Goal: Task Accomplishment & Management: Manage account settings

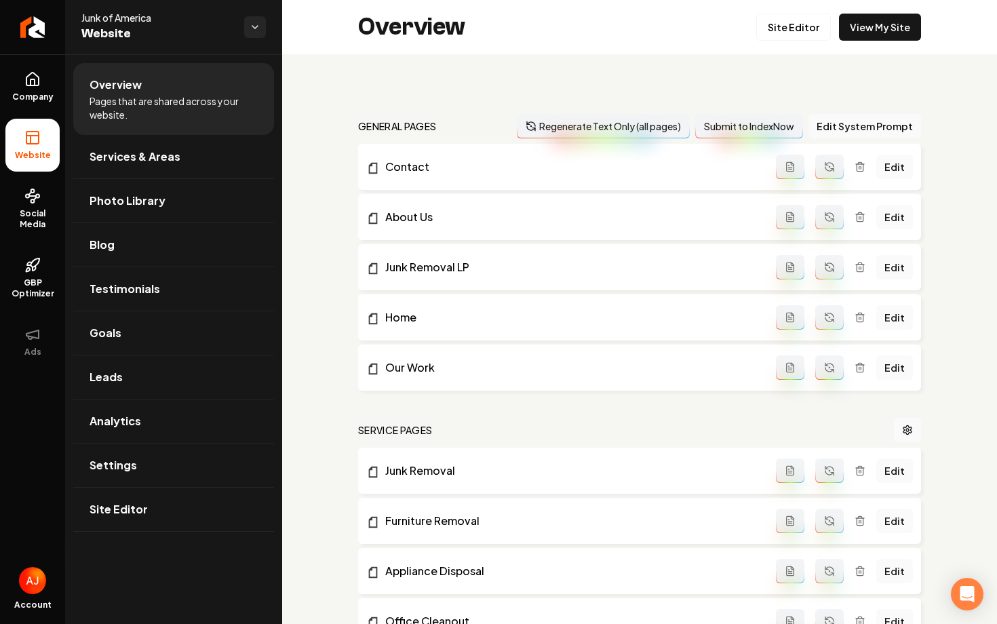
scroll to position [1610, 0]
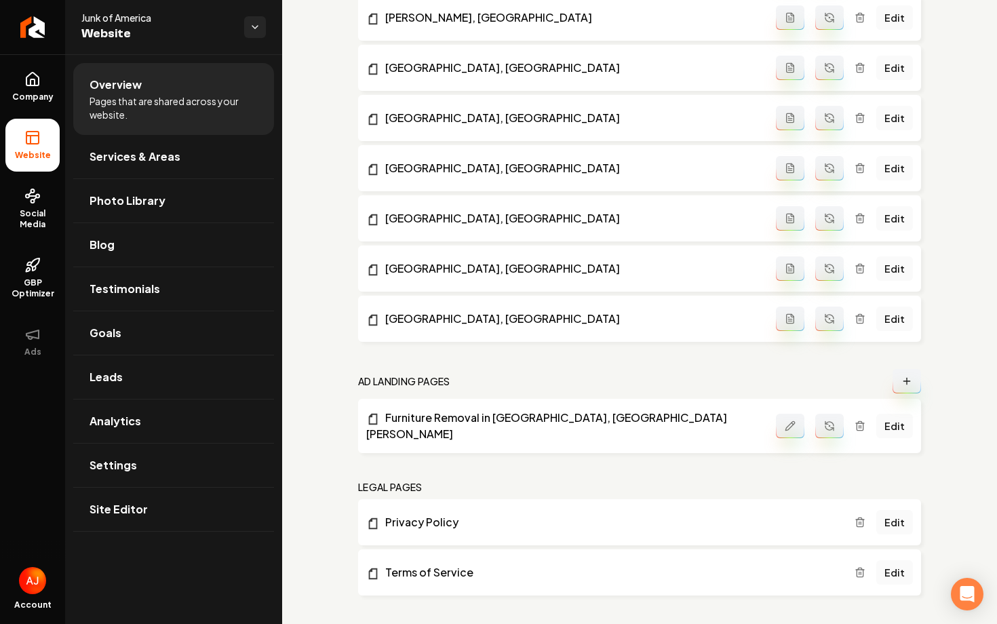
click at [783, 424] on button "Main content area" at bounding box center [790, 426] width 28 height 24
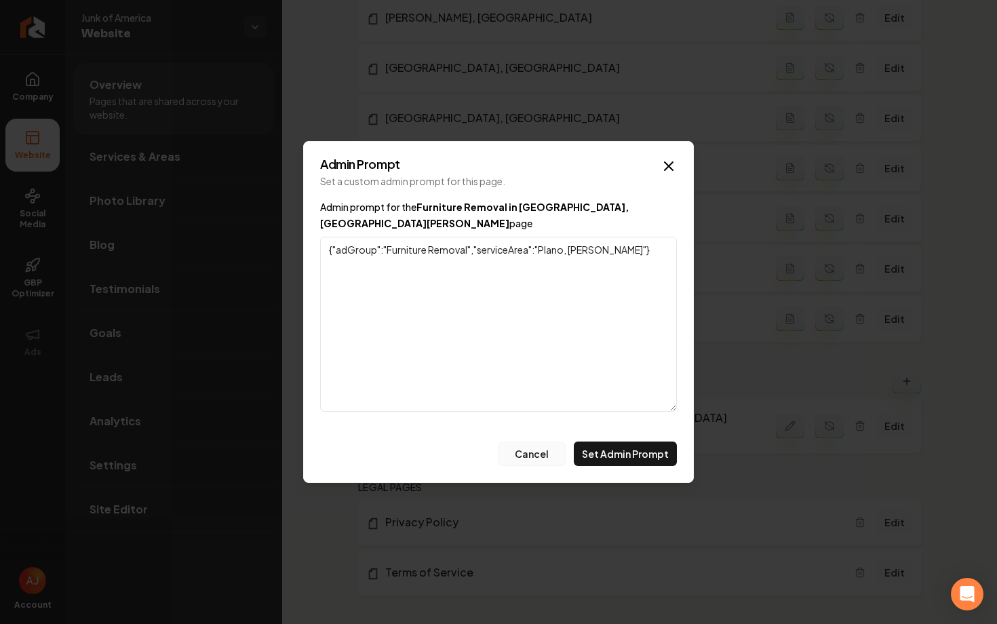
click at [523, 445] on button "Cancel" at bounding box center [532, 454] width 68 height 24
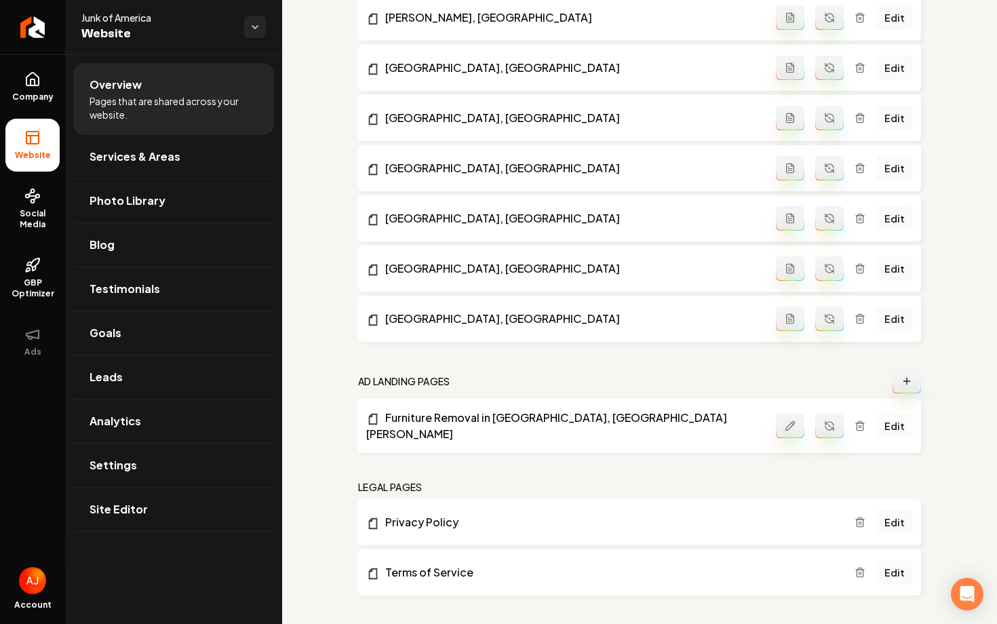
click at [903, 419] on link "Edit" at bounding box center [894, 426] width 37 height 24
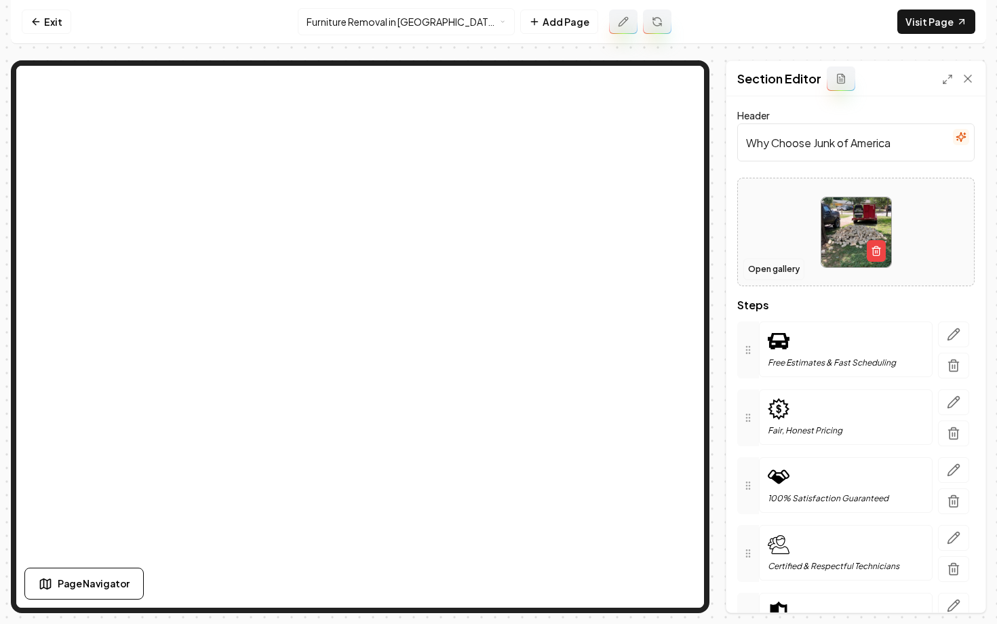
click at [759, 270] on button "Open gallery" at bounding box center [773, 269] width 61 height 22
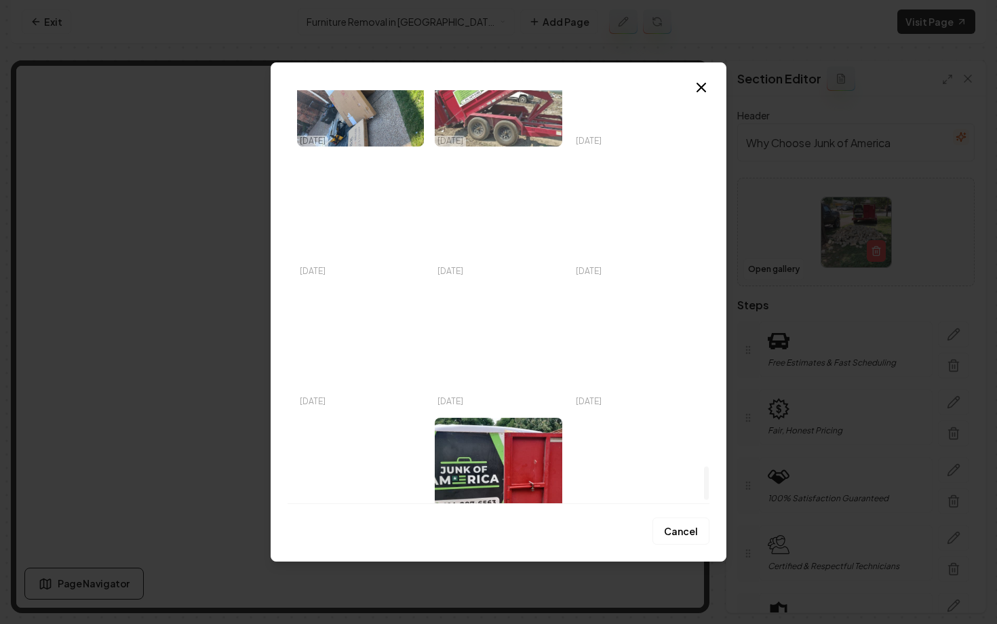
scroll to position [4670, 0]
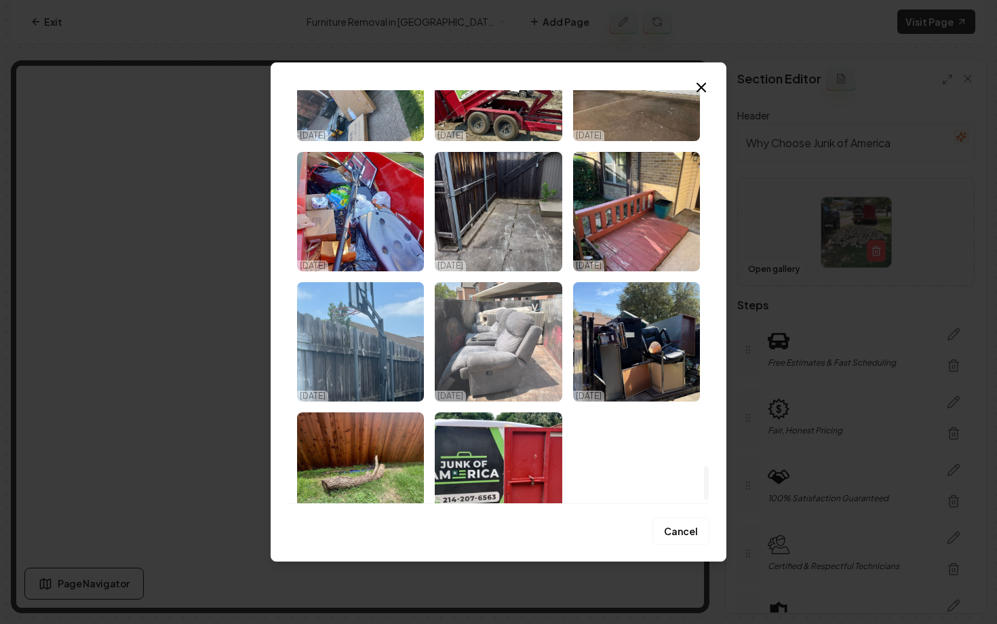
click at [458, 347] on img "Select image image_67cb97a8432c476416d45724.jpeg" at bounding box center [498, 341] width 127 height 119
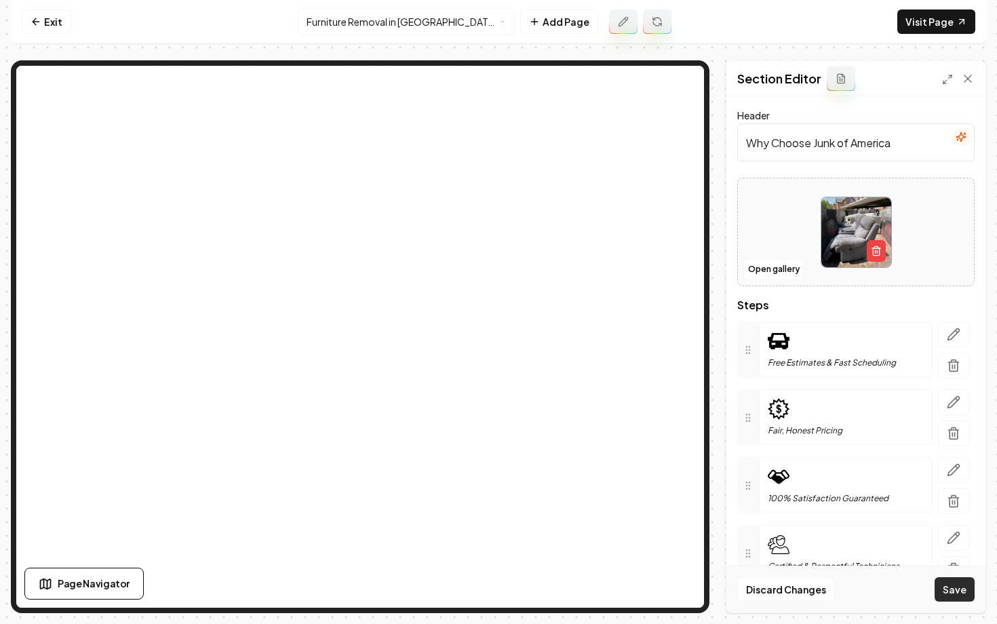
click at [954, 591] on button "Save" at bounding box center [955, 589] width 40 height 24
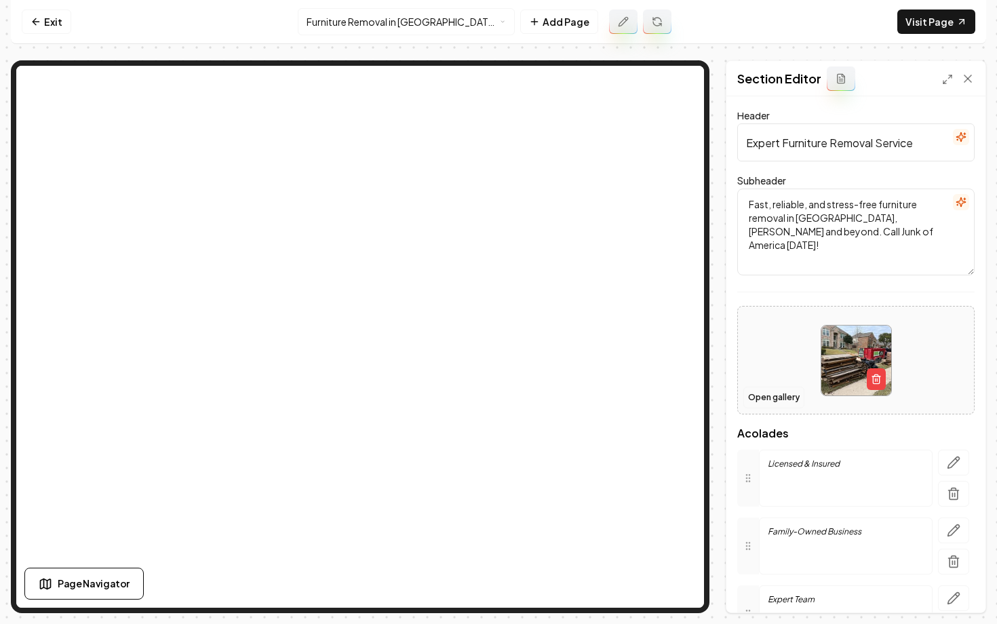
click at [761, 404] on button "Open gallery" at bounding box center [773, 398] width 61 height 22
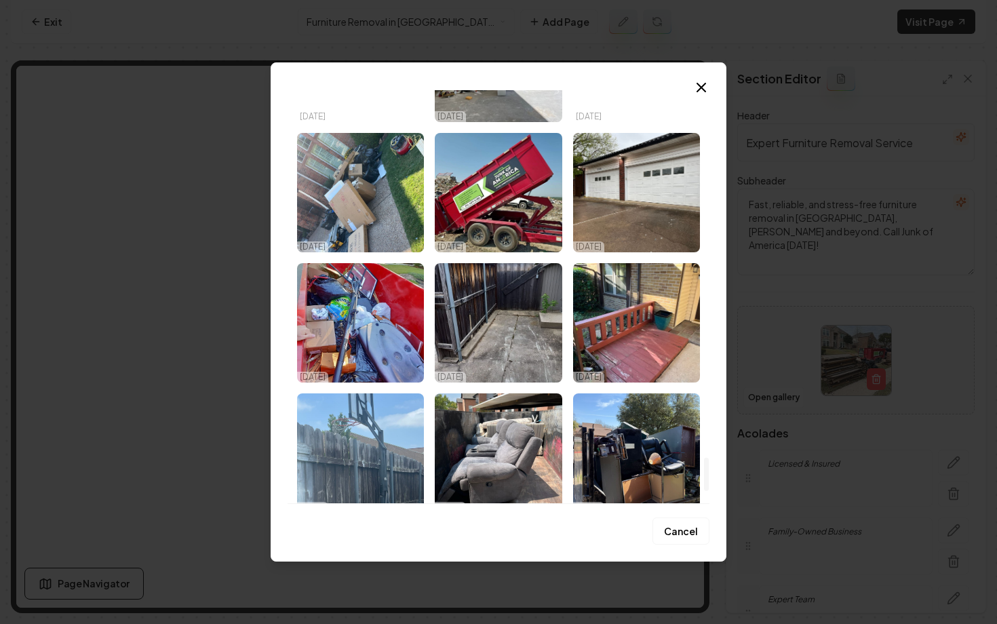
scroll to position [4558, 0]
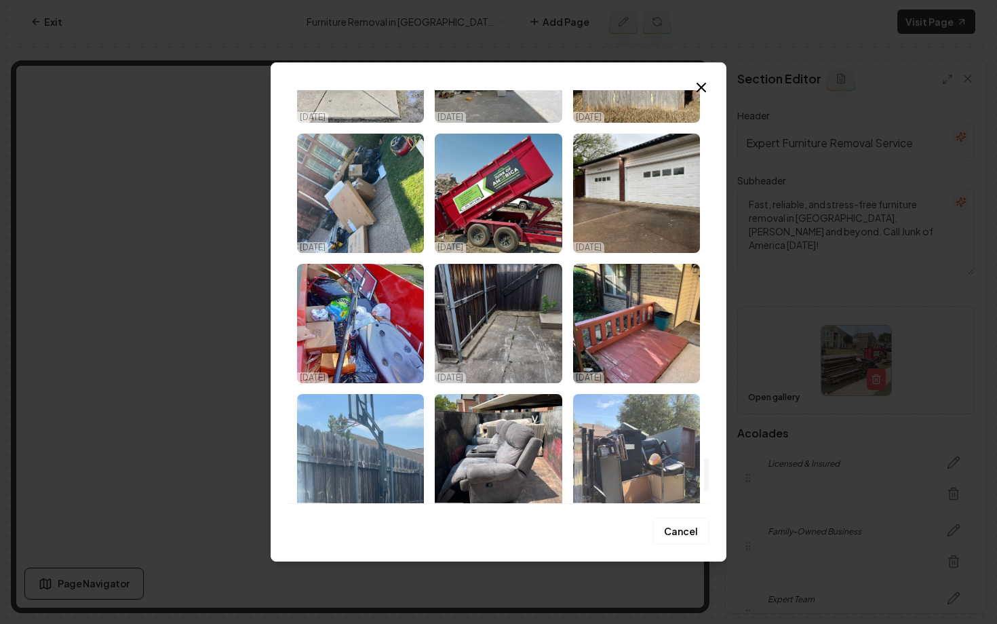
click at [625, 466] on img "Select image image_67cb97ab432c476416d45e2b.jpeg" at bounding box center [636, 453] width 127 height 119
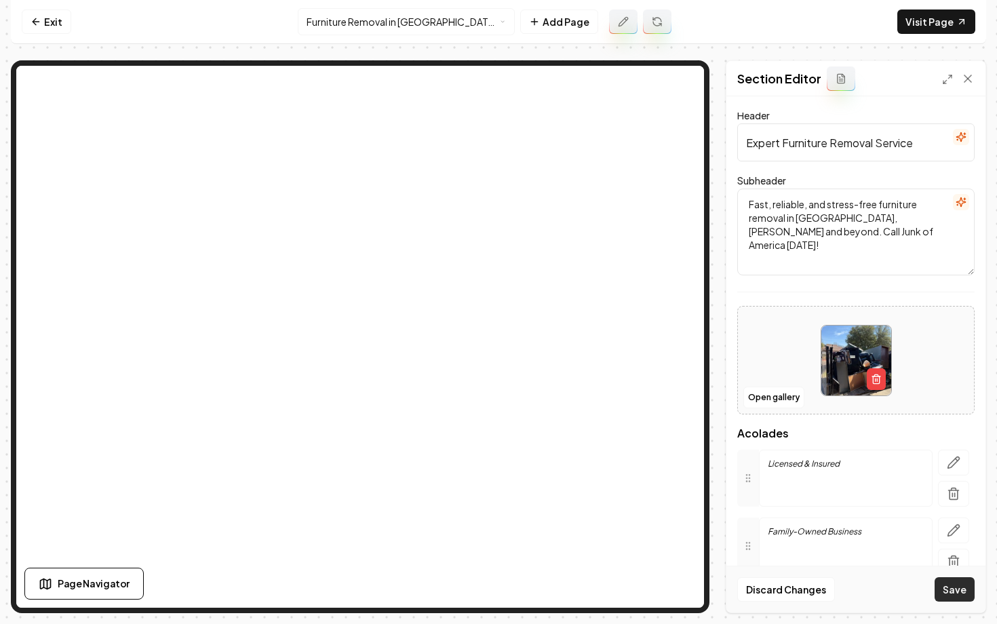
click at [950, 593] on button "Save" at bounding box center [955, 589] width 40 height 24
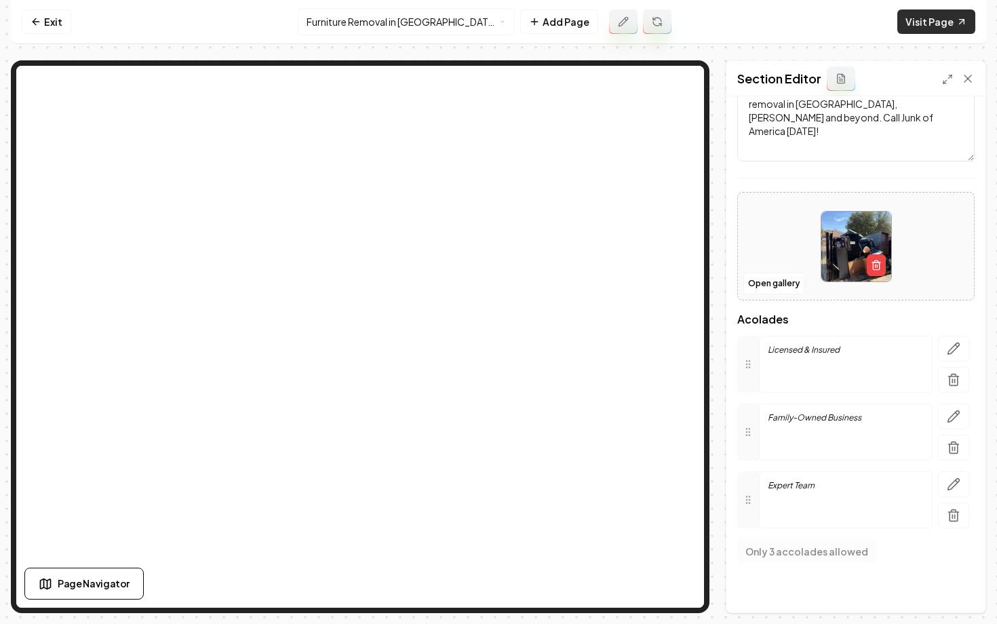
click at [930, 26] on link "Visit Page" at bounding box center [936, 21] width 78 height 24
click at [27, 12] on link "Exit" at bounding box center [47, 21] width 50 height 24
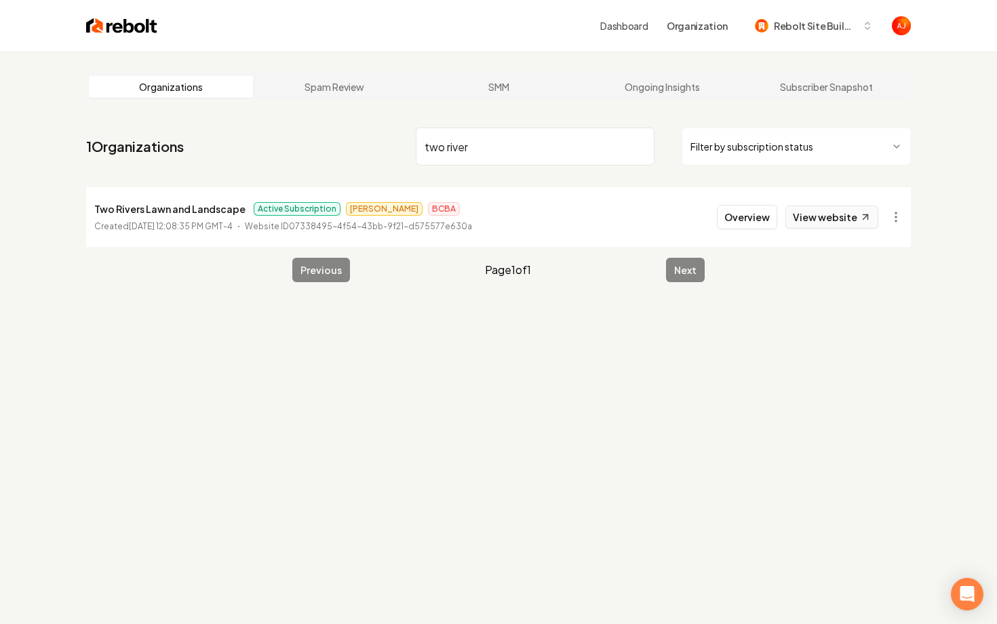
click at [819, 221] on link "View website" at bounding box center [831, 217] width 93 height 23
drag, startPoint x: 519, startPoint y: 167, endPoint x: 468, endPoint y: 155, distance: 52.3
click at [467, 155] on nav "1 Organizations two river Filter by subscription status" at bounding box center [498, 152] width 825 height 60
drag, startPoint x: 496, startPoint y: 157, endPoint x: 412, endPoint y: 136, distance: 87.3
click at [412, 136] on nav "1 Organizations two river Filter by subscription status" at bounding box center [498, 152] width 825 height 60
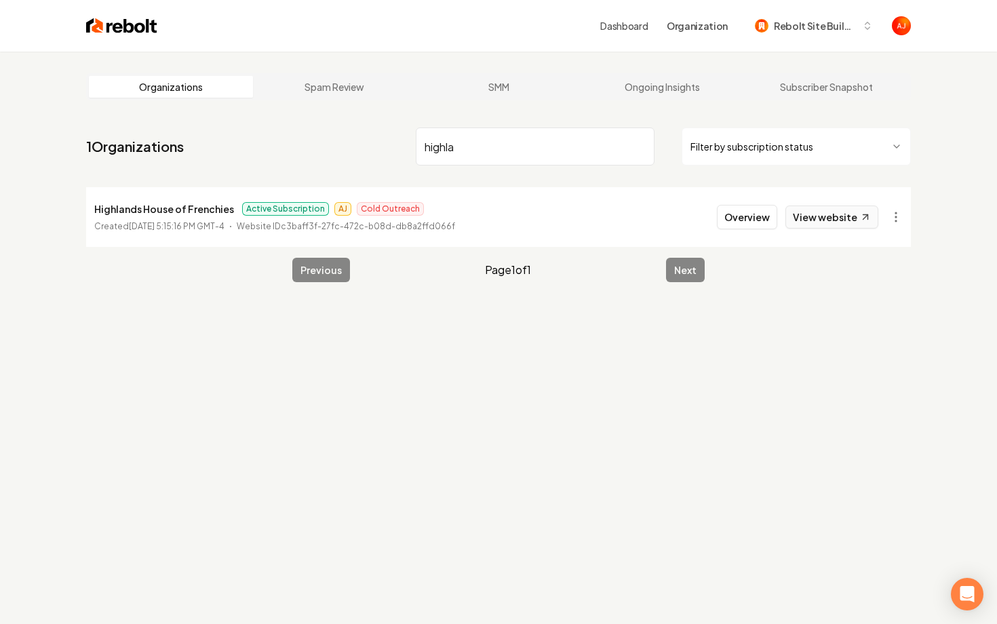
click at [799, 221] on link "View website" at bounding box center [831, 217] width 93 height 23
drag, startPoint x: 479, startPoint y: 145, endPoint x: 385, endPoint y: 115, distance: 98.9
click at [385, 117] on main "Organizations Spam Review SMM Ongoing Insights Subscriber Snapshot 1 Organizati…" at bounding box center [498, 178] width 868 height 252
type input "iron cre"
click at [761, 214] on button "Overview" at bounding box center [747, 217] width 60 height 24
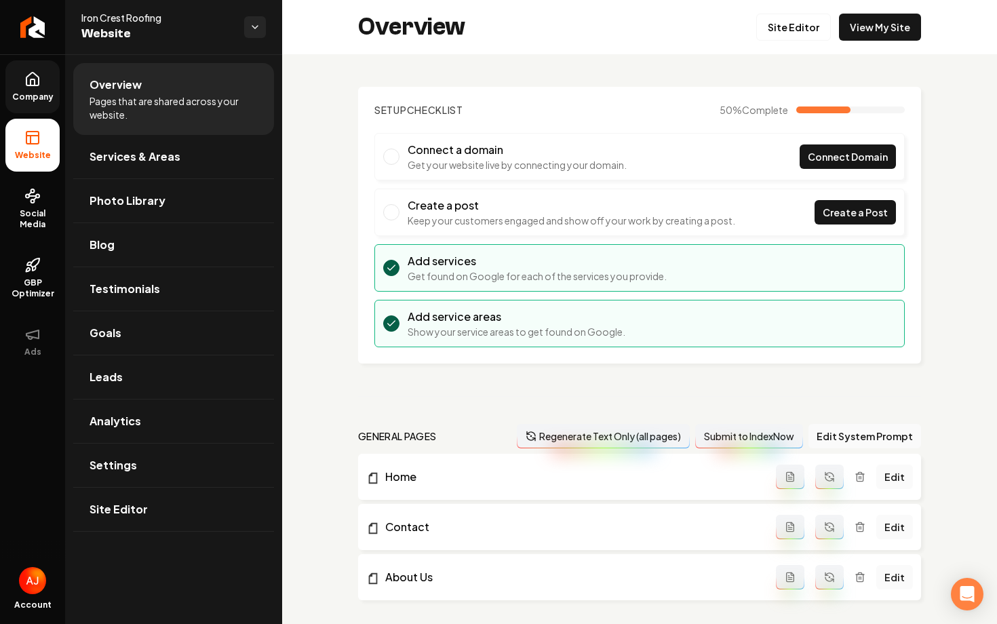
click at [37, 83] on icon at bounding box center [32, 79] width 16 height 16
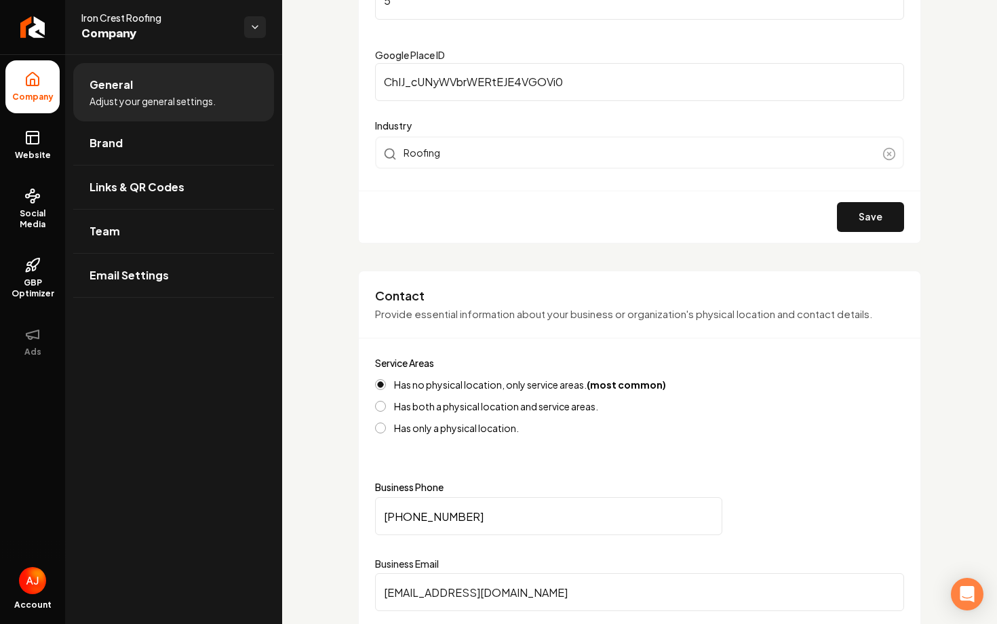
scroll to position [309, 0]
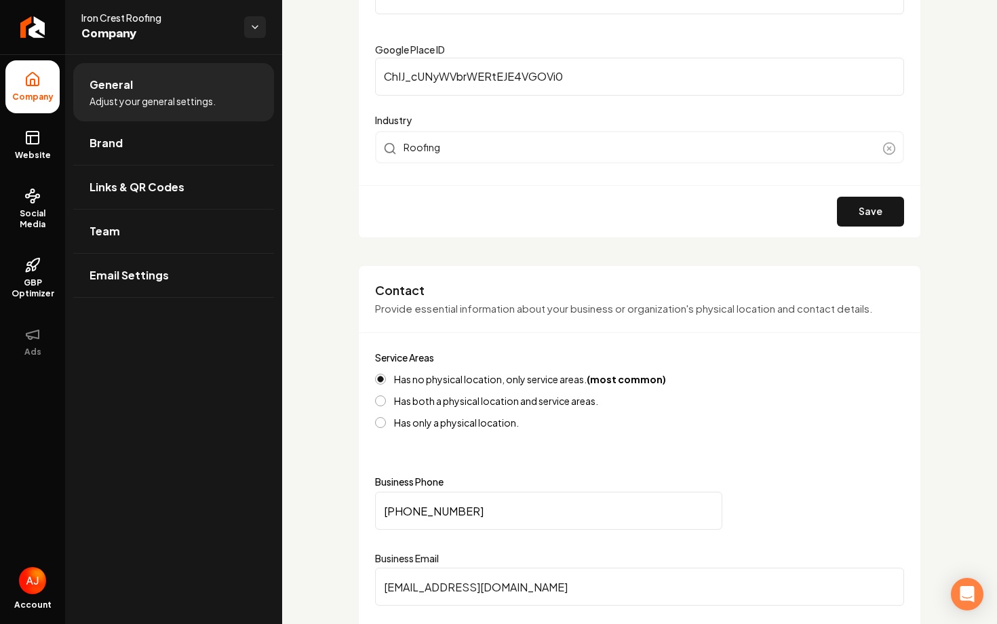
drag, startPoint x: 486, startPoint y: 526, endPoint x: 357, endPoint y: 515, distance: 129.3
click at [22, 142] on link "Website" at bounding box center [32, 145] width 54 height 53
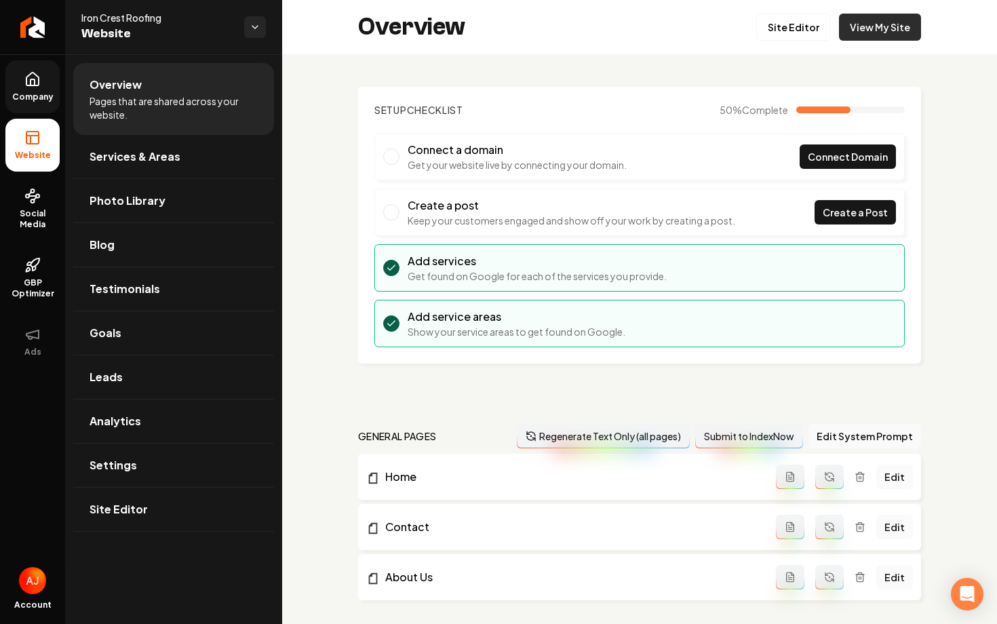
click at [855, 31] on link "View My Site" at bounding box center [880, 27] width 82 height 27
click at [868, 32] on link "View My Site" at bounding box center [880, 27] width 82 height 27
click at [26, 99] on span "Company" at bounding box center [33, 97] width 52 height 11
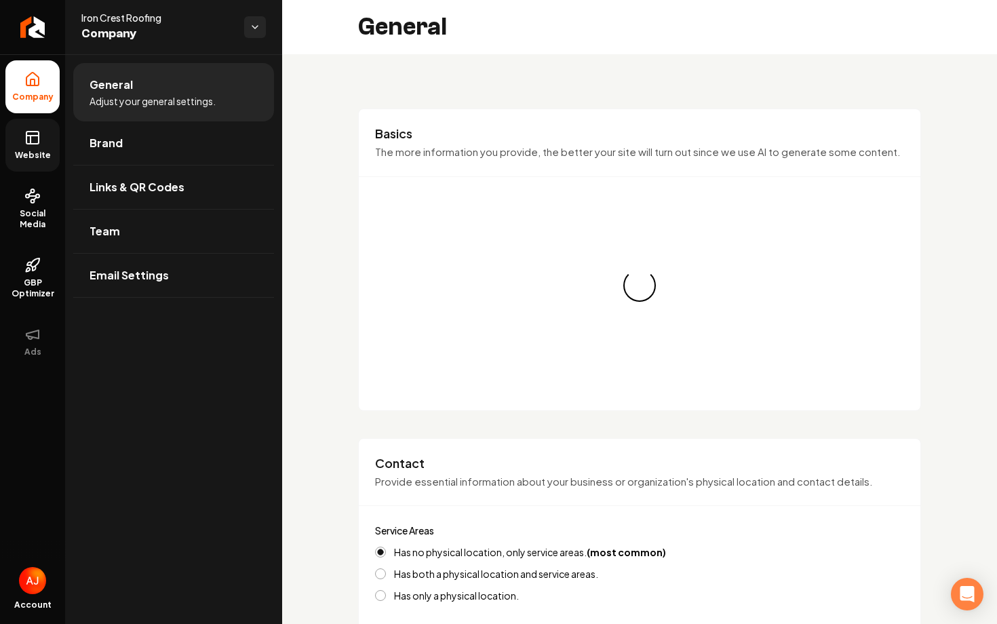
click at [30, 148] on link "Website" at bounding box center [32, 145] width 54 height 53
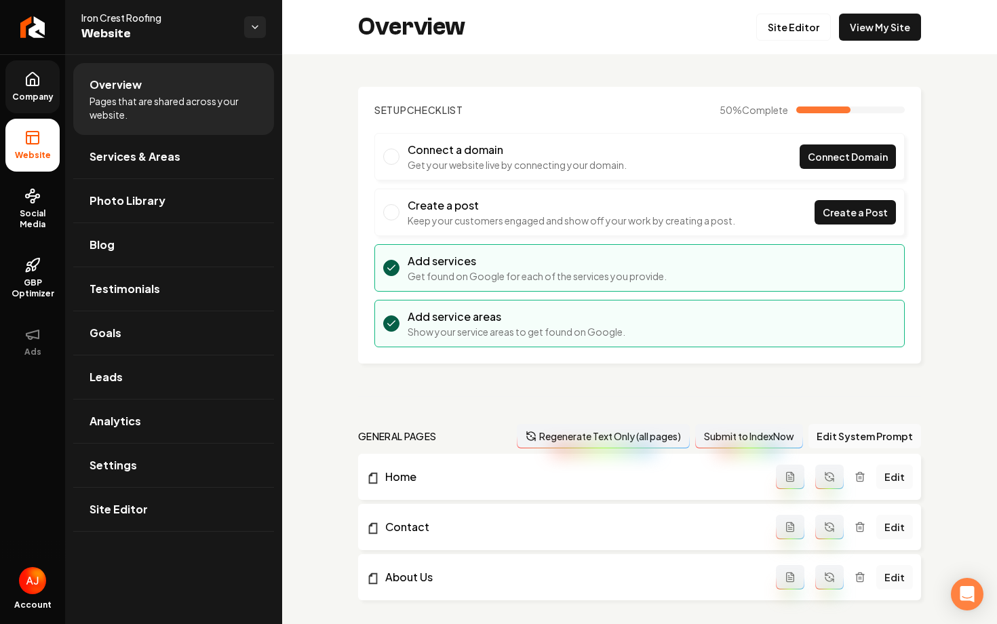
click at [39, 90] on link "Company" at bounding box center [32, 86] width 54 height 53
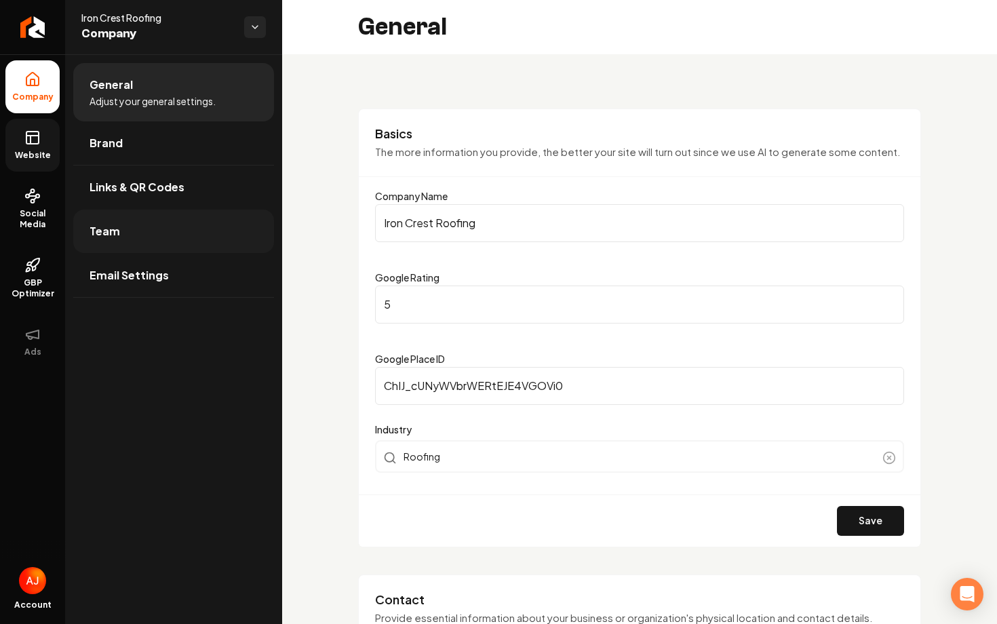
click at [169, 218] on link "Team" at bounding box center [173, 231] width 201 height 43
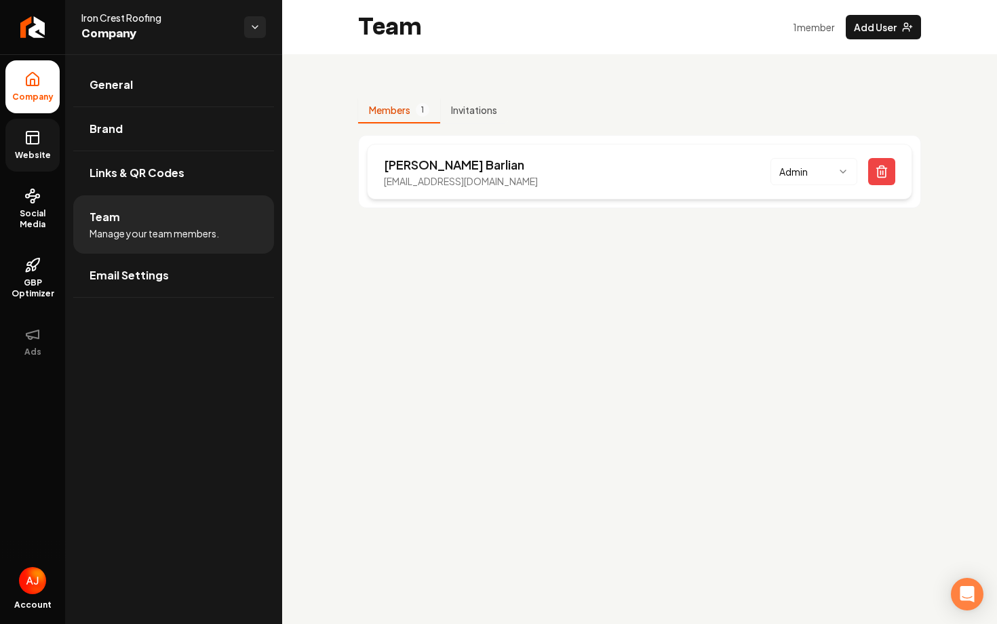
drag, startPoint x: 380, startPoint y: 181, endPoint x: 551, endPoint y: 172, distance: 171.2
click at [551, 172] on div "Victor Barlian vicroofing626@gmail.com Admin" at bounding box center [639, 172] width 545 height 56
click at [56, 160] on link "Website" at bounding box center [32, 145] width 54 height 53
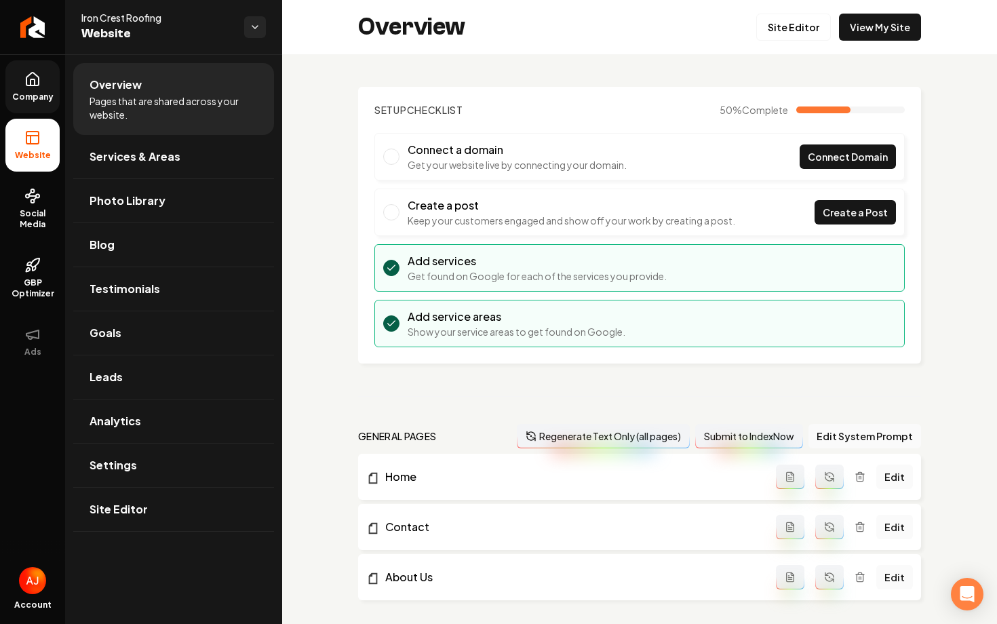
click at [31, 104] on link "Company" at bounding box center [32, 86] width 54 height 53
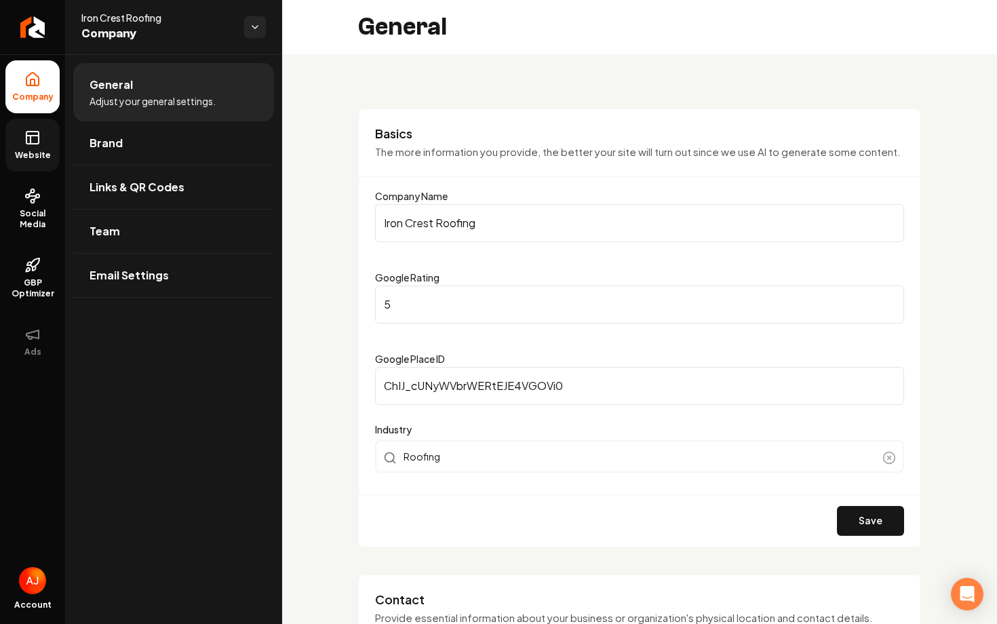
click at [38, 138] on rect at bounding box center [32, 138] width 12 height 12
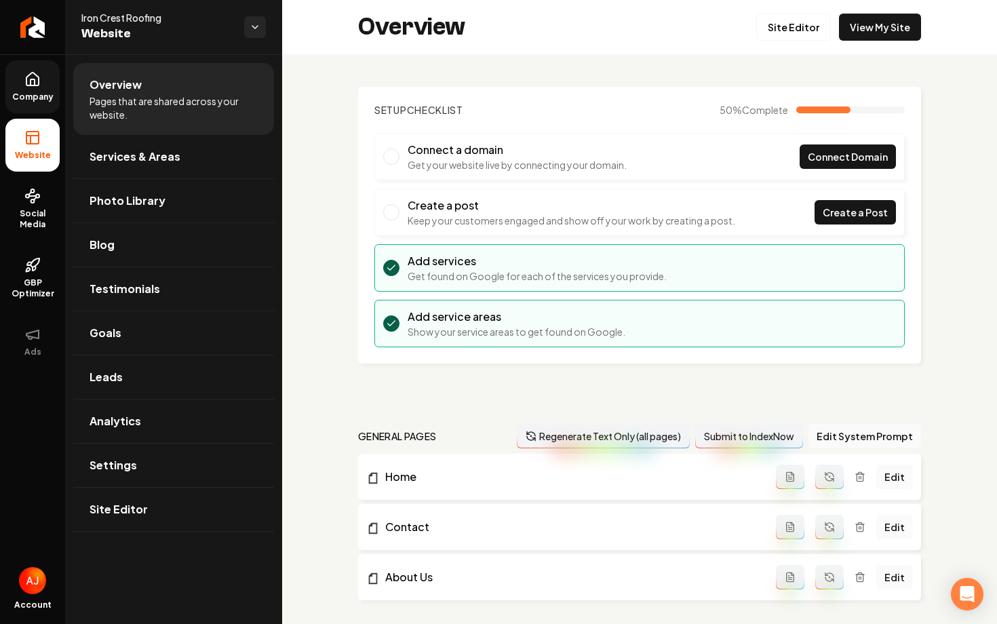
click at [18, 84] on link "Company" at bounding box center [32, 86] width 54 height 53
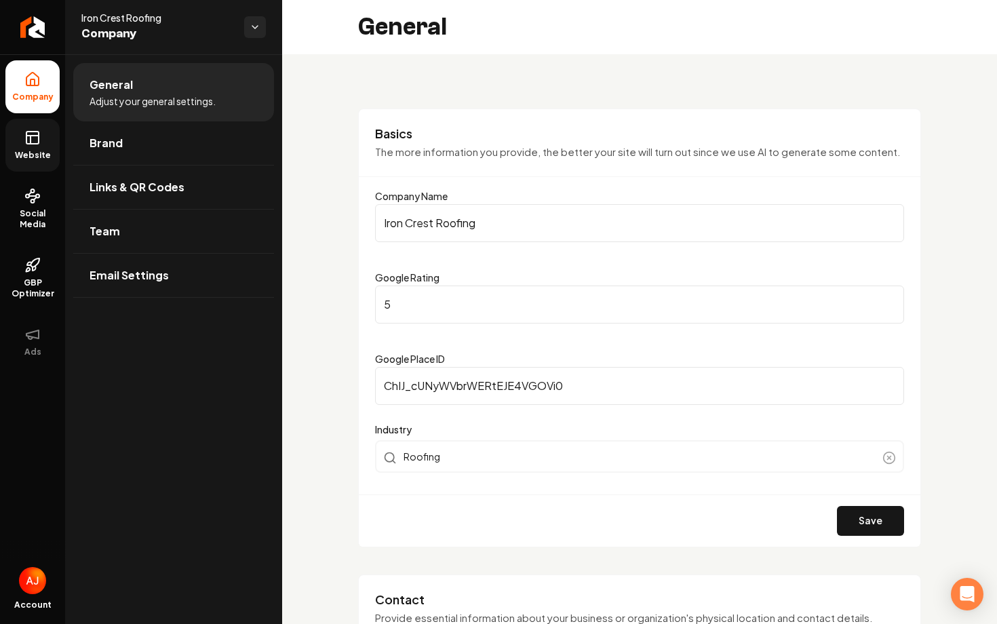
click at [31, 140] on icon at bounding box center [32, 138] width 16 height 16
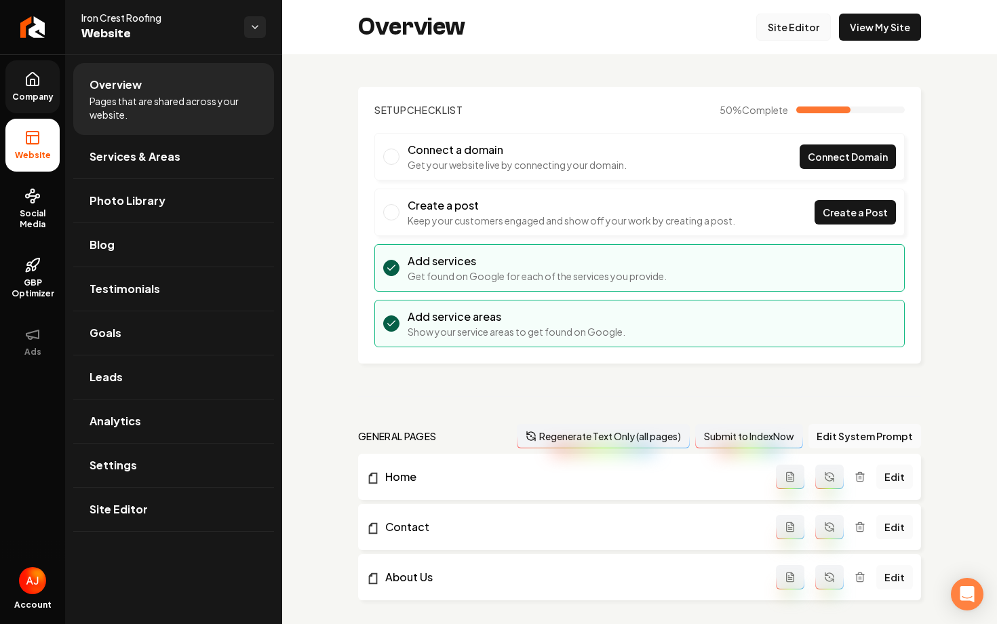
click at [800, 31] on link "Site Editor" at bounding box center [793, 27] width 75 height 27
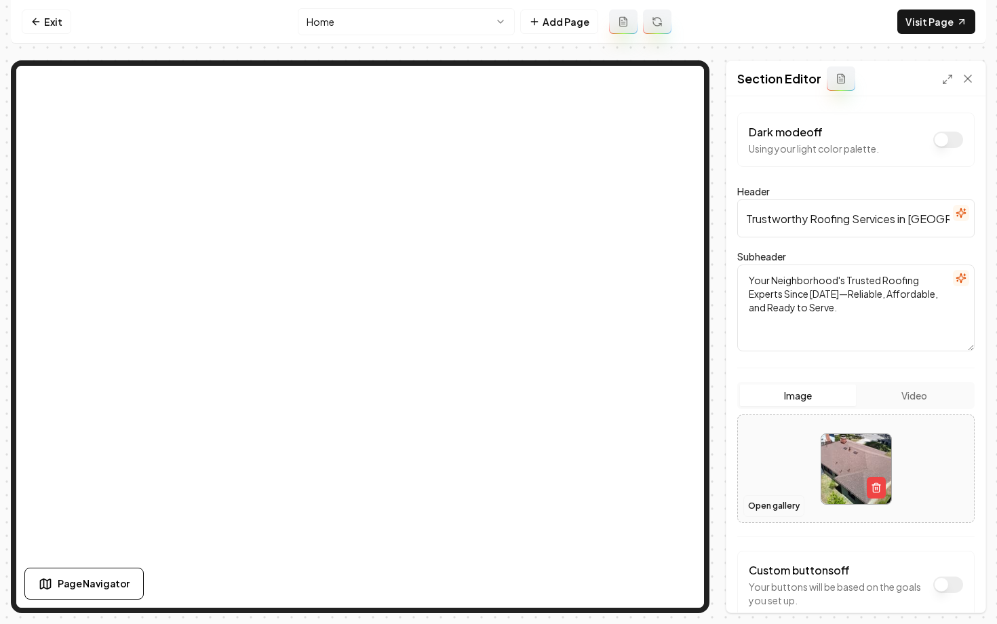
click at [790, 510] on button "Open gallery" at bounding box center [773, 506] width 61 height 22
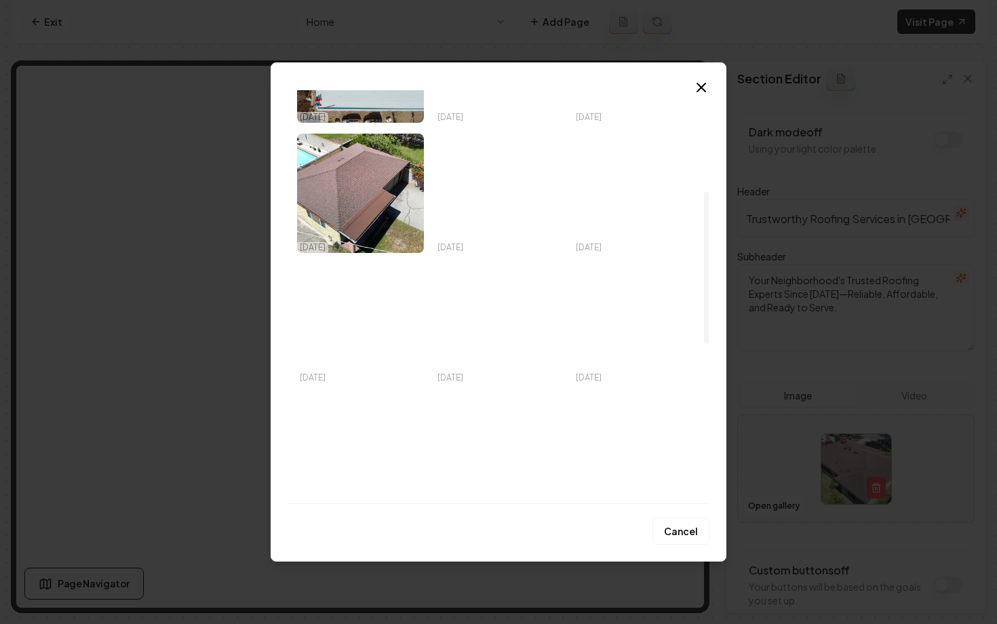
scroll to position [309, 0]
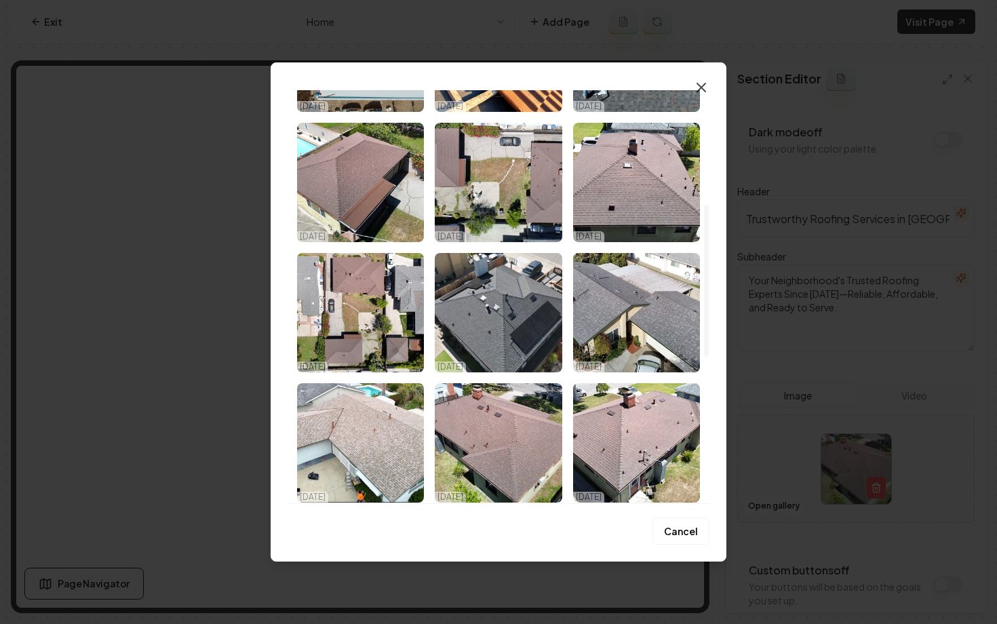
click at [699, 87] on icon "button" at bounding box center [701, 87] width 16 height 16
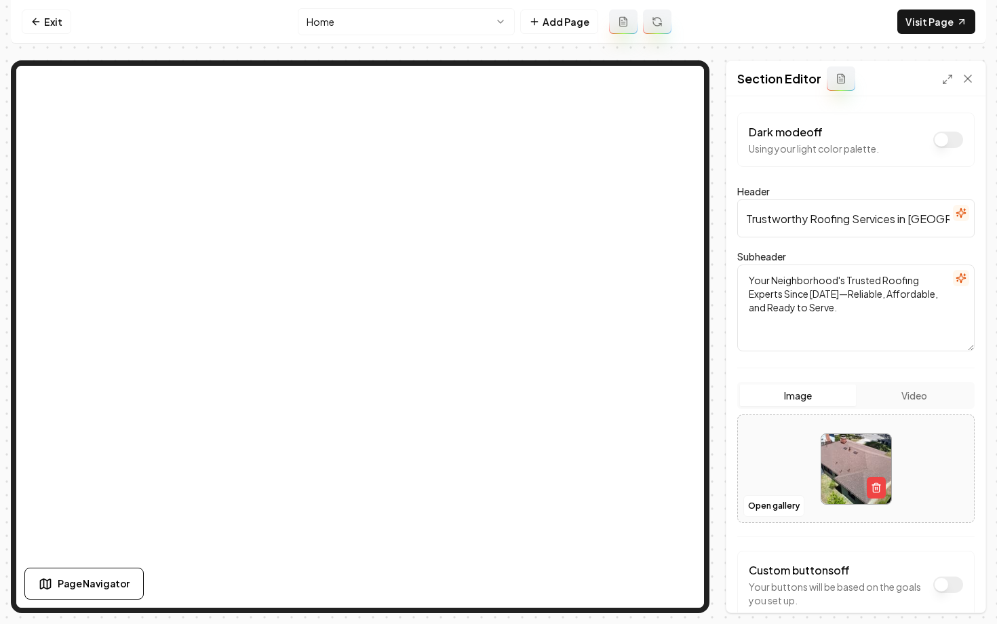
scroll to position [77, 0]
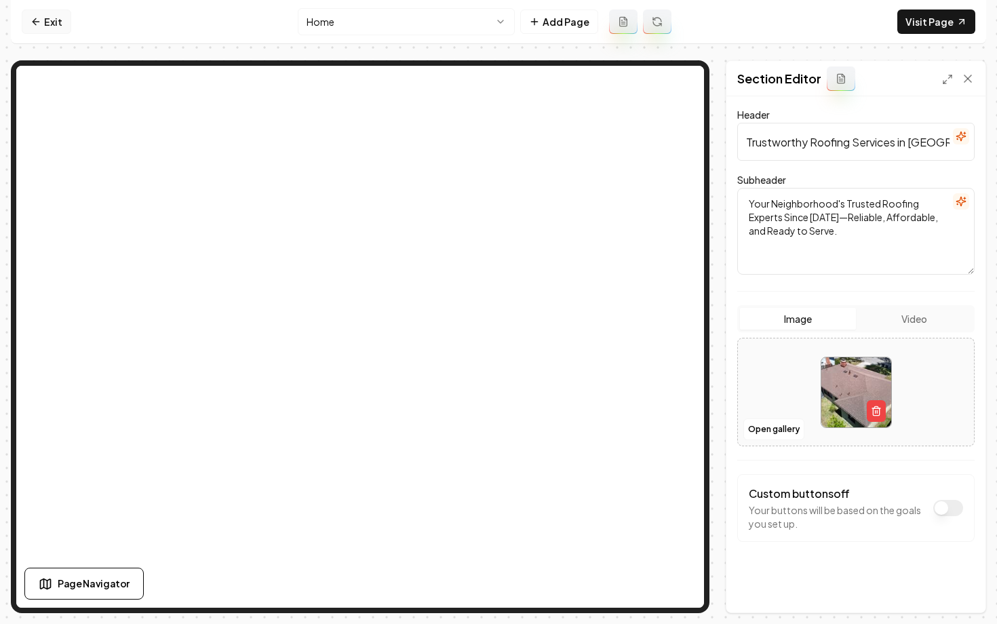
click at [57, 17] on link "Exit" at bounding box center [47, 21] width 50 height 24
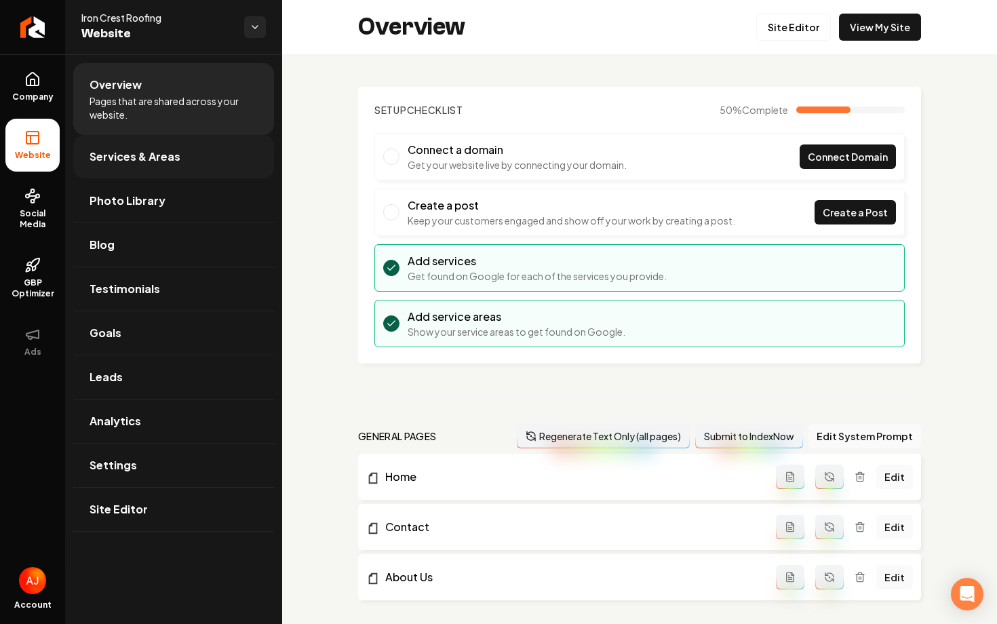
click at [159, 160] on span "Services & Areas" at bounding box center [135, 157] width 91 height 16
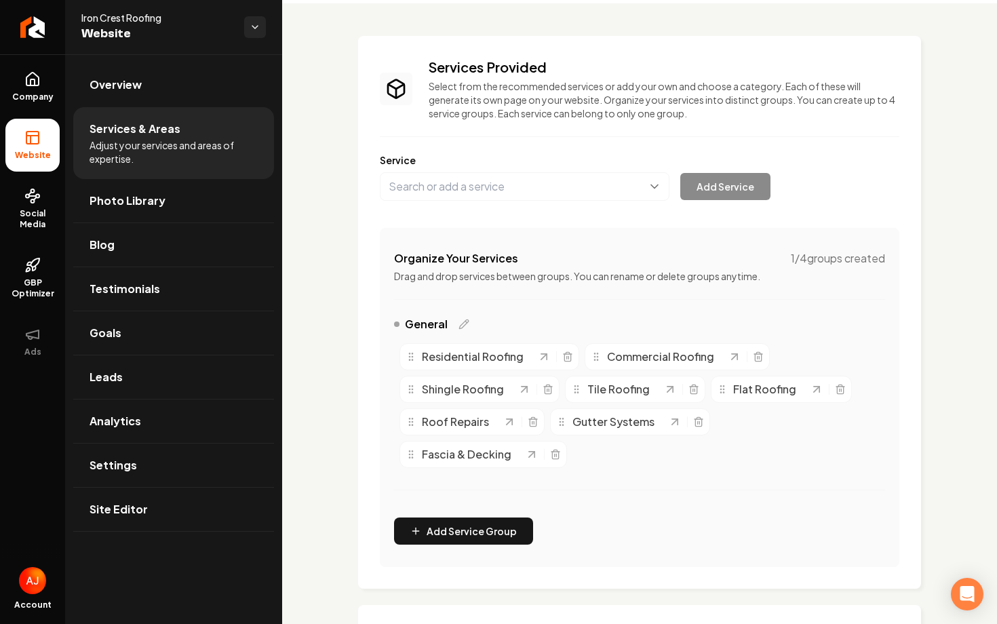
scroll to position [64, 0]
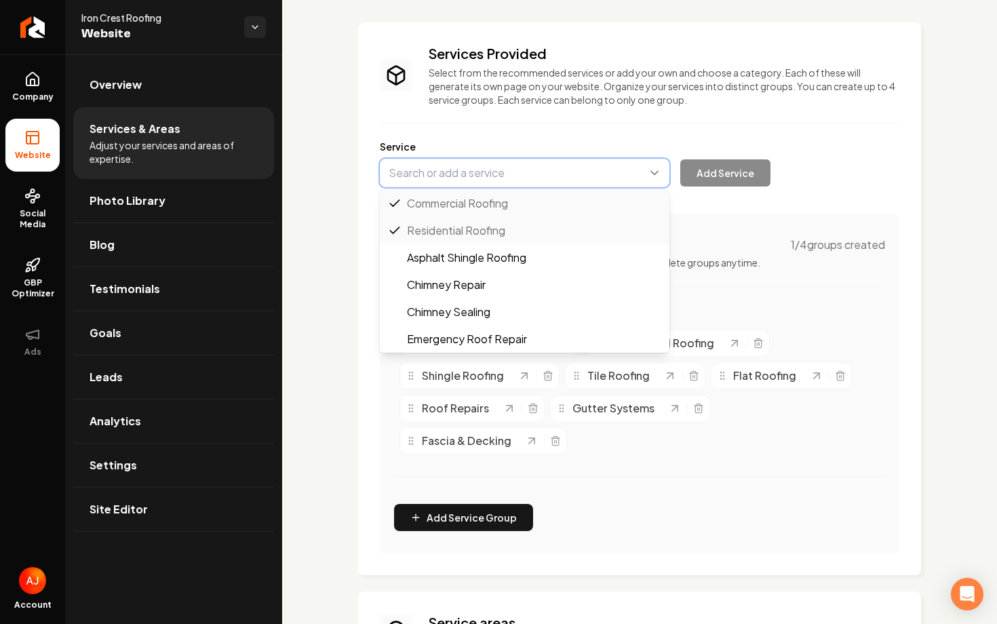
click at [444, 171] on button "Main content area" at bounding box center [525, 173] width 290 height 28
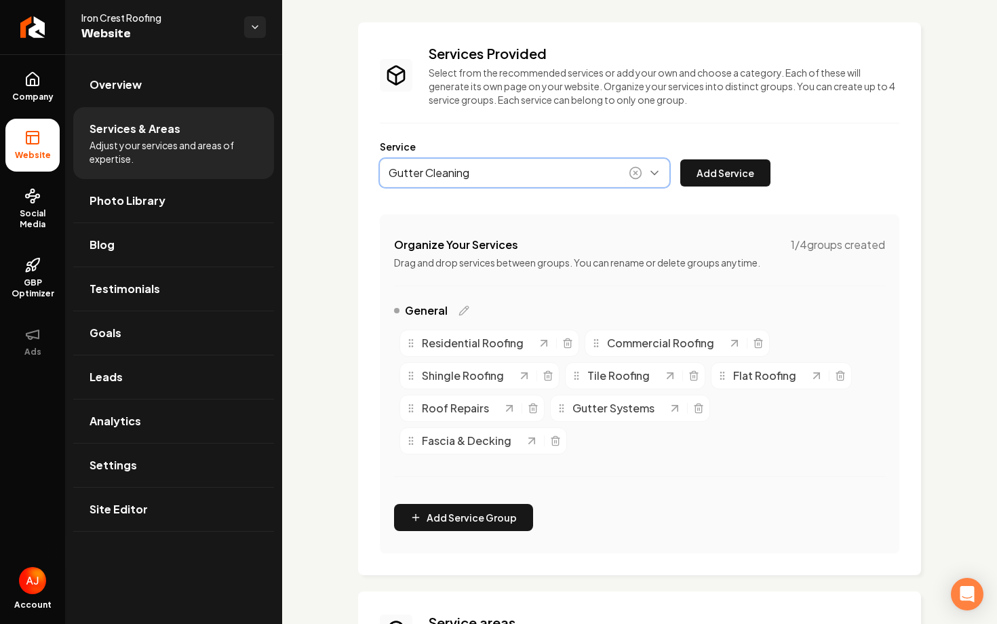
type input "Gutter Cleaning"
click at [640, 173] on icon "Main content area" at bounding box center [636, 173] width 14 height 14
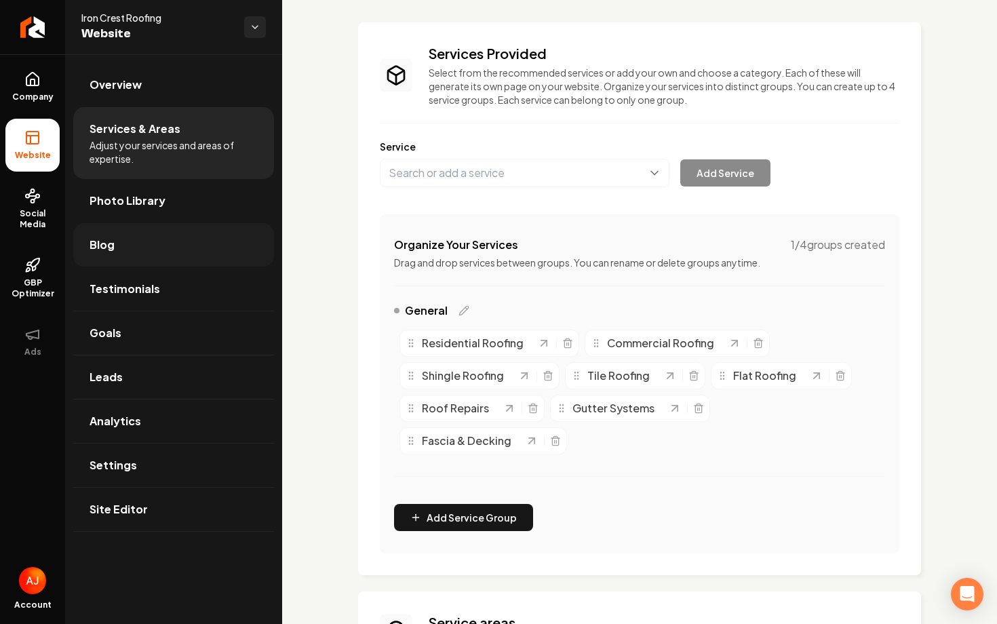
click at [137, 252] on link "Blog" at bounding box center [173, 244] width 201 height 43
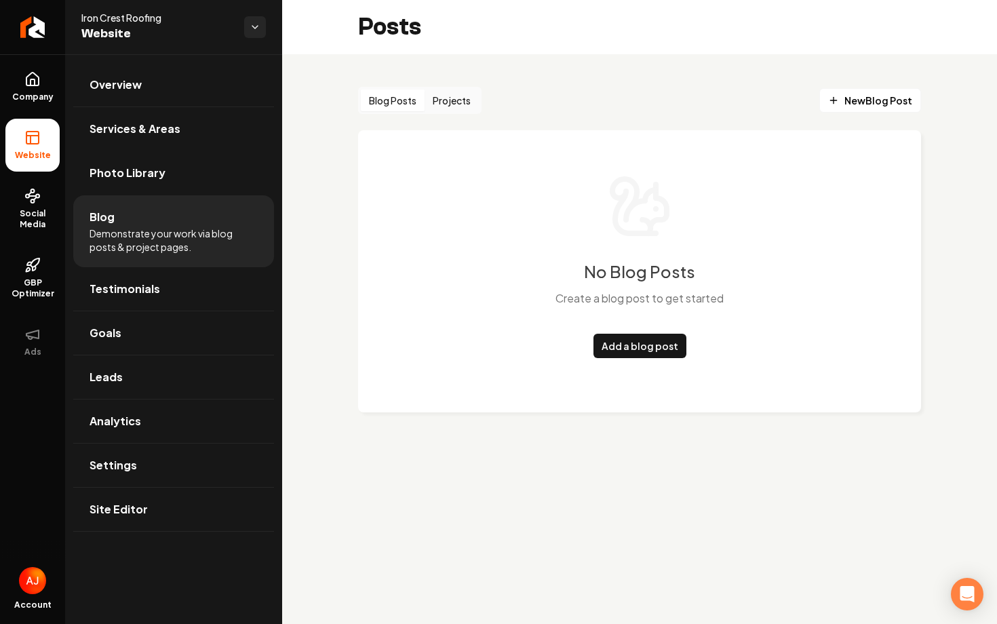
click at [450, 97] on button "Projects" at bounding box center [452, 101] width 54 height 22
click at [386, 96] on button "Blog Posts" at bounding box center [393, 101] width 64 height 22
click at [442, 96] on button "Projects" at bounding box center [452, 101] width 54 height 22
click at [631, 346] on link "Add a project" at bounding box center [640, 346] width 82 height 24
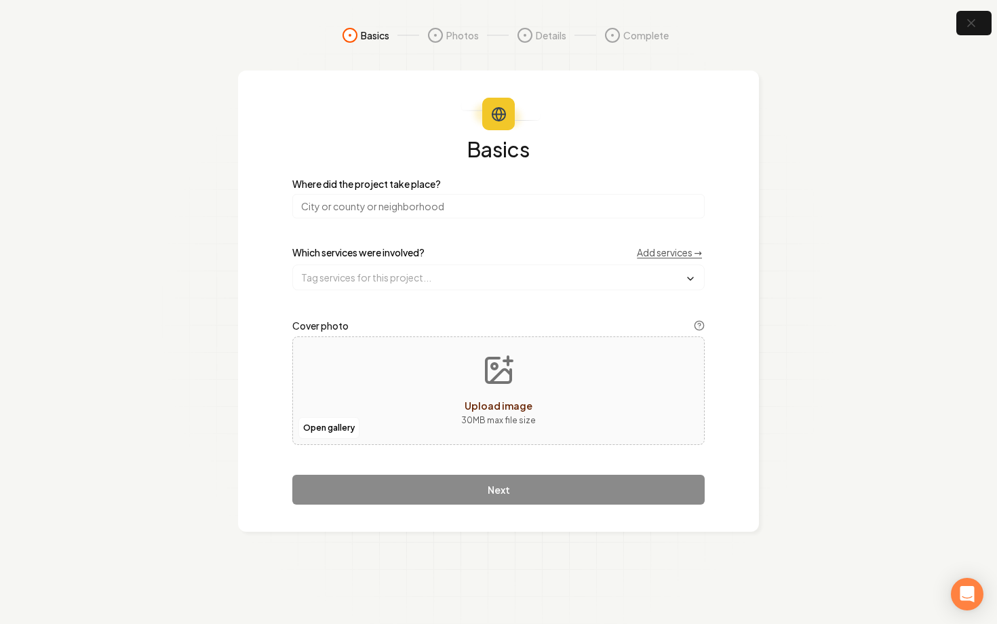
click at [378, 212] on input "search" at bounding box center [498, 206] width 412 height 24
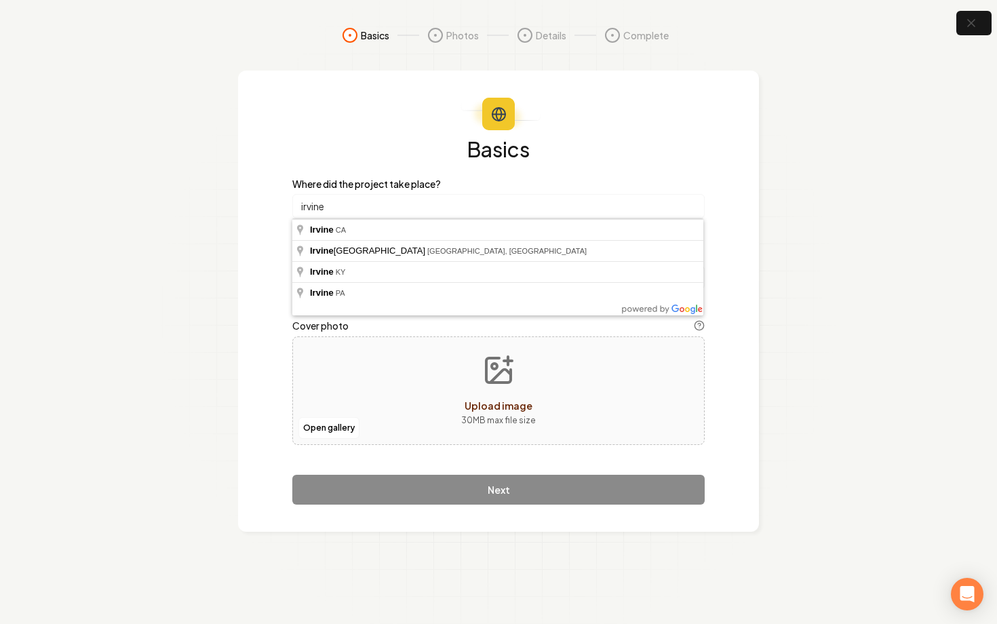
type input "irvine"
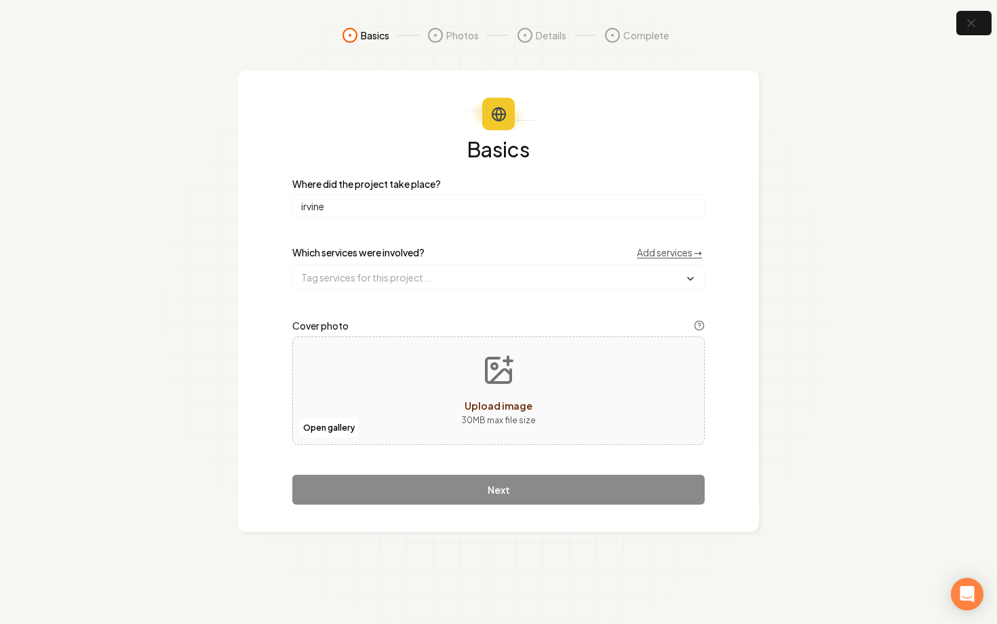
click at [512, 453] on div "Basics Where did the project take place? irvine Which services were involved? A…" at bounding box center [498, 321] width 412 height 366
click at [384, 278] on input "text" at bounding box center [498, 277] width 411 height 24
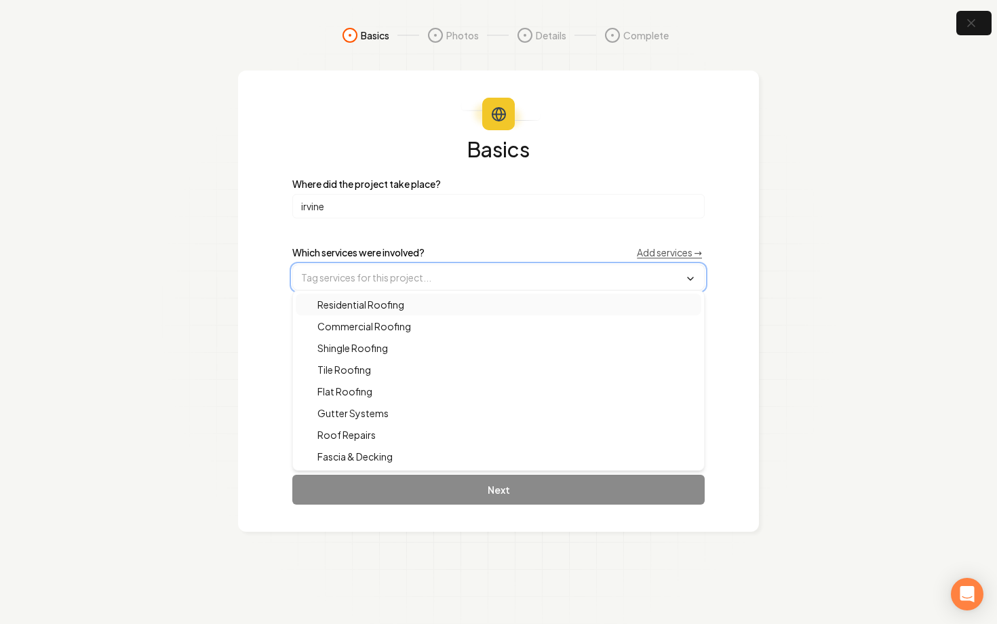
click at [361, 307] on span "Residential Roofing" at bounding box center [352, 305] width 103 height 14
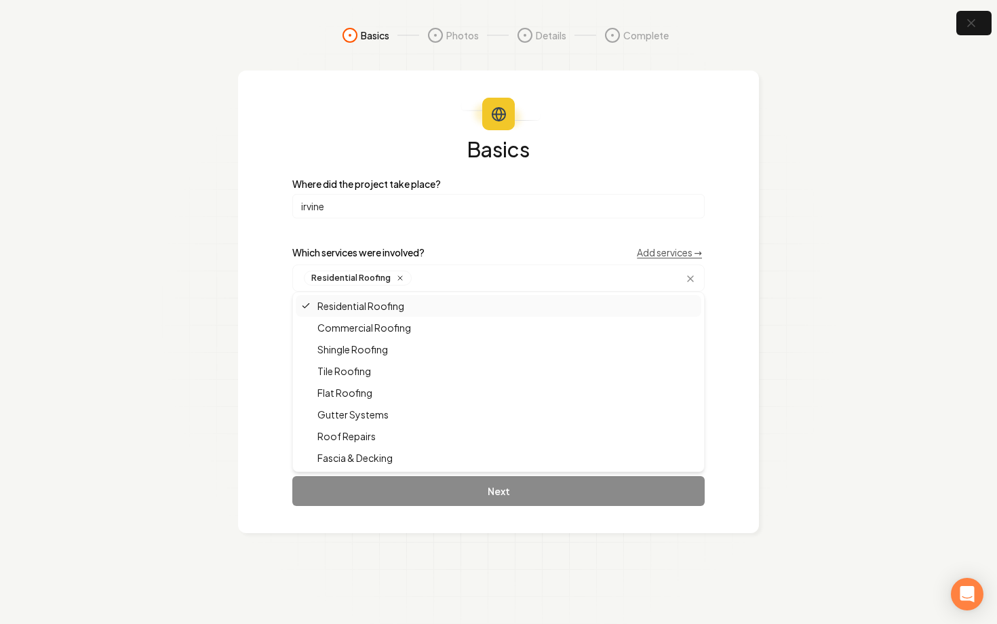
click at [553, 210] on input "irvine" at bounding box center [498, 206] width 412 height 24
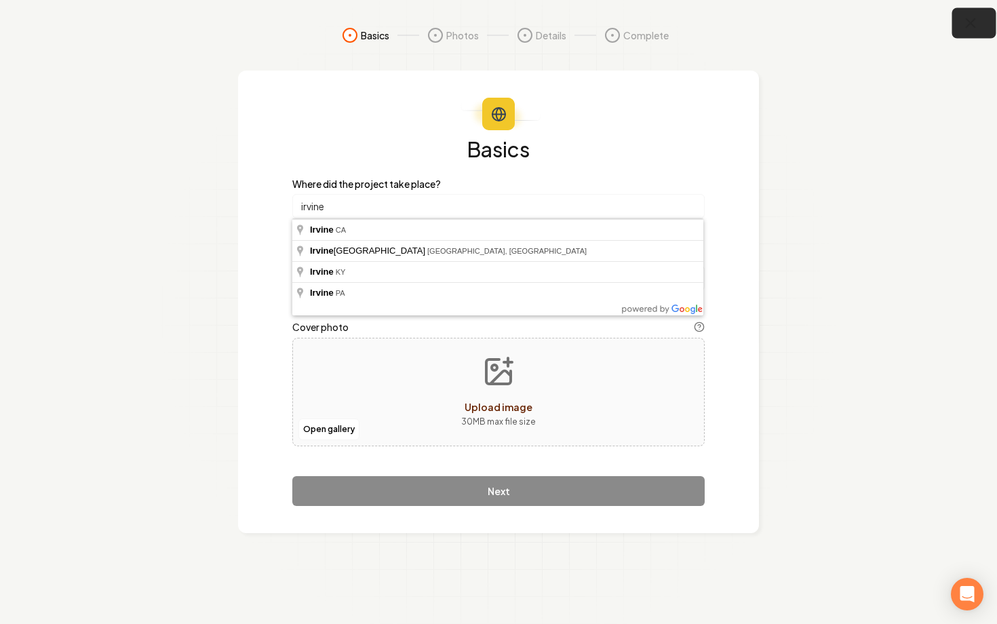
click at [969, 24] on icon "button" at bounding box center [970, 23] width 9 height 9
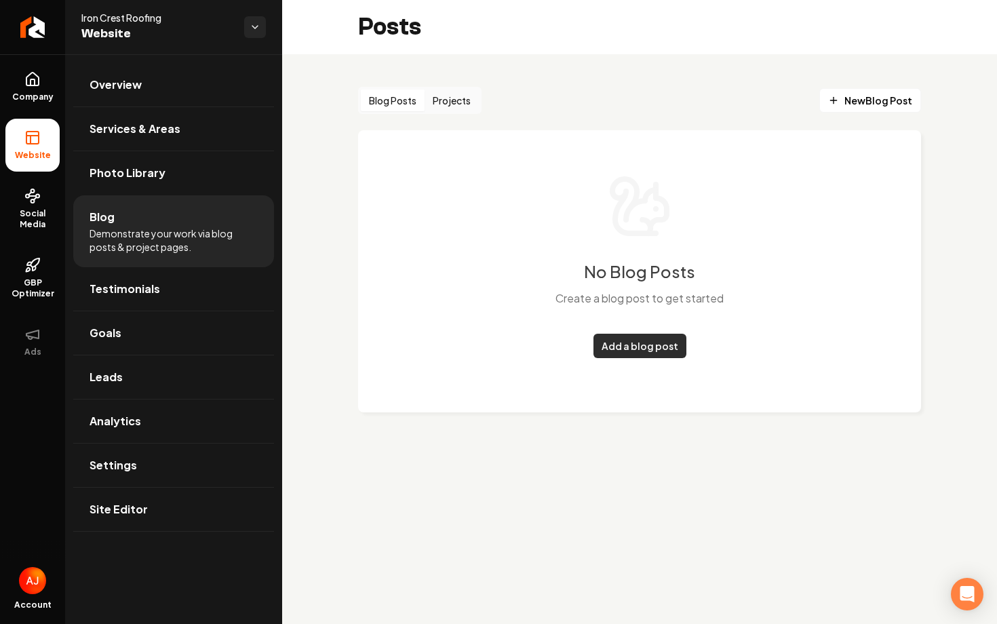
click at [621, 342] on link "Add a blog post" at bounding box center [639, 346] width 93 height 24
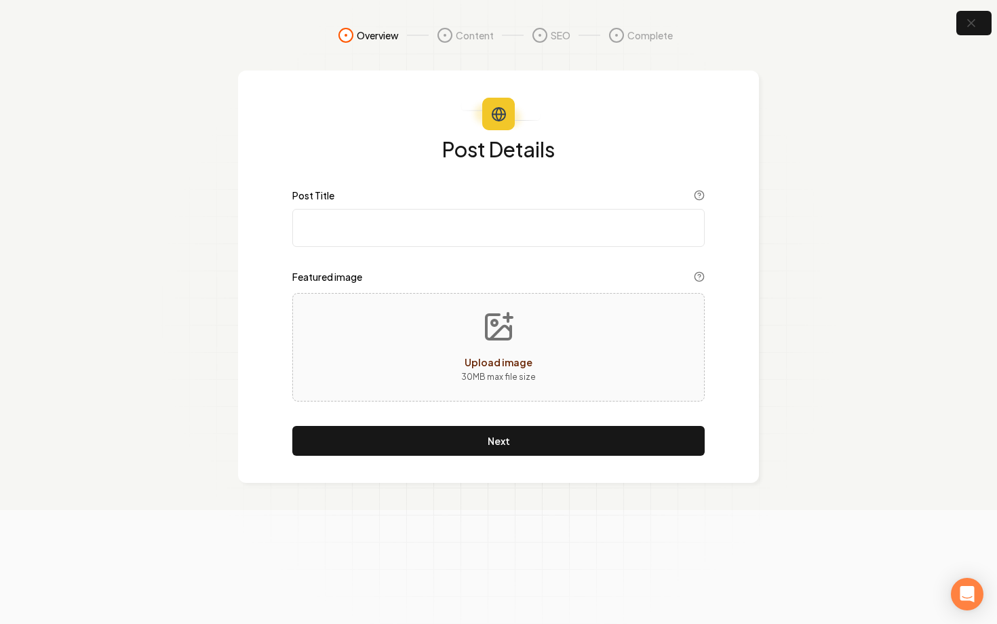
click at [354, 237] on input "Post Title" at bounding box center [498, 228] width 412 height 38
click at [972, 26] on icon "button" at bounding box center [970, 23] width 17 height 17
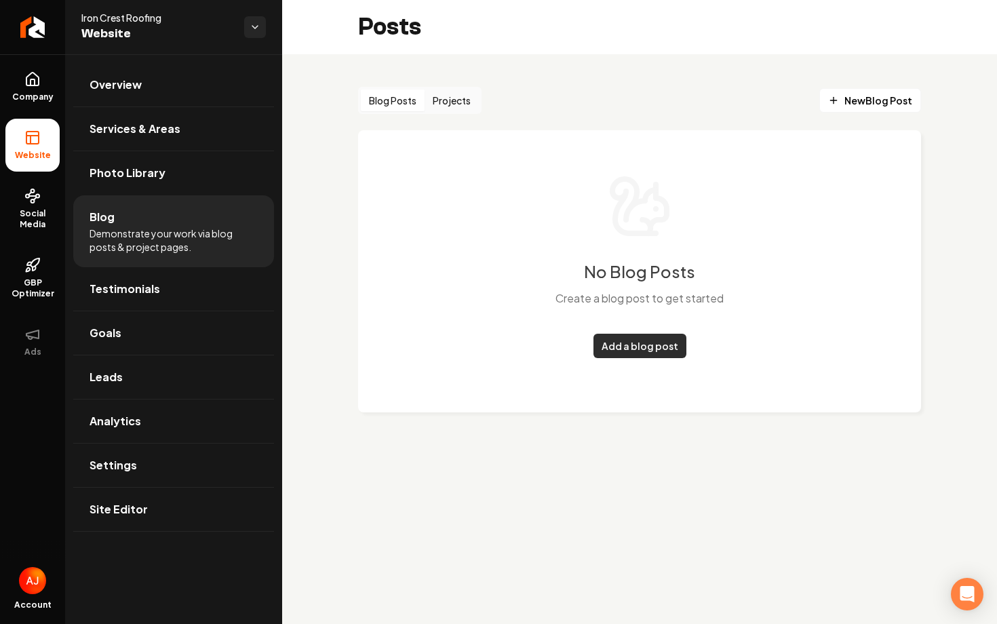
click at [630, 350] on link "Add a blog post" at bounding box center [639, 346] width 93 height 24
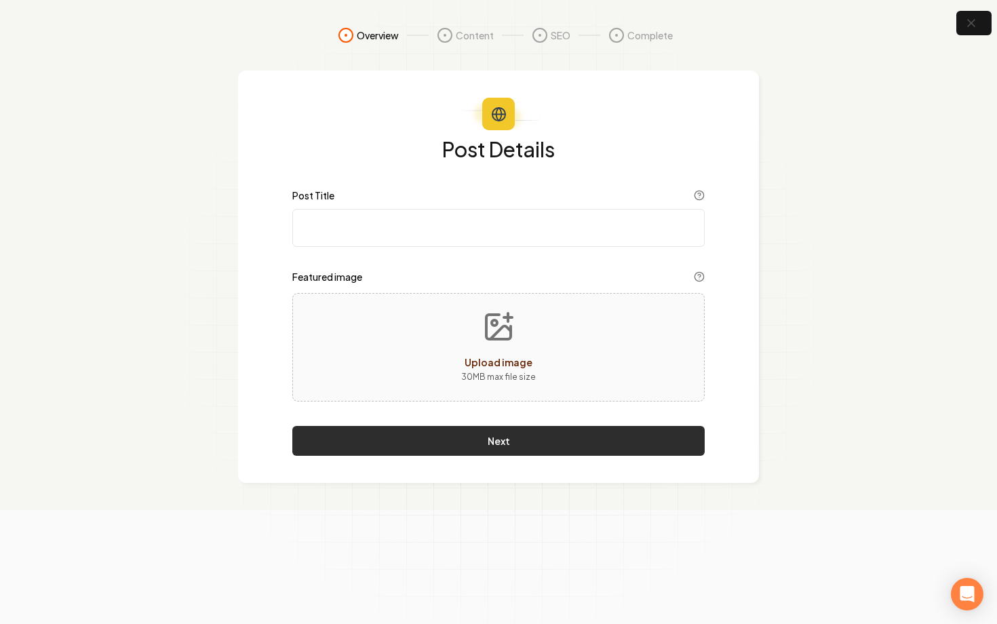
click at [576, 433] on button "Next" at bounding box center [498, 441] width 412 height 30
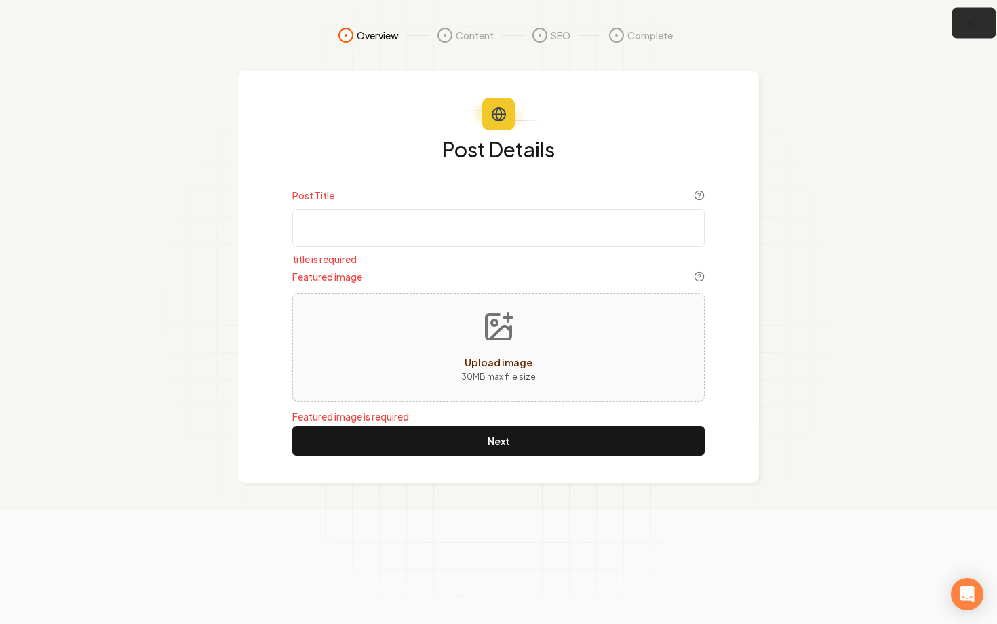
click at [973, 31] on icon "button" at bounding box center [970, 23] width 17 height 17
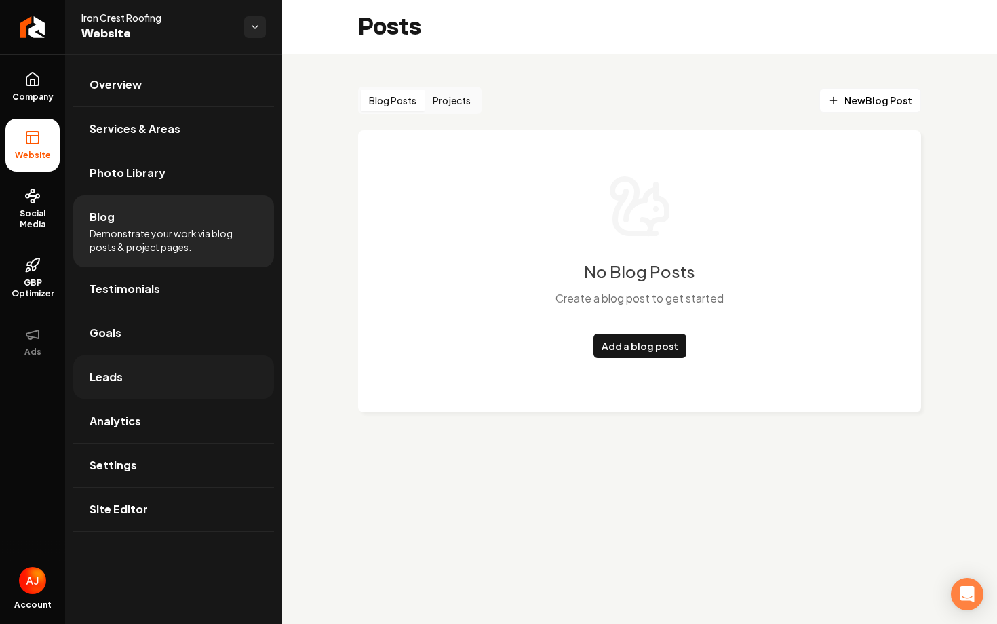
click at [155, 369] on link "Leads" at bounding box center [173, 376] width 201 height 43
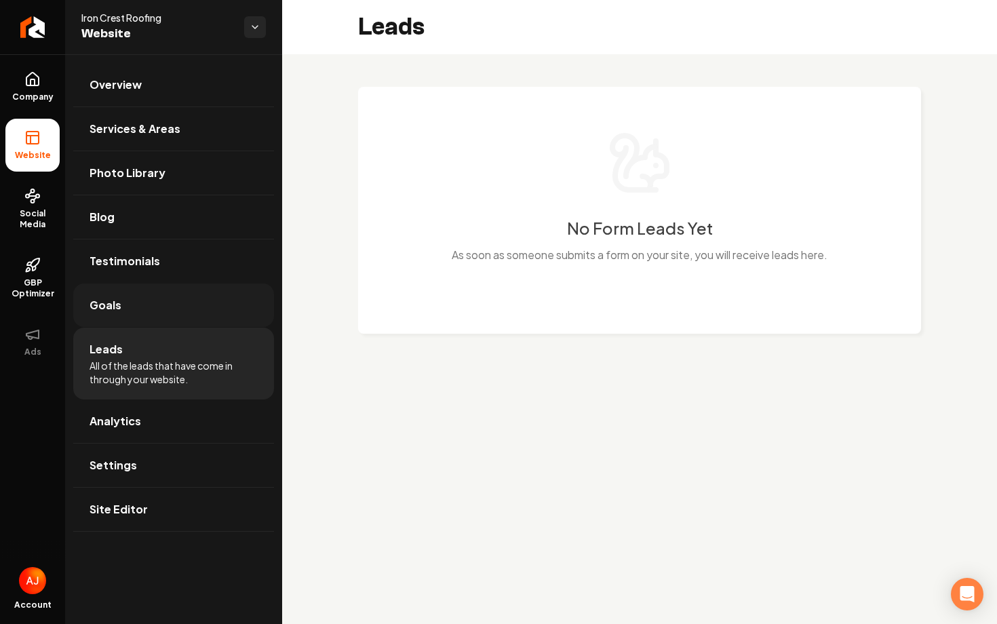
click at [106, 302] on span "Goals" at bounding box center [106, 305] width 32 height 16
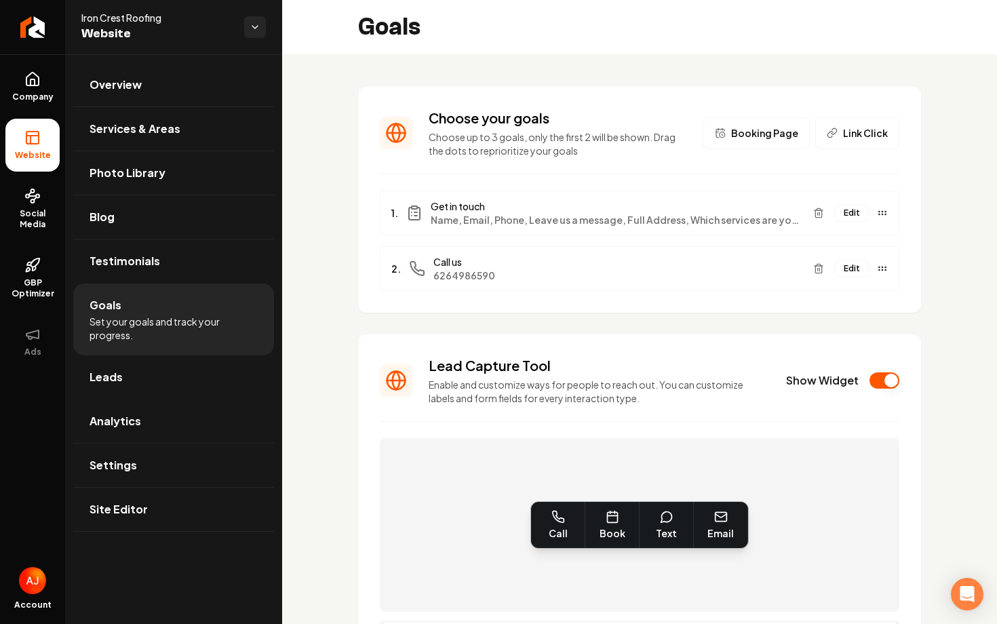
click at [853, 214] on button "Edit" at bounding box center [852, 213] width 34 height 18
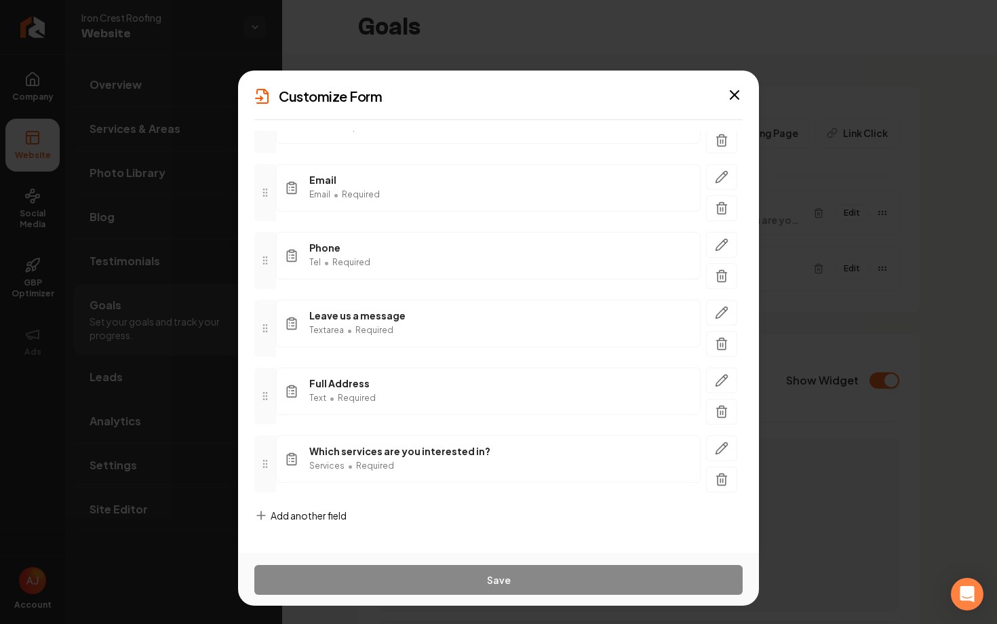
scroll to position [131, 0]
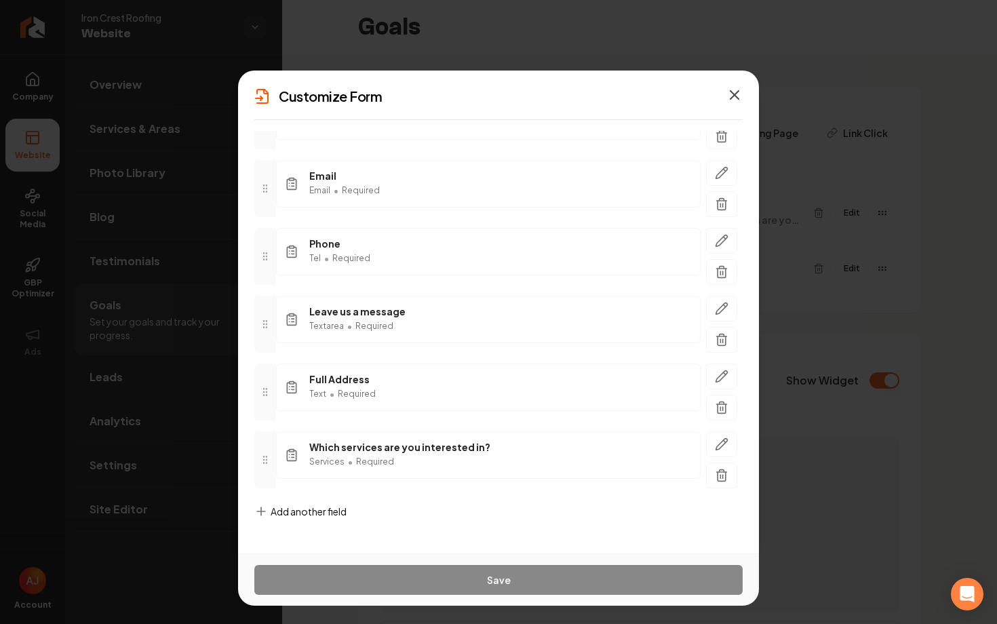
click at [735, 96] on icon "button" at bounding box center [734, 95] width 8 height 8
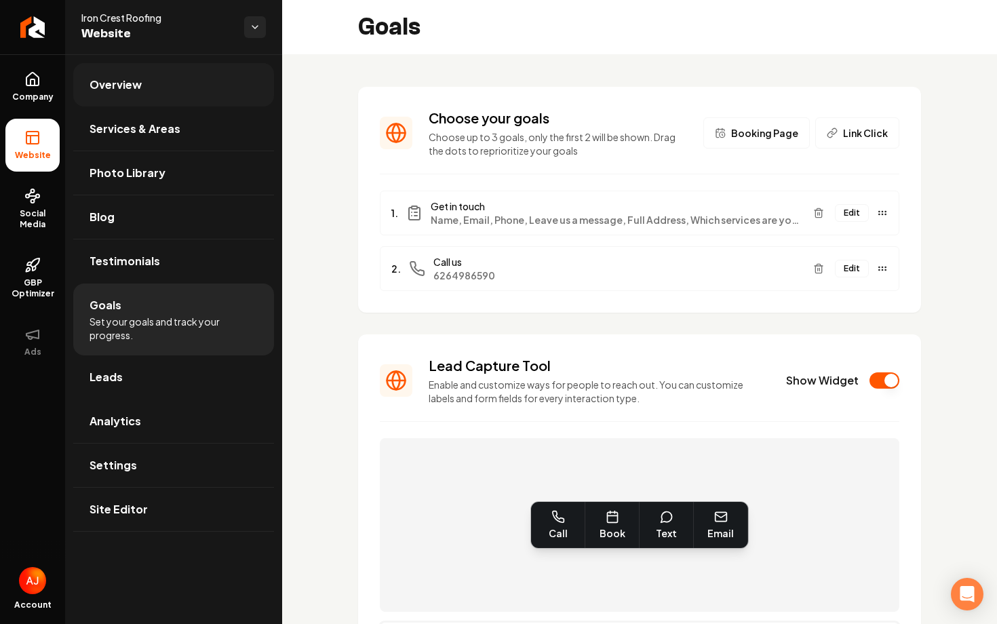
click at [120, 81] on span "Overview" at bounding box center [116, 85] width 52 height 16
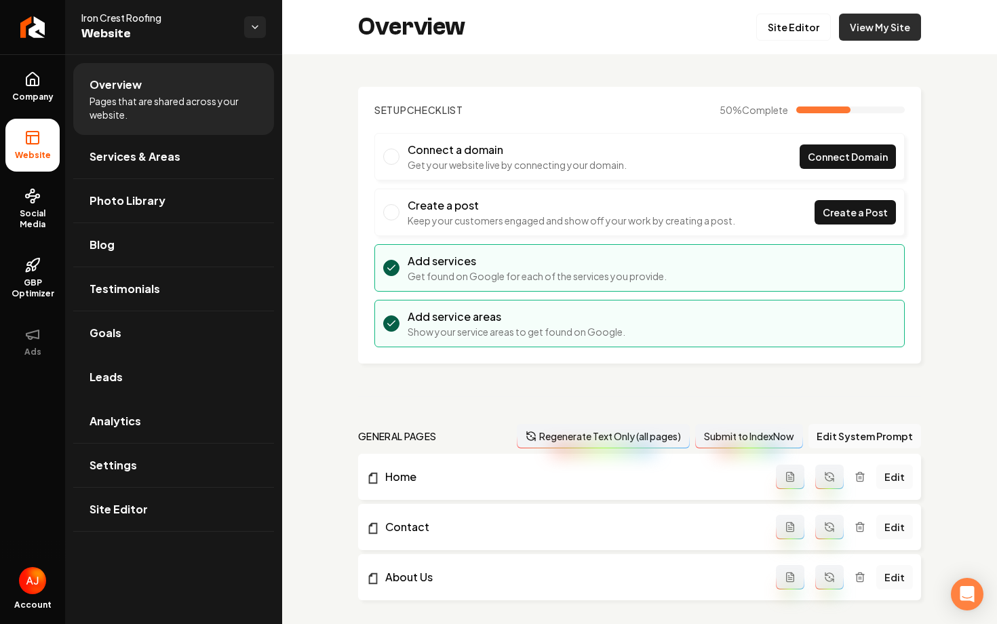
click at [882, 33] on link "View My Site" at bounding box center [880, 27] width 82 height 27
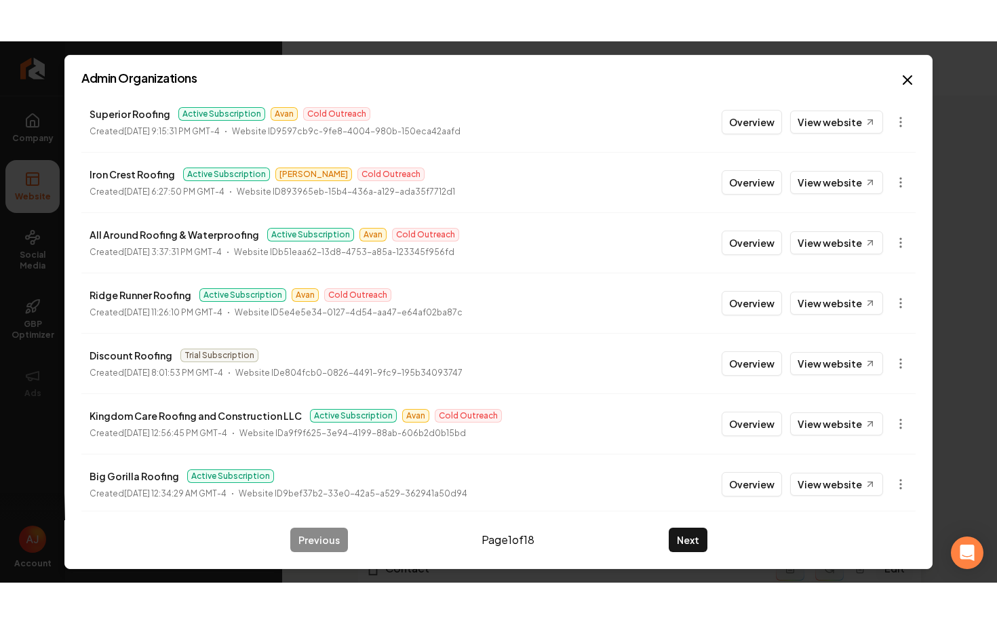
scroll to position [125, 0]
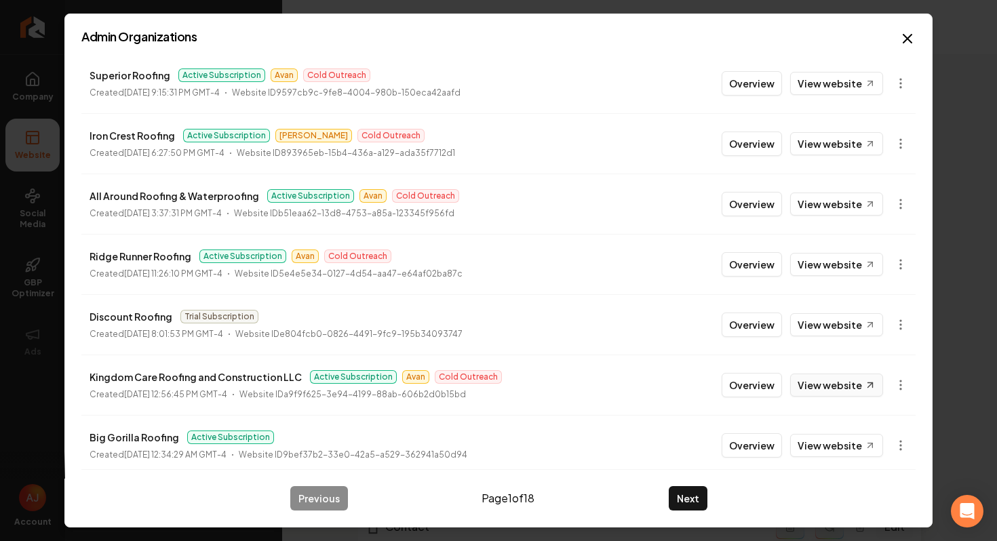
type input "roof"
click at [822, 388] on link "View website" at bounding box center [836, 385] width 93 height 23
click at [920, 33] on div "Admin Organizations 180 Organizations roof Filter by subscription status MAX Ro…" at bounding box center [498, 271] width 868 height 514
click at [912, 36] on icon "button" at bounding box center [907, 39] width 16 height 16
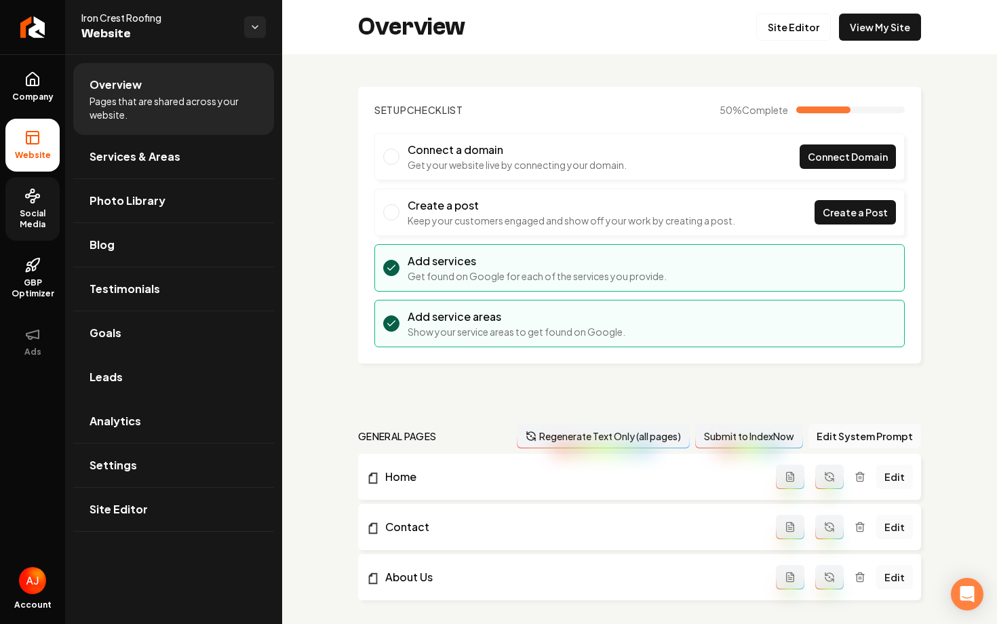
click at [21, 206] on link "Social Media" at bounding box center [32, 209] width 54 height 64
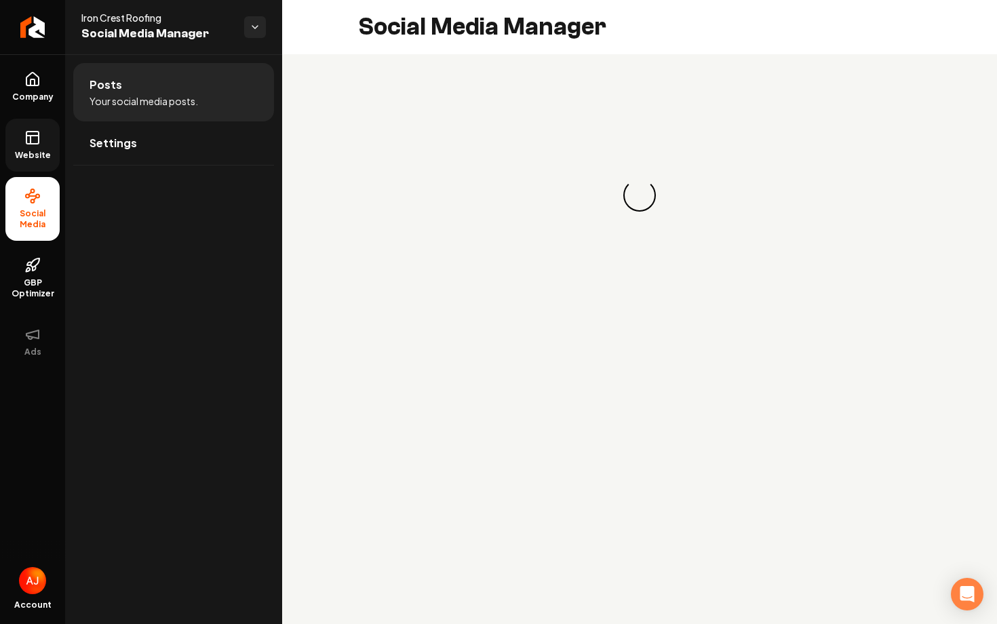
click at [25, 167] on link "Website" at bounding box center [32, 145] width 54 height 53
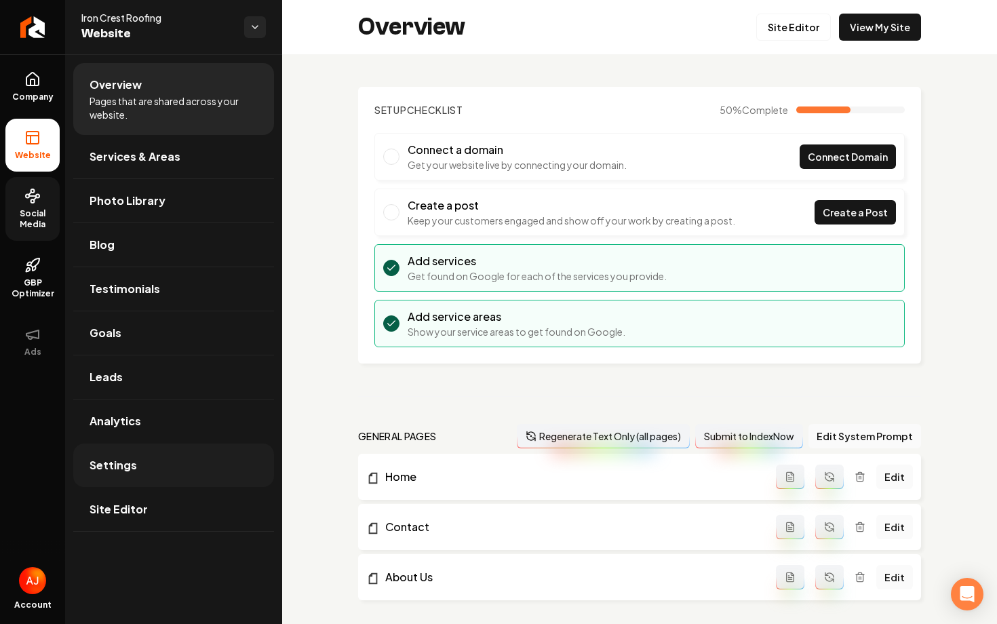
click at [180, 448] on link "Settings" at bounding box center [173, 465] width 201 height 43
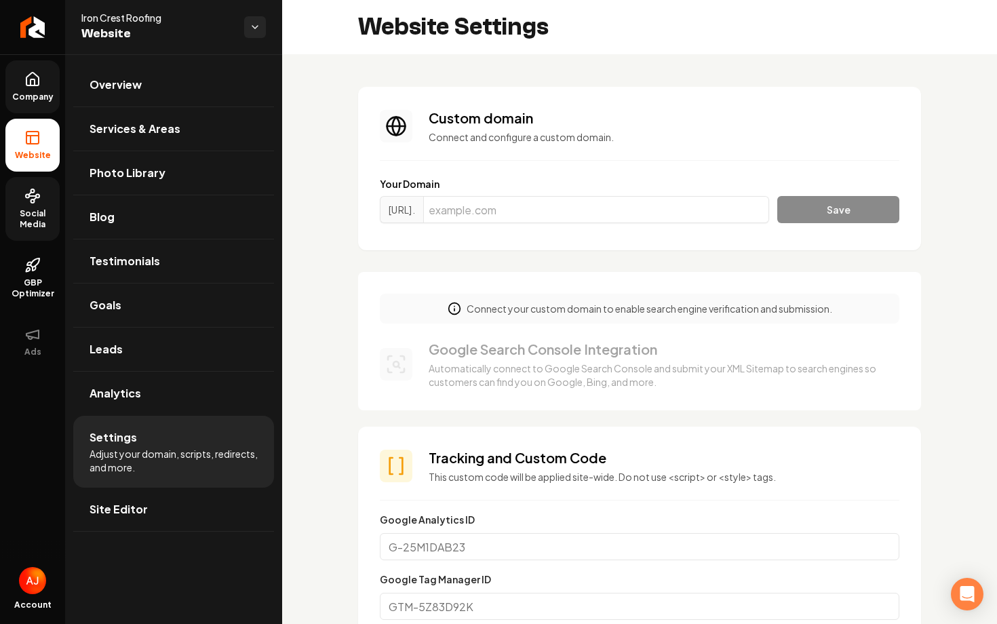
click at [41, 90] on link "Company" at bounding box center [32, 86] width 54 height 53
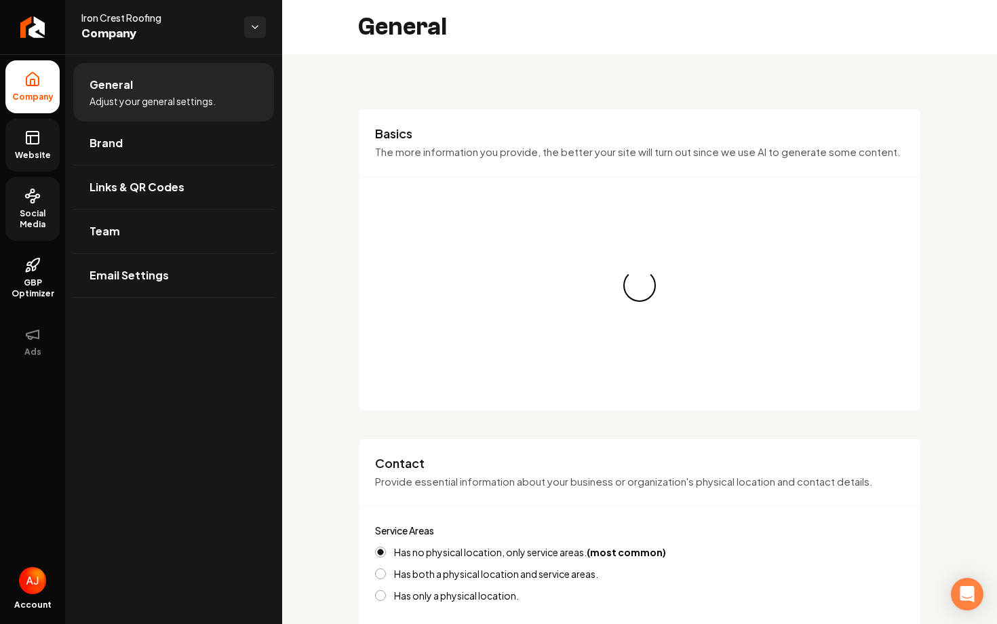
click at [43, 138] on link "Website" at bounding box center [32, 145] width 54 height 53
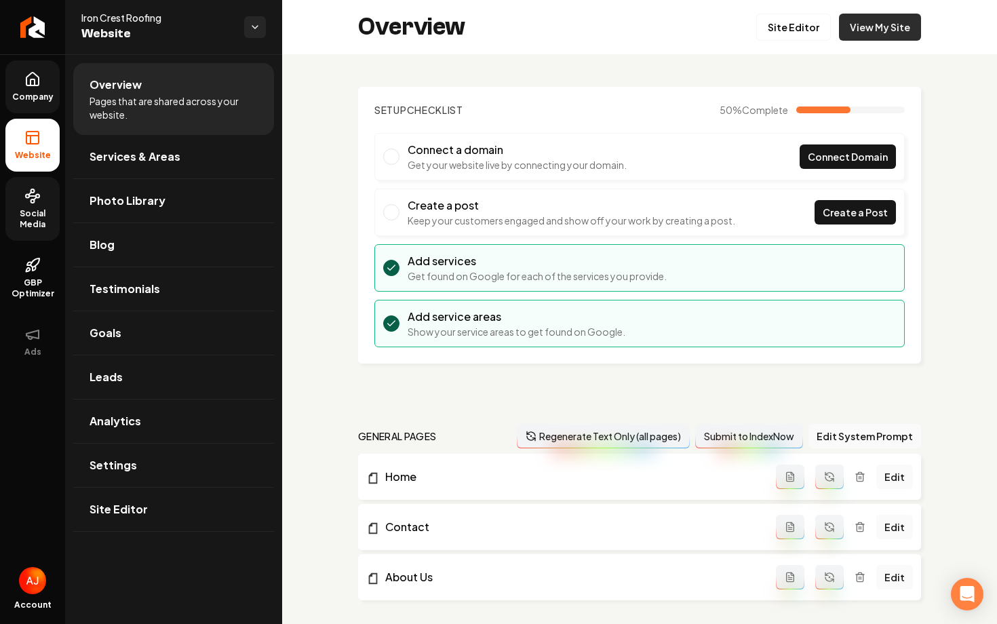
click at [873, 32] on link "View My Site" at bounding box center [880, 27] width 82 height 27
click at [133, 457] on span "Settings" at bounding box center [113, 465] width 47 height 16
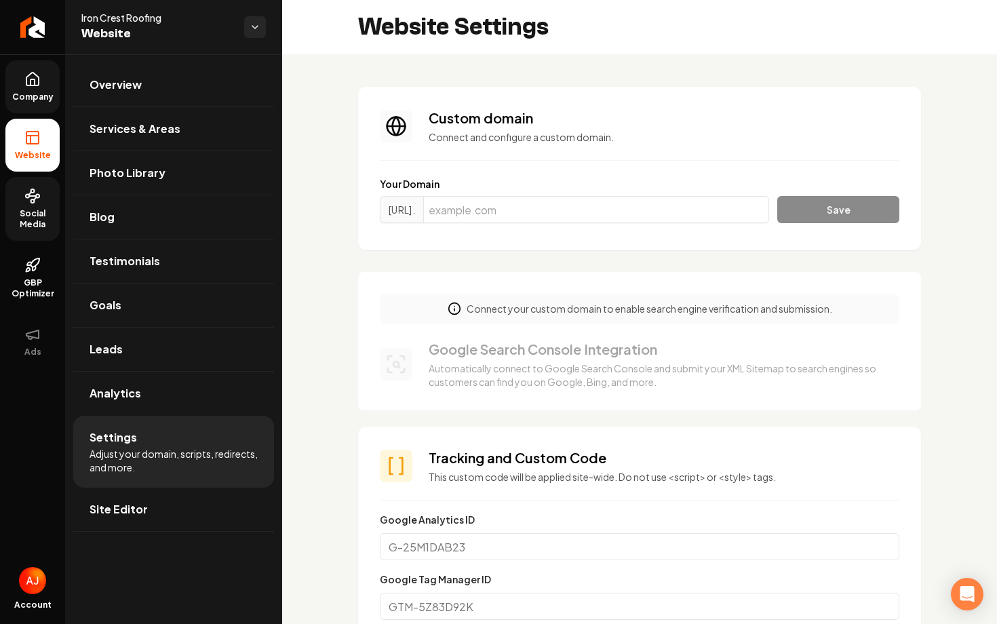
scroll to position [122, 0]
click at [22, 89] on link "Company" at bounding box center [32, 86] width 54 height 53
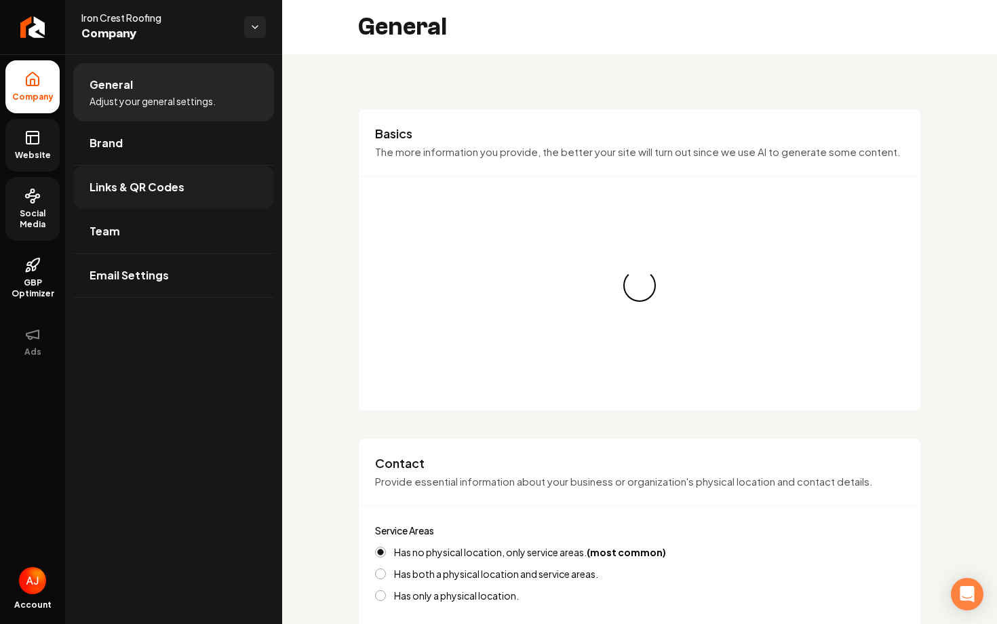
click at [167, 191] on span "Links & QR Codes" at bounding box center [137, 187] width 95 height 16
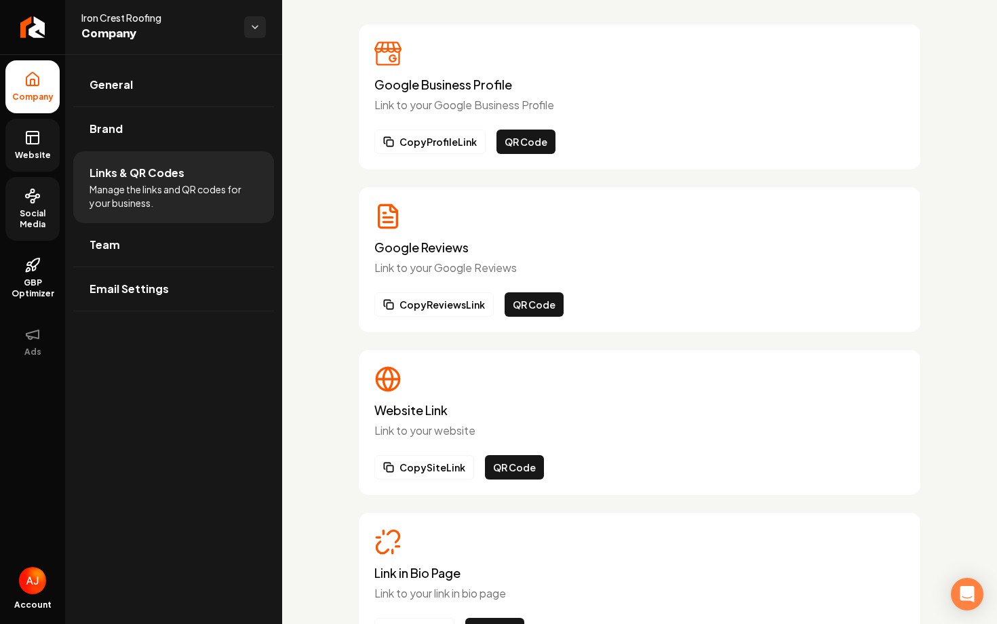
scroll to position [130, 0]
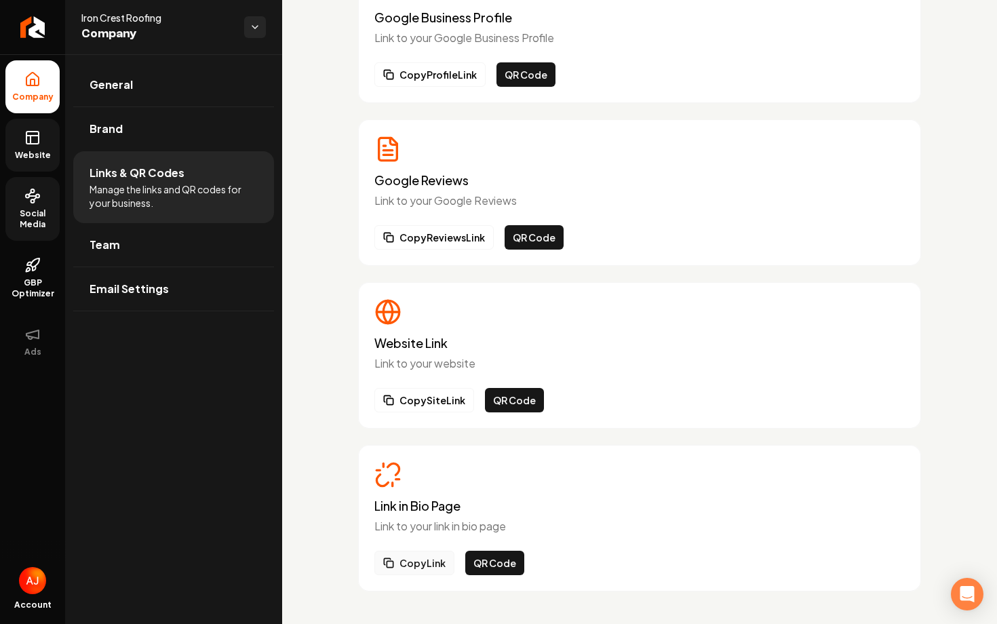
click at [421, 562] on button "Copy Link" at bounding box center [414, 563] width 80 height 24
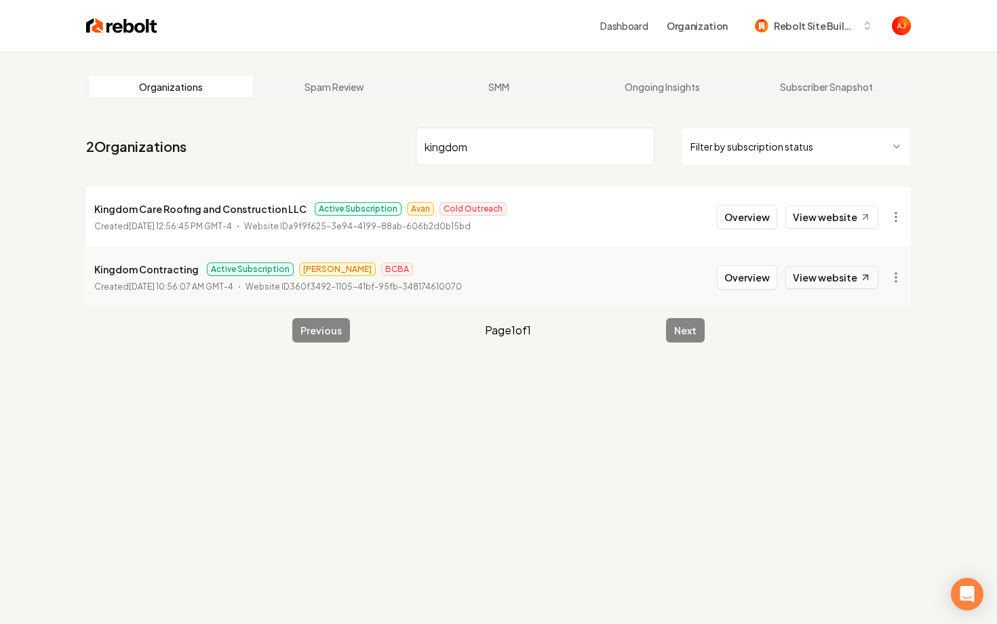
click at [827, 286] on link "View website" at bounding box center [831, 277] width 93 height 23
drag, startPoint x: 549, startPoint y: 154, endPoint x: 336, endPoint y: 140, distance: 213.4
click at [336, 140] on nav "2 Organizations kingdom Filter by subscription status" at bounding box center [498, 152] width 825 height 60
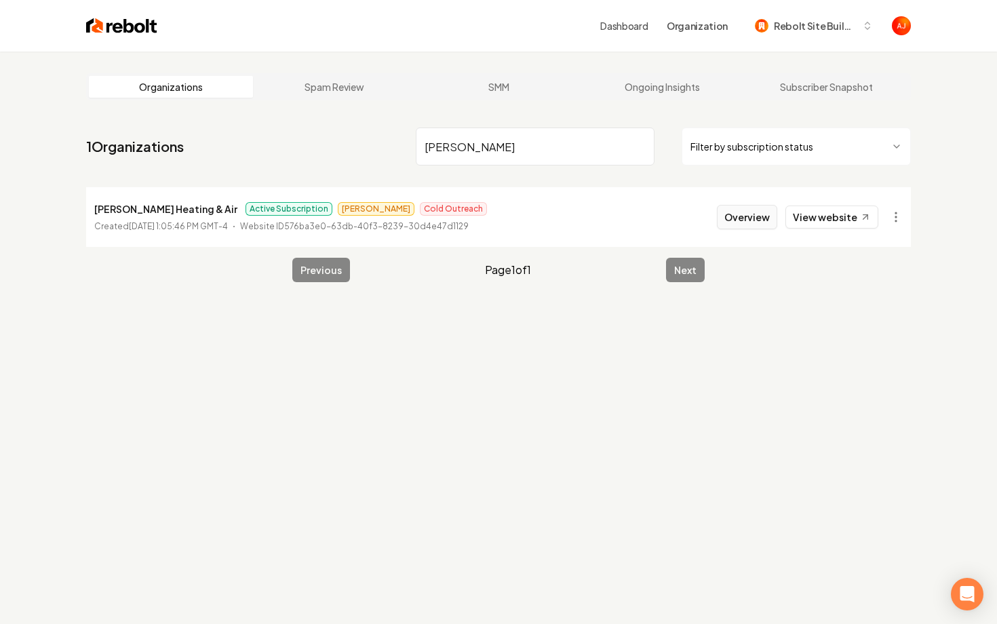
type input "balcom"
click at [761, 222] on button "Overview" at bounding box center [747, 217] width 60 height 24
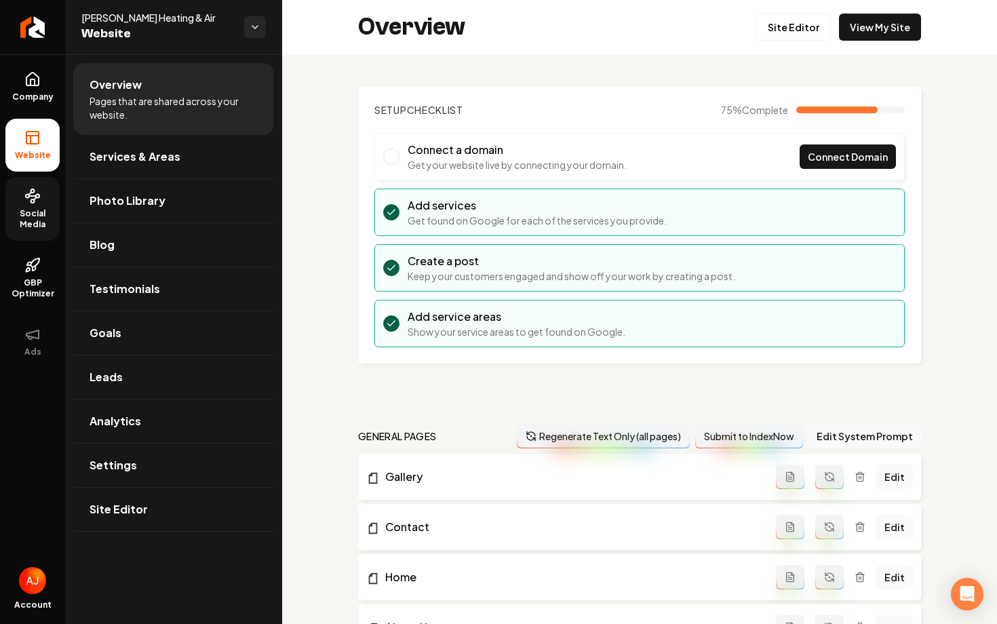
click at [43, 206] on link "Social Media" at bounding box center [32, 209] width 54 height 64
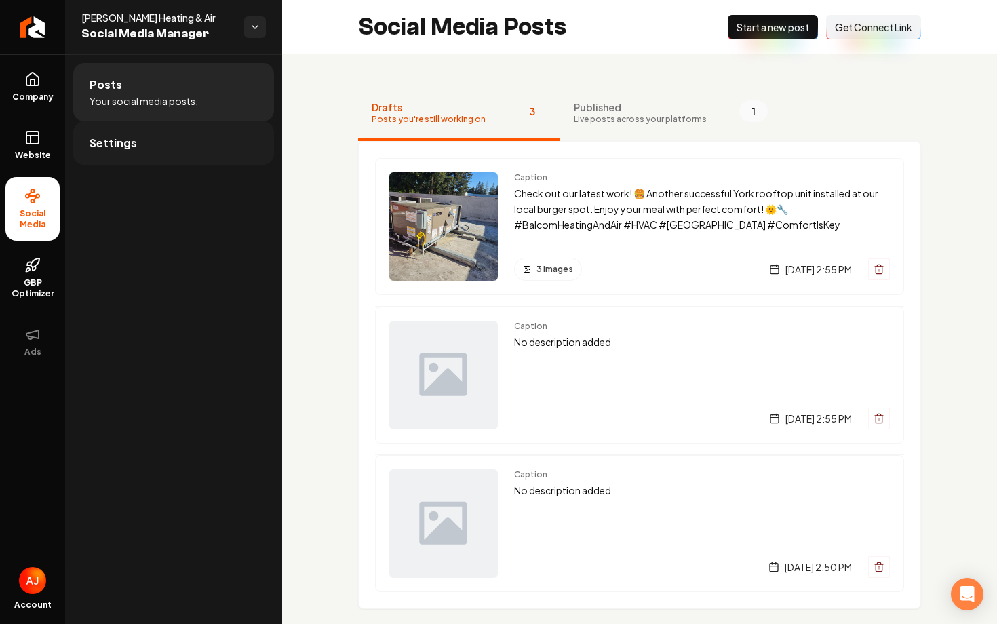
click at [166, 143] on link "Settings" at bounding box center [173, 142] width 201 height 43
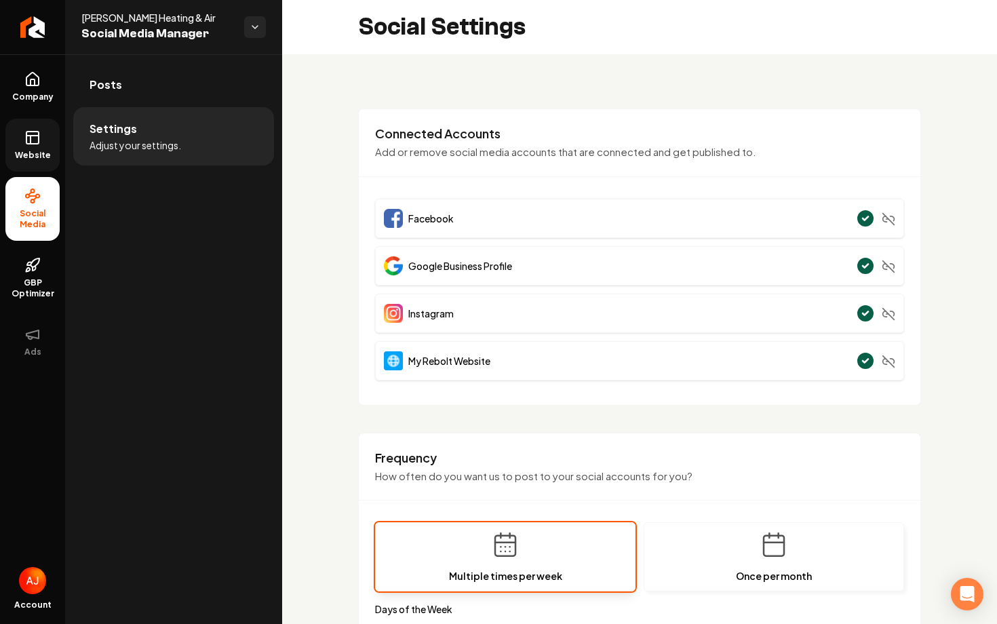
click at [28, 148] on link "Website" at bounding box center [32, 145] width 54 height 53
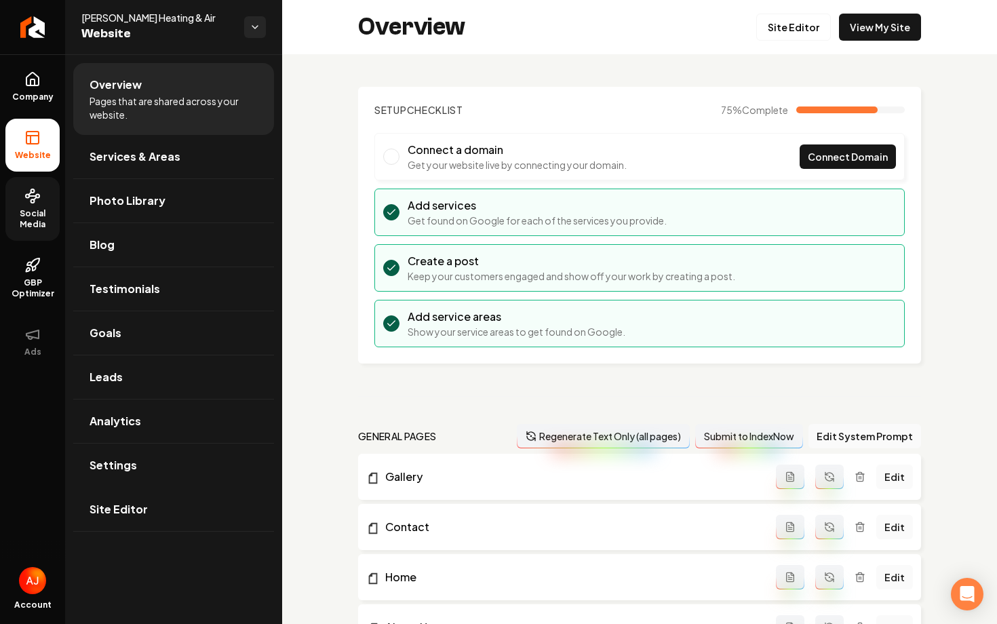
click at [31, 203] on icon at bounding box center [32, 196] width 16 height 16
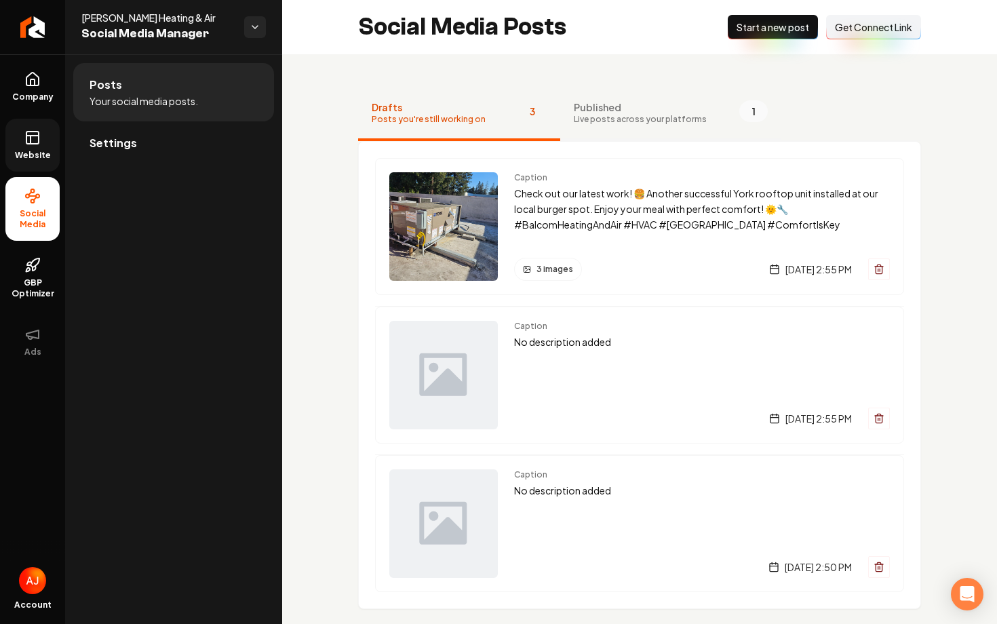
click at [673, 122] on span "Live posts across your platforms" at bounding box center [640, 119] width 133 height 11
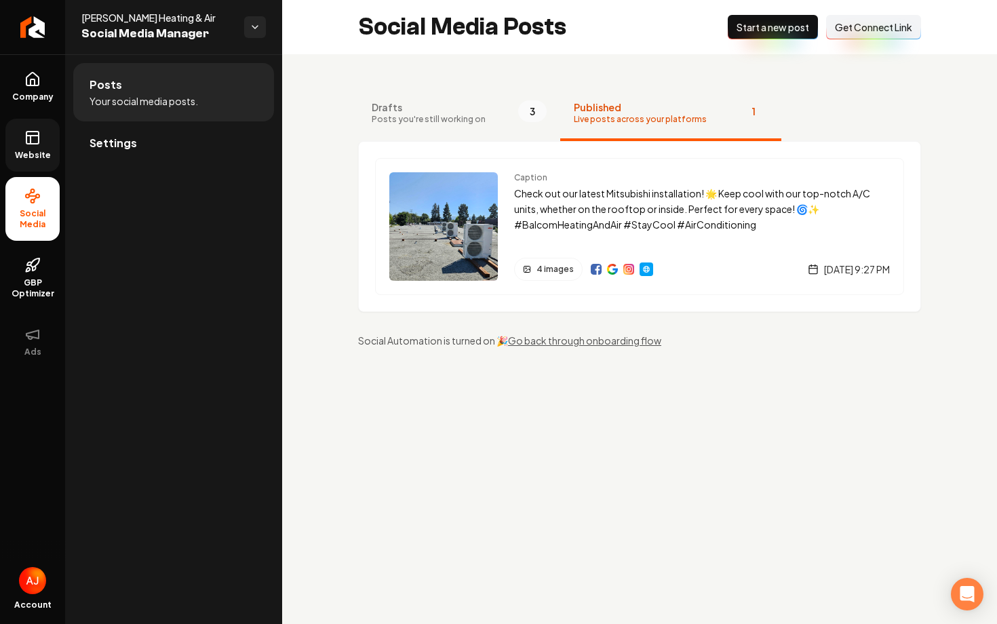
click at [673, 122] on span "Live posts across your platforms" at bounding box center [640, 119] width 133 height 11
click at [475, 110] on span "Drafts" at bounding box center [429, 107] width 114 height 14
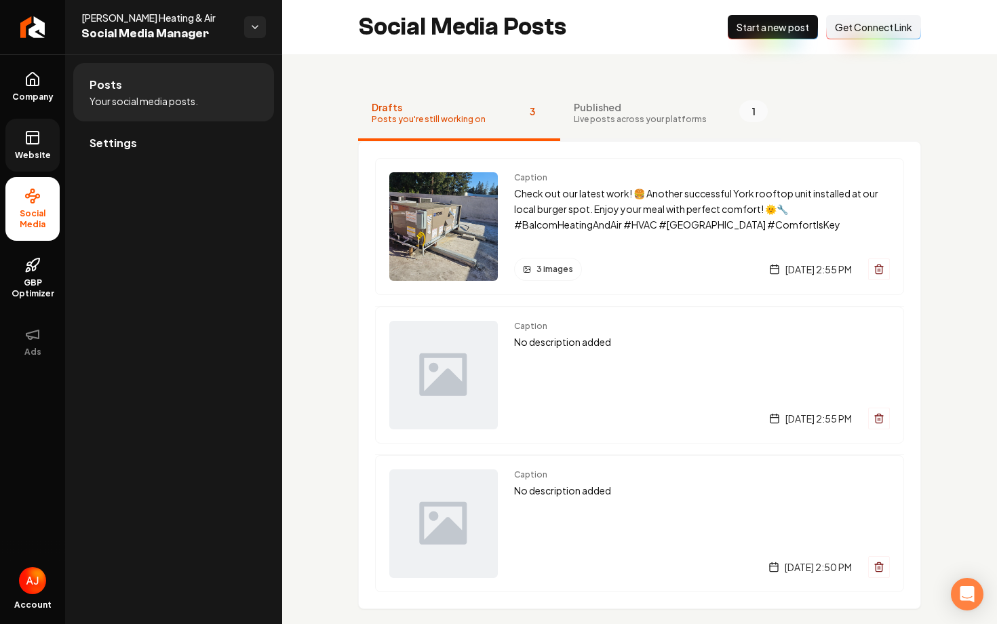
click at [633, 104] on span "Published" at bounding box center [640, 107] width 133 height 14
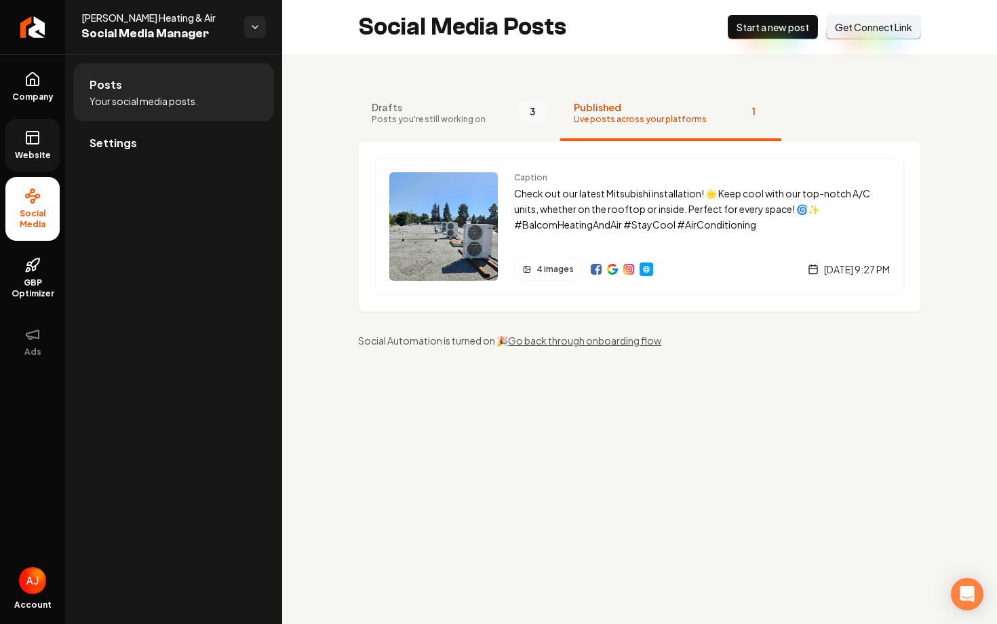
click at [465, 129] on button "Drafts Posts you're still working on 3" at bounding box center [459, 114] width 202 height 54
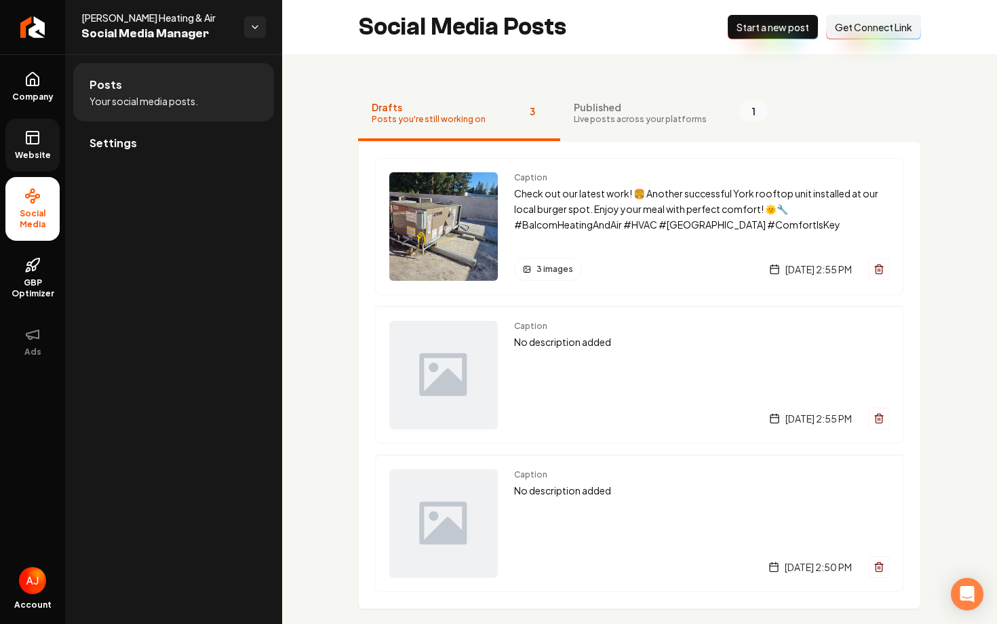
click at [658, 114] on span "Live posts across your platforms" at bounding box center [640, 119] width 133 height 11
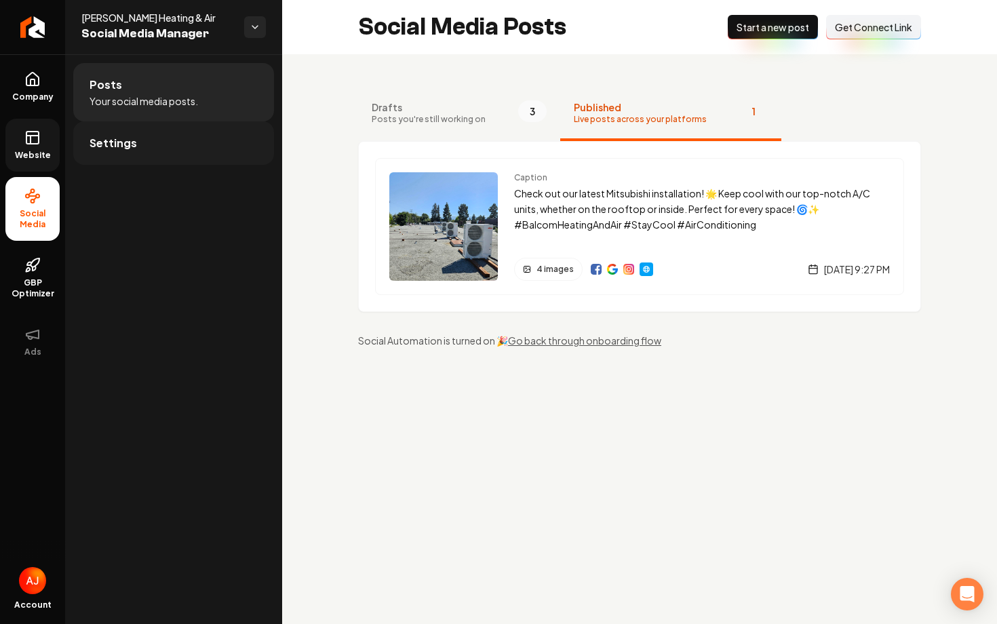
click at [163, 144] on link "Settings" at bounding box center [173, 142] width 201 height 43
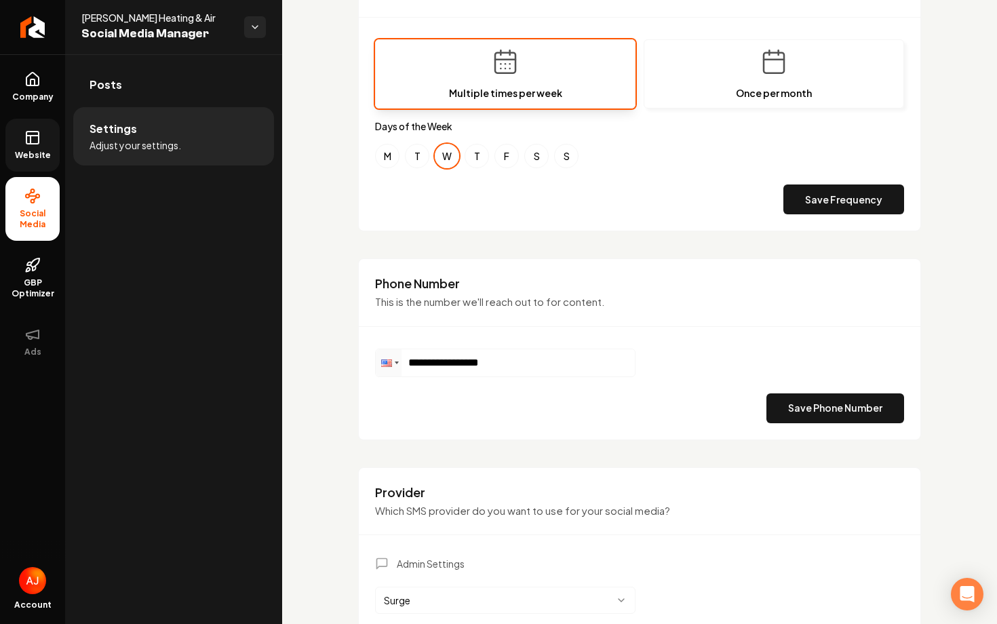
scroll to position [481, 0]
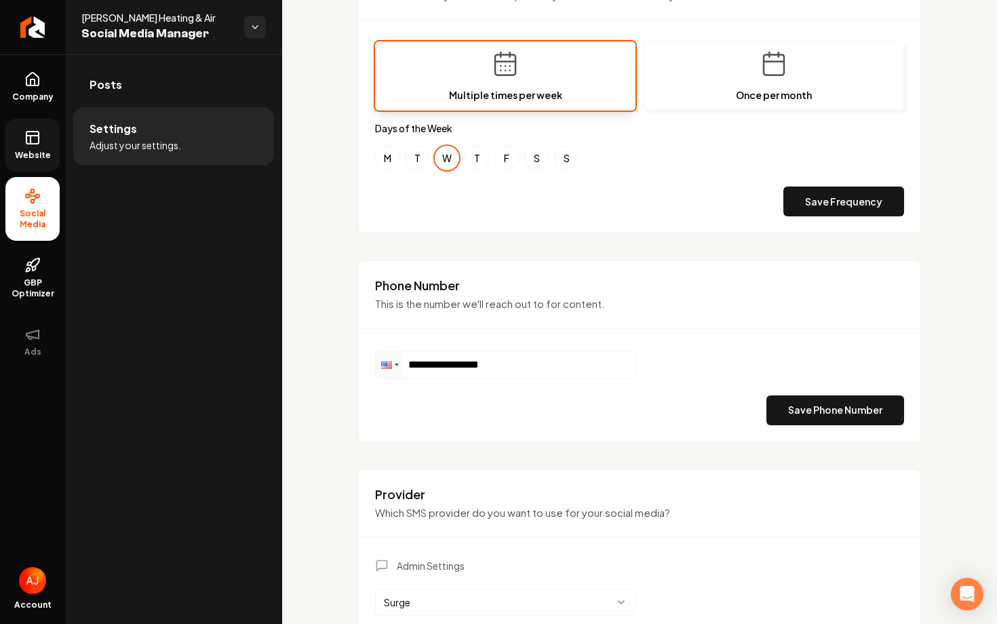
click at [352, 199] on div "**********" at bounding box center [639, 153] width 715 height 1160
click at [39, 137] on icon at bounding box center [32, 138] width 16 height 16
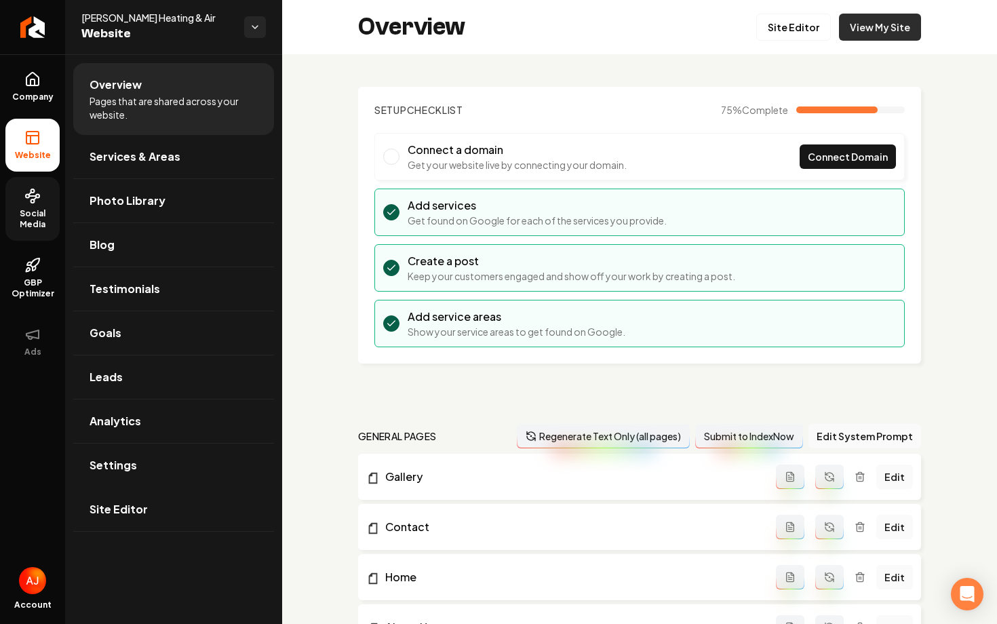
click at [874, 35] on link "View My Site" at bounding box center [880, 27] width 82 height 27
click at [43, 90] on link "Company" at bounding box center [32, 86] width 54 height 53
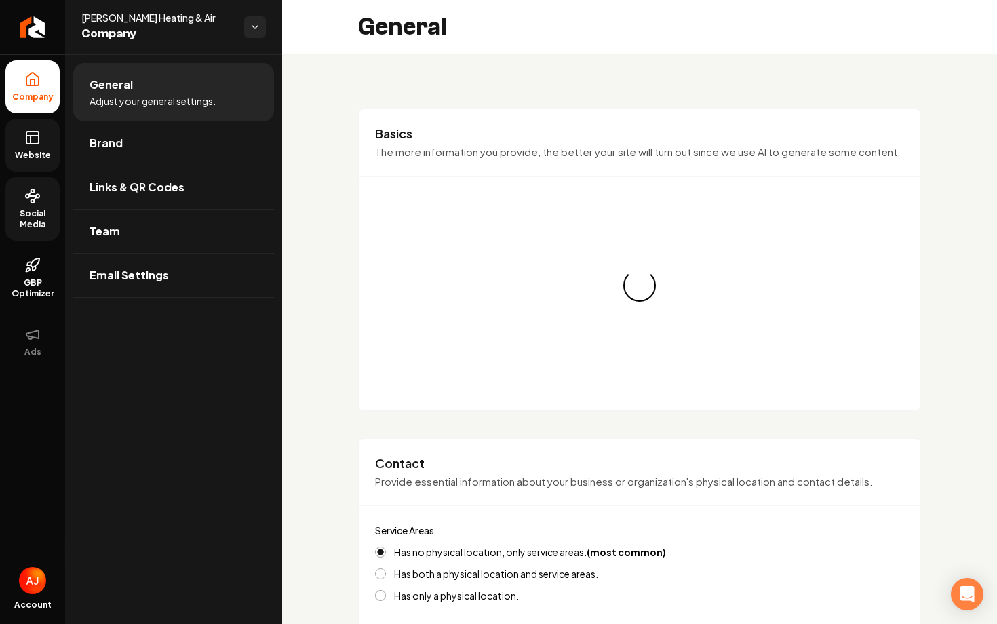
click at [41, 140] on link "Website" at bounding box center [32, 145] width 54 height 53
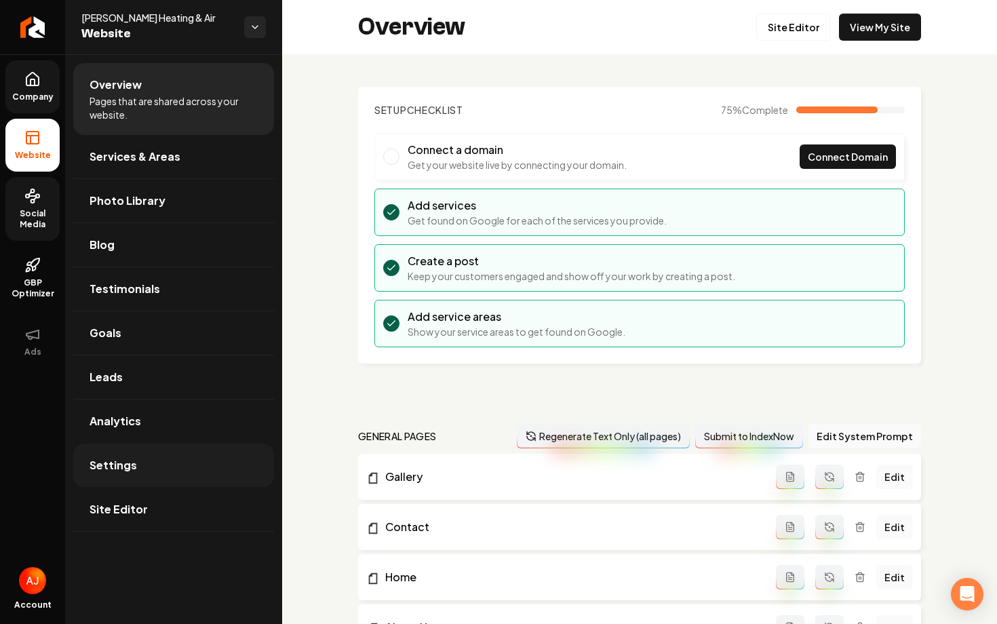
click at [175, 469] on link "Settings" at bounding box center [173, 465] width 201 height 43
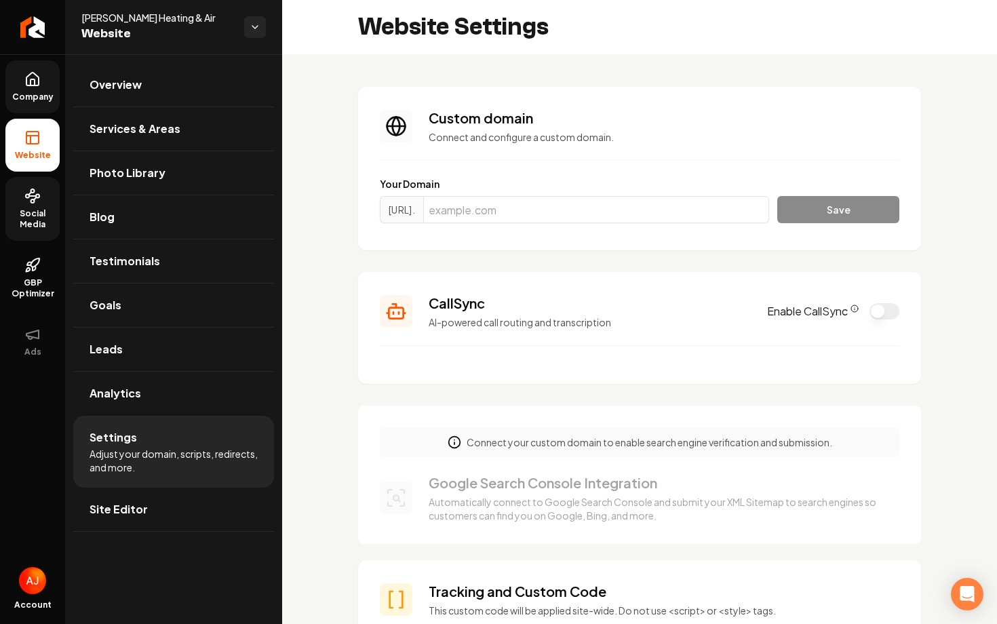
click at [876, 312] on button "Enable CallSync" at bounding box center [884, 311] width 30 height 16
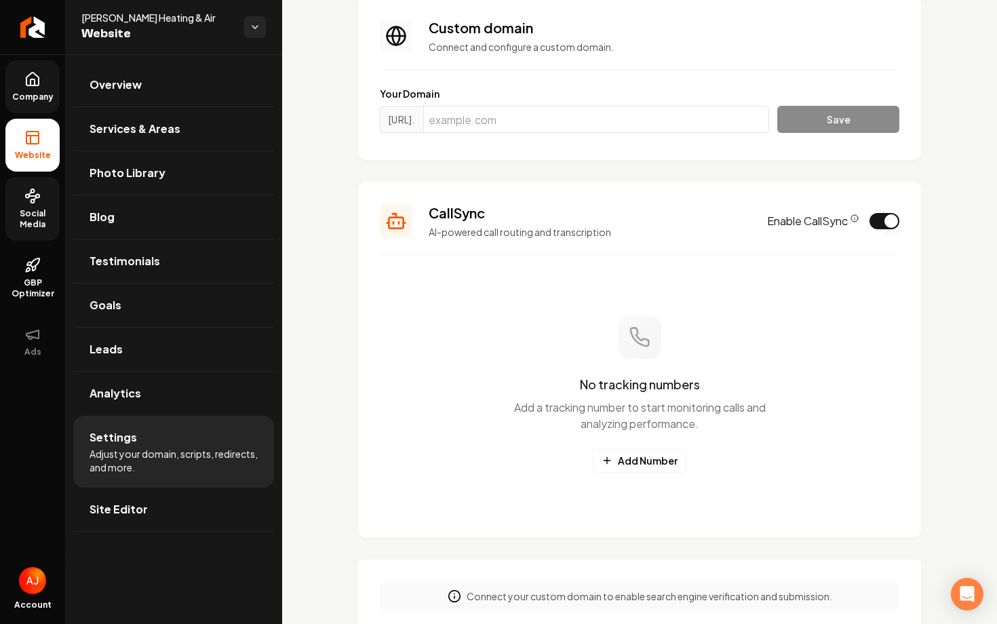
scroll to position [118, 0]
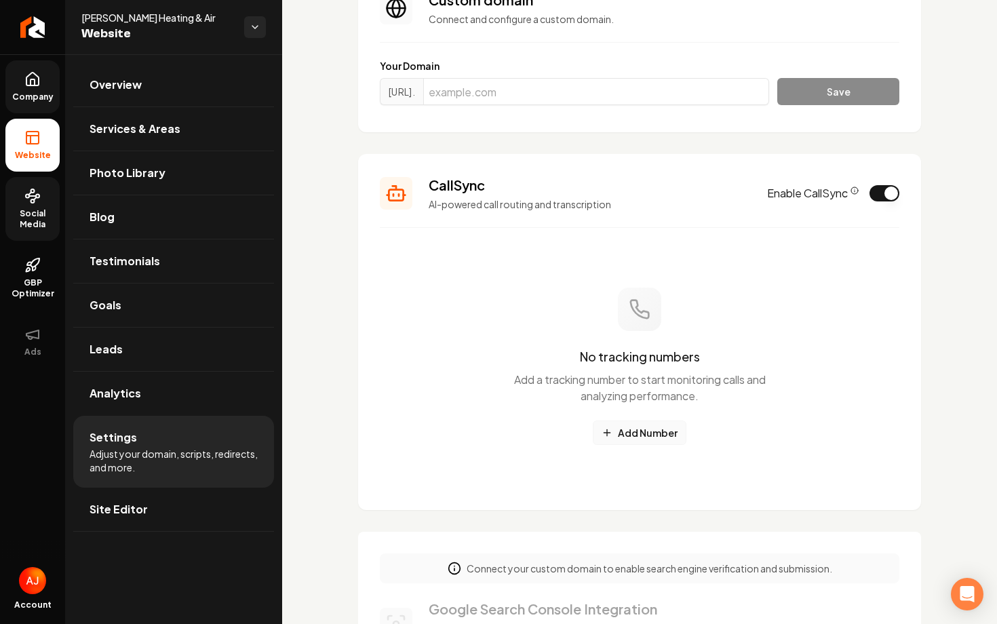
click at [646, 436] on button "Add Number" at bounding box center [640, 433] width 94 height 24
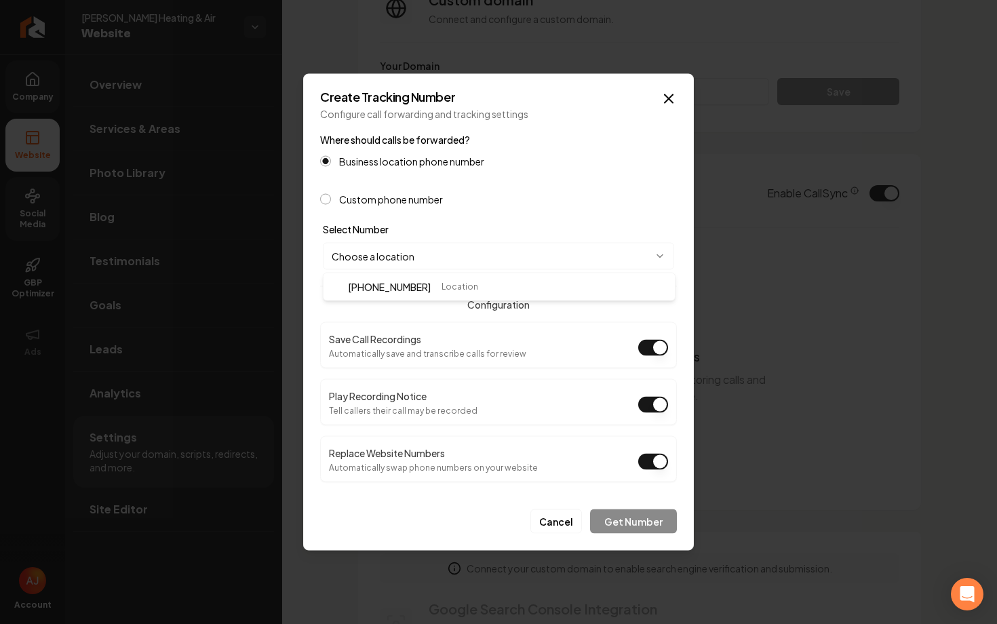
click at [437, 253] on body "Company Website Social Media GBP Optimizer Ads Account Balcom Heating & Air Web…" at bounding box center [498, 312] width 997 height 624
select select "**********"
click at [619, 522] on button "Get Number" at bounding box center [633, 521] width 87 height 24
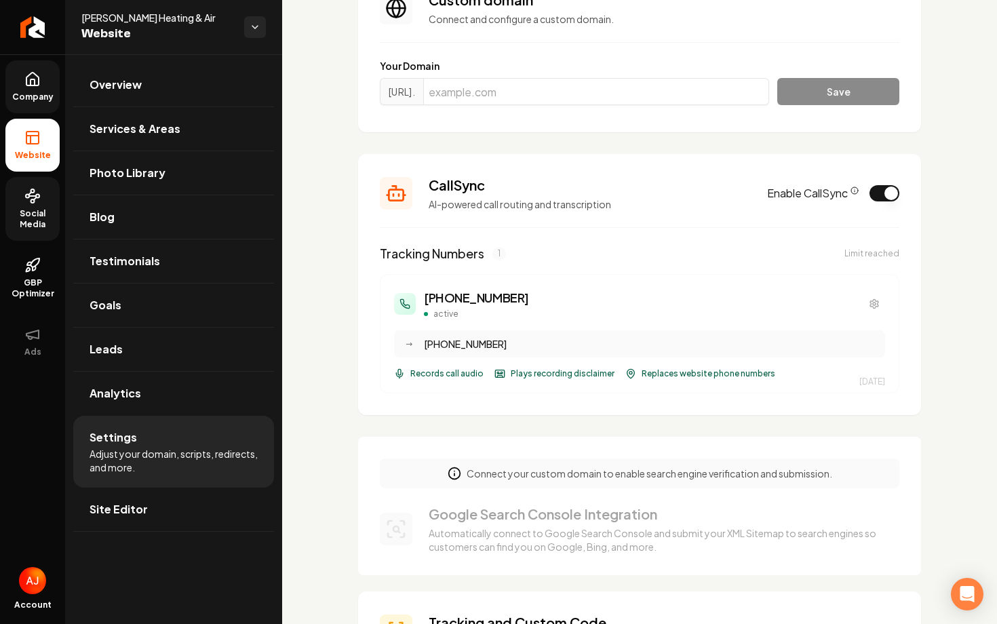
click at [28, 95] on span "Company" at bounding box center [33, 97] width 52 height 11
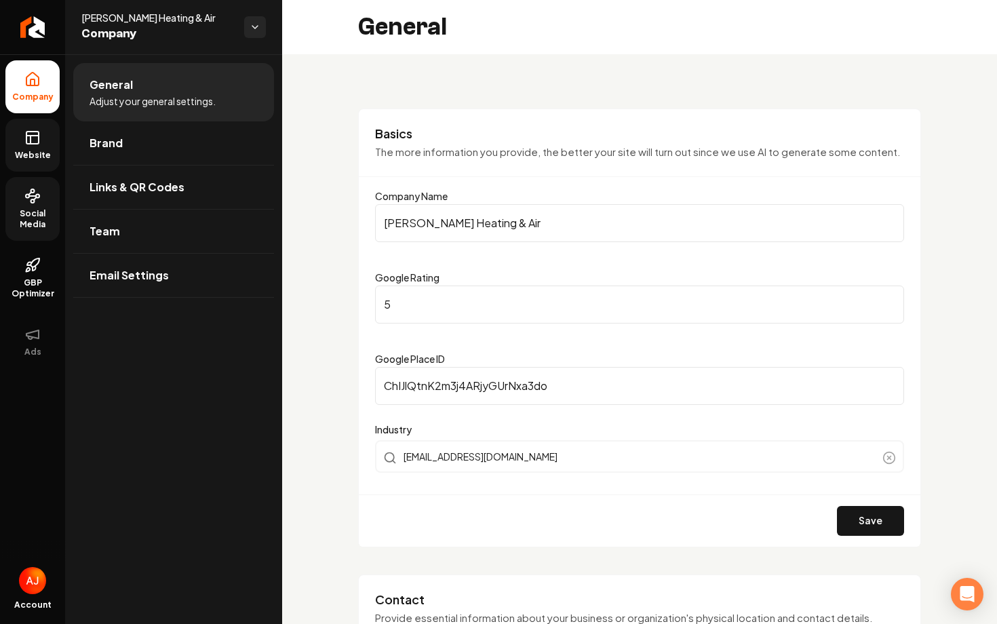
click at [36, 144] on rect at bounding box center [32, 138] width 12 height 12
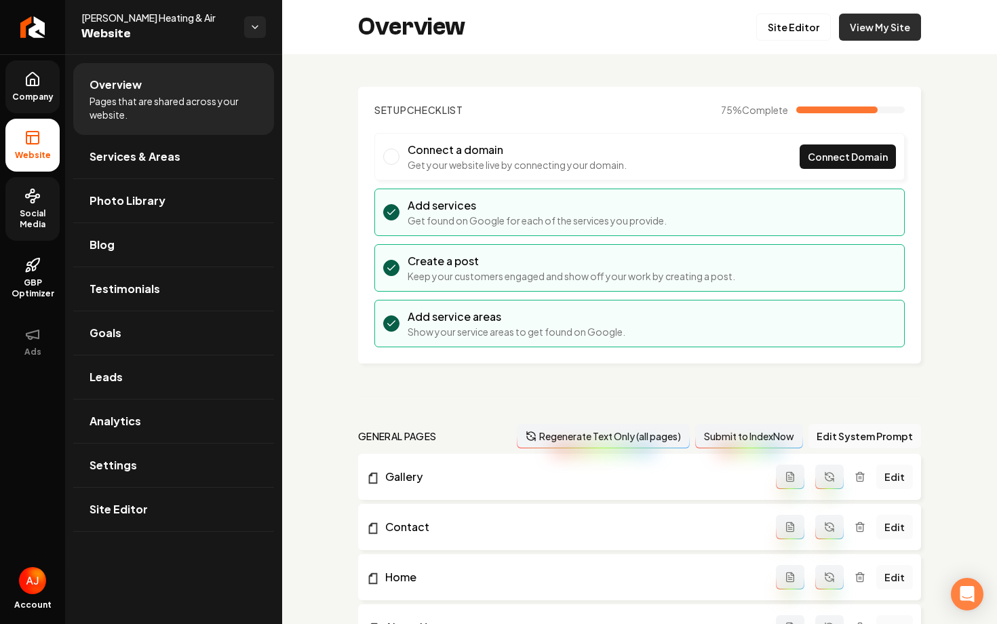
click at [875, 22] on link "View My Site" at bounding box center [880, 27] width 82 height 27
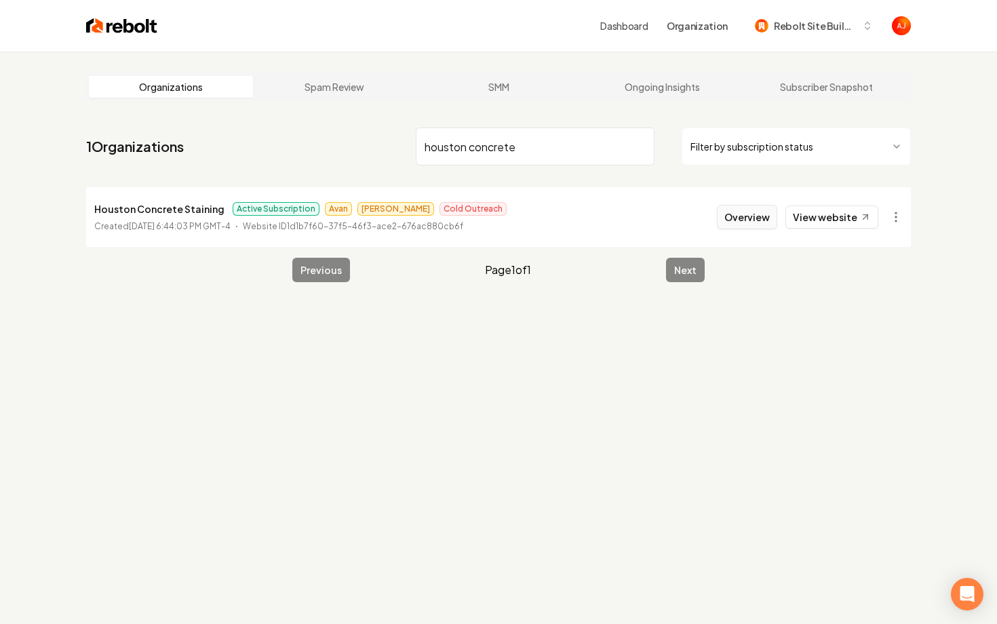
type input "houston concrete"
click at [739, 215] on button "Overview" at bounding box center [747, 217] width 60 height 24
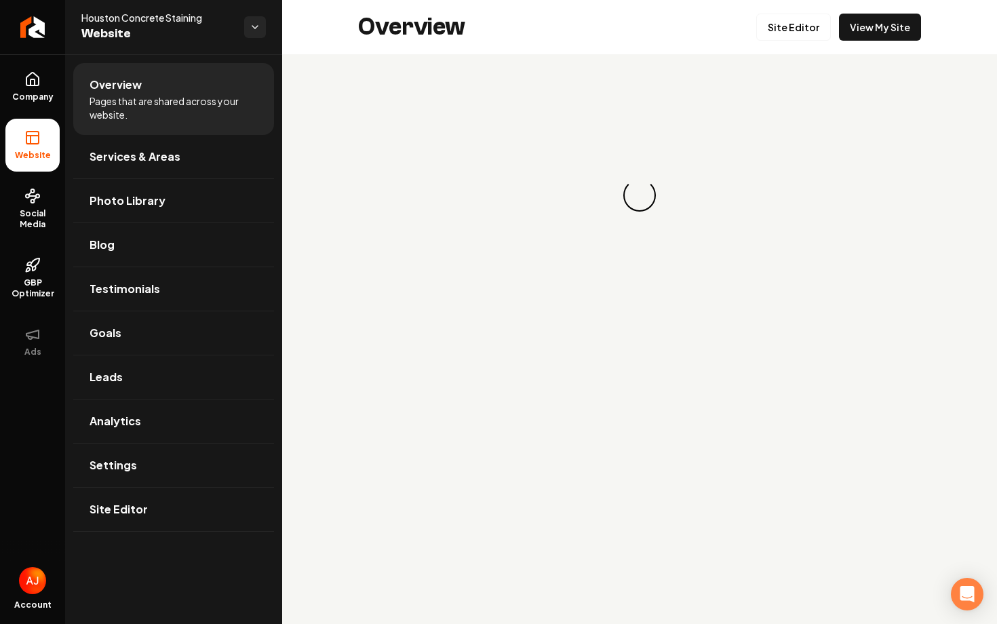
click at [863, 41] on div "Overview Site Editor View My Site" at bounding box center [639, 27] width 715 height 54
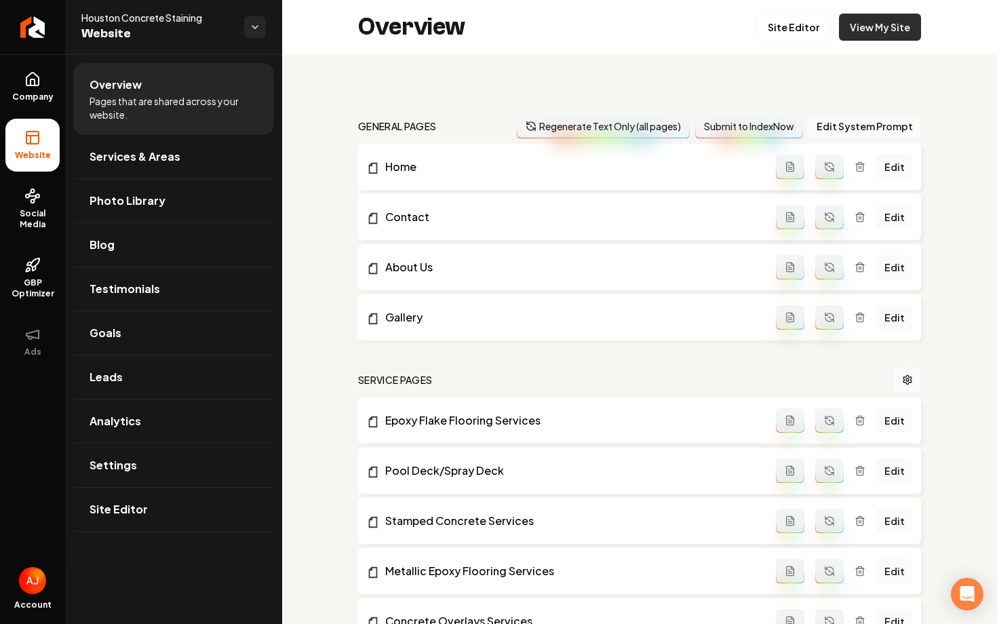
click at [863, 39] on link "View My Site" at bounding box center [880, 27] width 82 height 27
click at [168, 374] on link "Leads" at bounding box center [173, 376] width 201 height 43
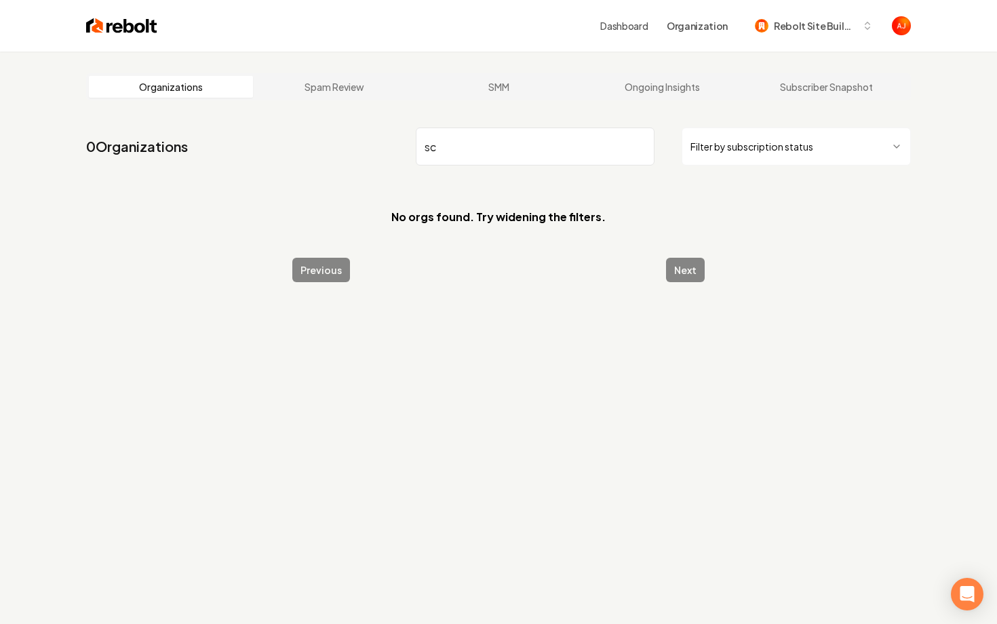
type input "s"
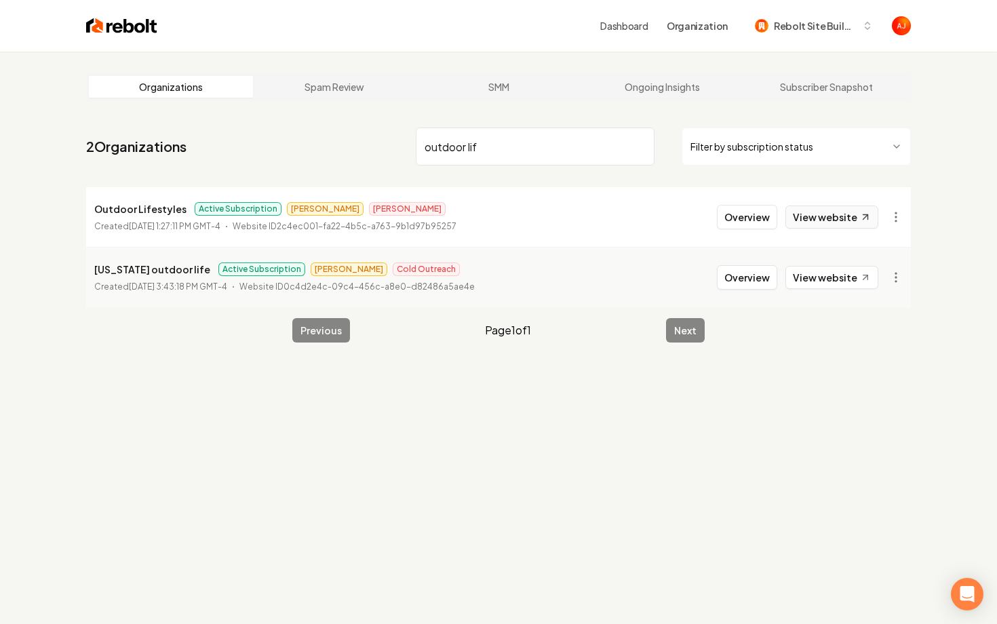
type input "outdoor lif"
click at [804, 222] on link "View website" at bounding box center [831, 217] width 93 height 23
click at [740, 216] on button "Overview" at bounding box center [747, 217] width 60 height 24
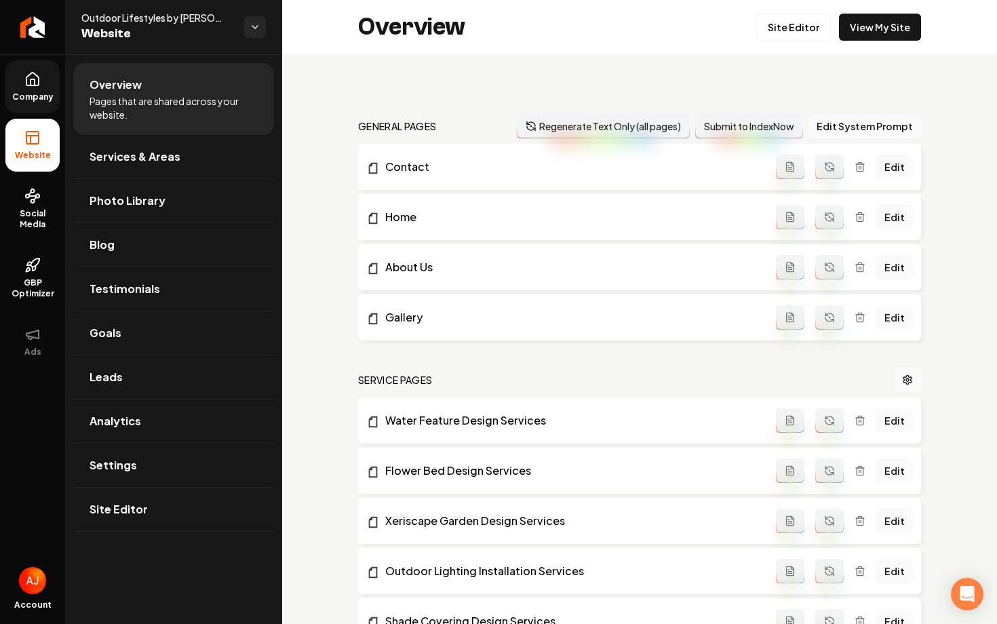
click at [28, 100] on span "Company" at bounding box center [33, 97] width 52 height 11
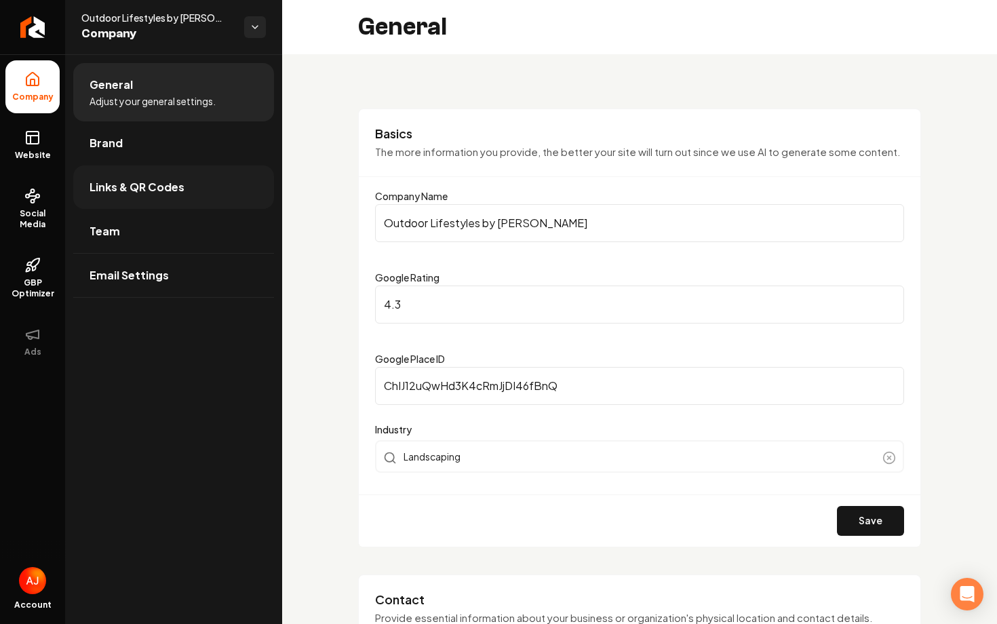
click at [142, 196] on link "Links & QR Codes" at bounding box center [173, 186] width 201 height 43
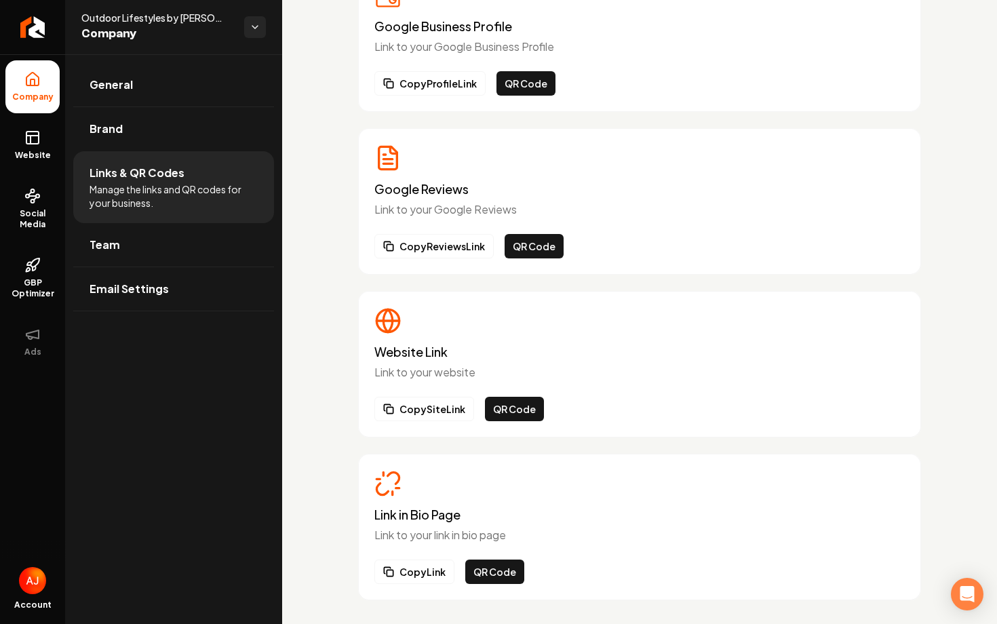
scroll to position [130, 0]
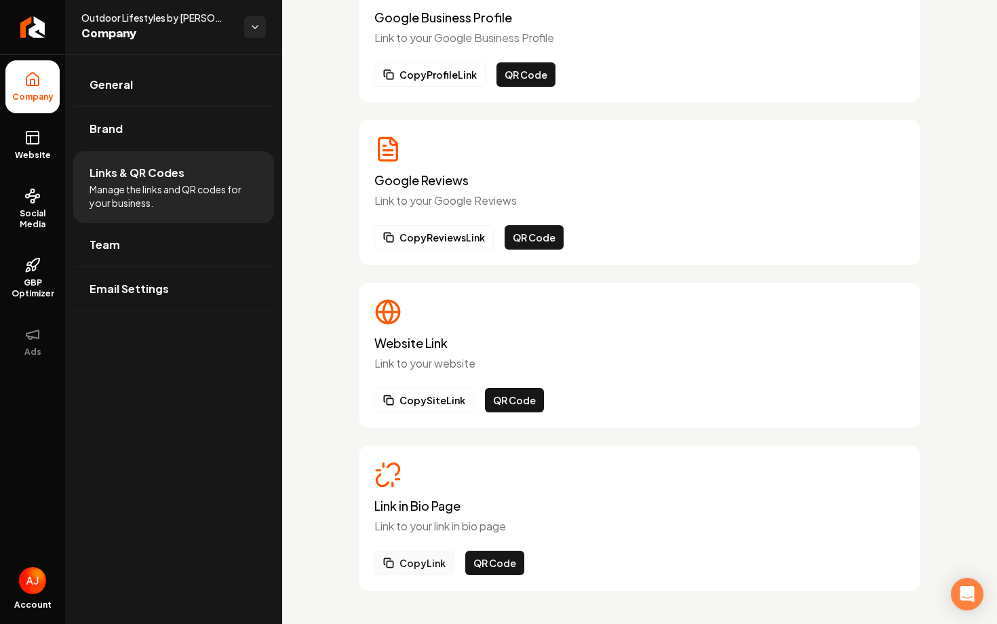
click at [393, 553] on button "Copy Link" at bounding box center [414, 563] width 80 height 24
click at [479, 559] on button "QR Code" at bounding box center [494, 563] width 59 height 24
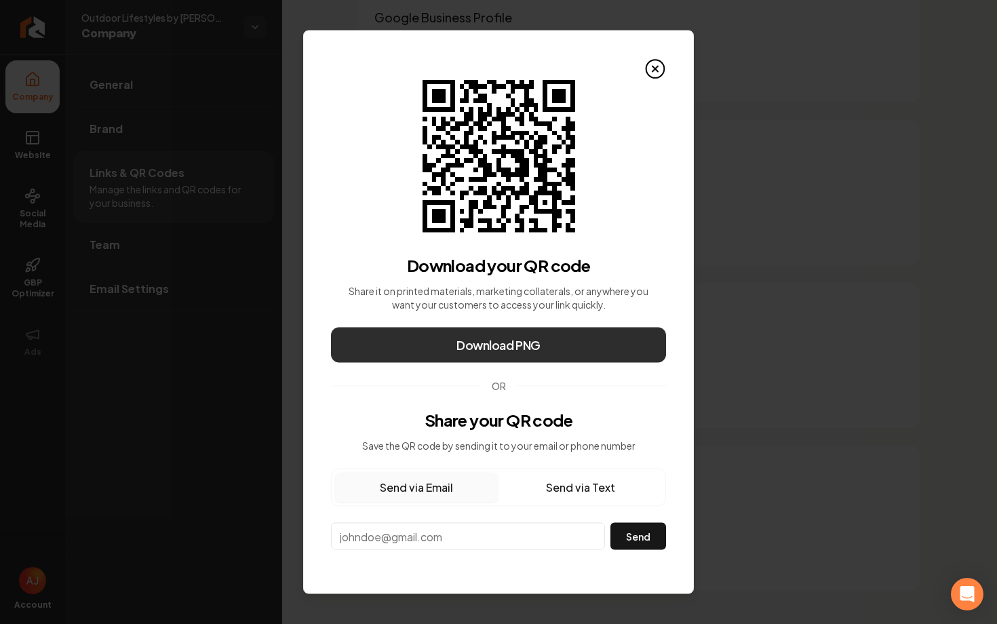
click at [527, 348] on span "Download PNG" at bounding box center [498, 345] width 84 height 19
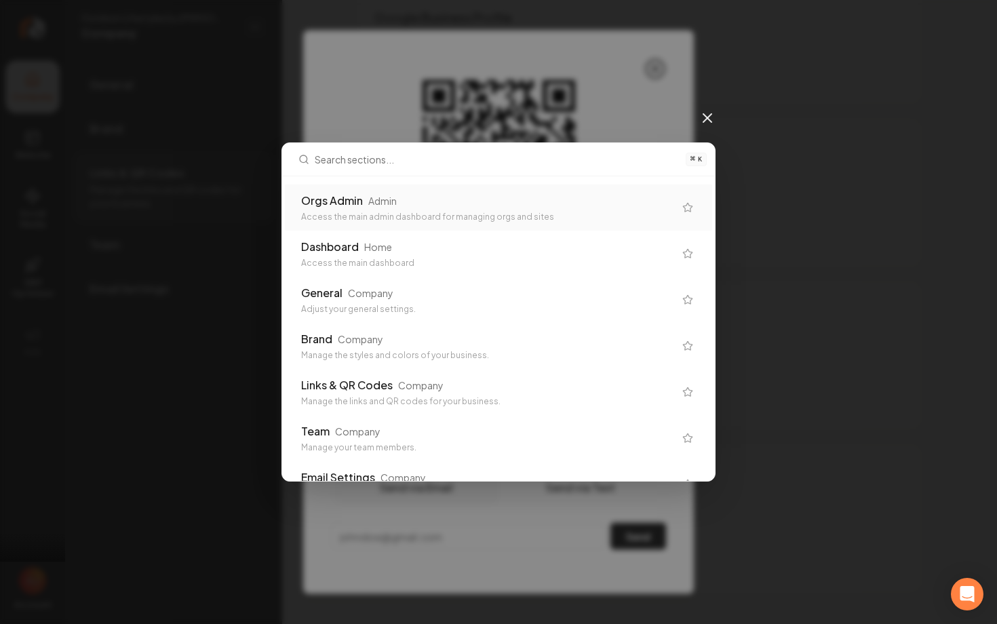
click at [331, 328] on button "Download PNG" at bounding box center [498, 345] width 335 height 35
click at [365, 207] on div "Orgs Admin Admin" at bounding box center [487, 201] width 373 height 16
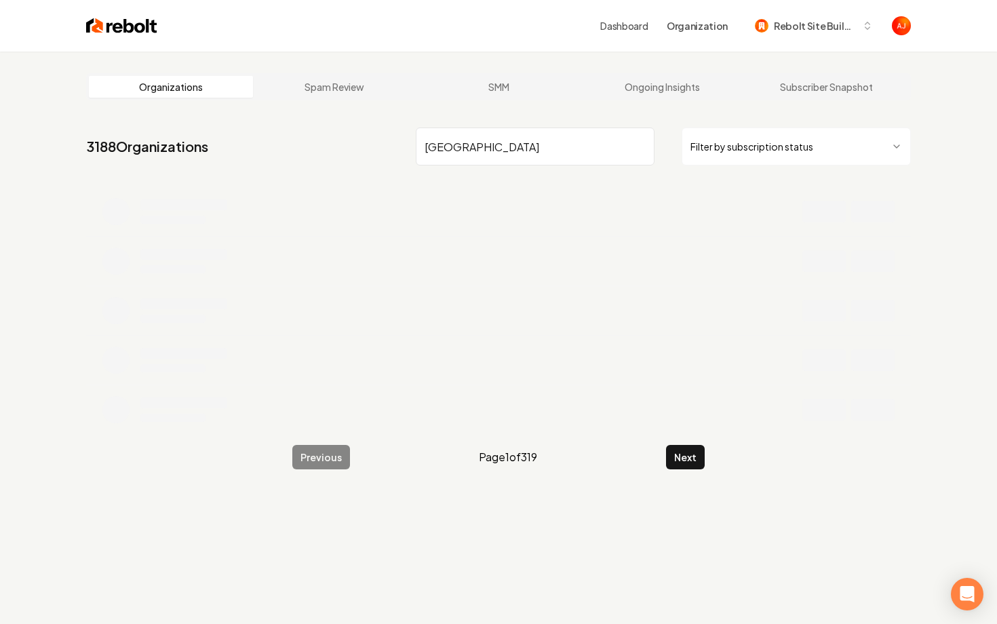
type input "houston"
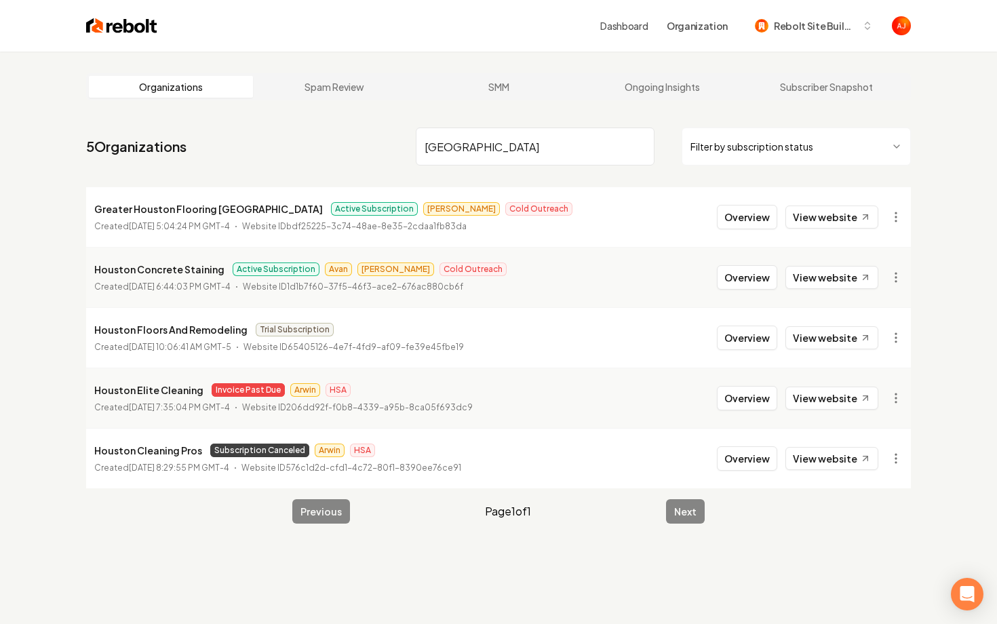
click at [872, 115] on main "Organizations Spam Review SMM Ongoing Insights Subscriber Snapshot 5 Organizati…" at bounding box center [498, 299] width 868 height 494
click at [615, 284] on li "Houston Concrete Staining Active Subscription Avan James Cold Outreach Created …" at bounding box center [498, 277] width 825 height 60
click at [807, 281] on link "View website" at bounding box center [831, 277] width 93 height 23
click at [743, 224] on button "Overview" at bounding box center [747, 217] width 60 height 24
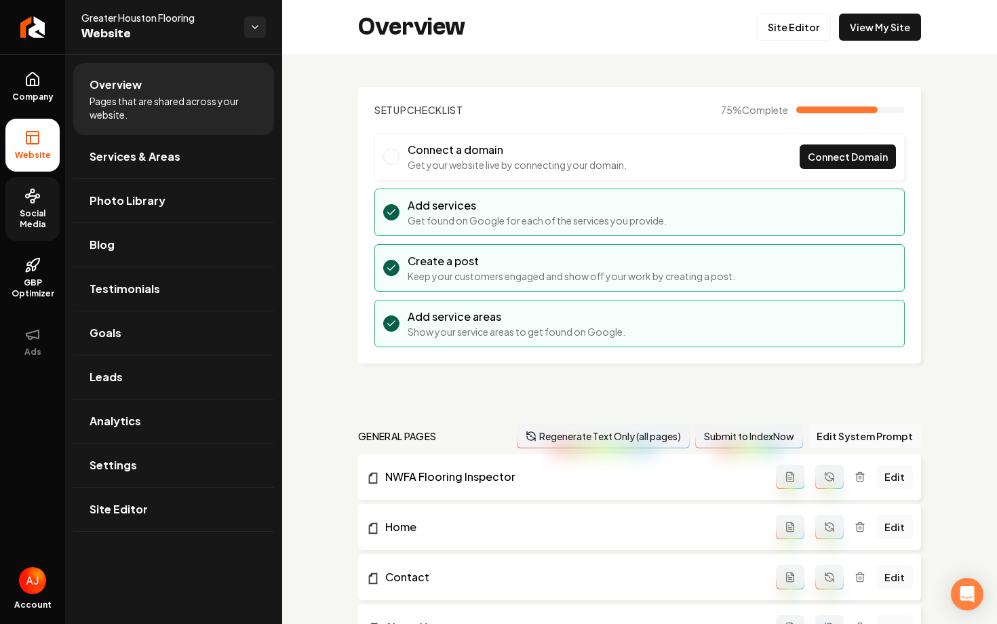
click at [33, 231] on link "Social Media" at bounding box center [32, 209] width 54 height 64
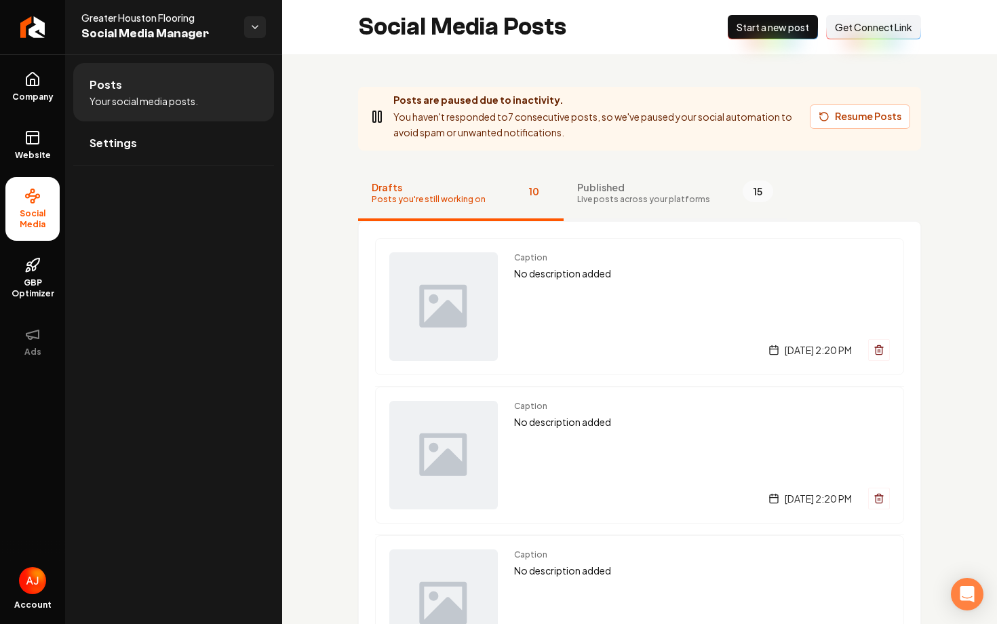
click at [640, 184] on span "Published" at bounding box center [643, 187] width 133 height 14
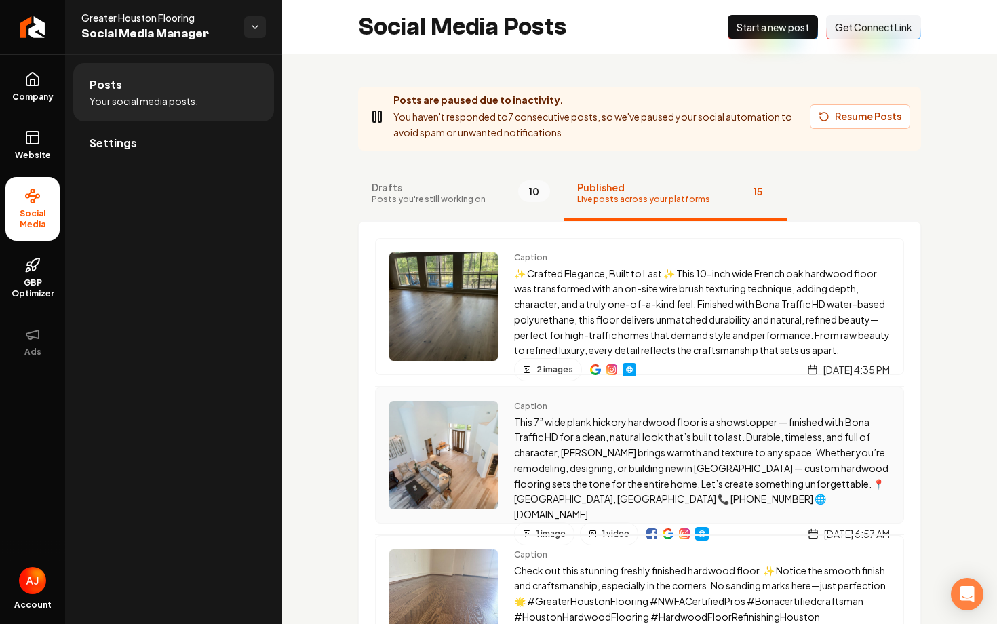
click at [652, 528] on img "Main content area" at bounding box center [651, 533] width 11 height 11
click at [840, 118] on button "Resume Posts" at bounding box center [860, 116] width 100 height 24
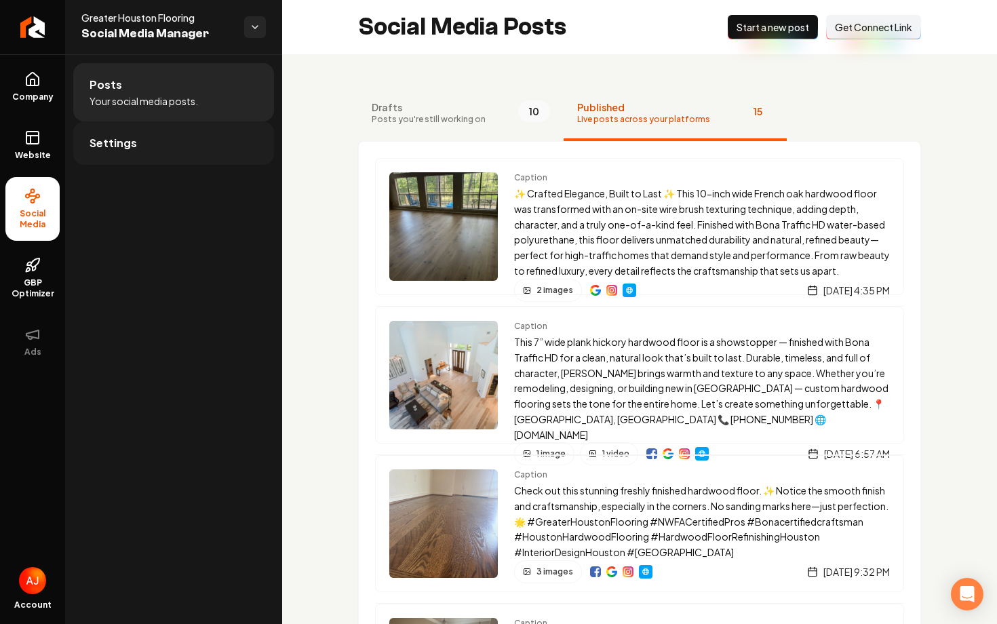
click at [153, 144] on link "Settings" at bounding box center [173, 142] width 201 height 43
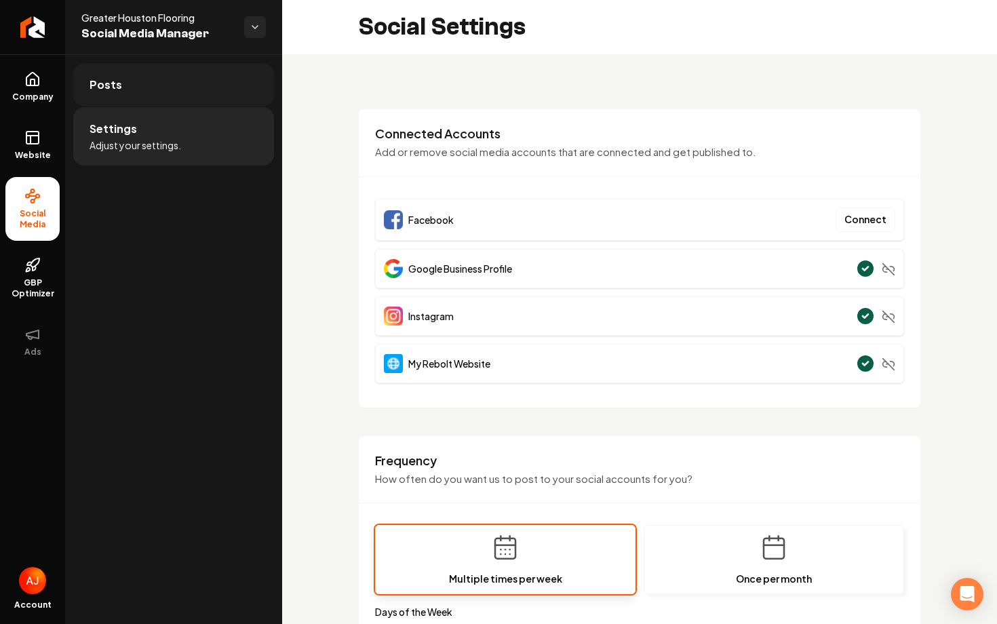
click at [176, 97] on link "Posts" at bounding box center [173, 84] width 201 height 43
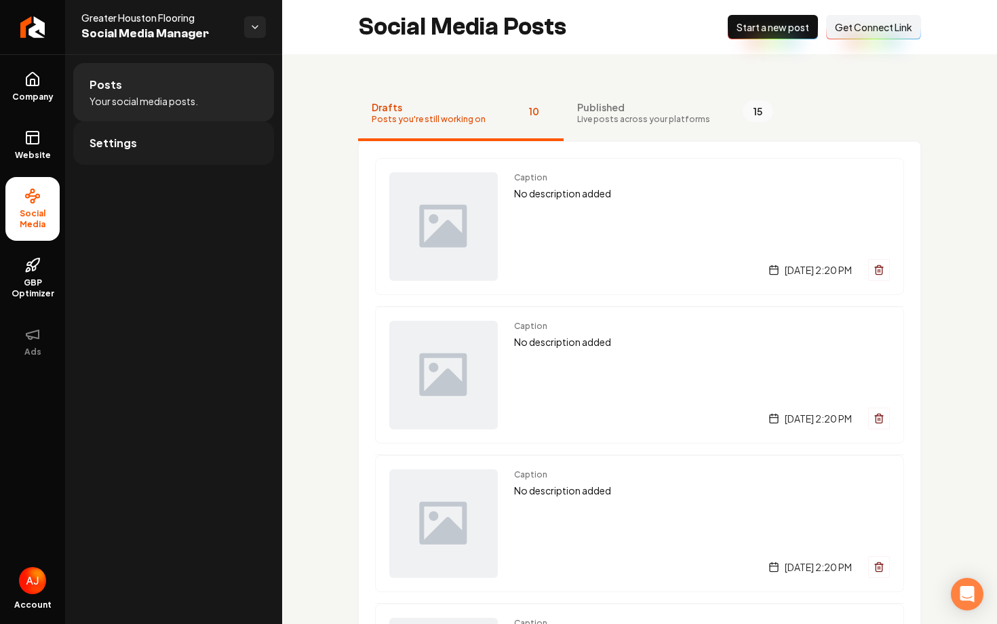
click at [155, 155] on link "Settings" at bounding box center [173, 142] width 201 height 43
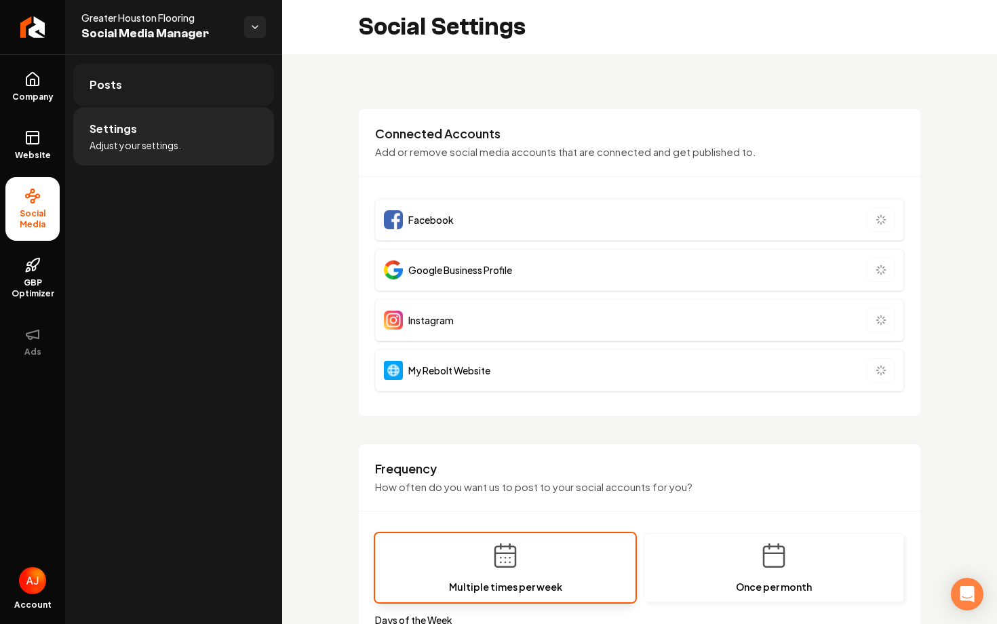
click at [157, 95] on link "Posts" at bounding box center [173, 84] width 201 height 43
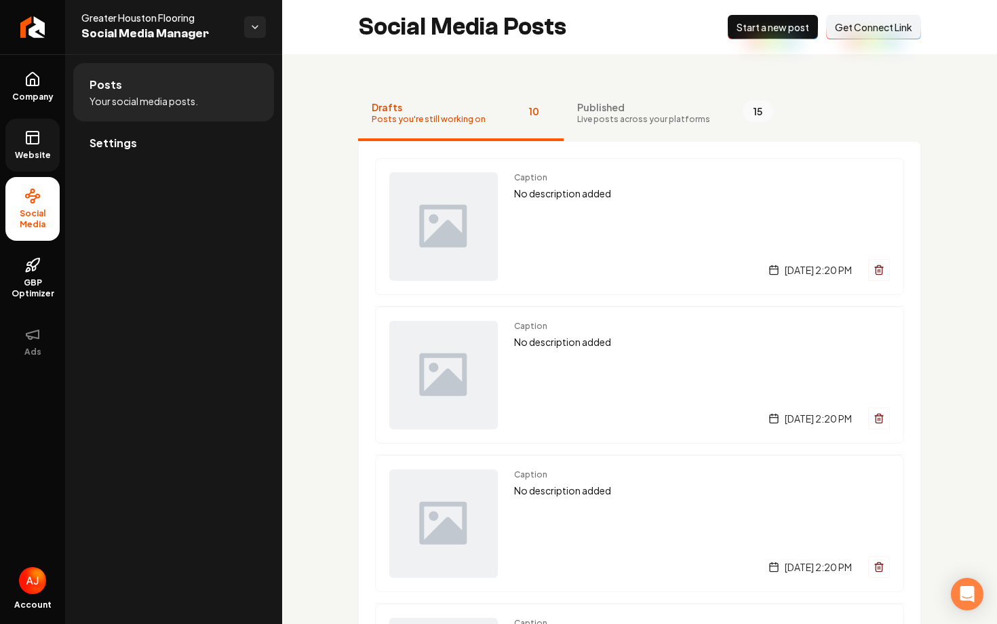
click at [31, 146] on link "Website" at bounding box center [32, 145] width 54 height 53
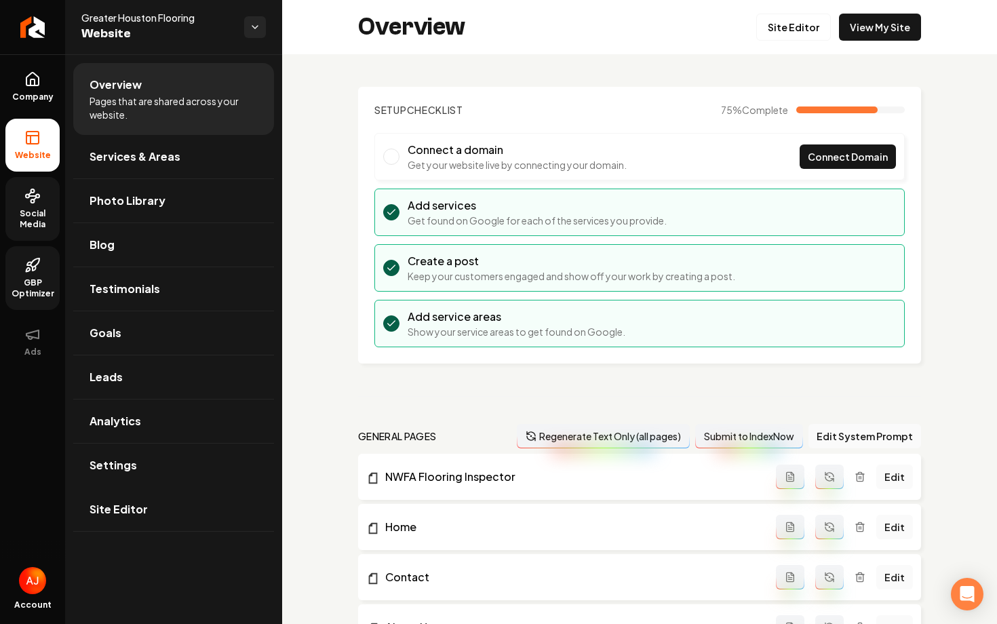
click at [37, 283] on span "GBP Optimizer" at bounding box center [32, 288] width 54 height 22
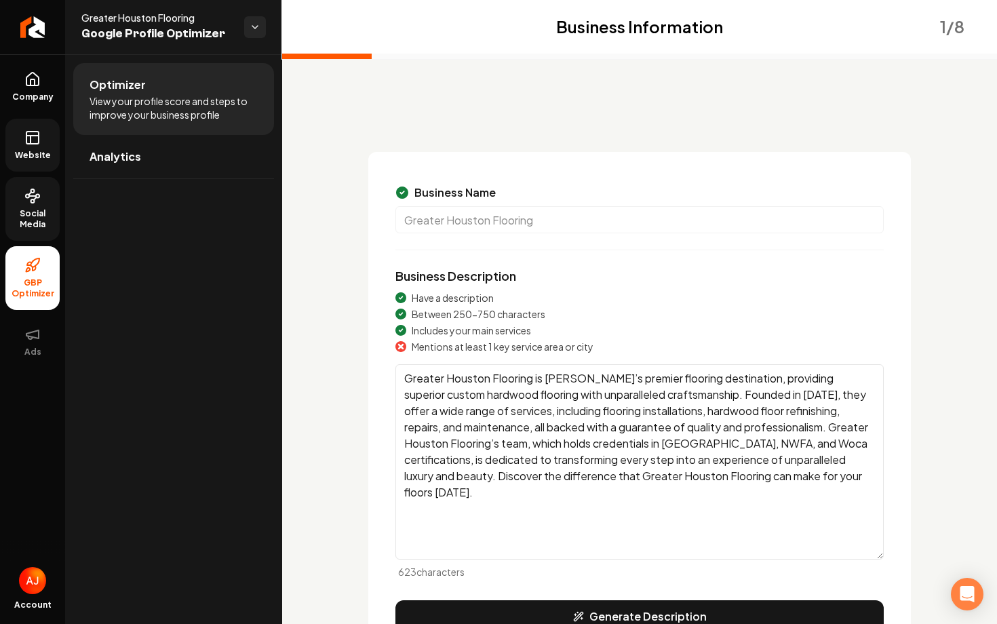
scroll to position [115, 0]
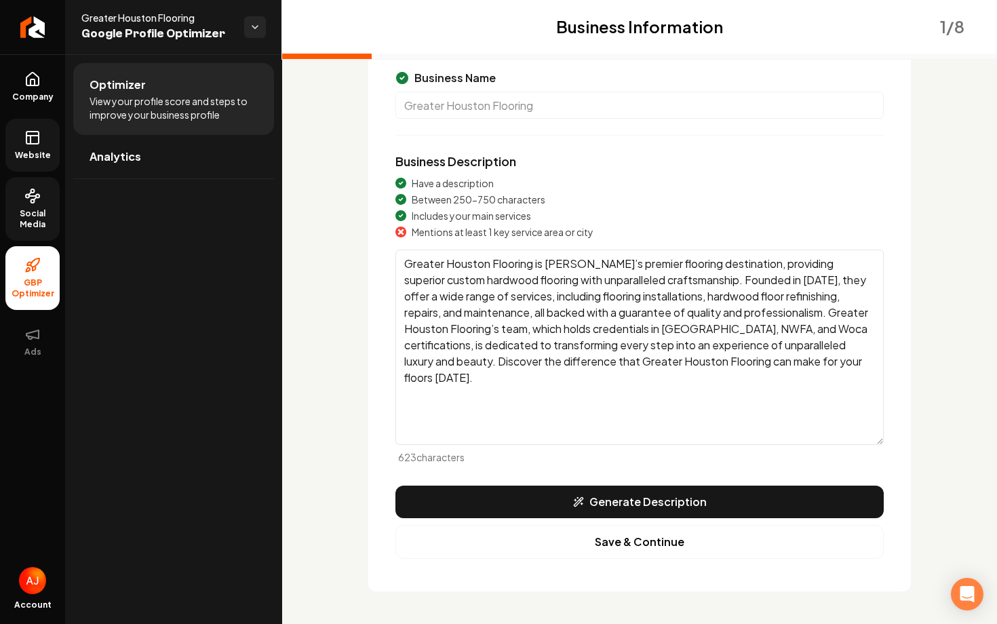
click at [37, 146] on link "Website" at bounding box center [32, 145] width 54 height 53
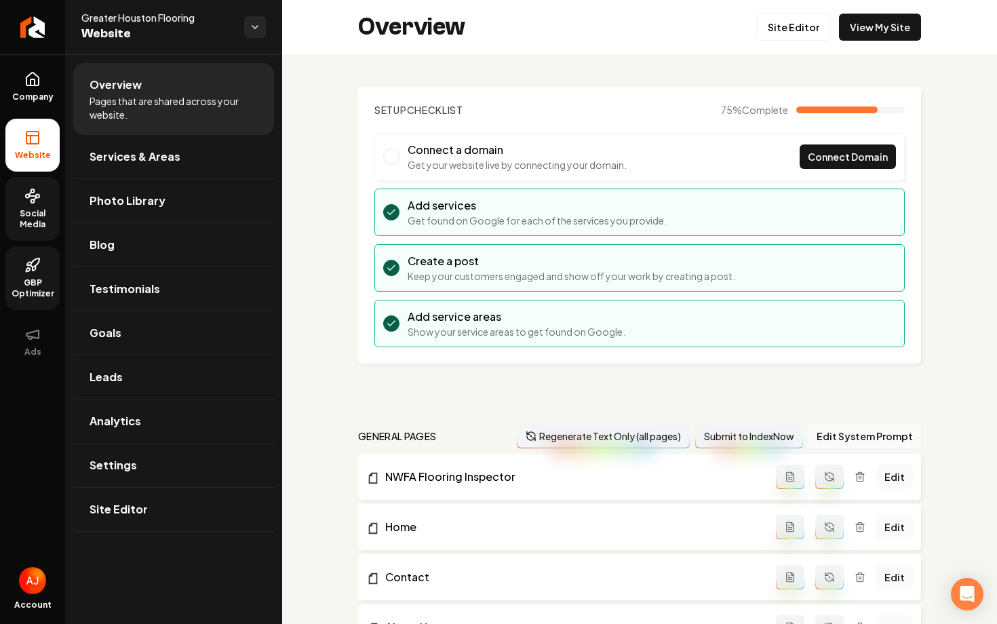
click at [866, 45] on div "Overview Site Editor View My Site" at bounding box center [639, 27] width 715 height 54
click at [866, 26] on link "View My Site" at bounding box center [880, 27] width 82 height 27
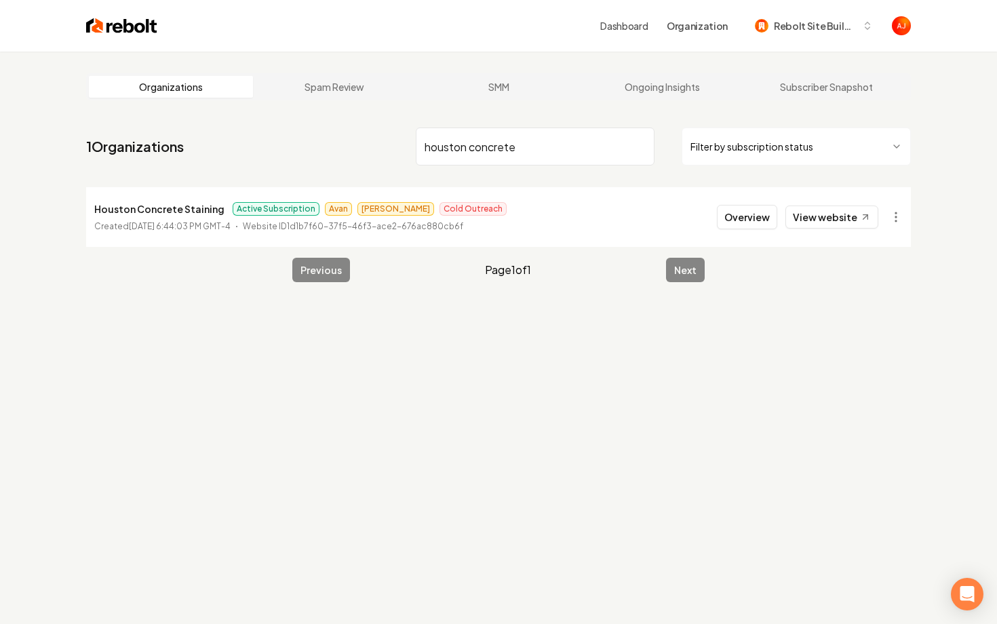
type input "houston concrete"
click at [798, 229] on li "Houston Concrete Staining Active Subscription Avan James Cold Outreach Created …" at bounding box center [498, 217] width 825 height 60
click at [814, 221] on link "View website" at bounding box center [831, 217] width 93 height 23
click at [735, 216] on button "Overview" at bounding box center [747, 217] width 60 height 24
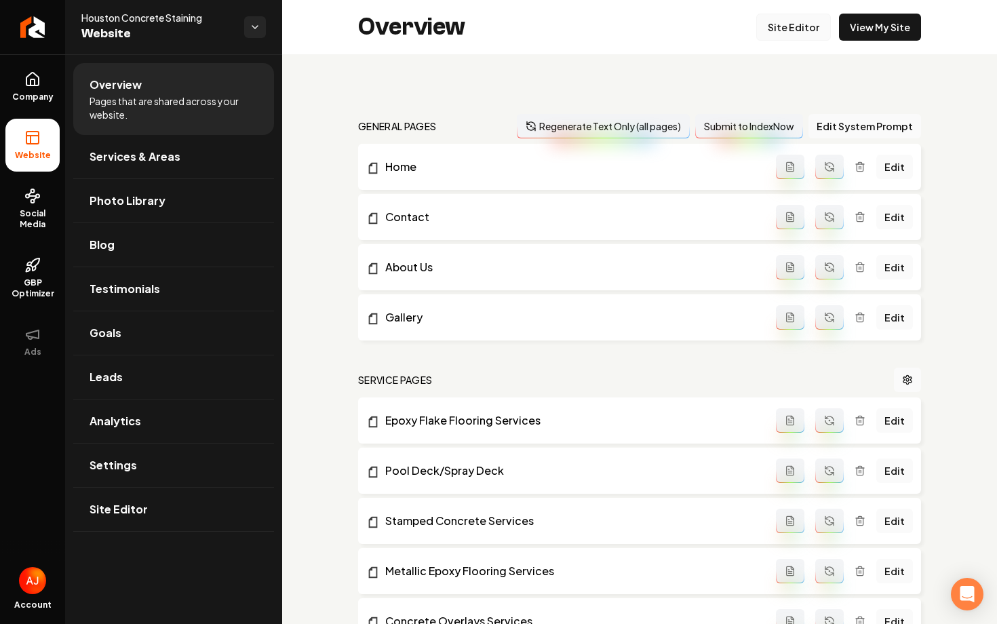
click at [785, 31] on link "Site Editor" at bounding box center [793, 27] width 75 height 27
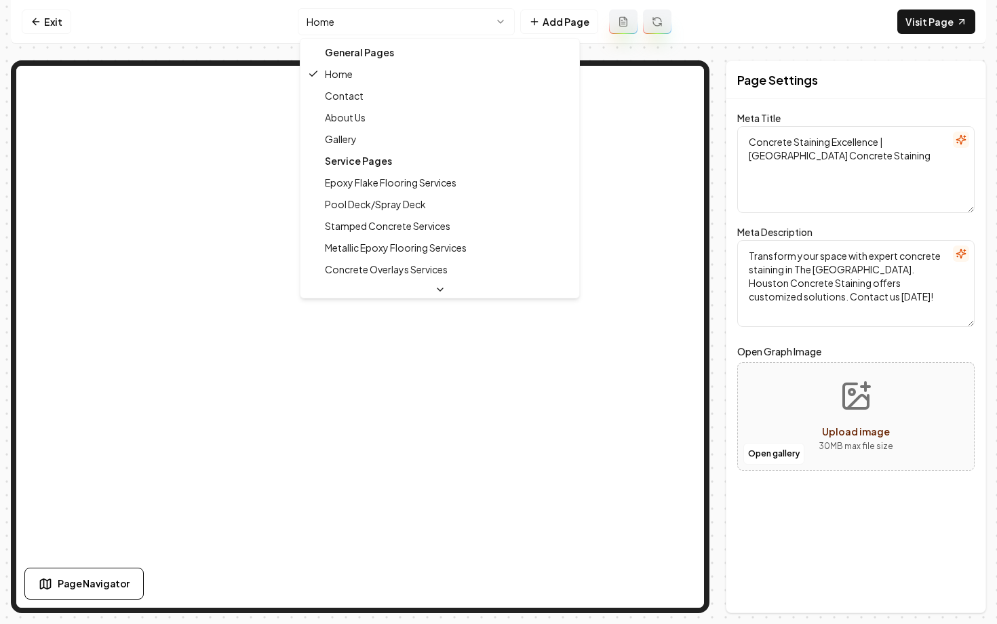
click at [373, 22] on html "Computer Required This feature is only available on a computer. Please switch t…" at bounding box center [498, 312] width 997 height 624
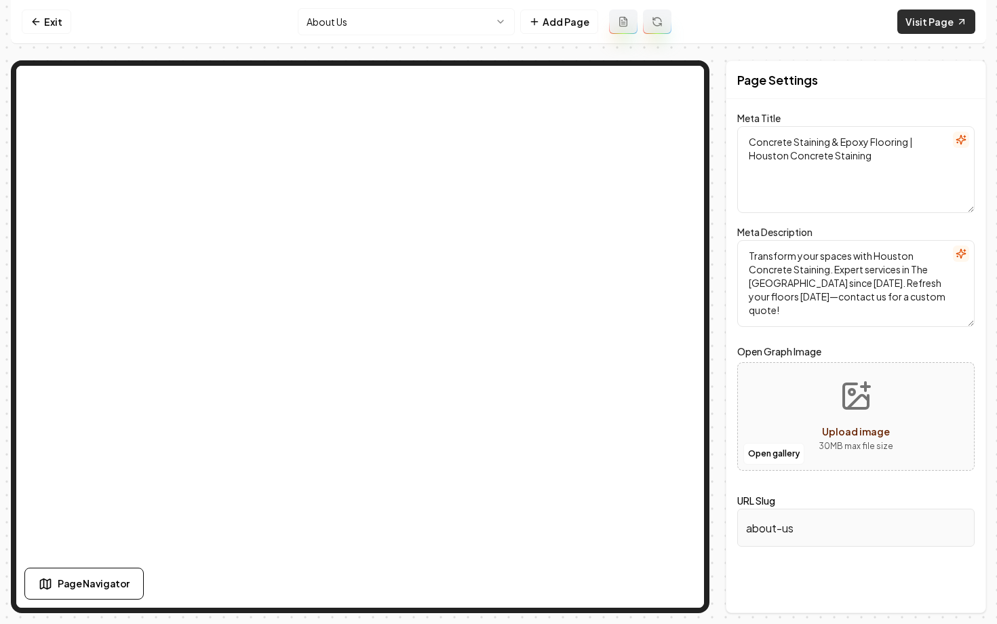
click at [943, 25] on link "Visit Page" at bounding box center [936, 21] width 78 height 24
click at [41, 28] on link "Exit" at bounding box center [47, 21] width 50 height 24
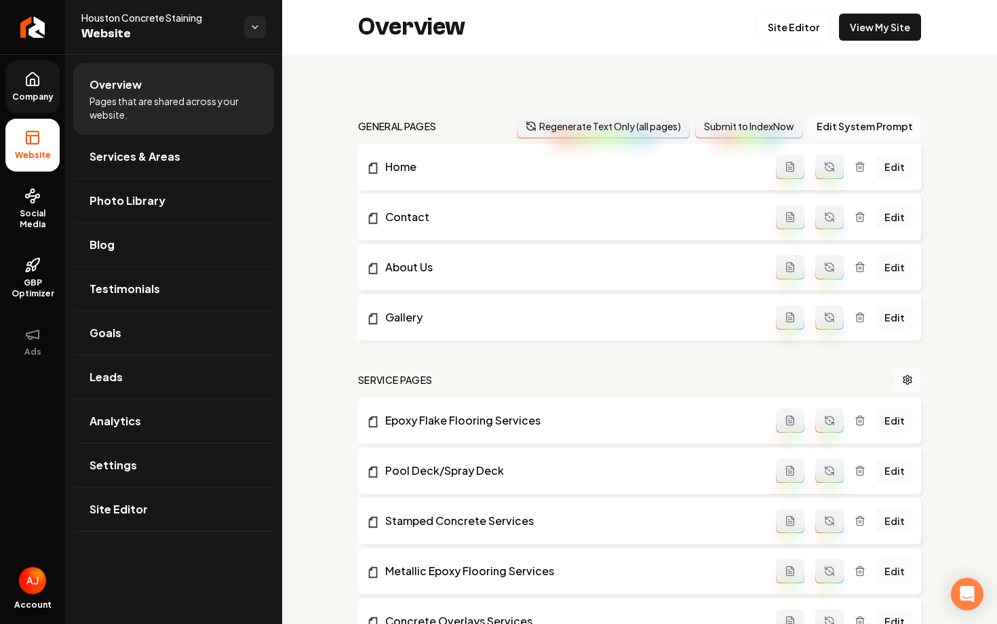
click at [37, 82] on icon at bounding box center [32, 79] width 16 height 16
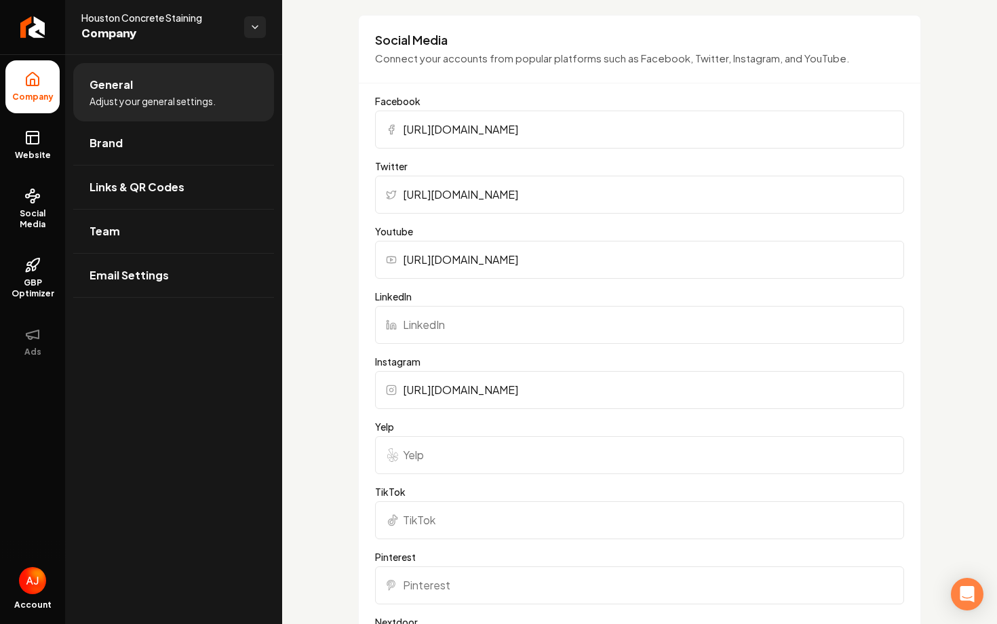
scroll to position [1344, 0]
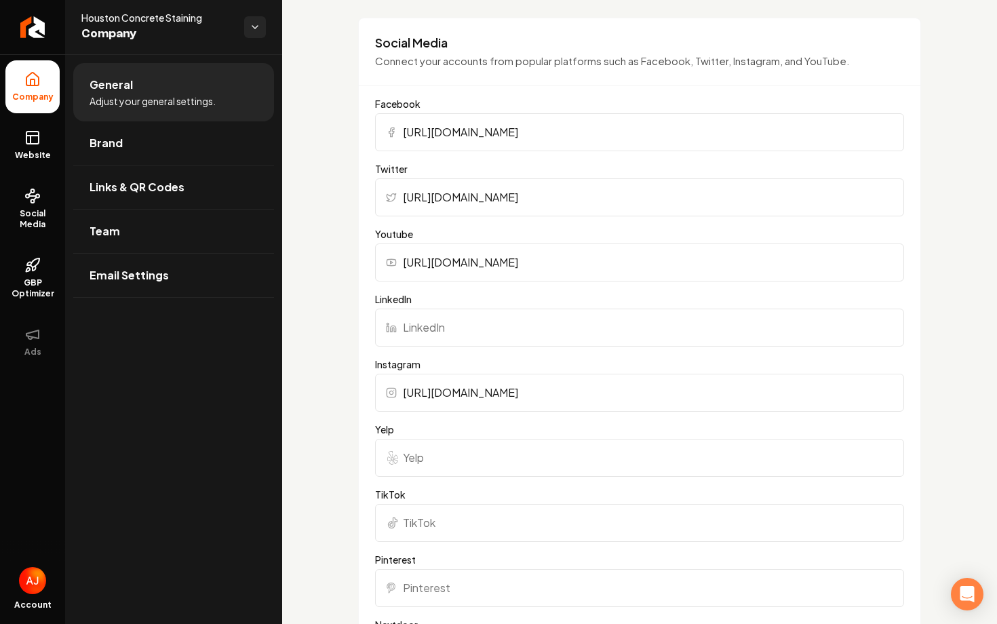
drag, startPoint x: 718, startPoint y: 128, endPoint x: 329, endPoint y: 128, distance: 388.6
click at [329, 128] on div "Basics The more information you provide, the better your site will turn out sin…" at bounding box center [639, 200] width 715 height 2981
paste input "GHFSonline/#"
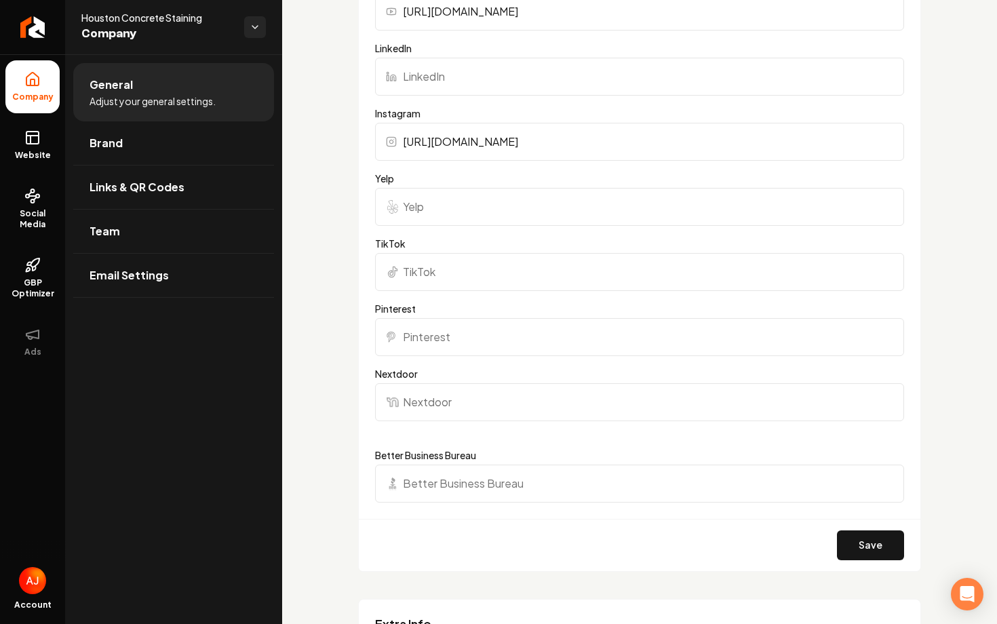
scroll to position [1852, 0]
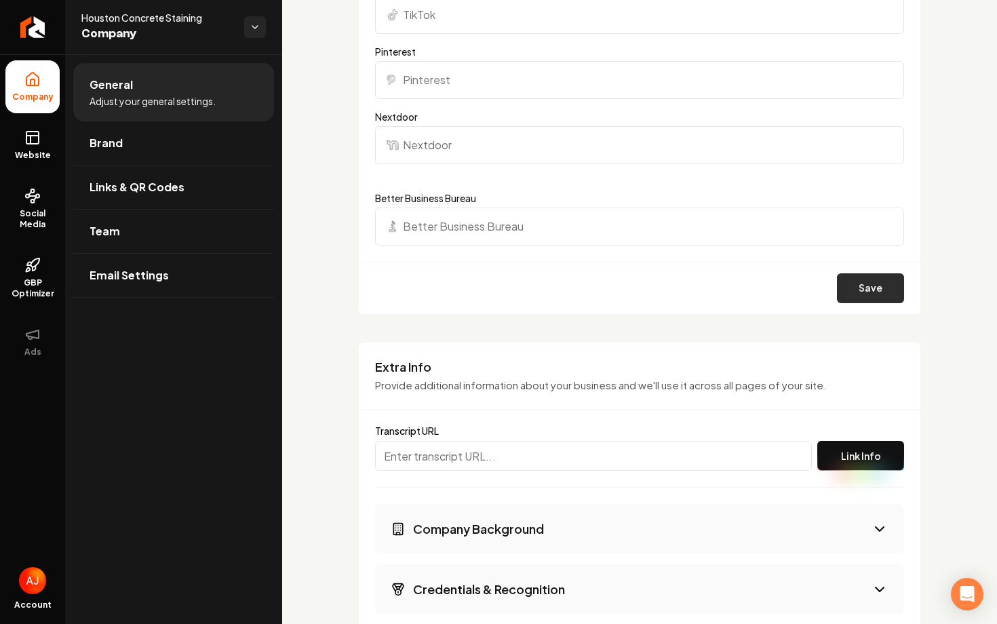
type input "https://www.facebook.com/GHFSonline/#"
click at [855, 275] on button "Save" at bounding box center [870, 288] width 67 height 30
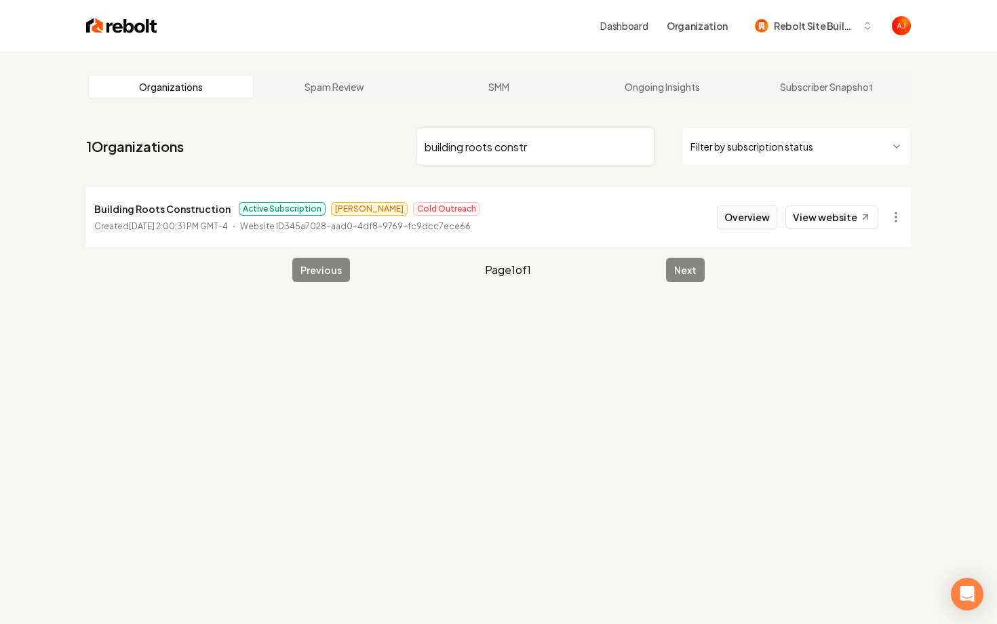
type input "building roots constr"
click at [741, 224] on button "Overview" at bounding box center [747, 217] width 60 height 24
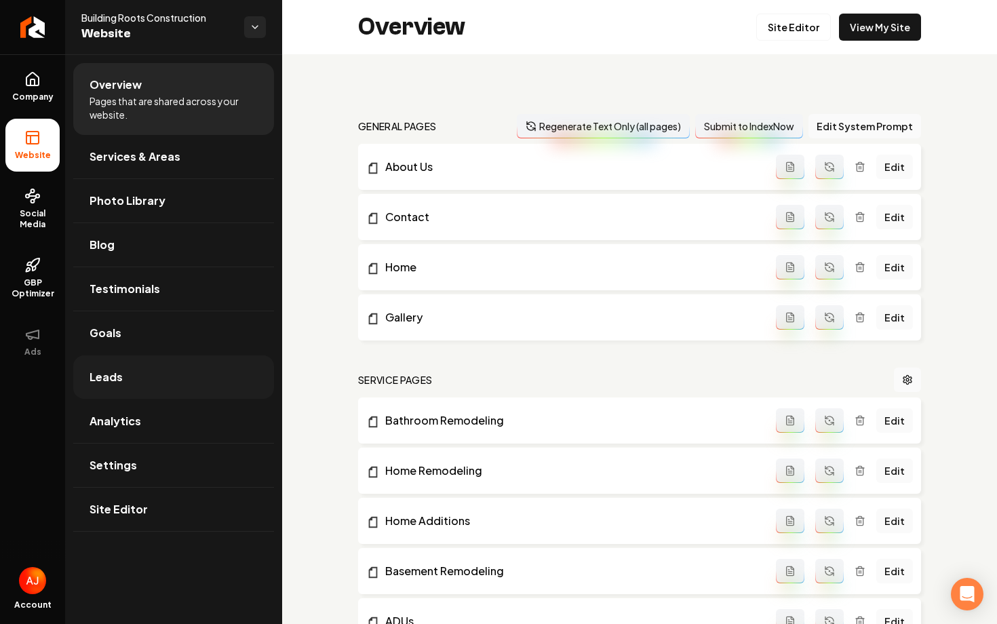
click at [125, 372] on link "Leads" at bounding box center [173, 376] width 201 height 43
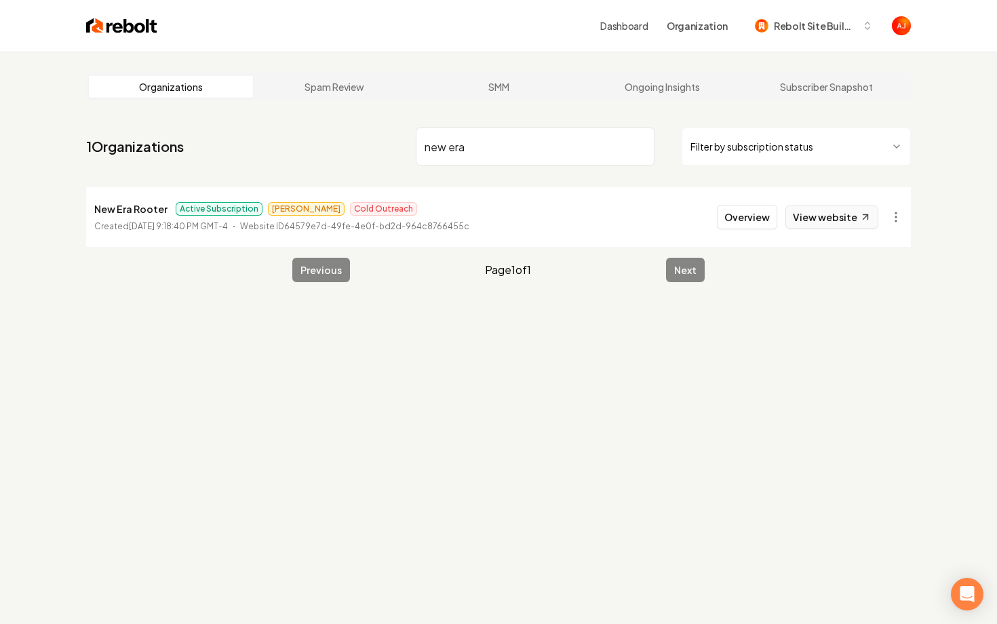
click at [817, 210] on link "View website" at bounding box center [831, 217] width 93 height 23
drag, startPoint x: 475, startPoint y: 148, endPoint x: 330, endPoint y: 148, distance: 145.1
click at [341, 148] on nav "1 Organizations new era Filter by subscription status" at bounding box center [498, 152] width 825 height 60
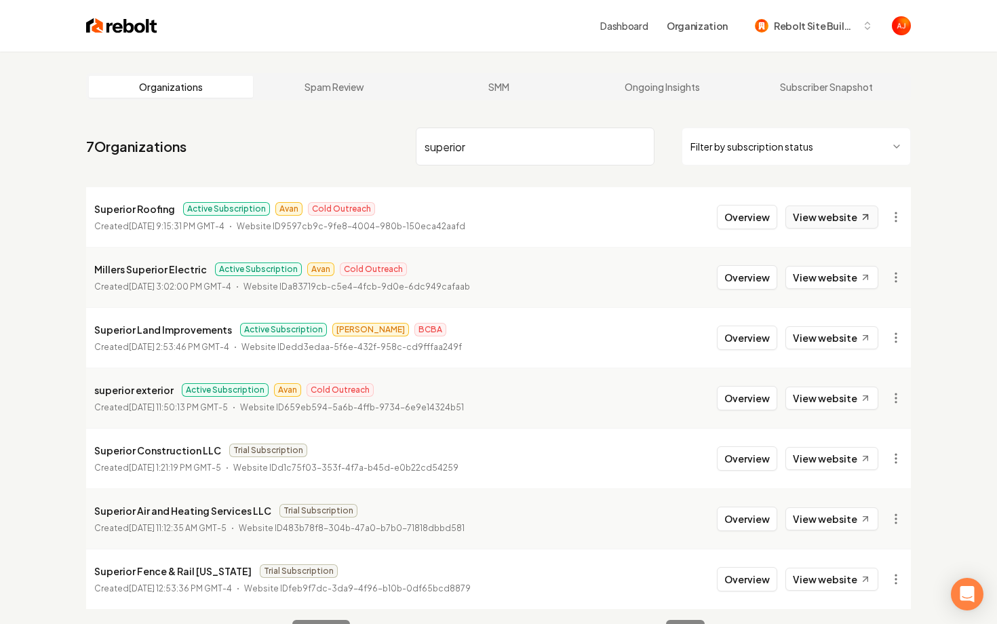
type input "superior"
click at [808, 224] on link "View website" at bounding box center [831, 217] width 93 height 23
click at [733, 214] on button "Overview" at bounding box center [747, 217] width 60 height 24
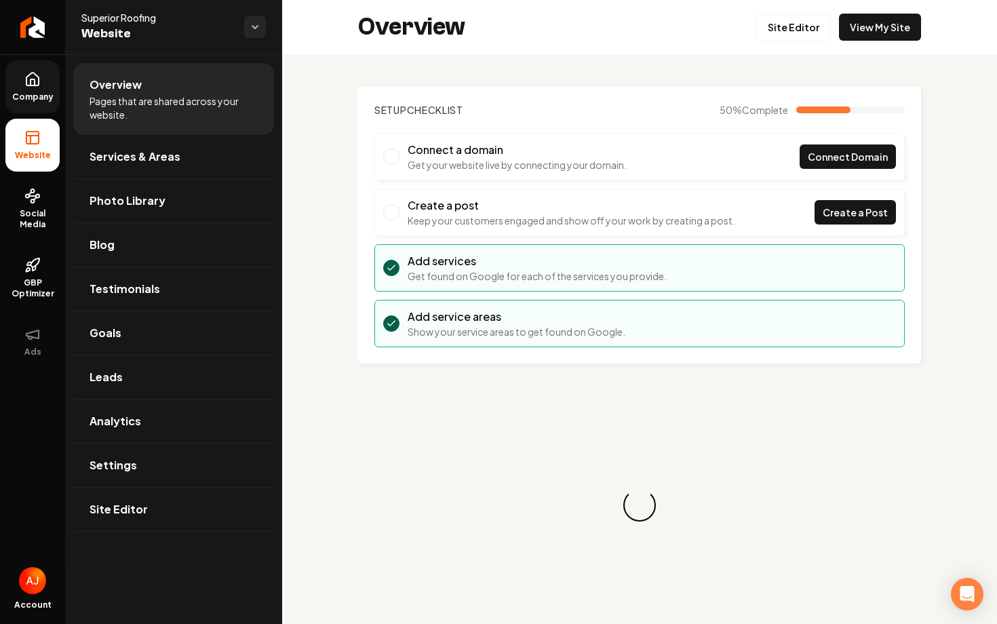
click at [41, 83] on link "Company" at bounding box center [32, 86] width 54 height 53
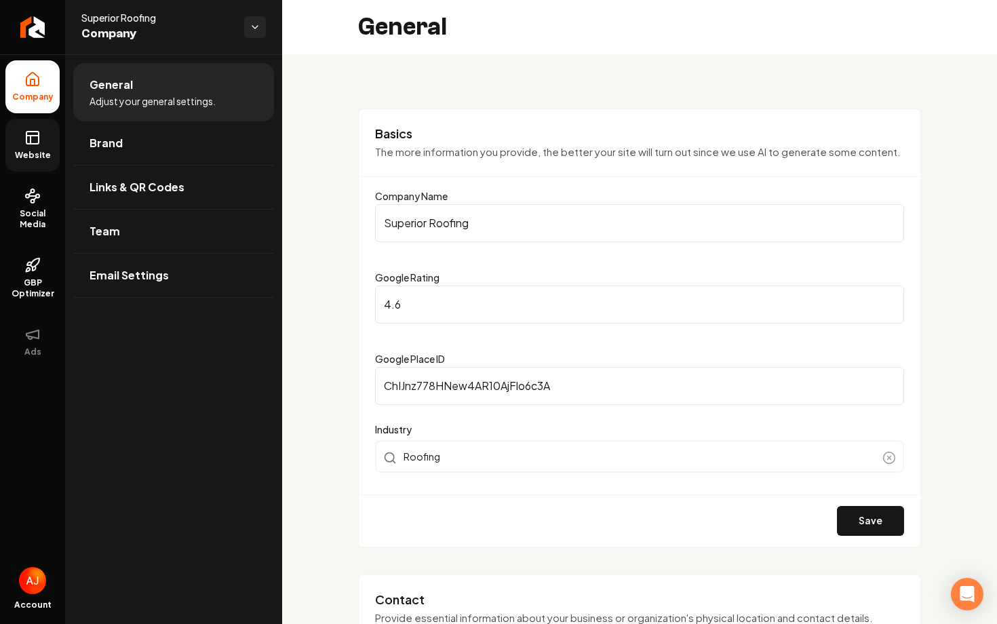
click at [32, 134] on icon at bounding box center [32, 138] width 16 height 16
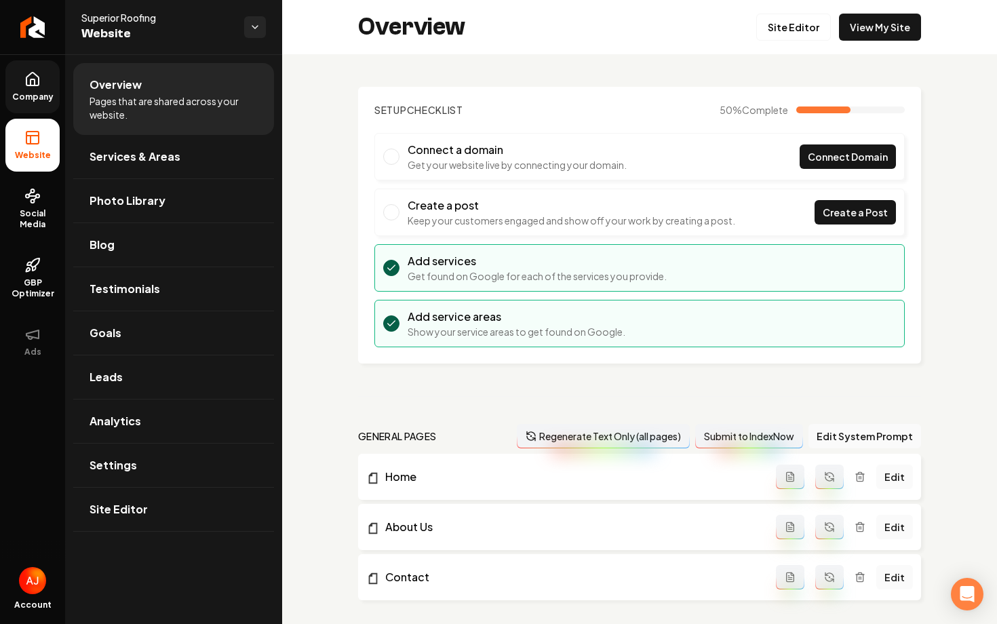
click at [24, 103] on link "Company" at bounding box center [32, 86] width 54 height 53
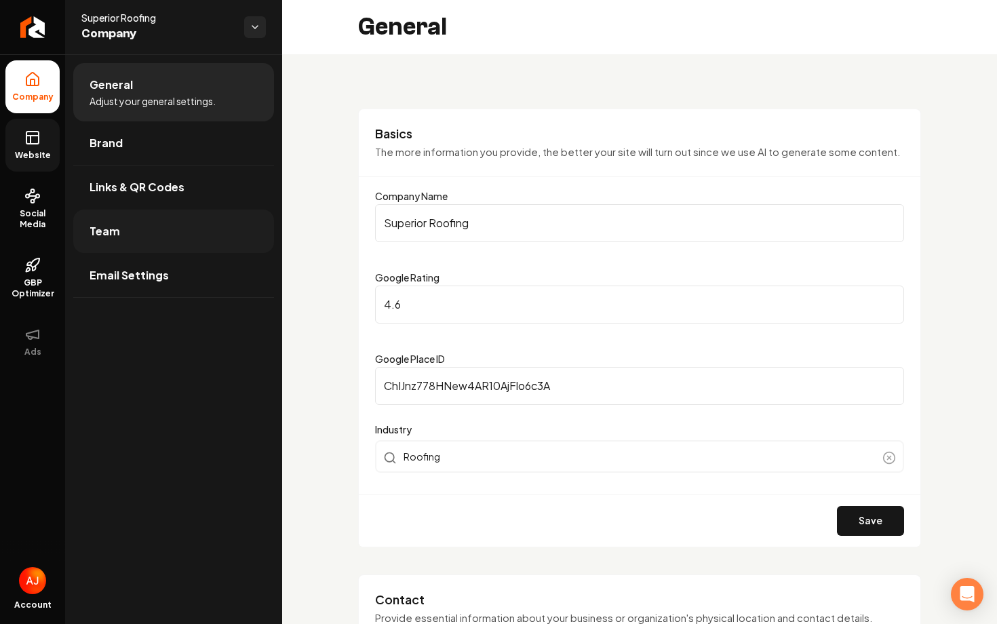
click at [151, 245] on link "Team" at bounding box center [173, 231] width 201 height 43
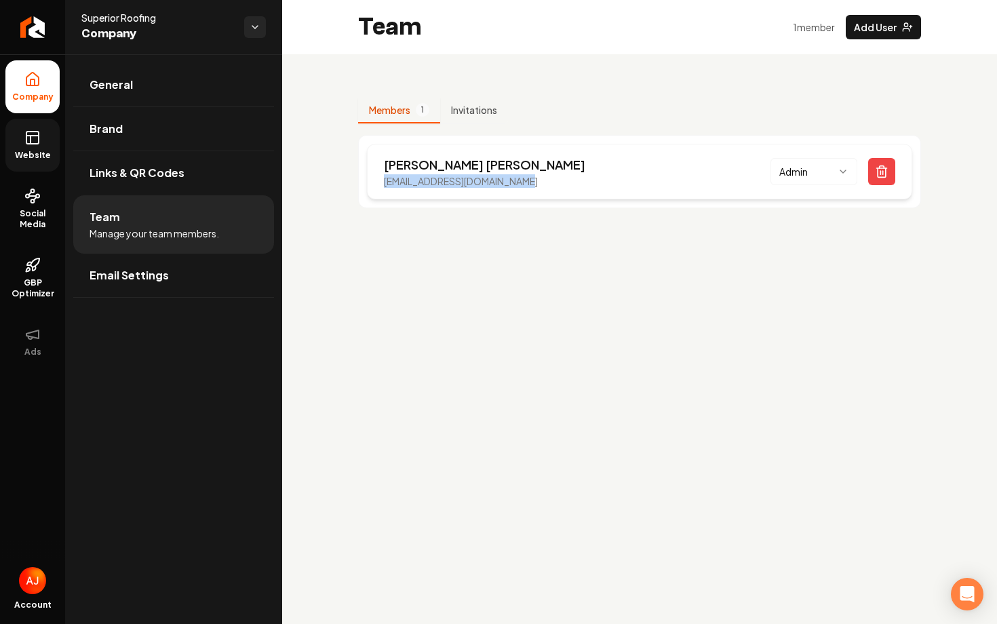
drag, startPoint x: 380, startPoint y: 180, endPoint x: 530, endPoint y: 182, distance: 150.6
click at [530, 182] on div "[PERSON_NAME] [EMAIL_ADDRESS][DOMAIN_NAME] Admin" at bounding box center [639, 172] width 545 height 56
copy p "[EMAIL_ADDRESS][DOMAIN_NAME]"
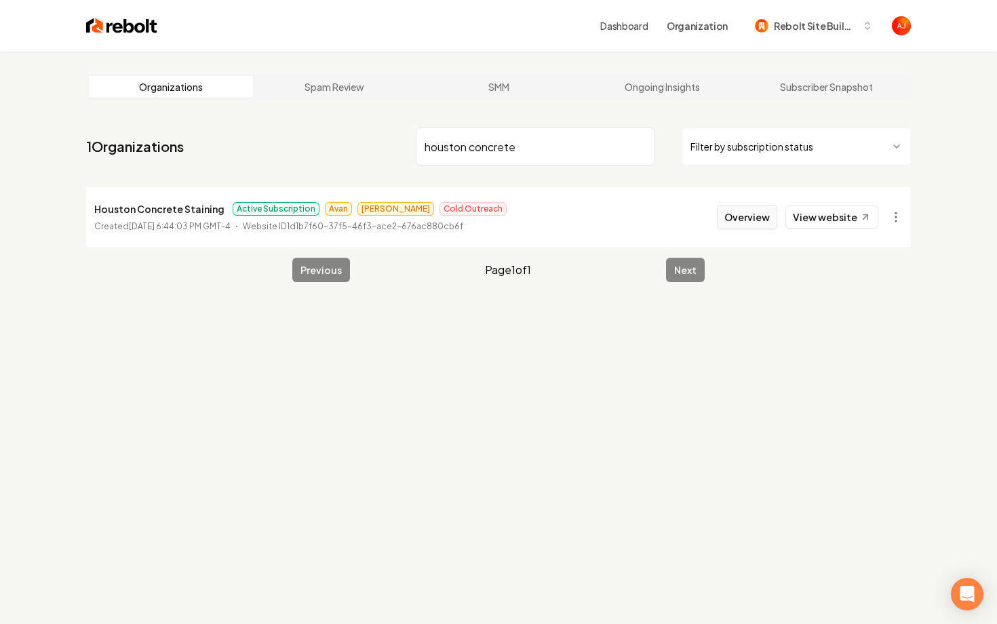
type input "houston concrete"
click at [740, 215] on button "Overview" at bounding box center [747, 217] width 60 height 24
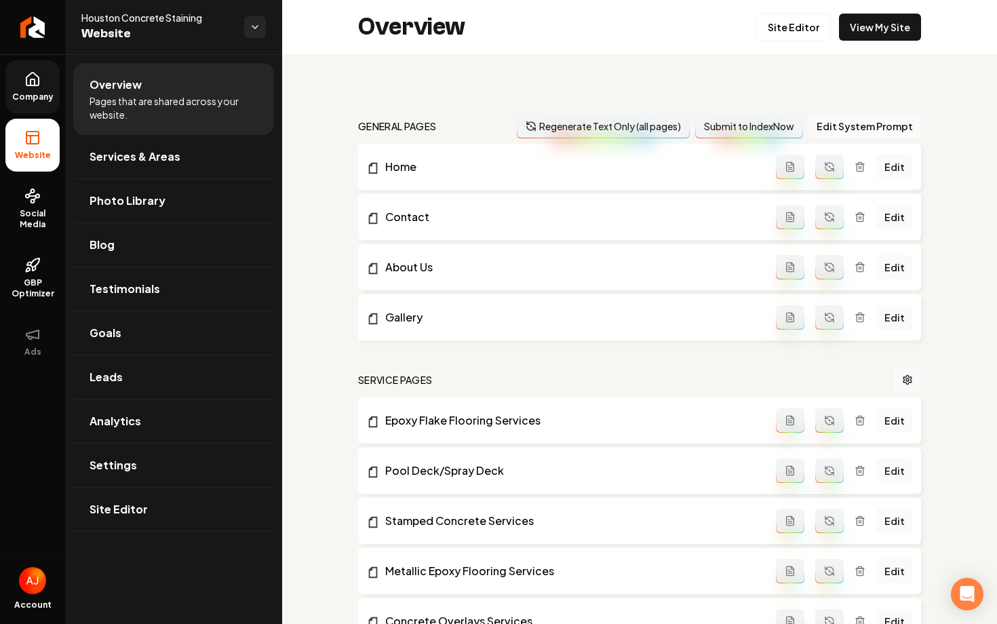
click at [35, 83] on icon at bounding box center [33, 82] width 4 height 6
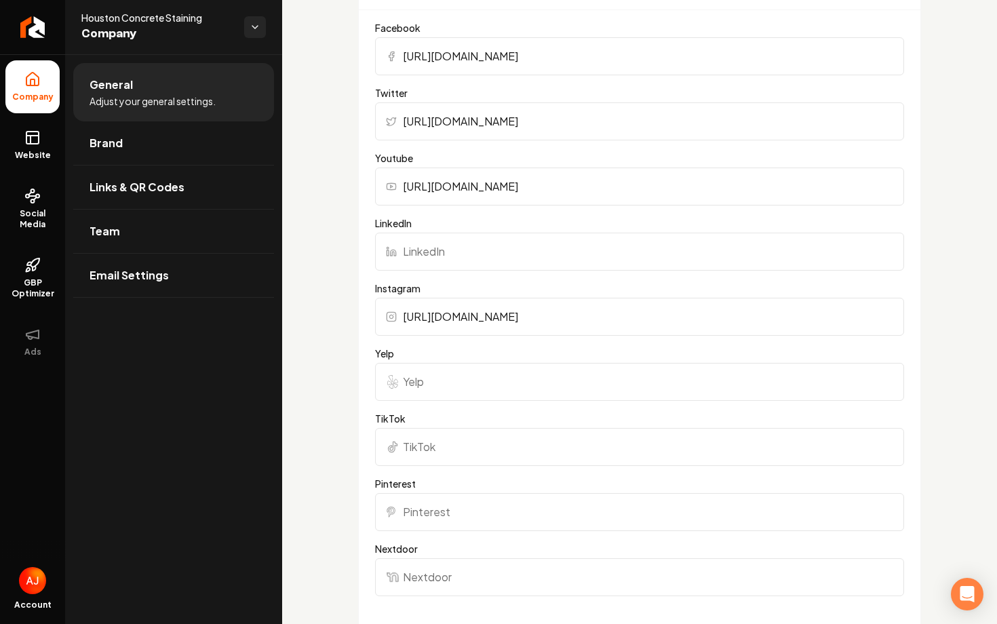
scroll to position [1420, 0]
drag, startPoint x: 572, startPoint y: 118, endPoint x: 398, endPoint y: 119, distance: 174.3
click at [398, 119] on input "https://Houstoncon24292.com" at bounding box center [639, 122] width 529 height 38
paste input "https://twitter.com/HCSHouston/status/618231814746845184"
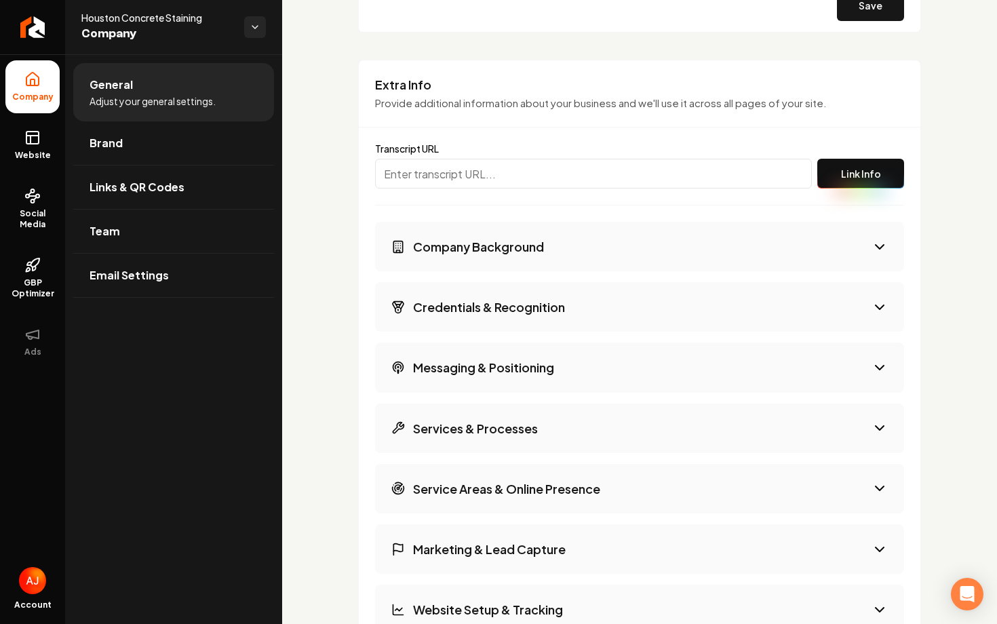
scroll to position [2411, 0]
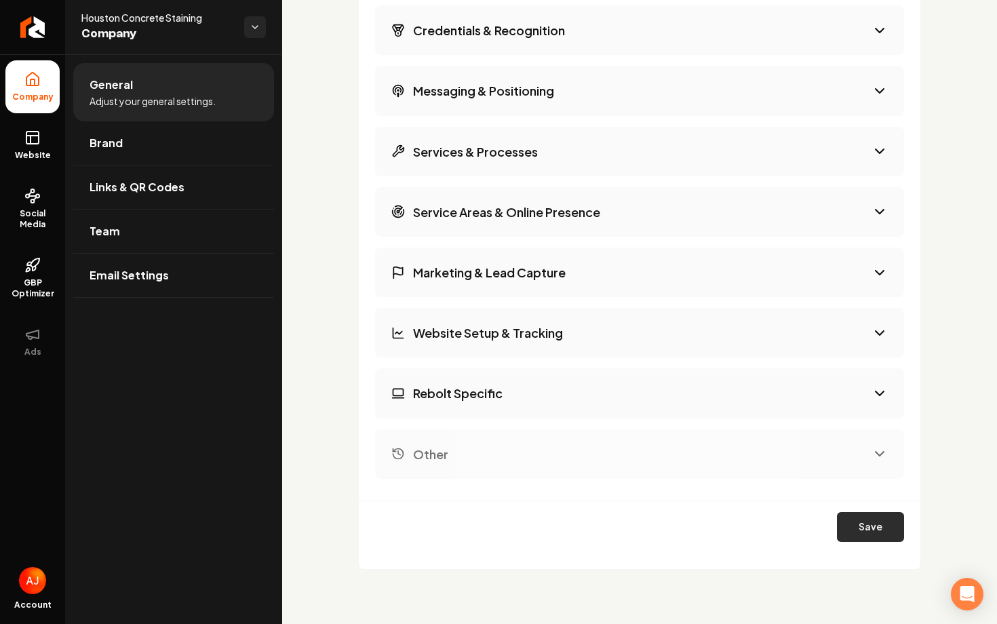
type input "https://twitter.com/HCSHouston/status/618231814746845184"
click at [855, 526] on button "Save" at bounding box center [870, 527] width 67 height 30
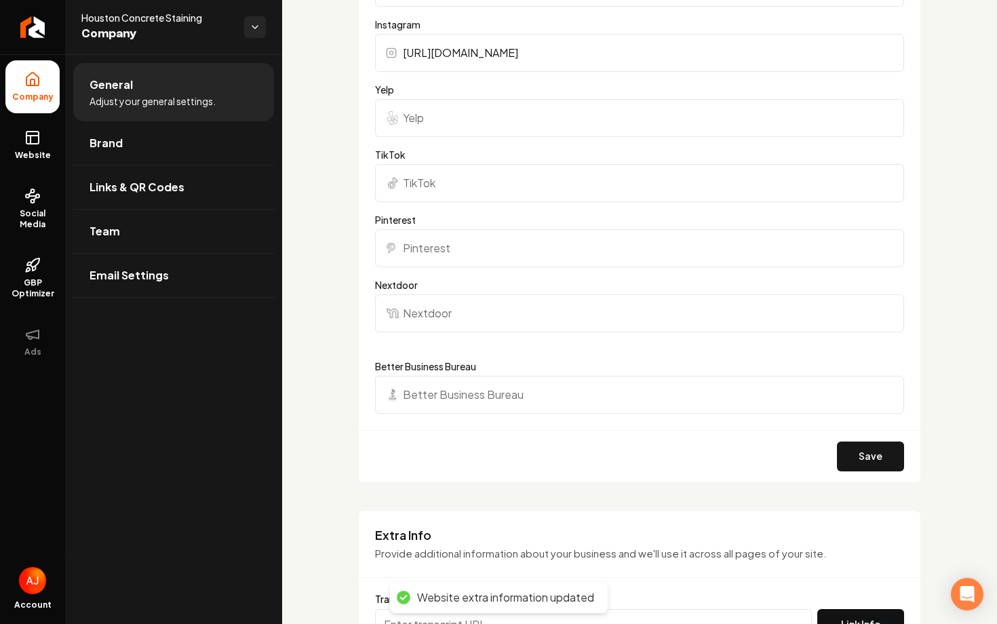
scroll to position [1668, 0]
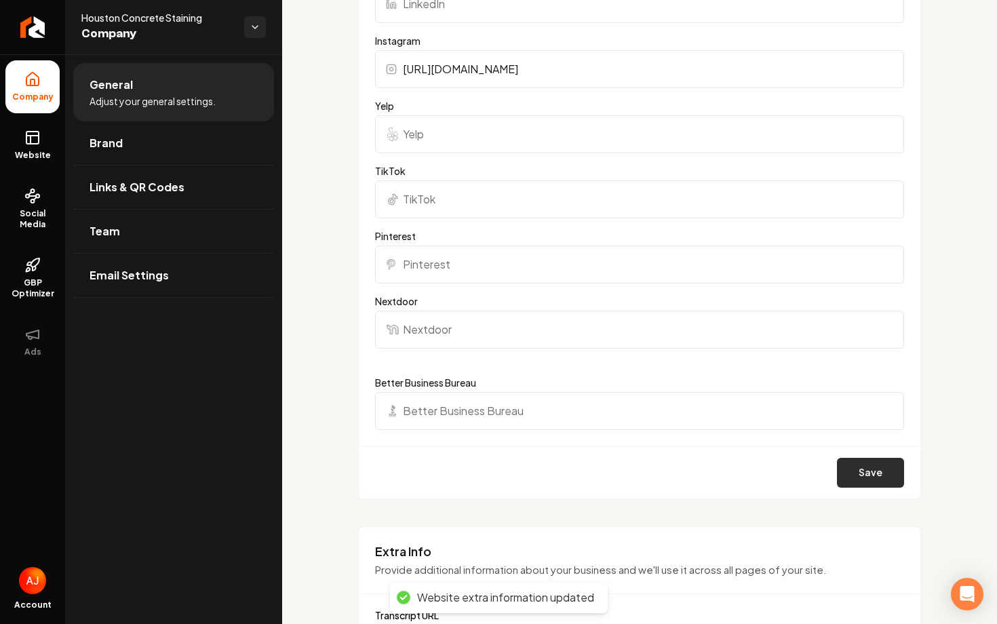
click at [873, 465] on button "Save" at bounding box center [870, 473] width 67 height 30
click at [25, 143] on icon at bounding box center [32, 138] width 16 height 16
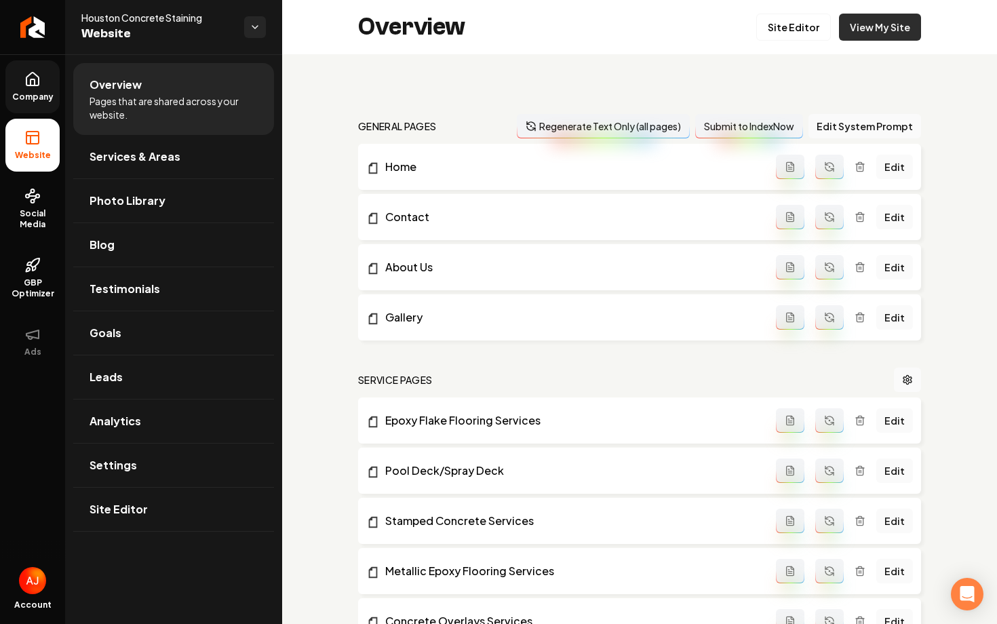
click at [879, 24] on link "View My Site" at bounding box center [880, 27] width 82 height 27
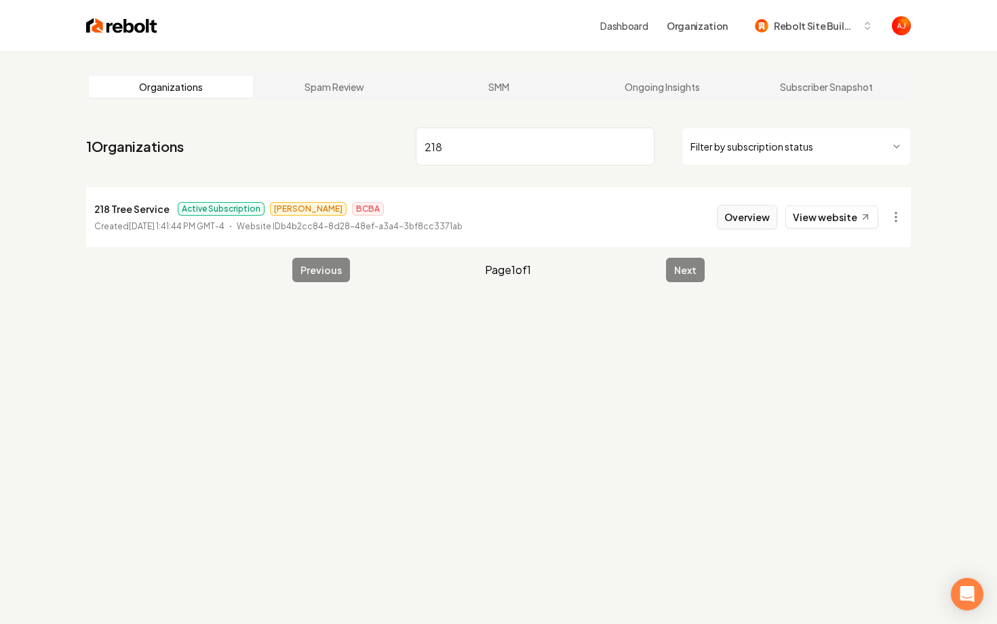
type input "218"
click at [758, 224] on button "Overview" at bounding box center [747, 217] width 60 height 24
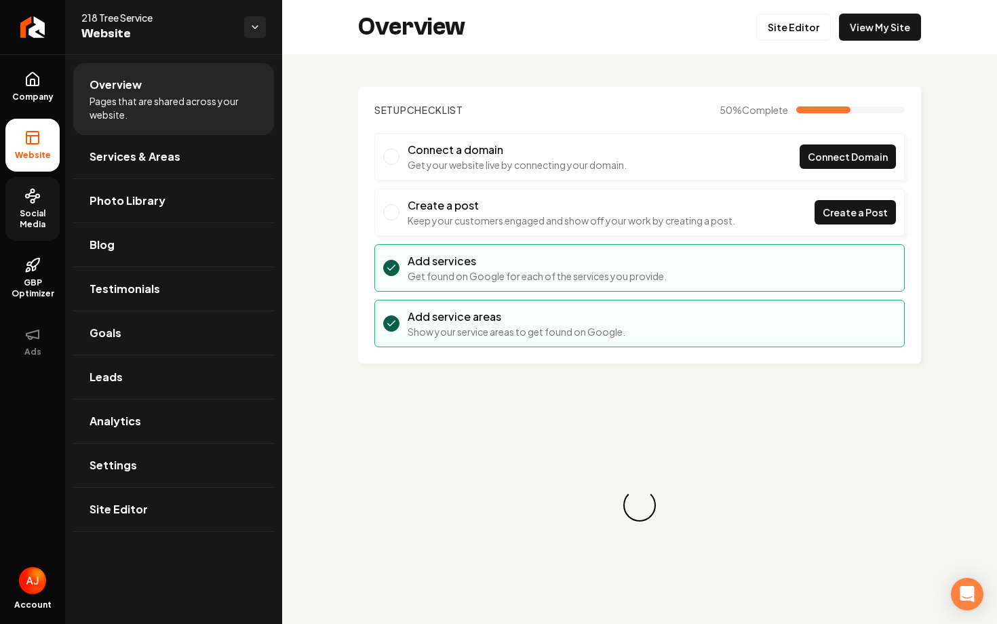
click at [43, 208] on link "Social Media" at bounding box center [32, 209] width 54 height 64
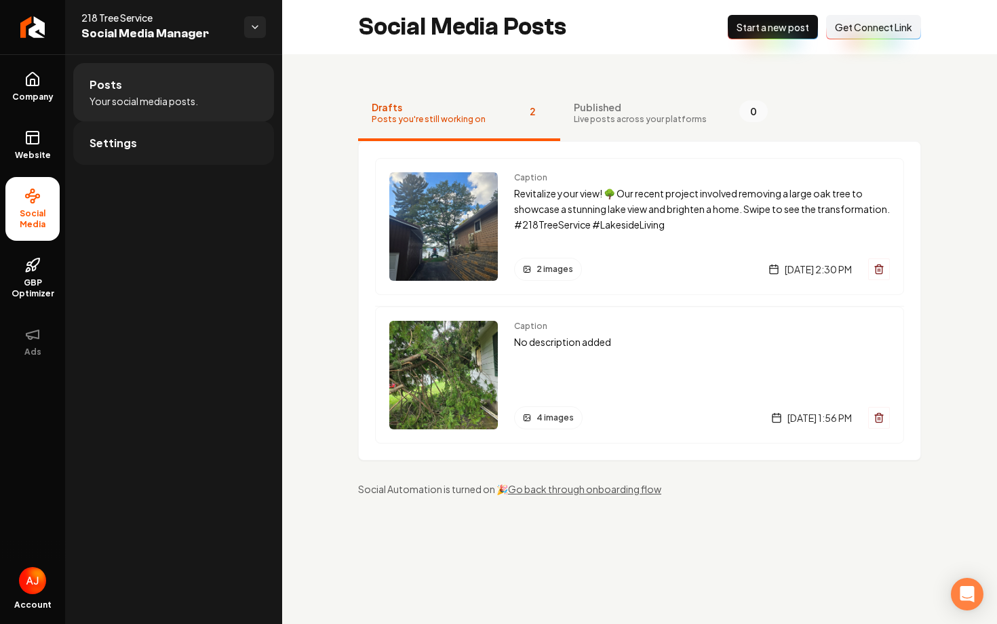
click at [95, 153] on link "Settings" at bounding box center [173, 142] width 201 height 43
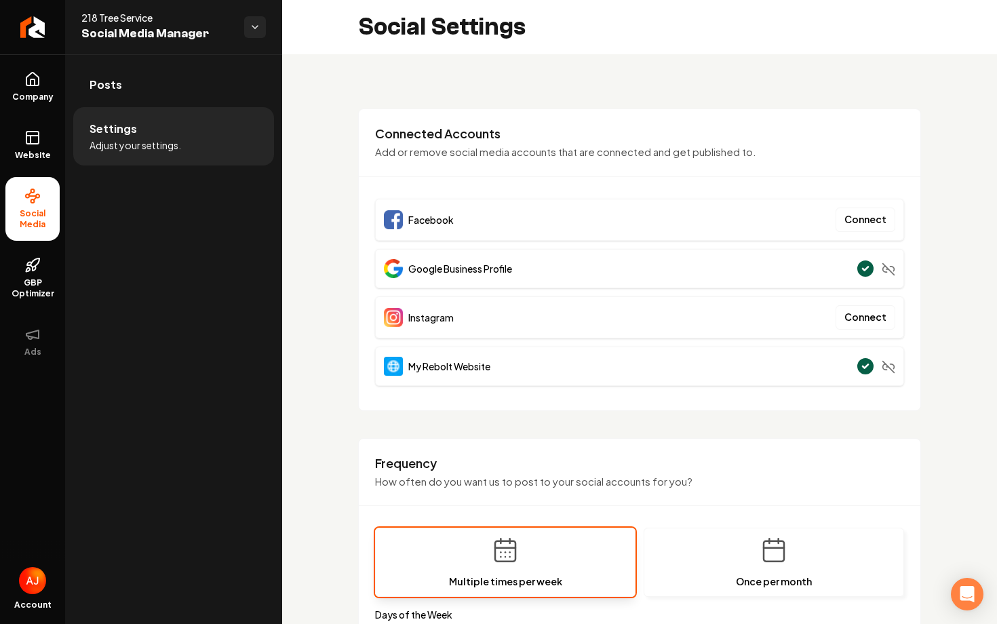
click at [126, 107] on li "Settings Adjust your settings." at bounding box center [173, 136] width 201 height 58
click at [119, 85] on link "Posts" at bounding box center [173, 84] width 201 height 43
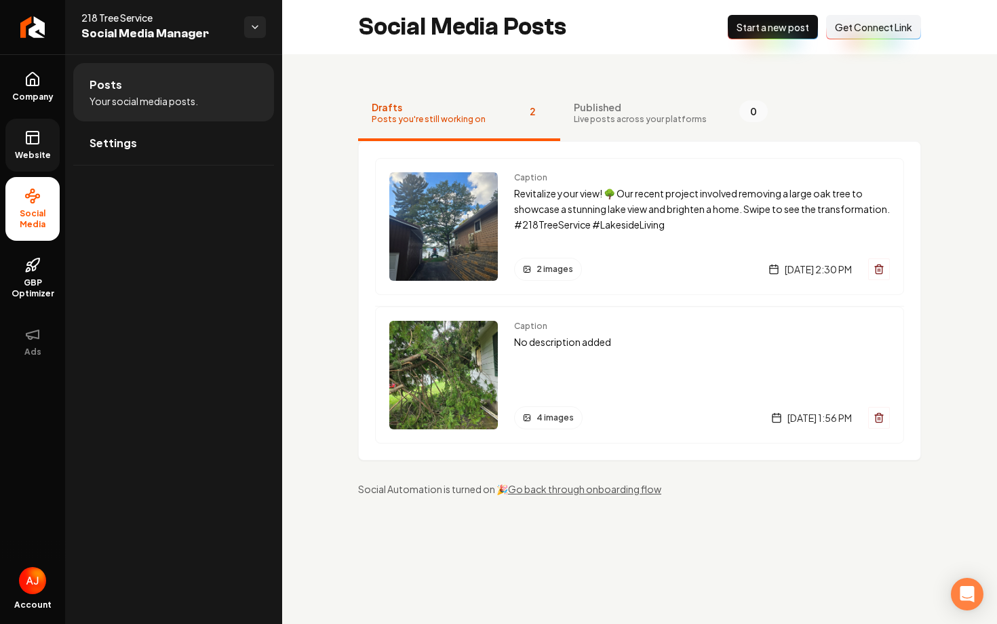
click at [10, 159] on span "Website" at bounding box center [32, 155] width 47 height 11
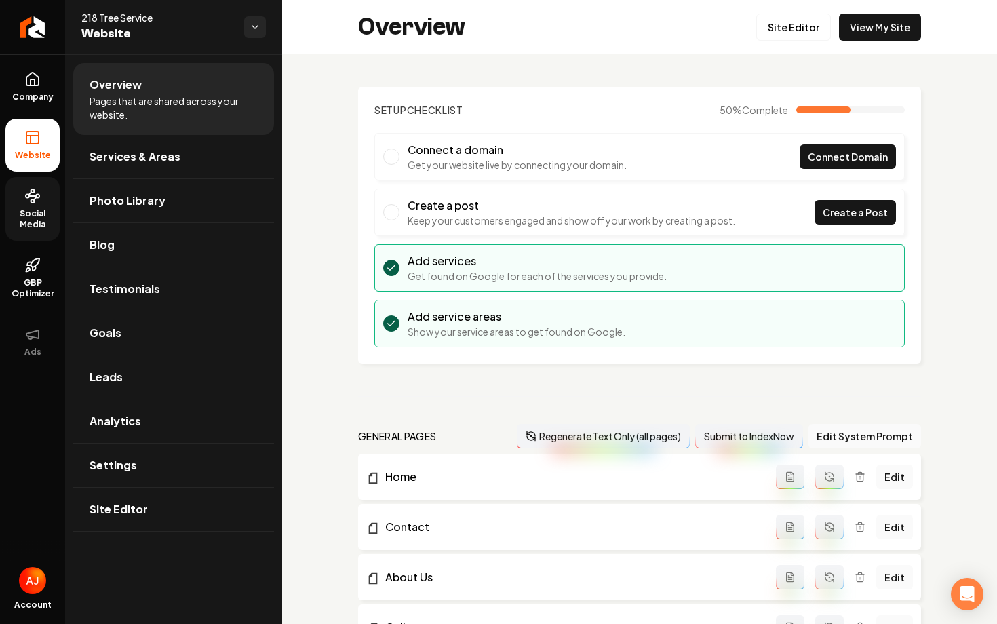
click at [41, 215] on span "Social Media" at bounding box center [32, 219] width 54 height 22
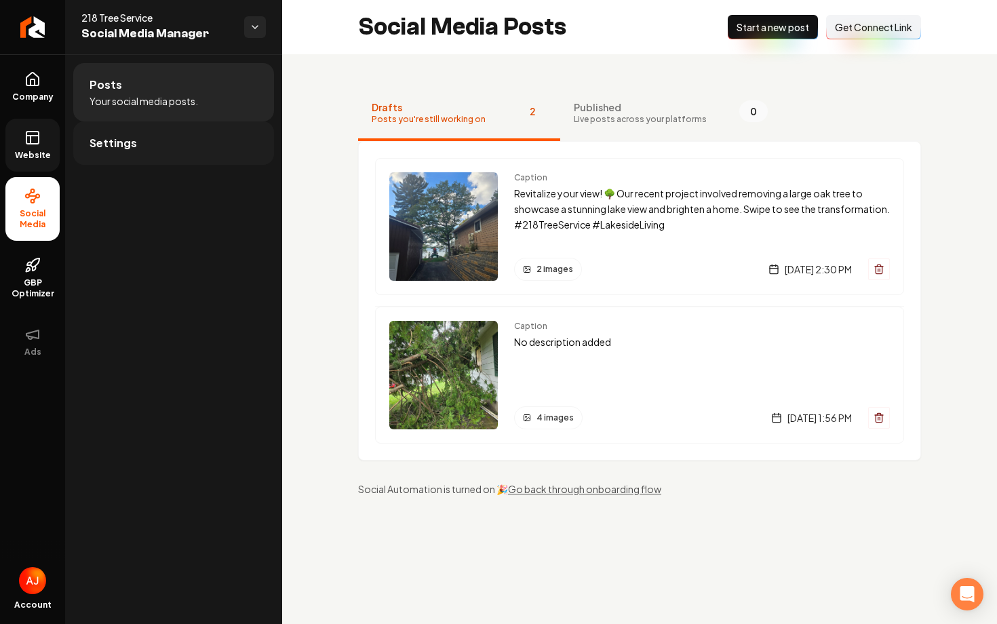
click at [142, 154] on link "Settings" at bounding box center [173, 142] width 201 height 43
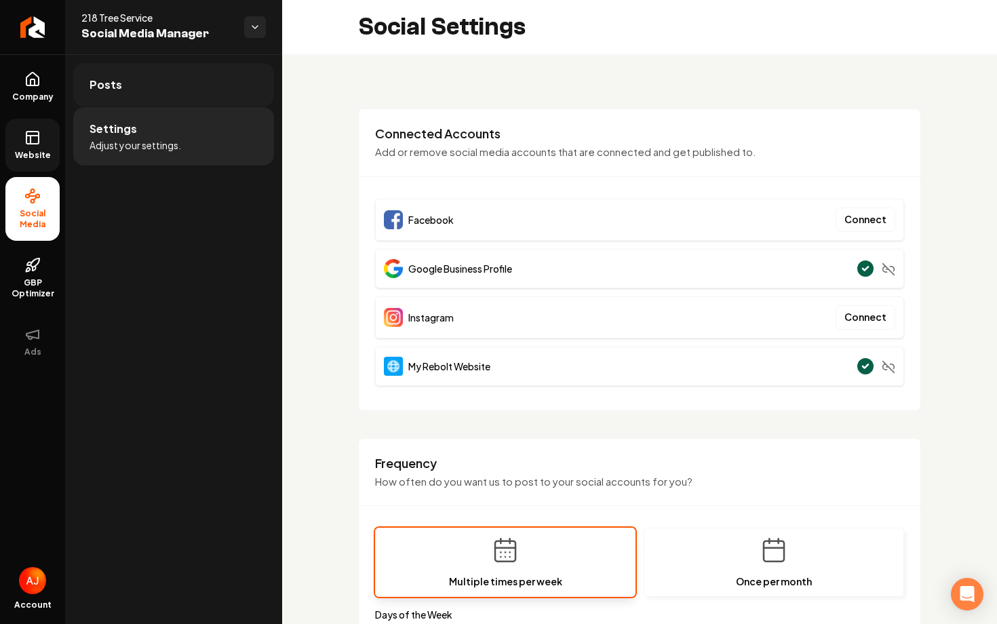
click at [123, 83] on link "Posts" at bounding box center [173, 84] width 201 height 43
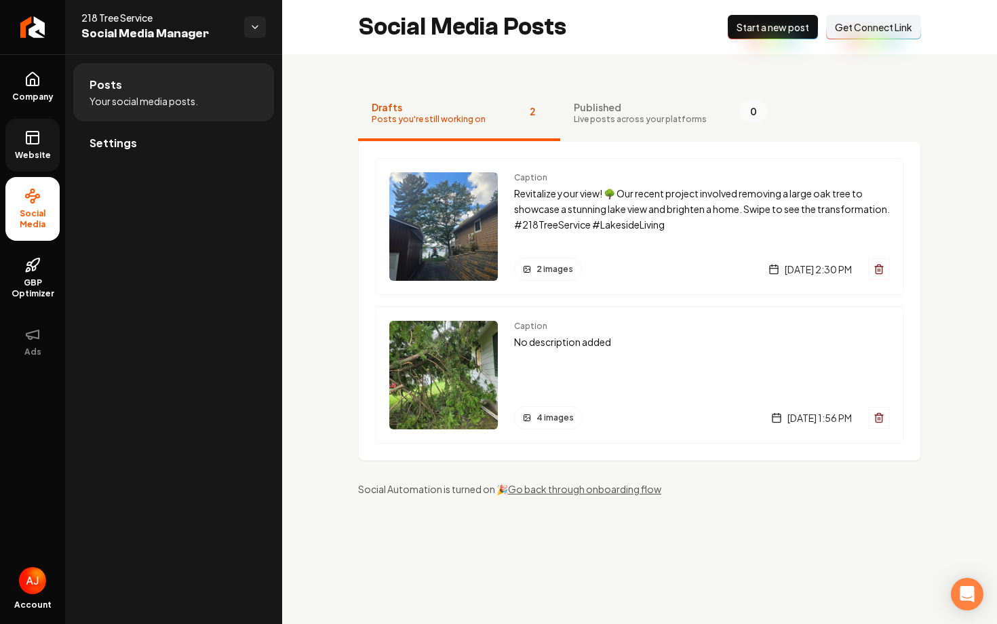
click at [855, 24] on span "Get Connect Link" at bounding box center [873, 27] width 77 height 14
click at [153, 143] on link "Settings" at bounding box center [173, 142] width 201 height 43
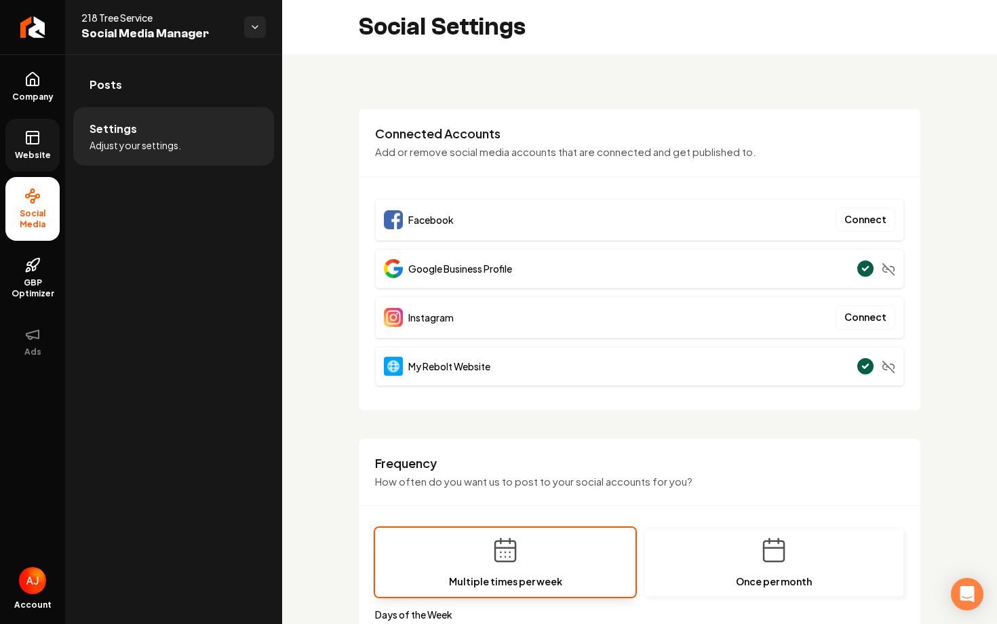
click at [471, 243] on div "Facebook Connect Google Business Profile Instagram Connect My Rebolt Website" at bounding box center [639, 292] width 529 height 187
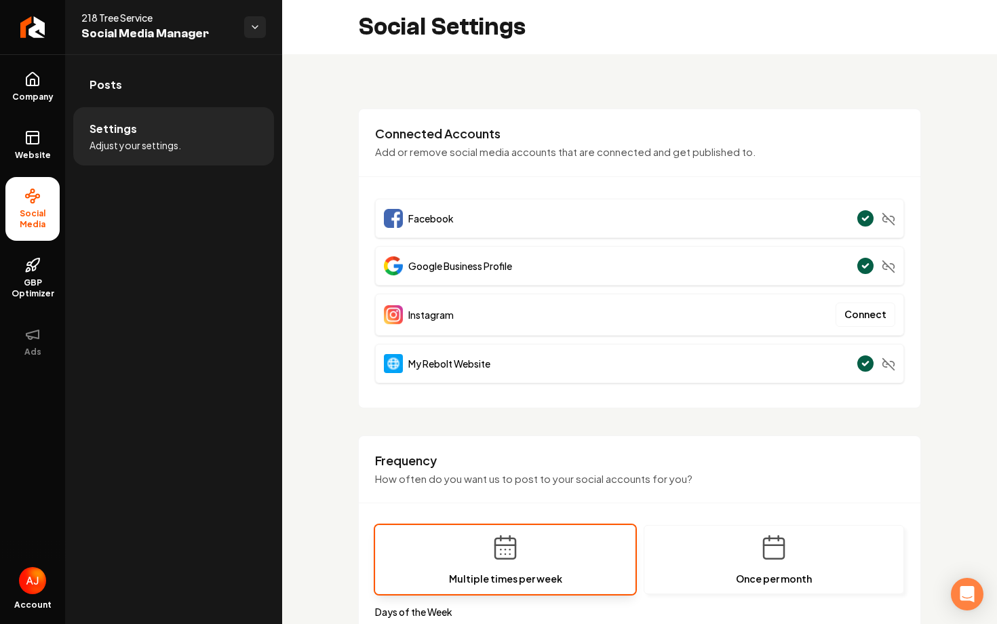
scroll to position [174, 0]
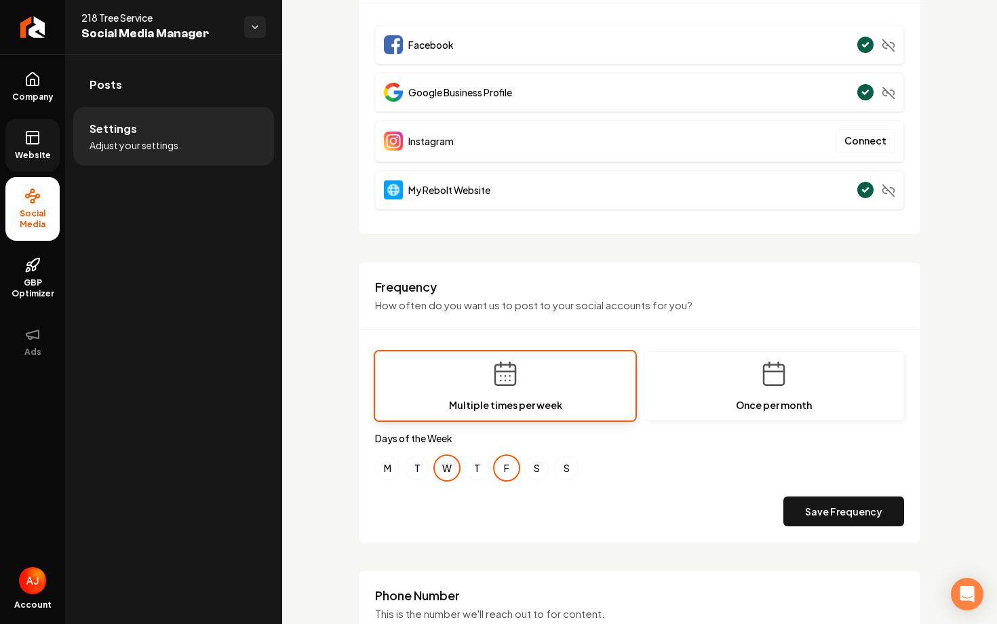
click at [27, 138] on icon at bounding box center [32, 138] width 16 height 16
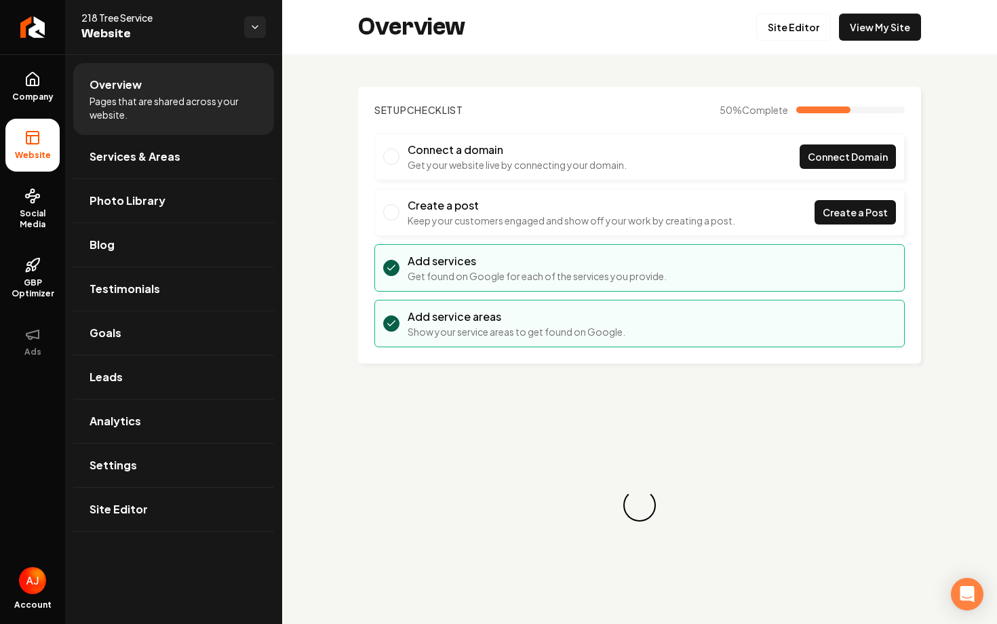
click at [898, 24] on link "View My Site" at bounding box center [880, 27] width 82 height 27
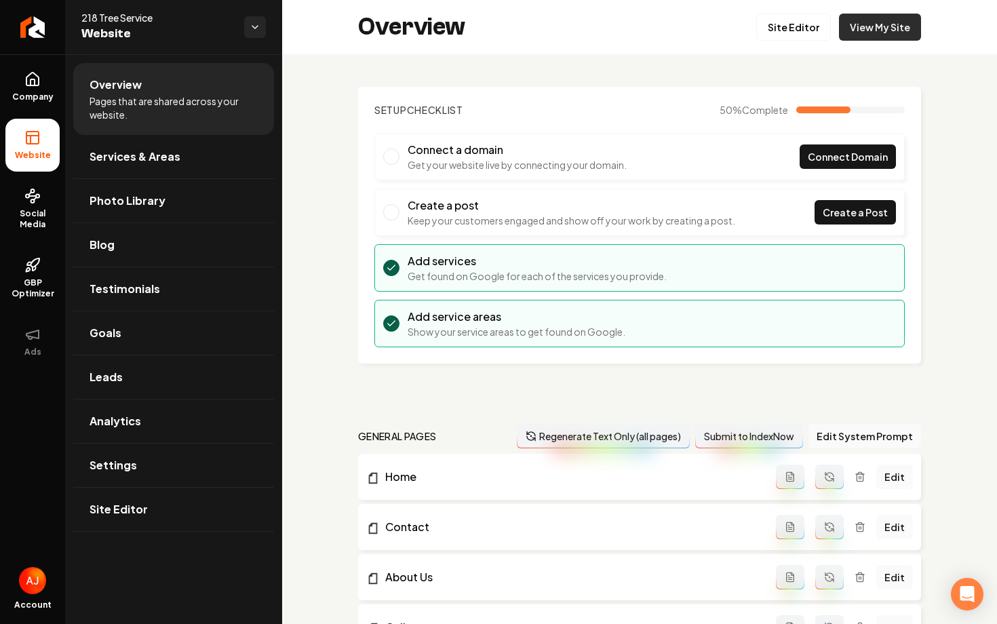
click at [855, 31] on link "View My Site" at bounding box center [880, 27] width 82 height 27
click at [136, 330] on link "Goals" at bounding box center [173, 332] width 201 height 43
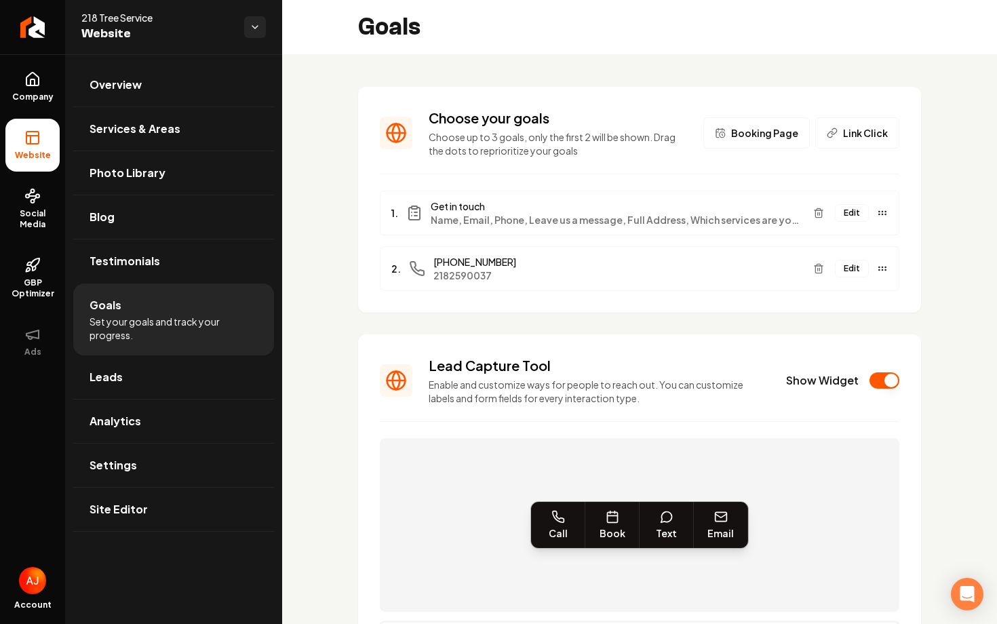
click at [841, 134] on button "Link Click" at bounding box center [857, 132] width 84 height 31
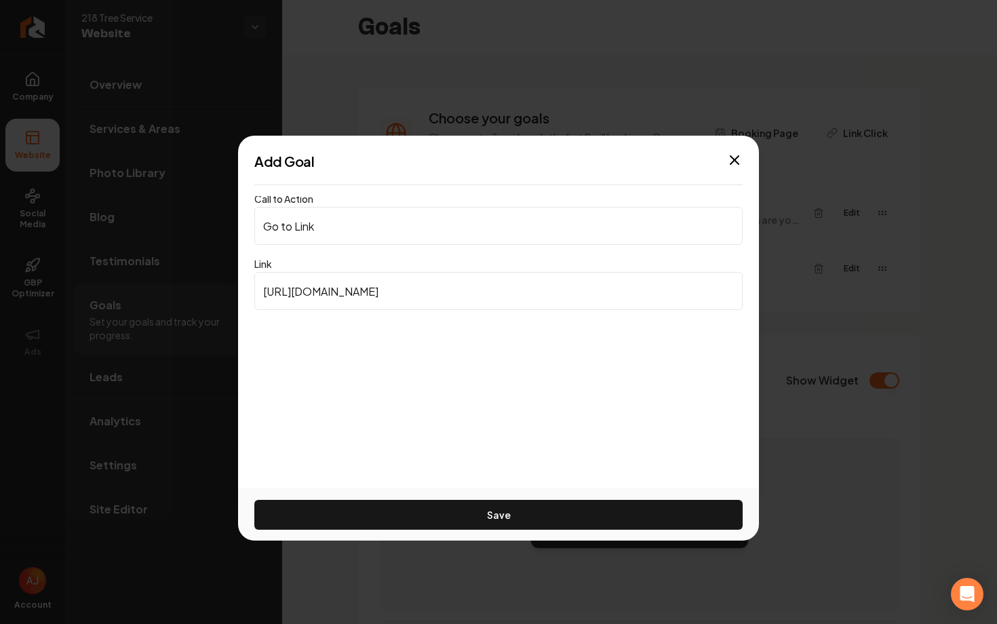
drag, startPoint x: 461, startPoint y: 231, endPoint x: 184, endPoint y: 221, distance: 277.6
click at [184, 221] on body "Company Website Social Media GBP Optimizer Ads Account 218 Tree Service Website…" at bounding box center [498, 312] width 997 height 624
type input "Book Now"
drag, startPoint x: 409, startPoint y: 289, endPoint x: 201, endPoint y: 266, distance: 209.5
click at [203, 267] on body "Company Website Social Media GBP Optimizer Ads Account 218 Tree Service Website…" at bounding box center [498, 312] width 997 height 624
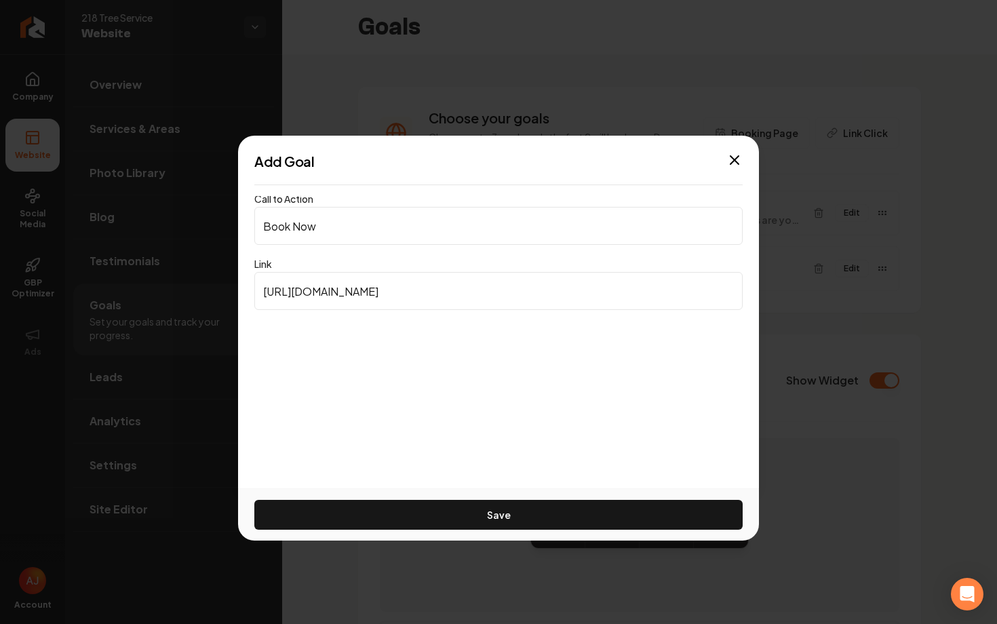
paste input "clienthub.getjobber.com/booking/636a26e2-3cba-47ea-93cb-174fc152ac67"
type input "https://clienthub.getjobber.com/booking/636a26e2-3cba-47ea-93cb-174fc152ac67"
drag, startPoint x: 351, startPoint y: 225, endPoint x: 202, endPoint y: 223, distance: 148.5
click at [202, 223] on body "Company Website Social Media GBP Optimizer Ads Account 218 Tree Service Website…" at bounding box center [498, 312] width 997 height 624
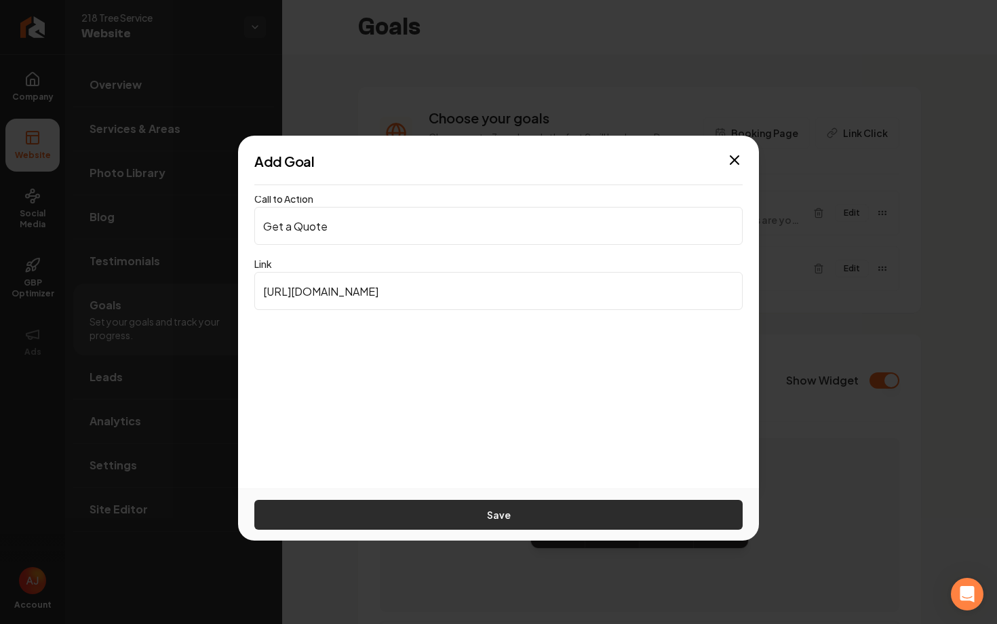
type input "Get a Quote"
click at [532, 506] on button "Save" at bounding box center [498, 515] width 488 height 30
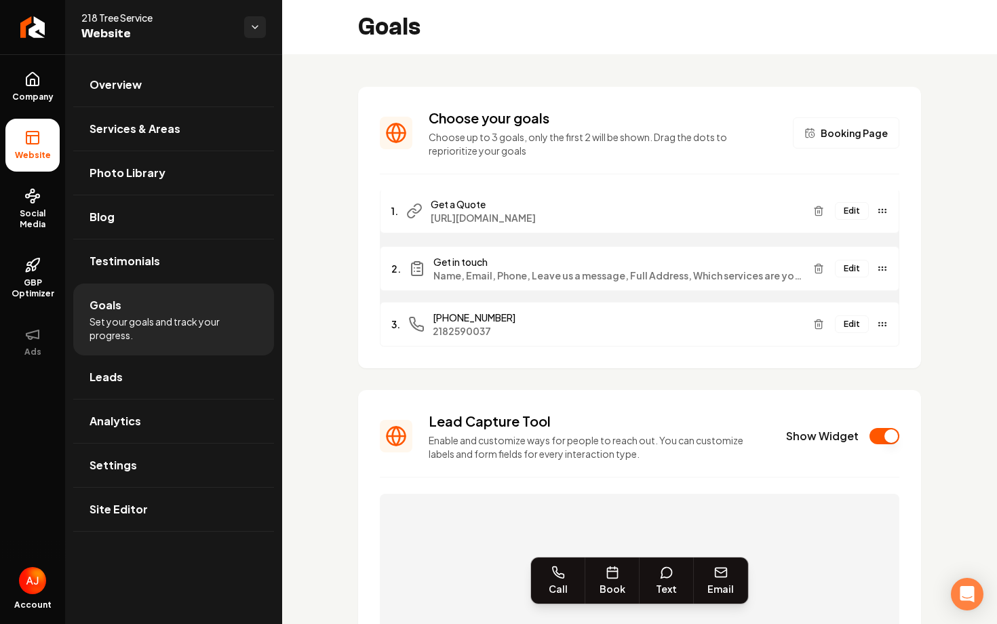
click at [865, 217] on div "Edit" at bounding box center [848, 211] width 80 height 22
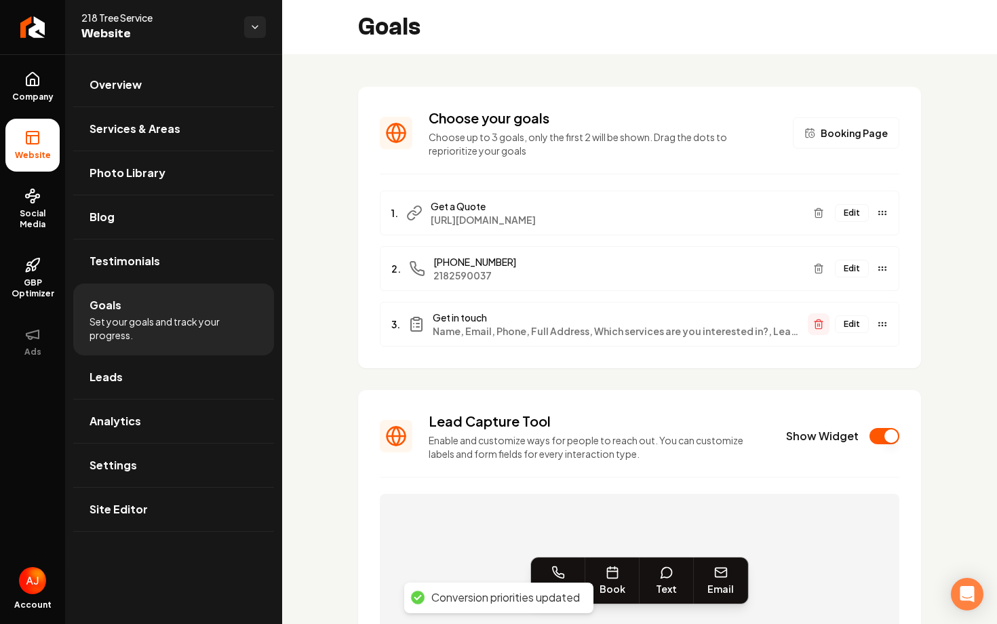
click at [823, 328] on icon "Main content area" at bounding box center [818, 324] width 11 height 11
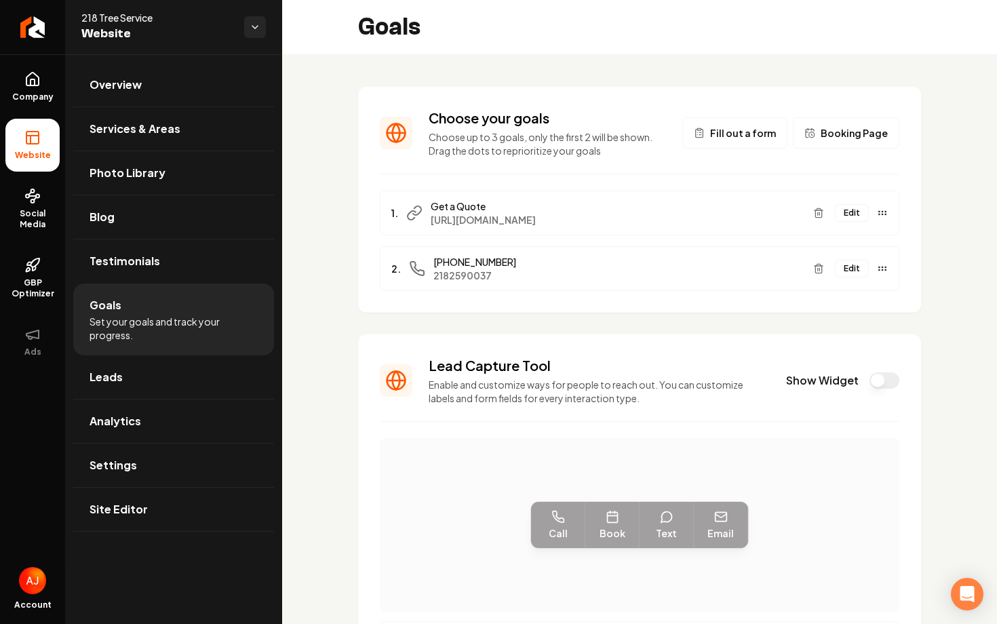
click at [28, 160] on span "Website" at bounding box center [32, 155] width 47 height 11
click at [125, 83] on span "Overview" at bounding box center [116, 85] width 52 height 16
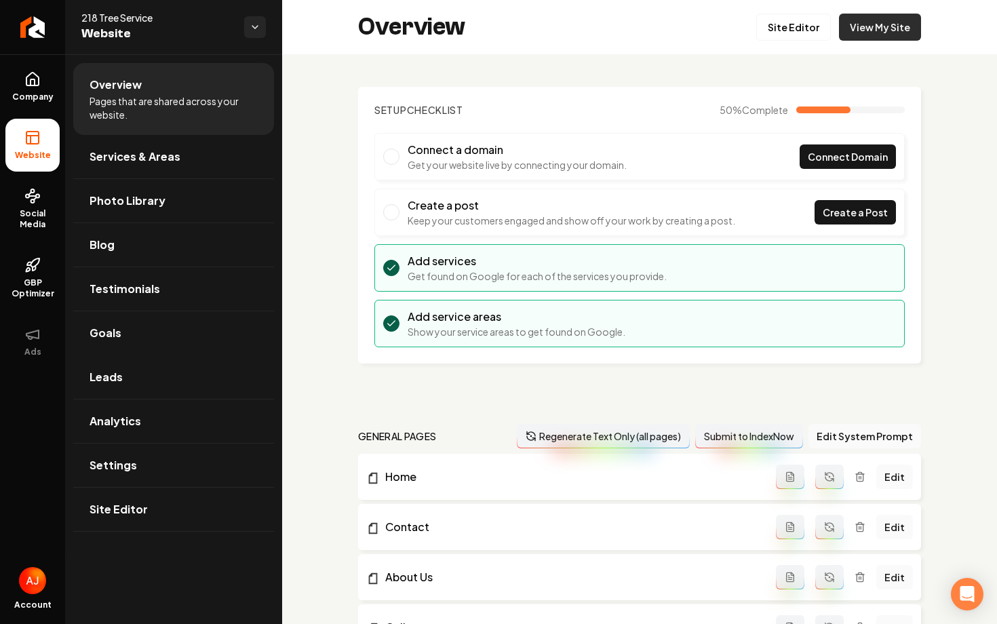
click at [890, 16] on link "View My Site" at bounding box center [880, 27] width 82 height 27
click at [151, 458] on link "Settings" at bounding box center [173, 465] width 201 height 43
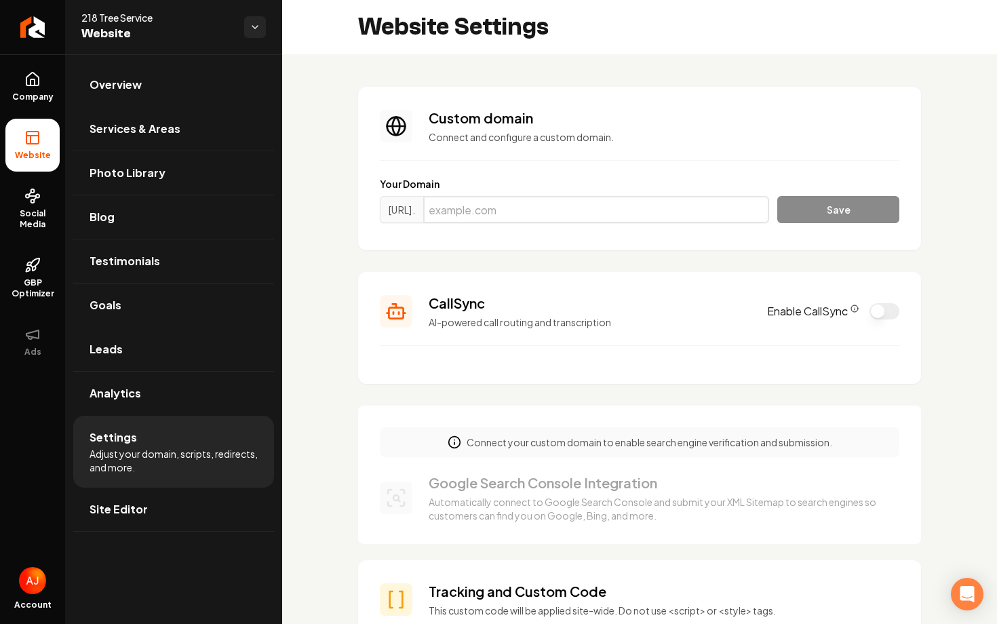
click at [539, 210] on input "Main content area" at bounding box center [596, 209] width 346 height 27
paste input "218treeservice.com"
type input "218treeservice.com"
click at [810, 209] on button "Save" at bounding box center [838, 209] width 122 height 27
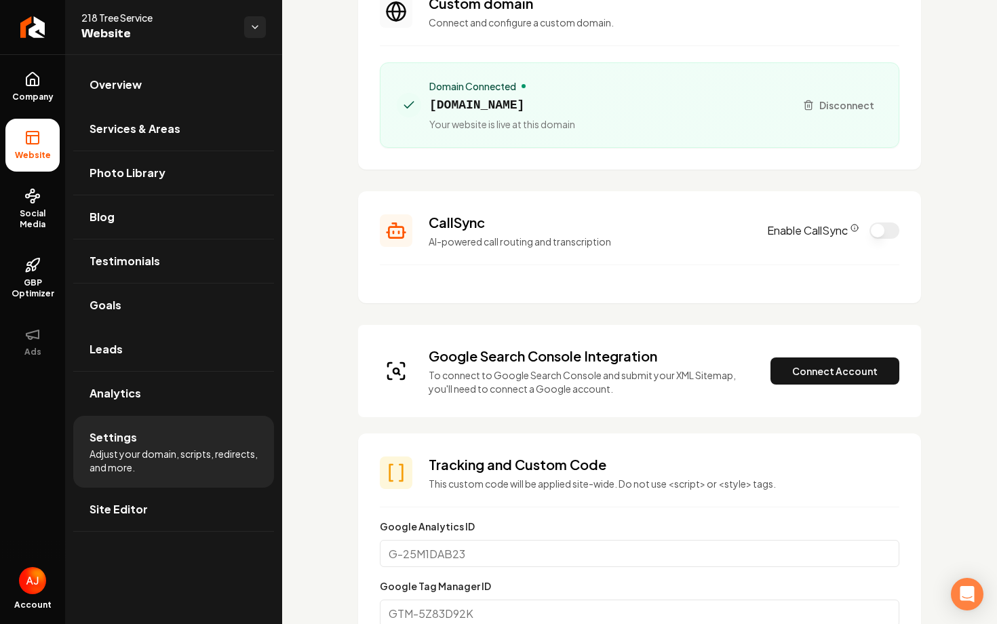
scroll to position [133, 0]
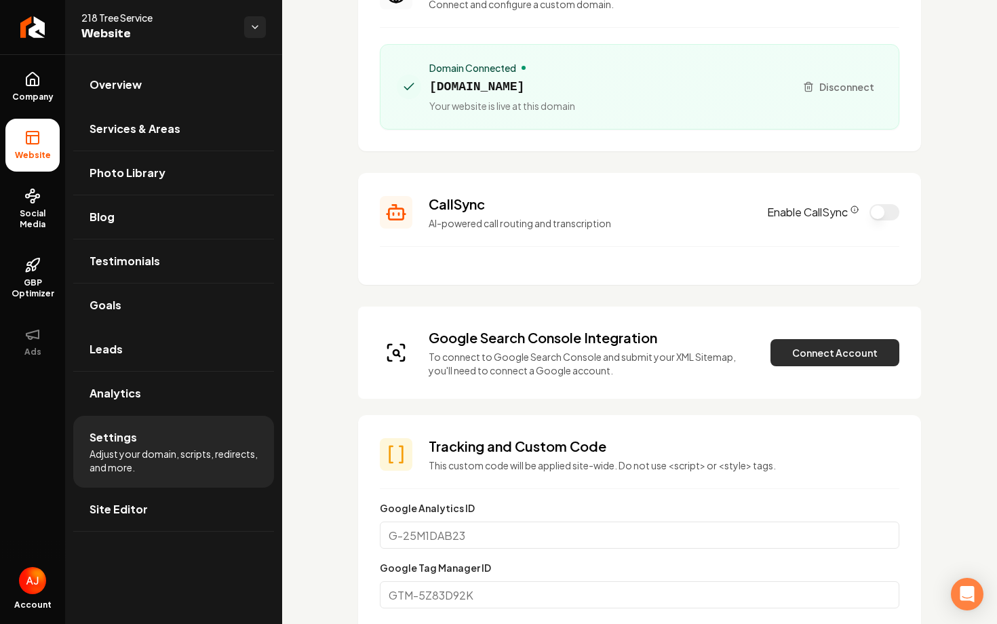
click at [857, 349] on button "Connect Account" at bounding box center [834, 352] width 129 height 27
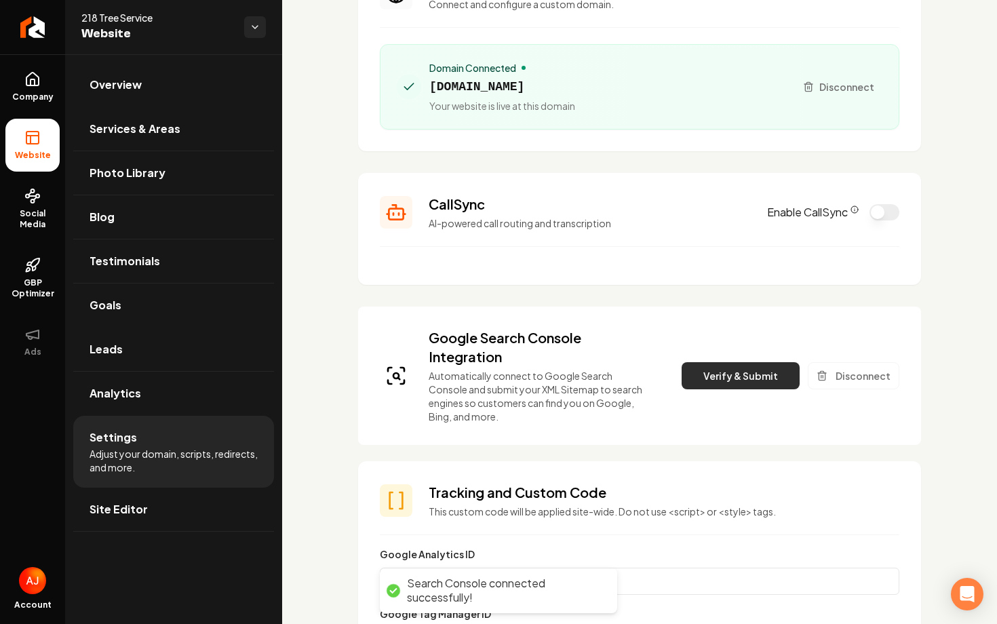
click at [725, 374] on button "Verify & Submit" at bounding box center [741, 375] width 118 height 27
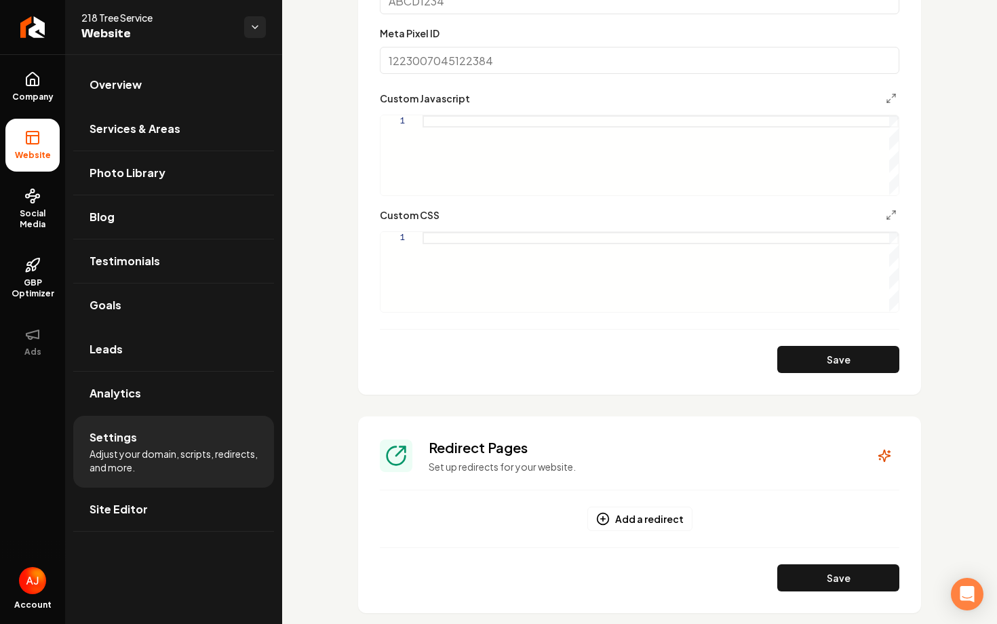
scroll to position [1046, 0]
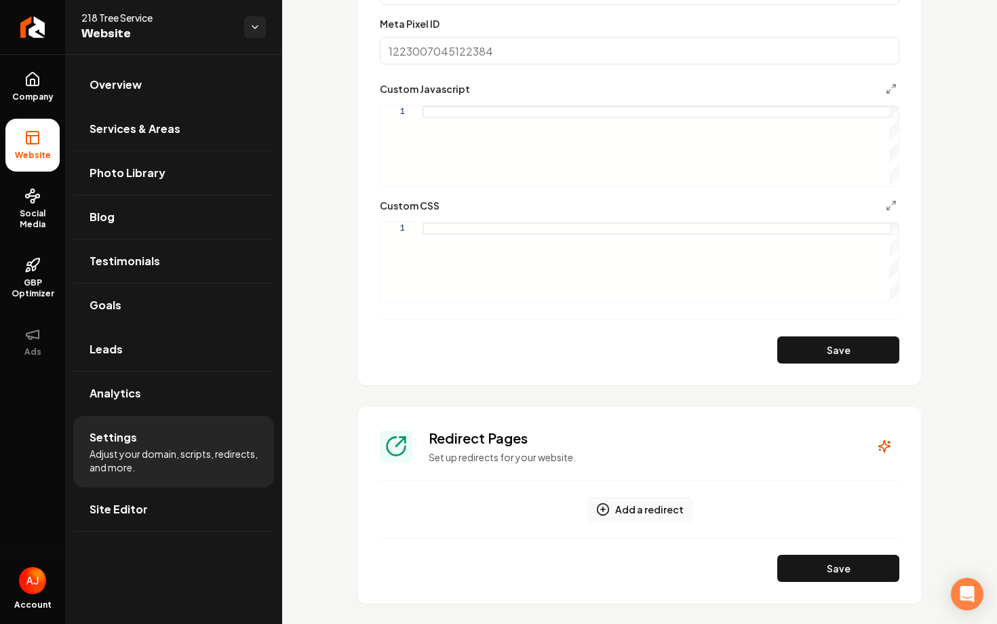
click at [644, 519] on button "Add a redirect" at bounding box center [639, 509] width 105 height 24
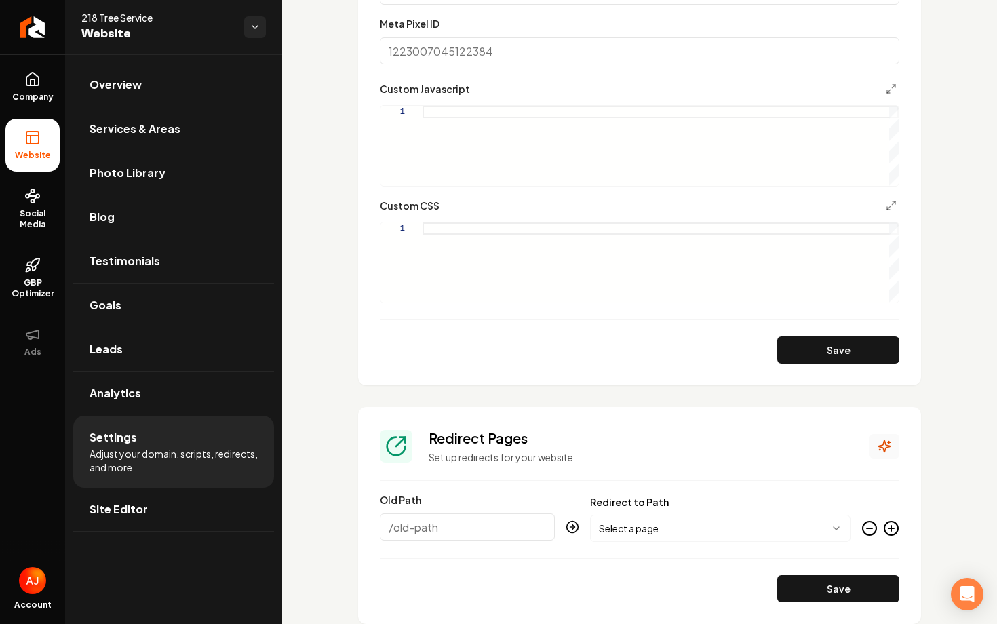
click at [879, 444] on icon "Main content area" at bounding box center [885, 446] width 14 height 14
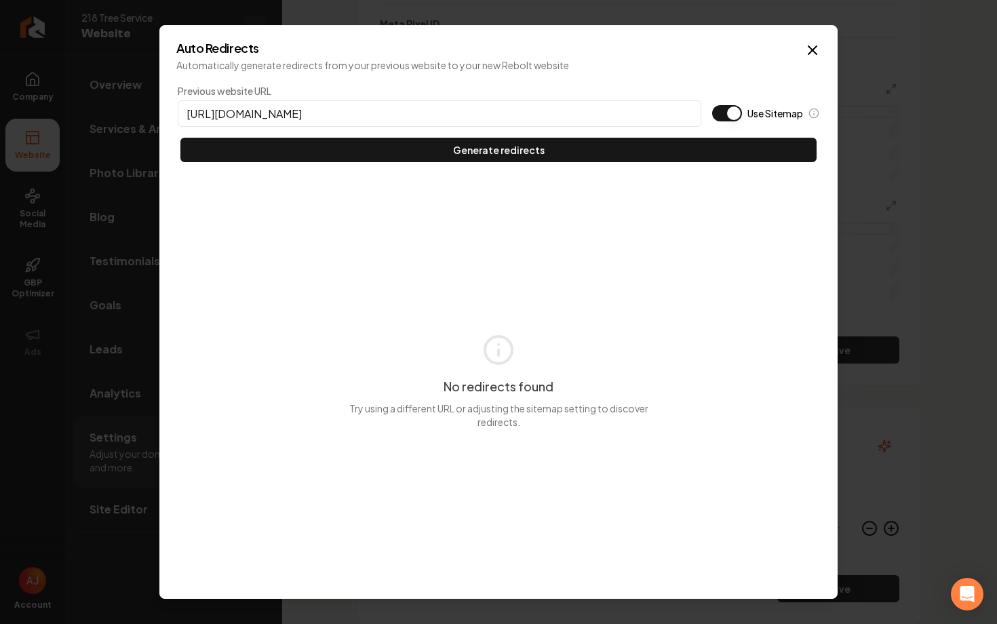
type input "https://218treeservice.com"
click at [728, 109] on button "Use Sitemap" at bounding box center [727, 113] width 30 height 16
click at [682, 132] on div "Previous website URL https://218treeservice.com Use Sitemap Generate redirects" at bounding box center [498, 123] width 644 height 81
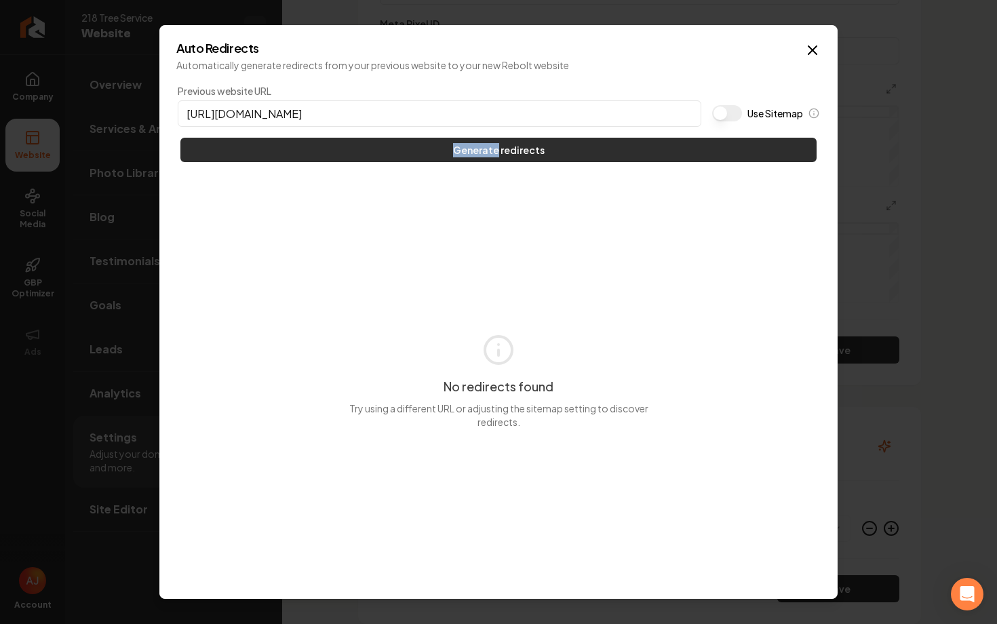
click at [685, 143] on button "Generate redirects" at bounding box center [498, 150] width 636 height 24
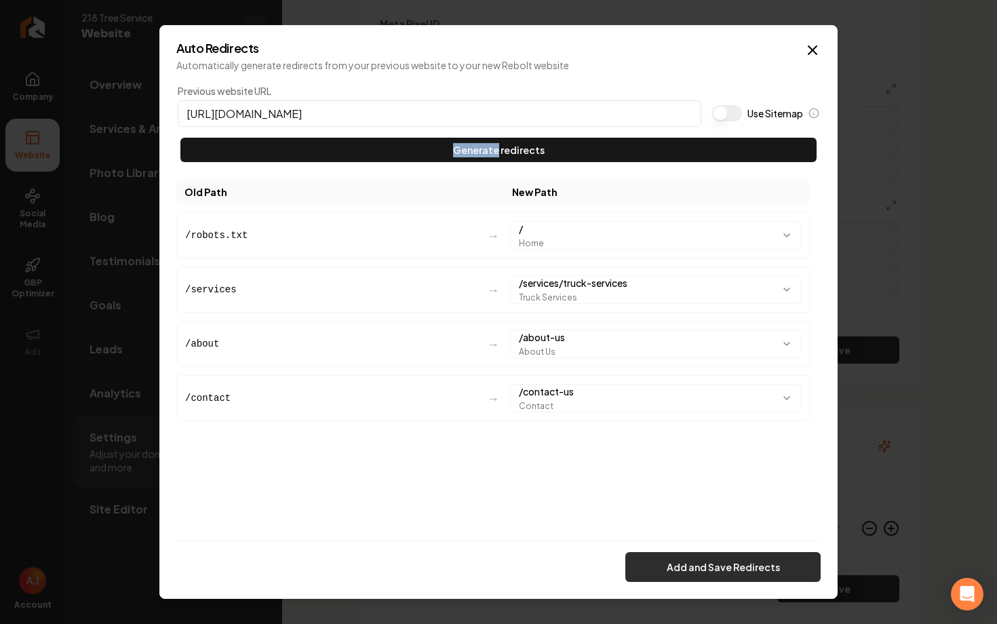
click at [703, 572] on button "Add and Save Redirects" at bounding box center [722, 567] width 195 height 30
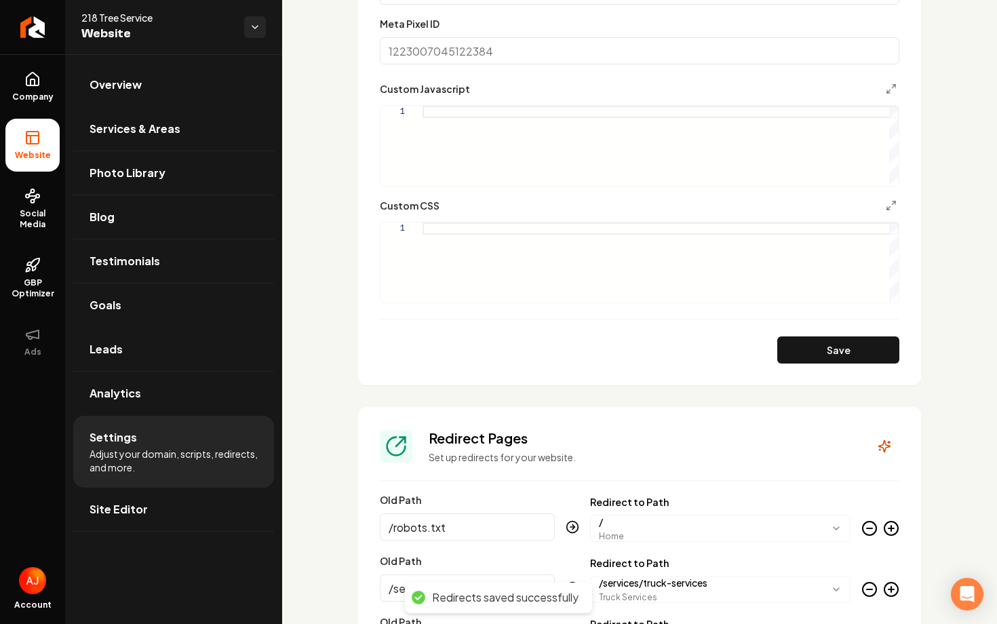
click at [869, 530] on icon "Main content area" at bounding box center [869, 528] width 16 height 16
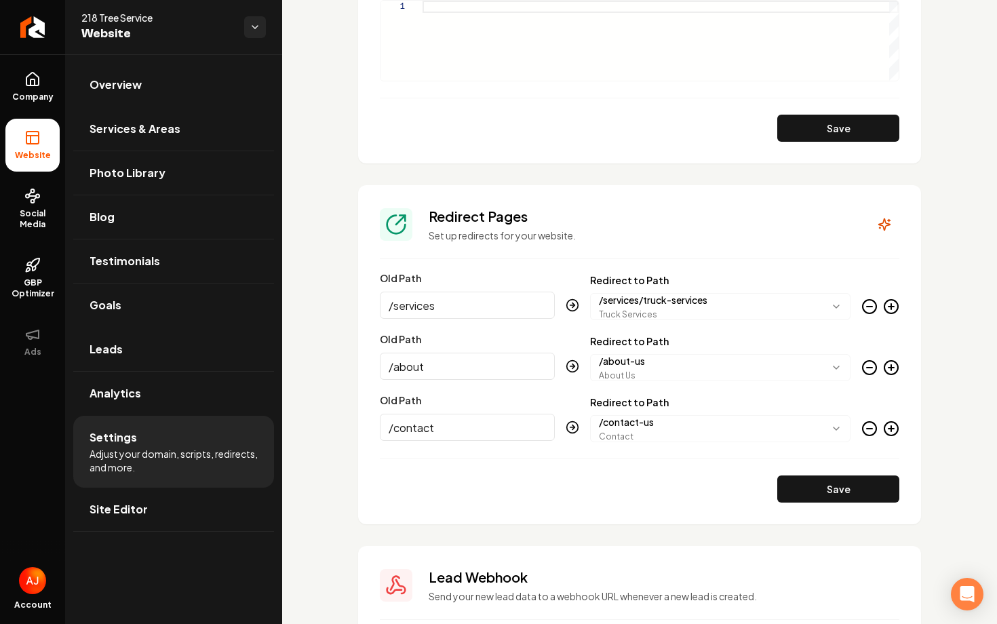
scroll to position [1278, 0]
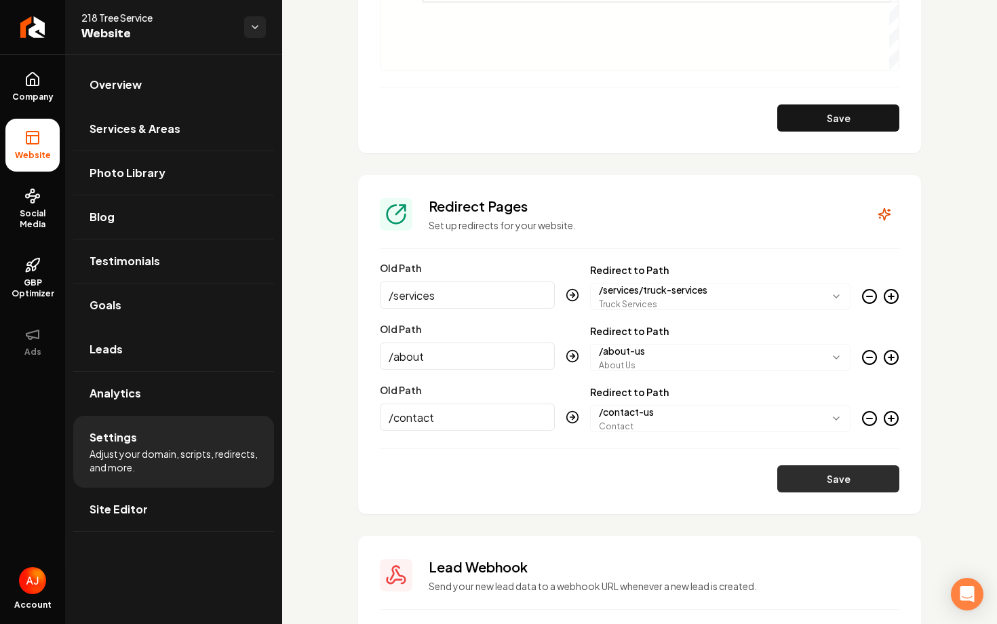
click at [833, 480] on button "Save" at bounding box center [838, 478] width 122 height 27
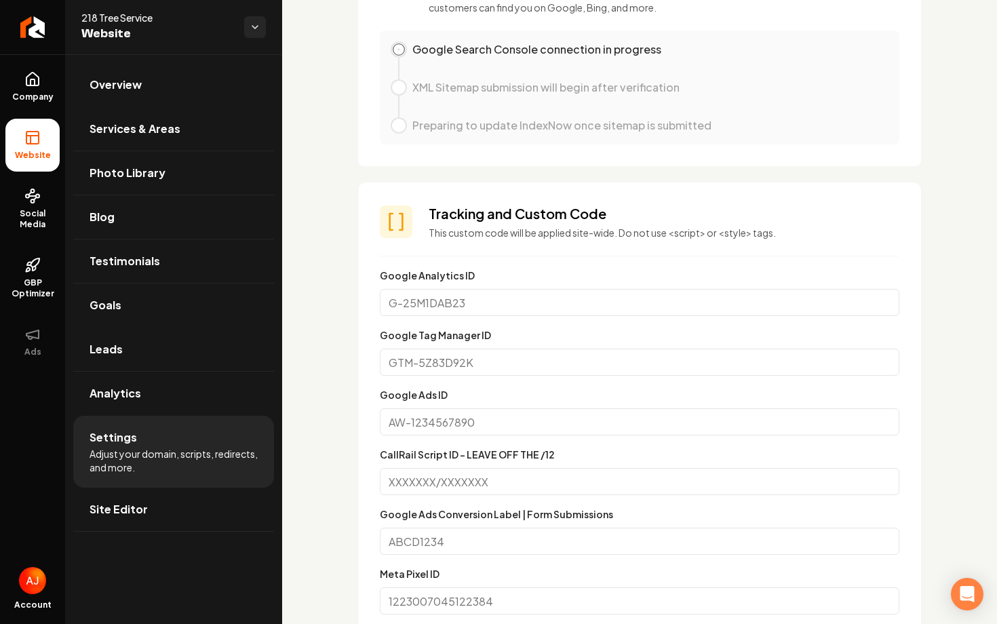
scroll to position [64, 0]
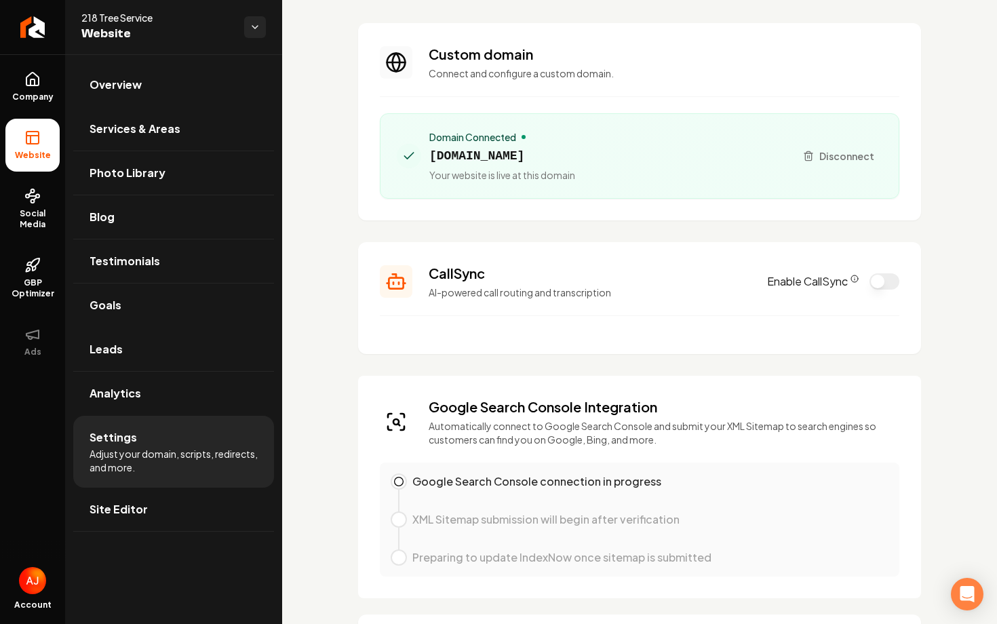
drag, startPoint x: 560, startPoint y: 154, endPoint x: 424, endPoint y: 155, distance: 135.7
click at [424, 155] on div "Domain Connected 218treeservice.com Your website is live at this domain" at bounding box center [590, 156] width 387 height 52
click at [600, 153] on div "Domain Connected 218treeservice.com Your website is live at this domain" at bounding box center [590, 156] width 387 height 52
drag, startPoint x: 600, startPoint y: 153, endPoint x: 445, endPoint y: 153, distance: 155.3
click at [445, 153] on div "Domain Connected 218treeservice.com Your website is live at this domain" at bounding box center [590, 156] width 387 height 52
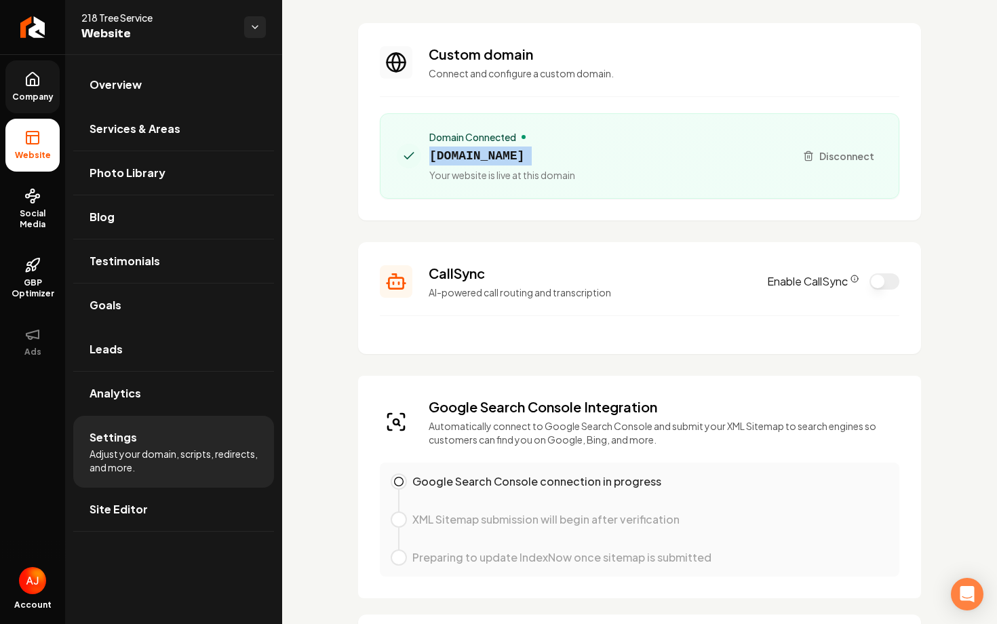
click at [24, 102] on link "Company" at bounding box center [32, 86] width 54 height 53
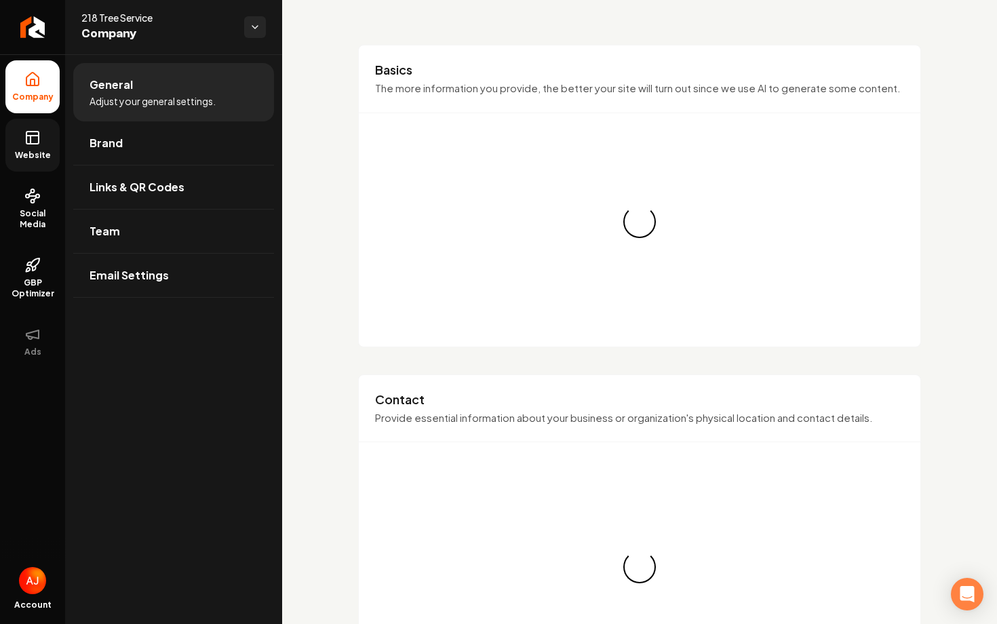
click at [26, 128] on link "Website" at bounding box center [32, 145] width 54 height 53
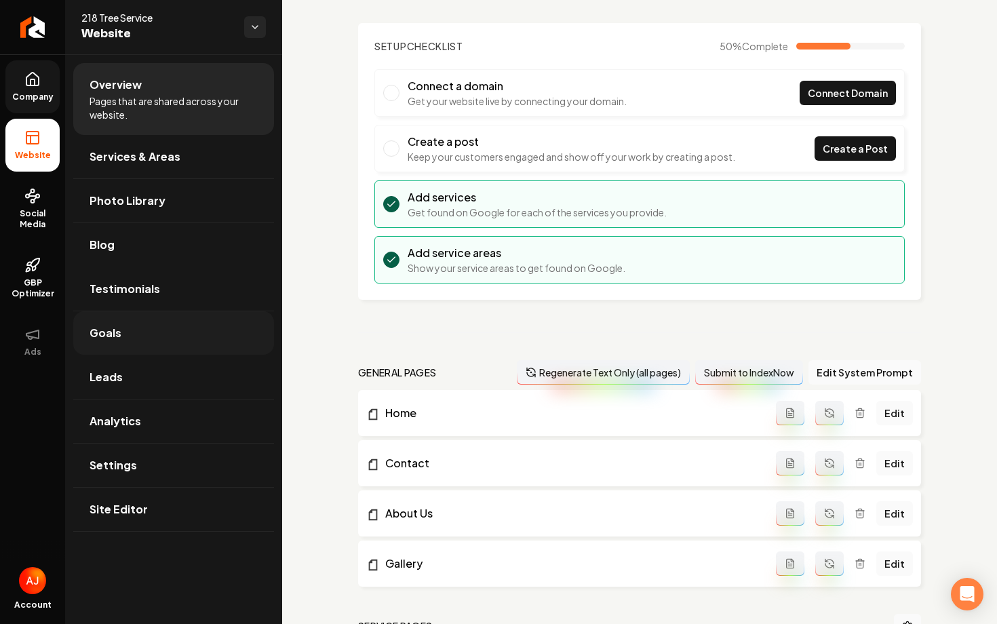
click at [113, 315] on link "Goals" at bounding box center [173, 332] width 201 height 43
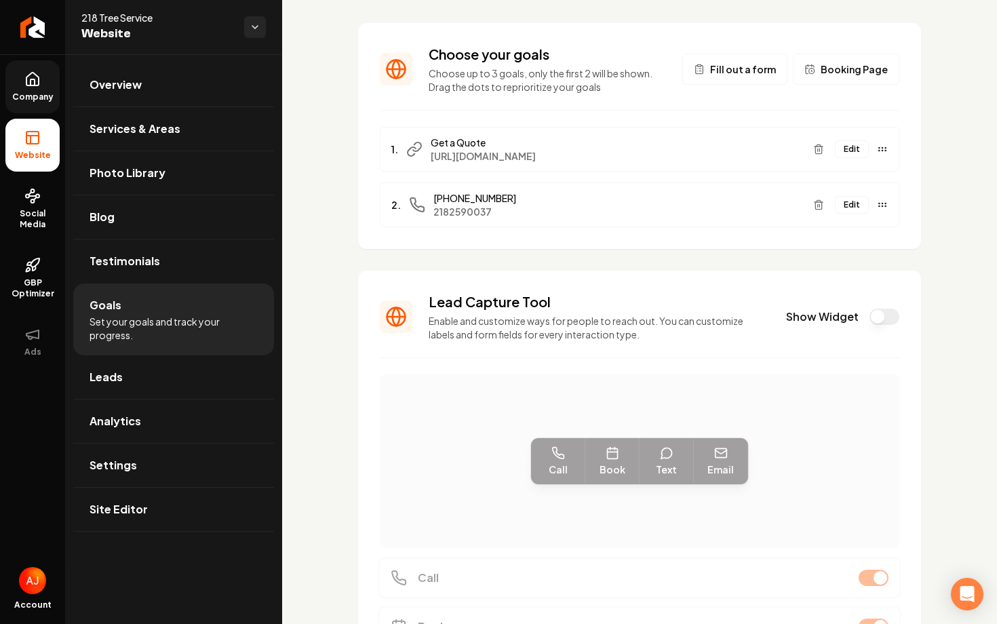
click at [31, 104] on link "Company" at bounding box center [32, 86] width 54 height 53
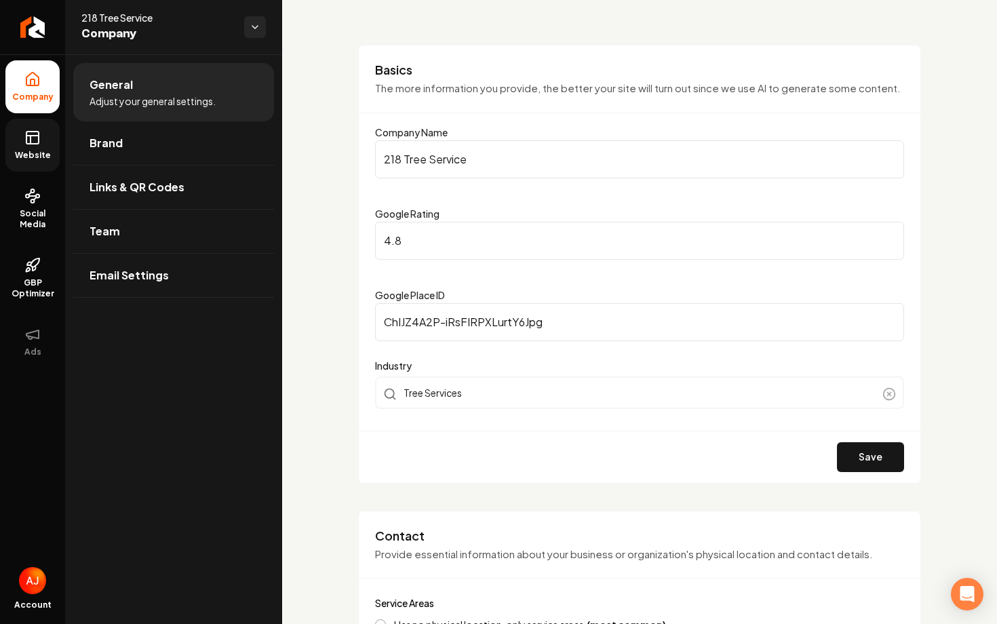
click at [30, 145] on icon at bounding box center [32, 138] width 16 height 16
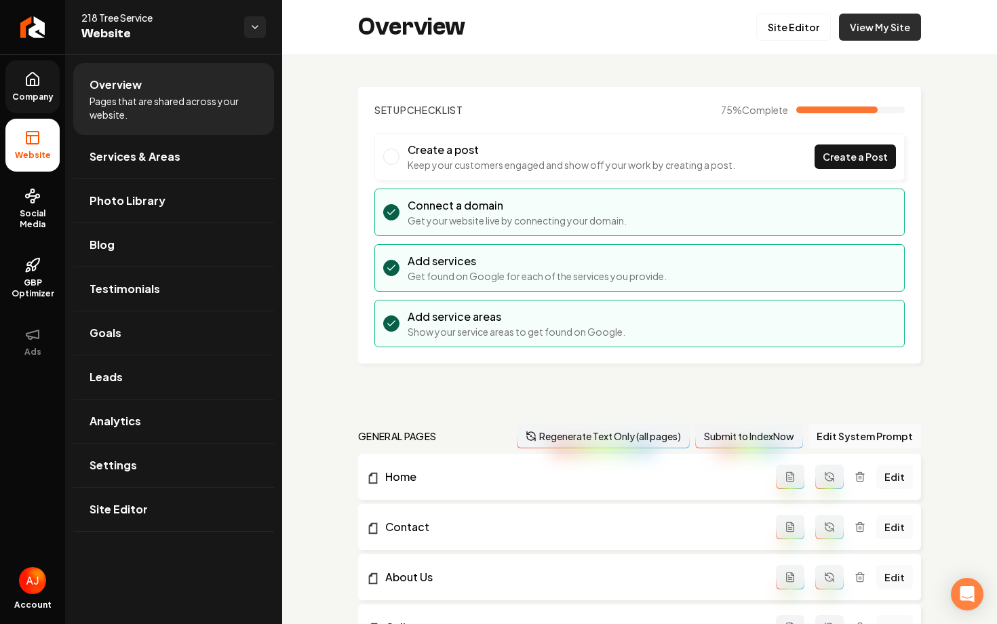
click at [855, 32] on link "View My Site" at bounding box center [880, 27] width 82 height 27
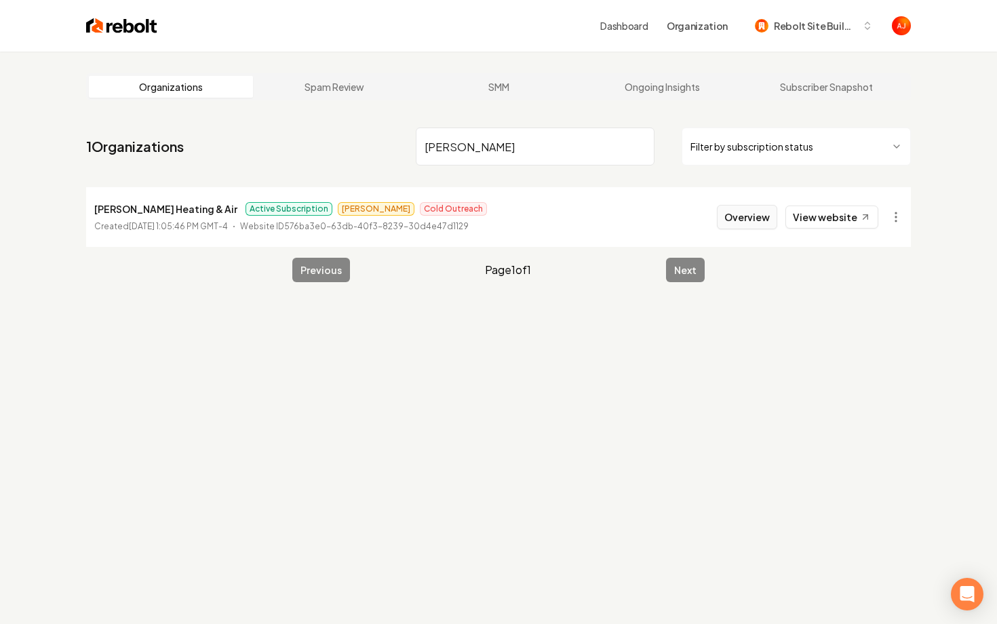
type input "balcom"
click at [753, 222] on button "Overview" at bounding box center [747, 217] width 60 height 24
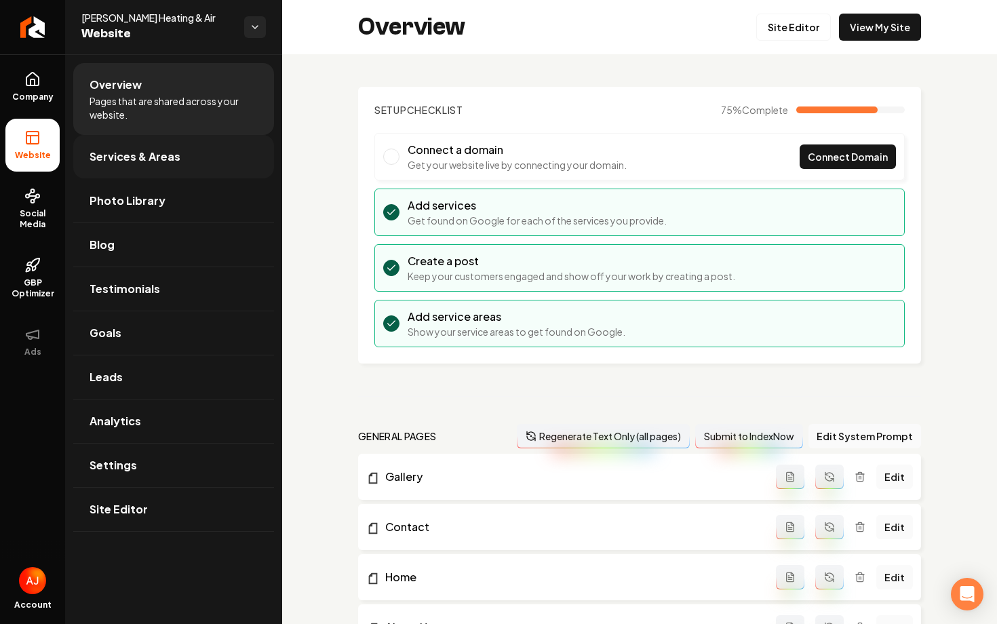
click at [124, 165] on link "Services & Areas" at bounding box center [173, 156] width 201 height 43
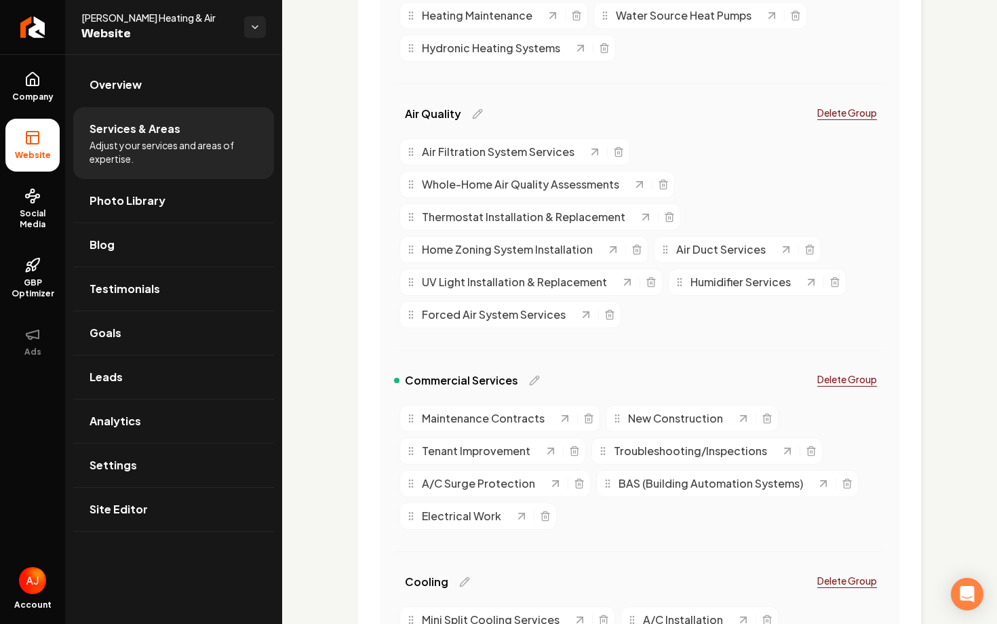
scroll to position [589, 0]
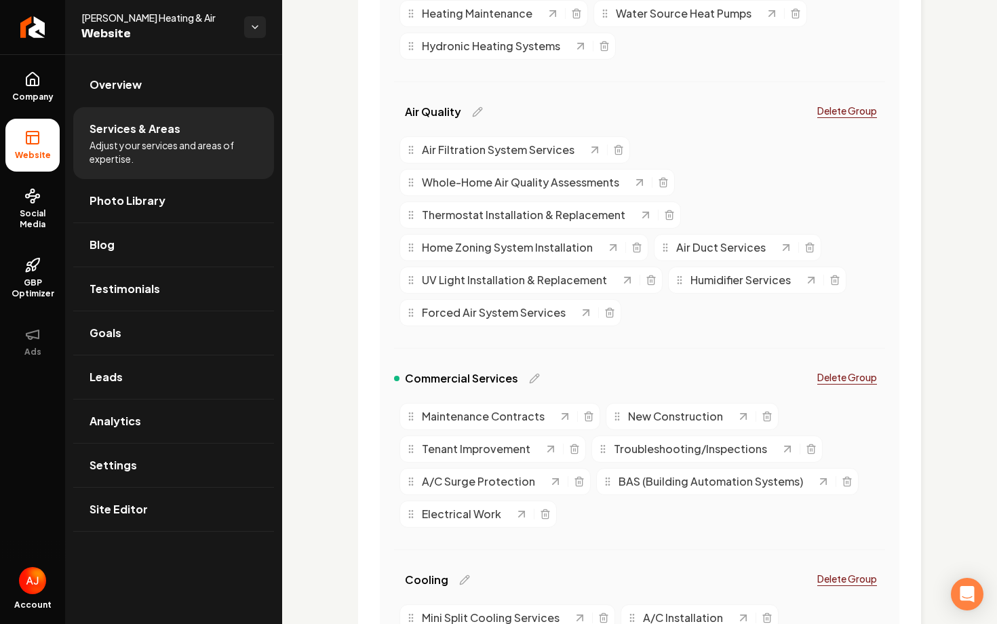
click at [549, 520] on div "Electrical Work" at bounding box center [477, 514] width 157 height 27
click at [541, 516] on icon "Main content area" at bounding box center [545, 514] width 11 height 11
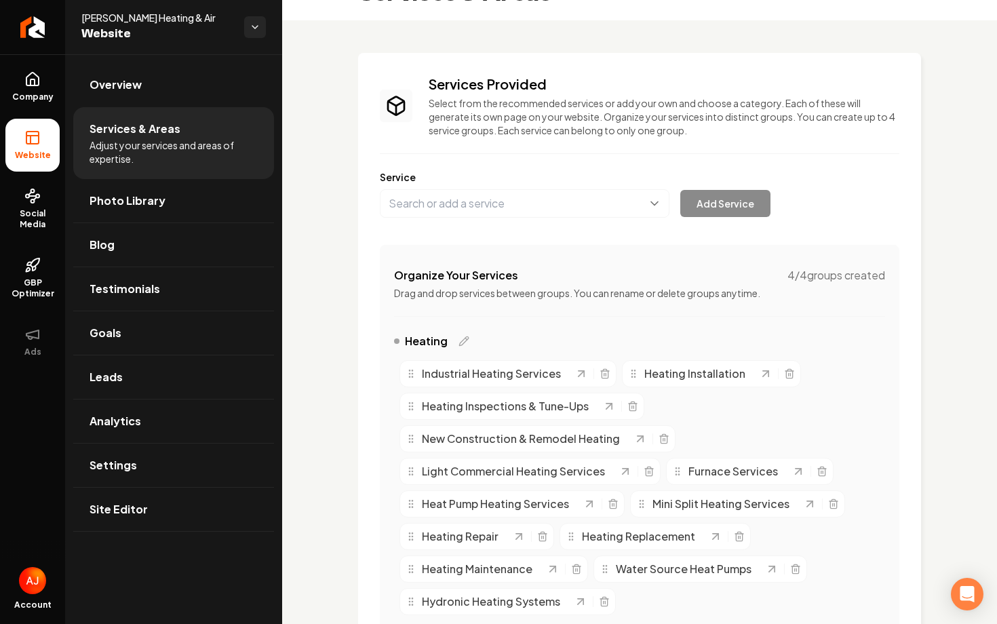
scroll to position [0, 0]
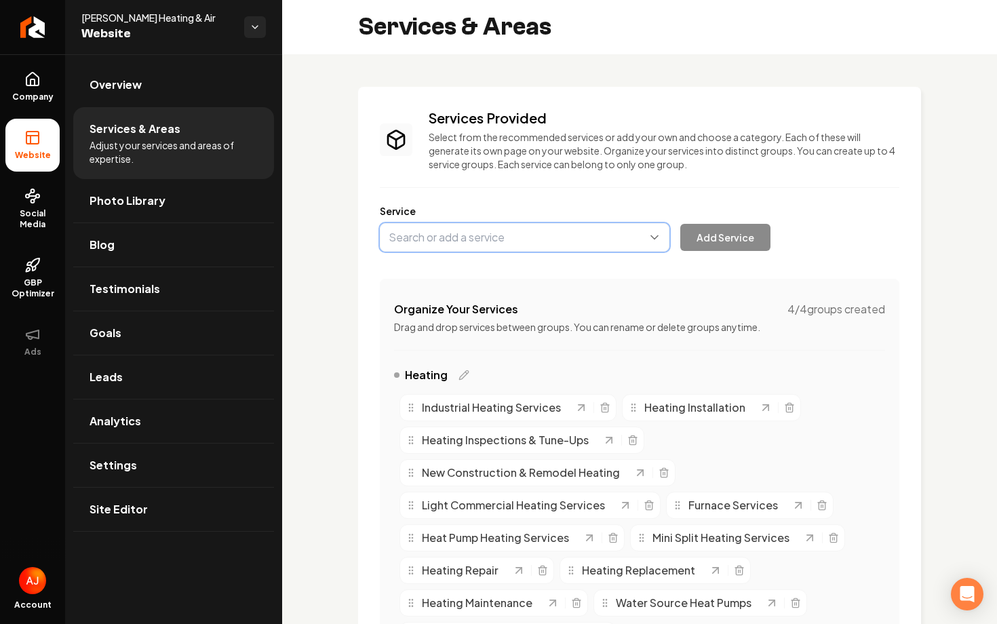
click at [555, 224] on button "Main content area" at bounding box center [525, 237] width 290 height 28
click at [555, 239] on button "Main content area" at bounding box center [525, 237] width 290 height 28
type input "Furnace Replacement"
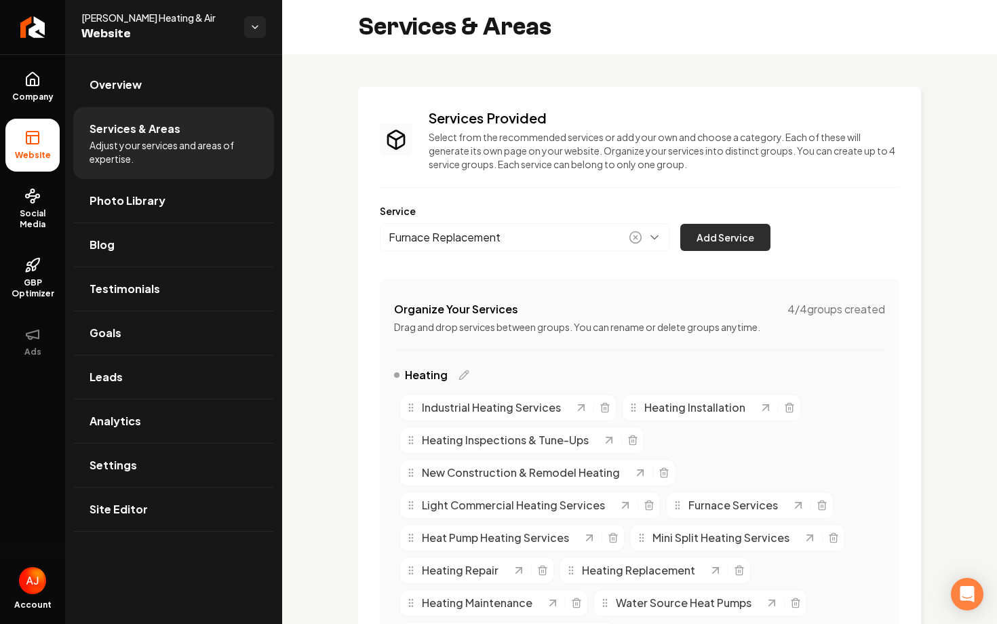
click at [725, 243] on button "Add Service" at bounding box center [725, 237] width 90 height 27
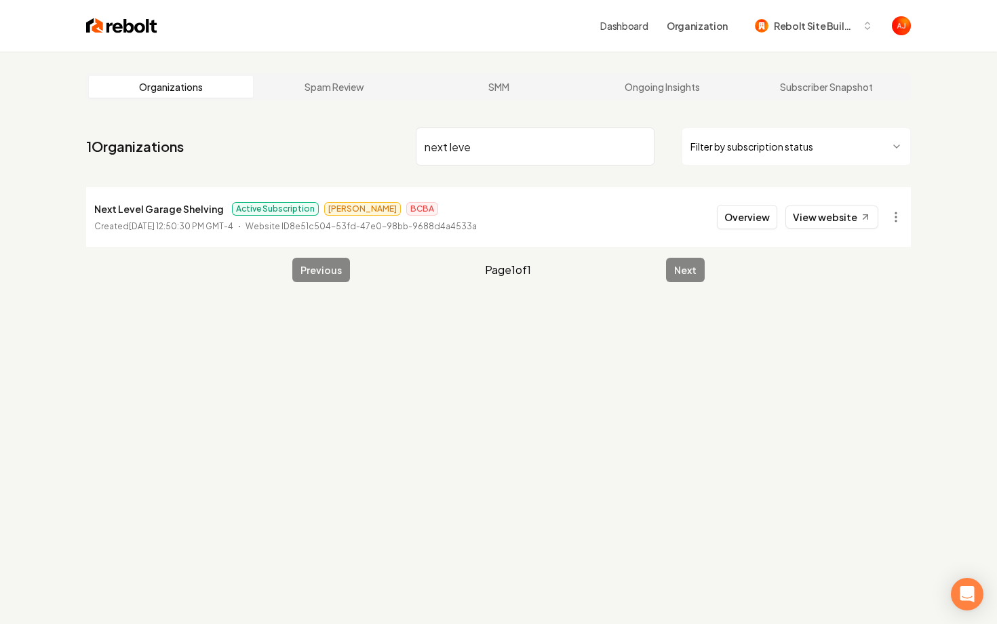
drag, startPoint x: 505, startPoint y: 151, endPoint x: 336, endPoint y: 149, distance: 168.2
click at [340, 149] on nav "1 Organizations next leve Filter by subscription status" at bounding box center [498, 152] width 825 height 60
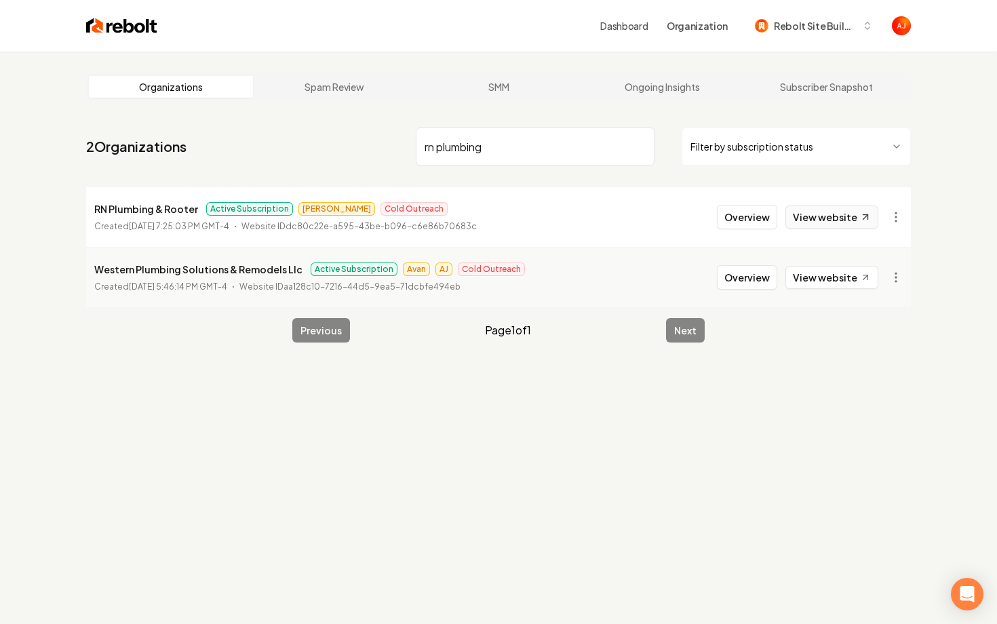
type input "rn plumbing"
click at [821, 222] on link "View website" at bounding box center [831, 217] width 93 height 23
click at [729, 215] on button "Overview" at bounding box center [747, 217] width 60 height 24
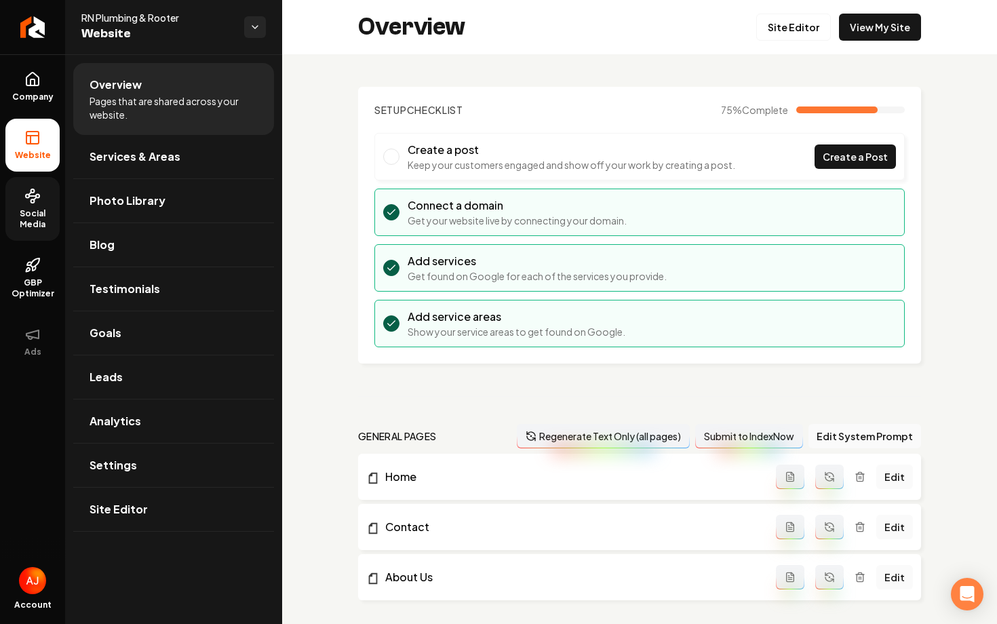
click at [23, 210] on span "Social Media" at bounding box center [32, 219] width 54 height 22
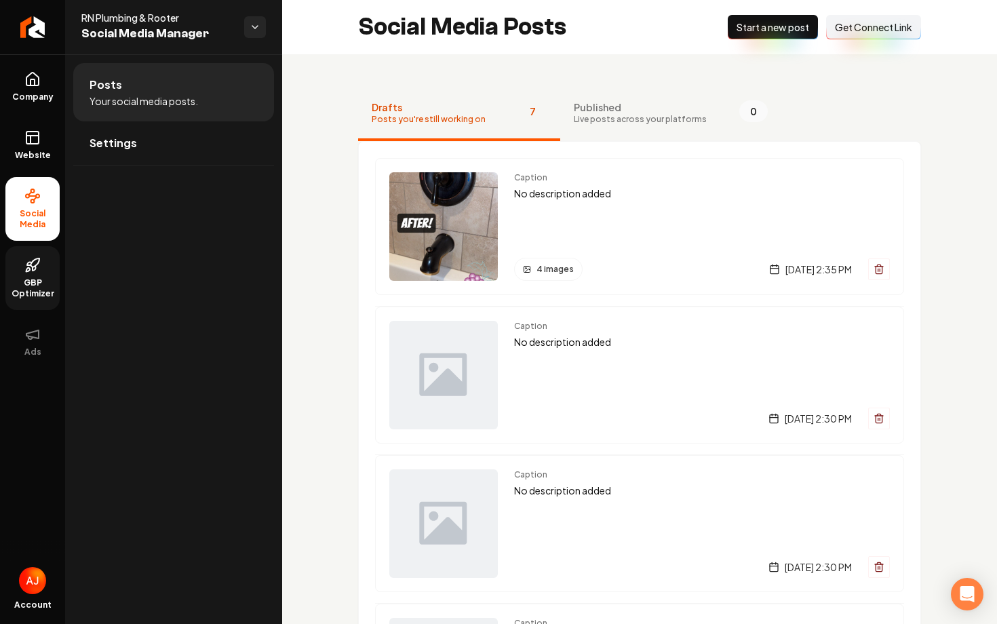
click at [26, 272] on icon at bounding box center [28, 270] width 4 height 4
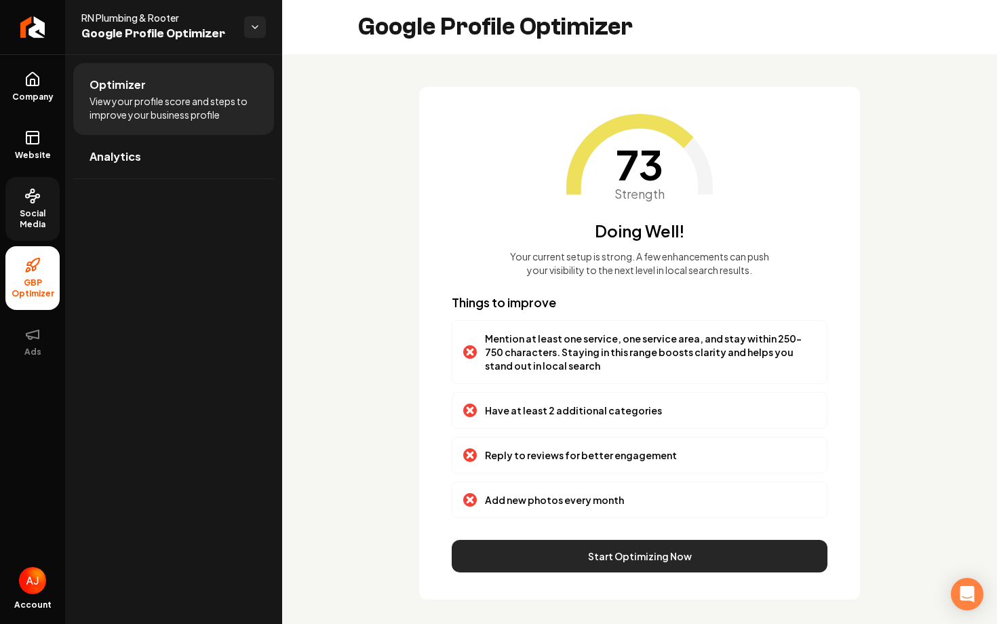
click at [562, 550] on button "Start Optimizing Now" at bounding box center [640, 556] width 376 height 33
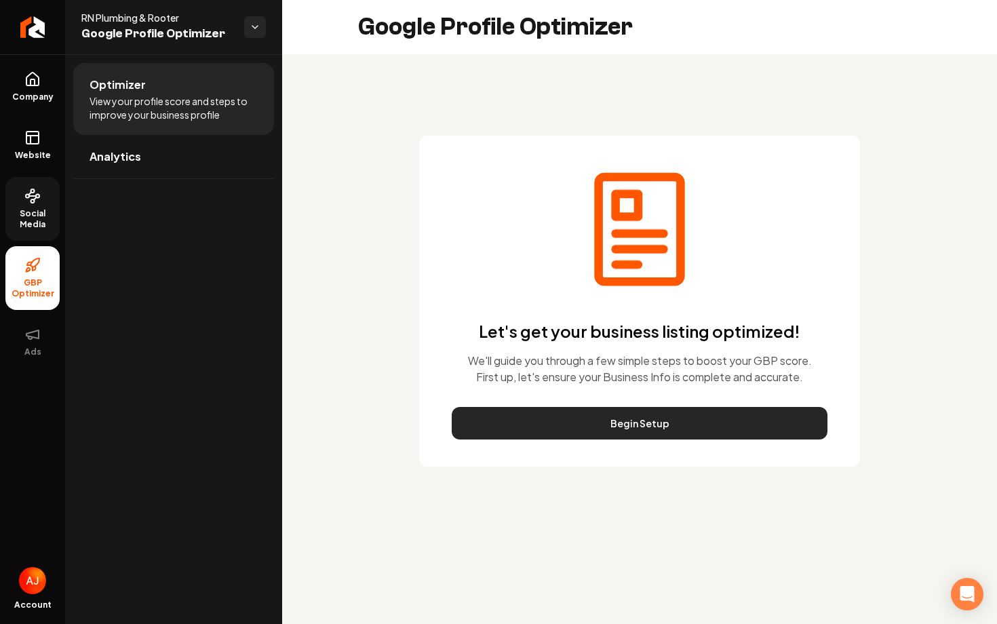
click at [604, 428] on button "Begin Setup" at bounding box center [640, 423] width 376 height 33
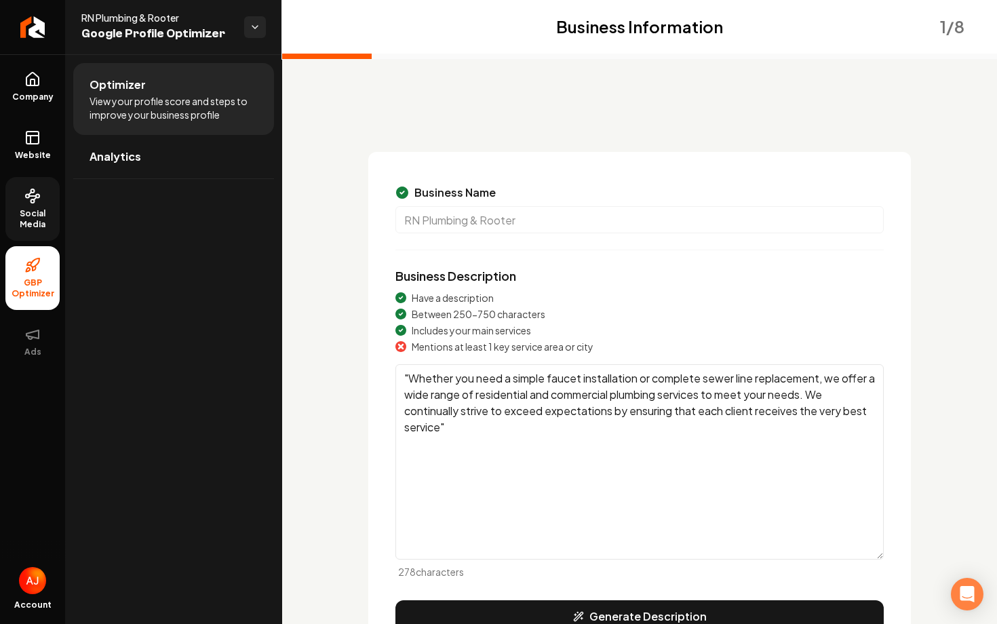
scroll to position [41, 0]
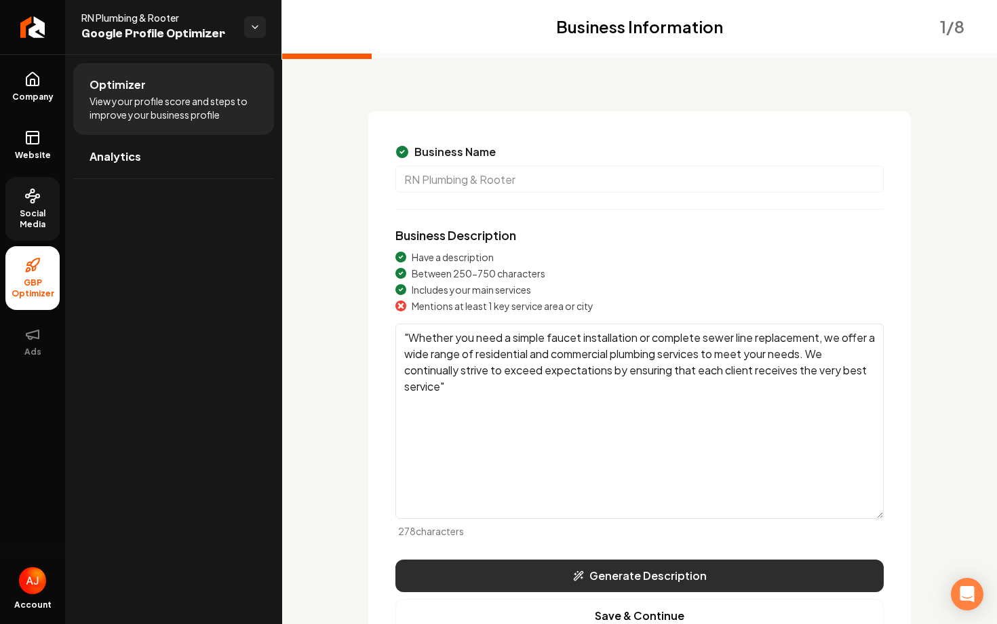
click at [610, 565] on button "Generate Description" at bounding box center [639, 576] width 488 height 33
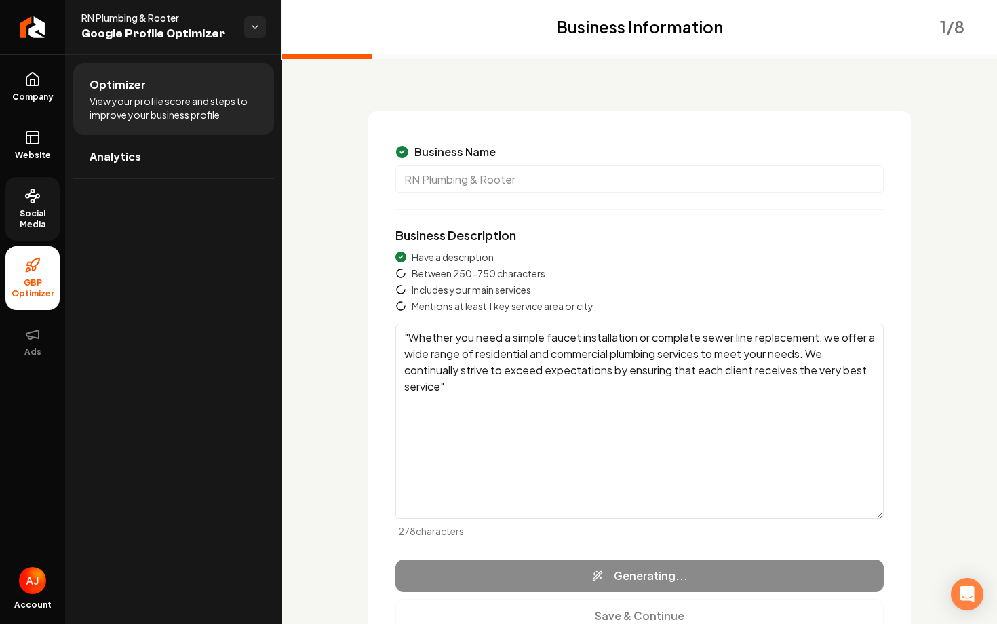
type textarea "RN Plumbing & Rooter provides expert plumbing solutions across Riverside, CA, a…"
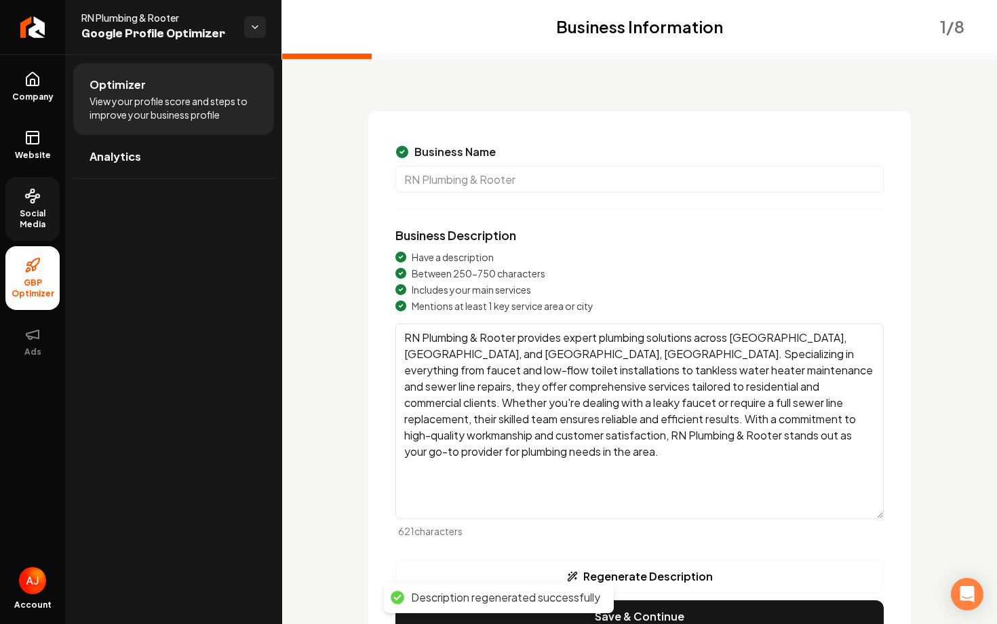
scroll to position [115, 0]
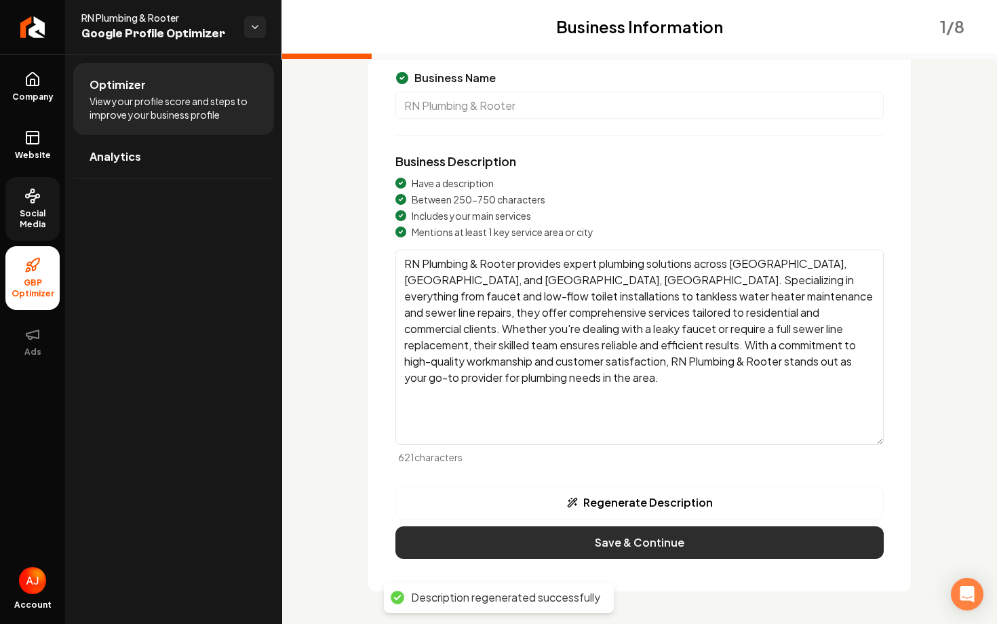
click at [607, 533] on button "Save & Continue" at bounding box center [639, 542] width 488 height 33
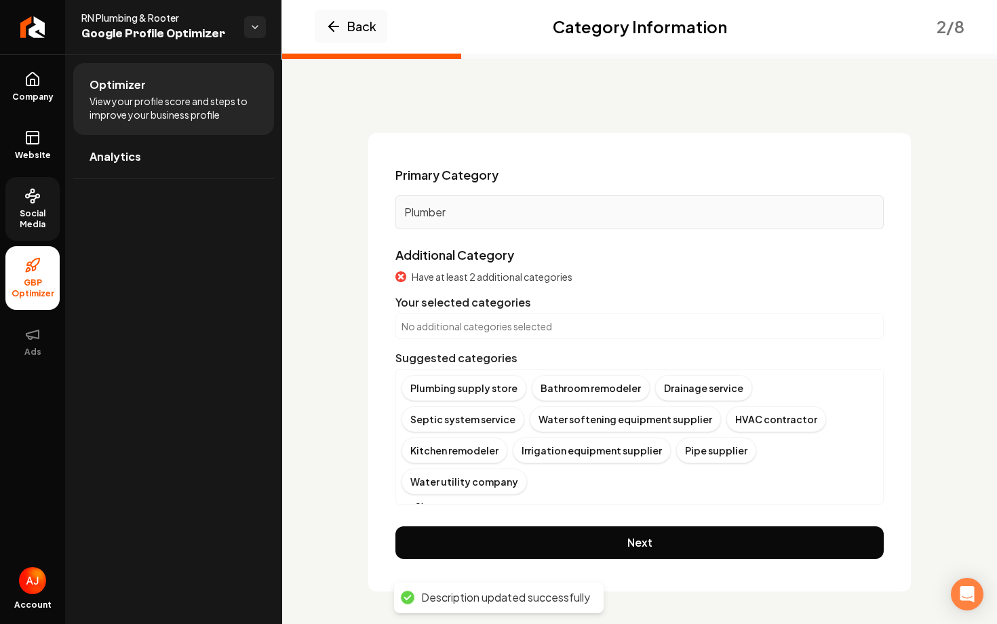
scroll to position [3, 0]
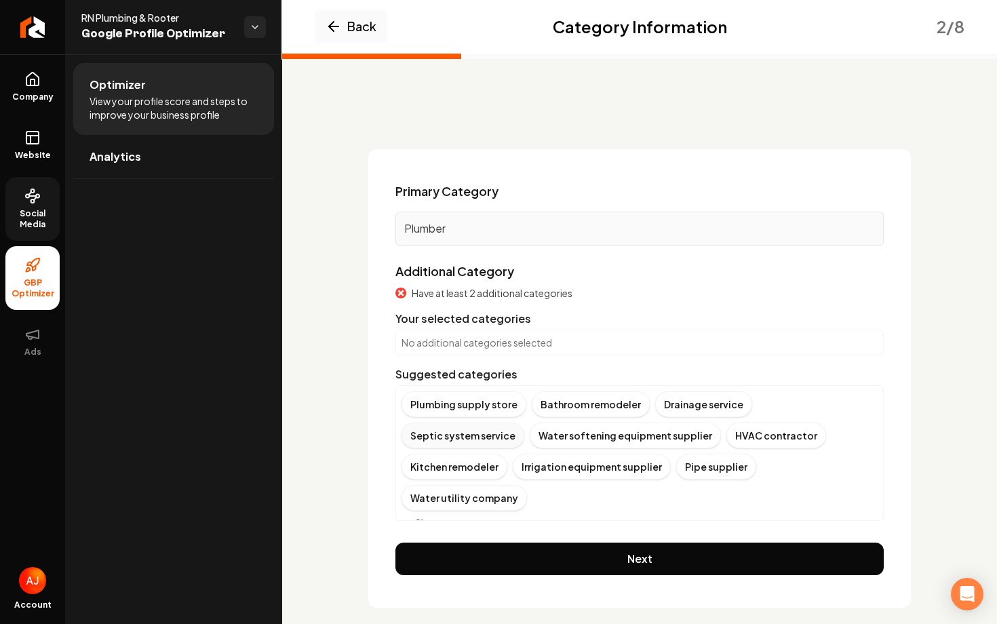
click at [524, 423] on div "Septic system service" at bounding box center [463, 436] width 123 height 26
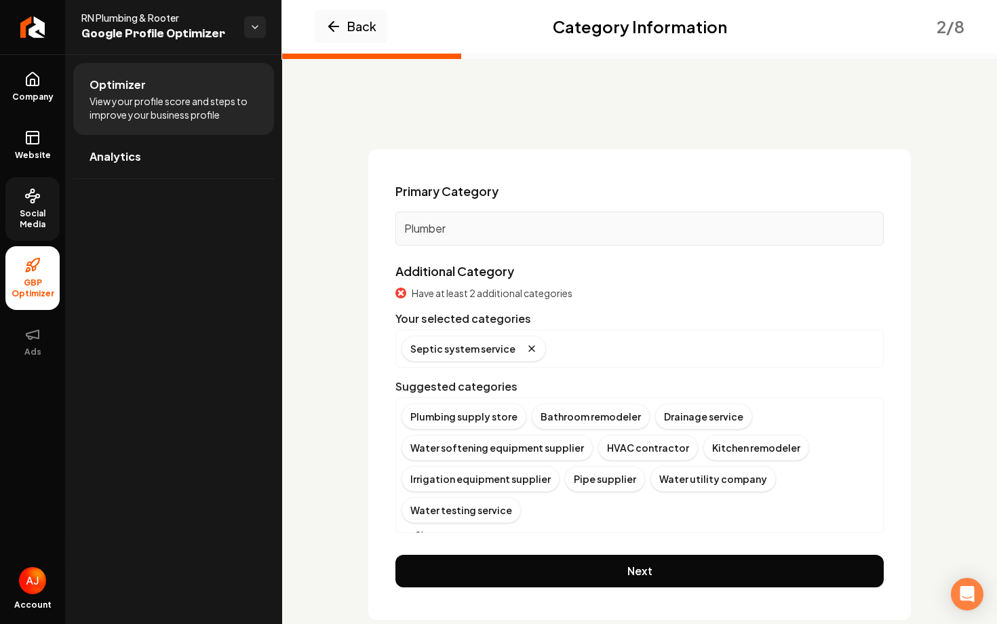
scroll to position [15, 0]
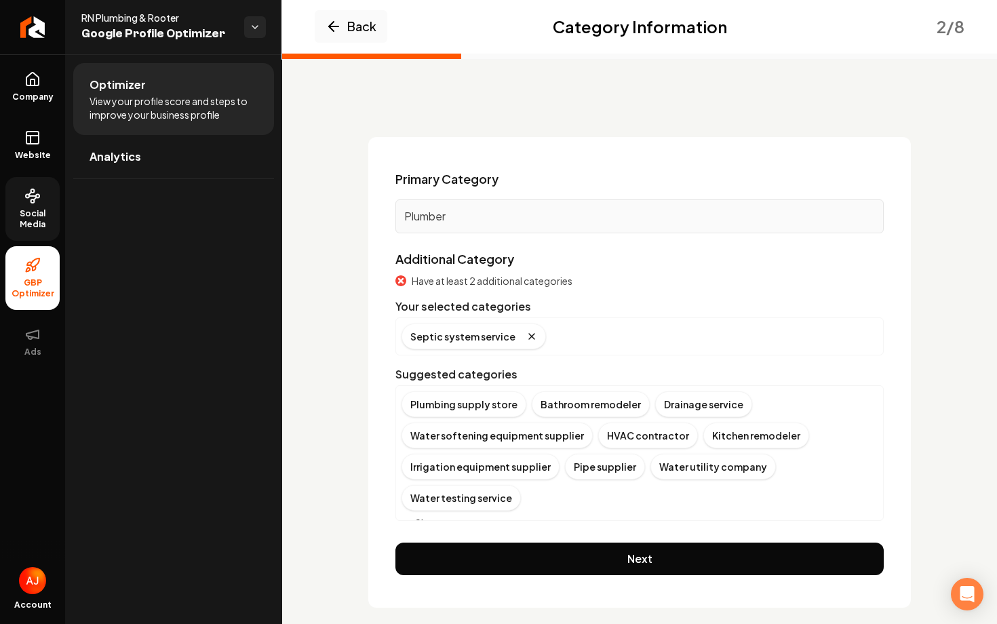
click at [446, 516] on button "Show more" at bounding box center [434, 523] width 64 height 14
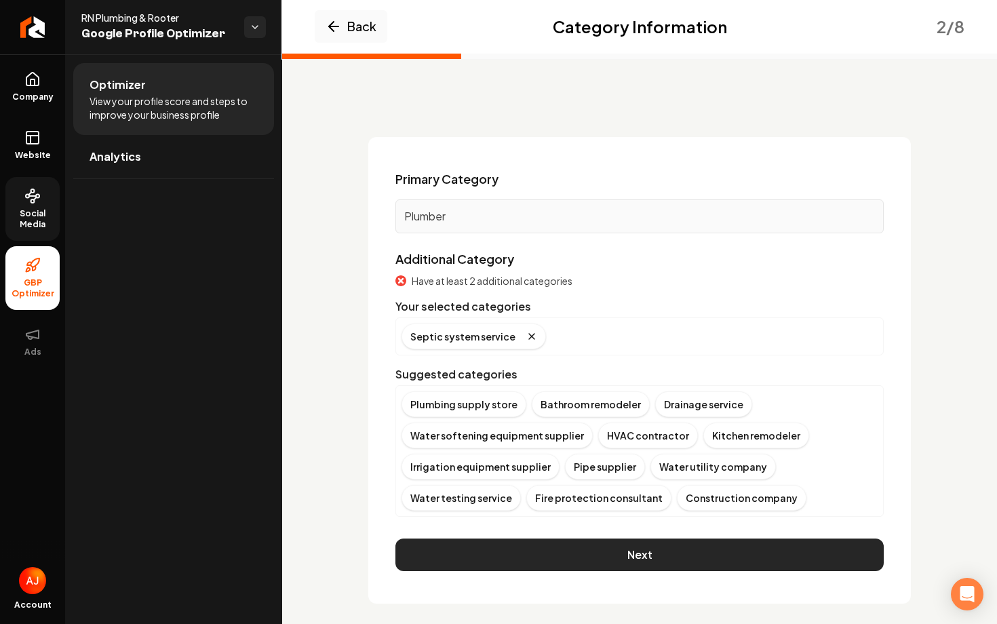
click at [523, 542] on button "Next" at bounding box center [639, 555] width 488 height 33
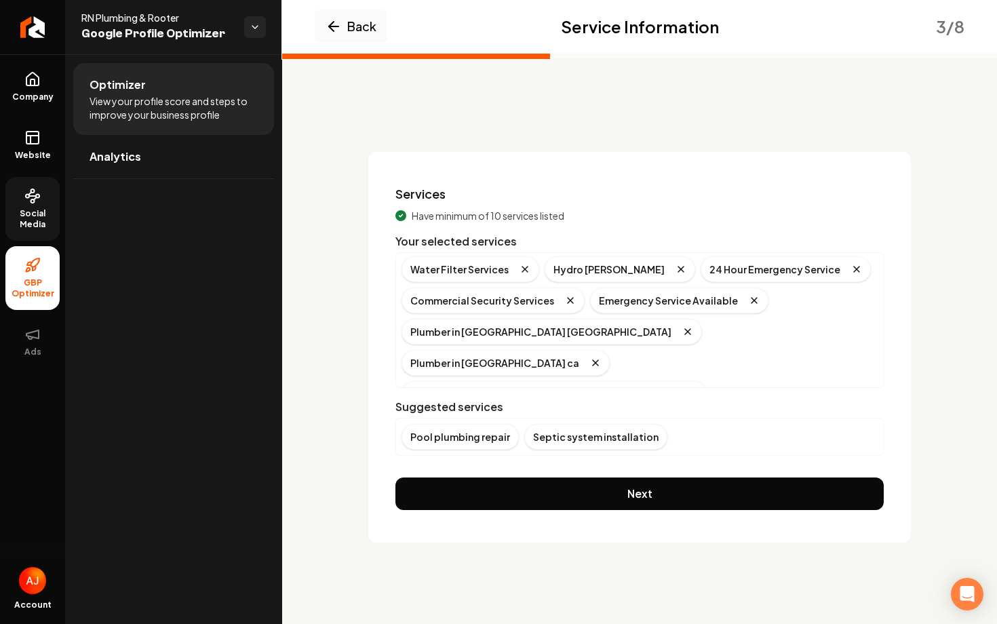
scroll to position [495, 0]
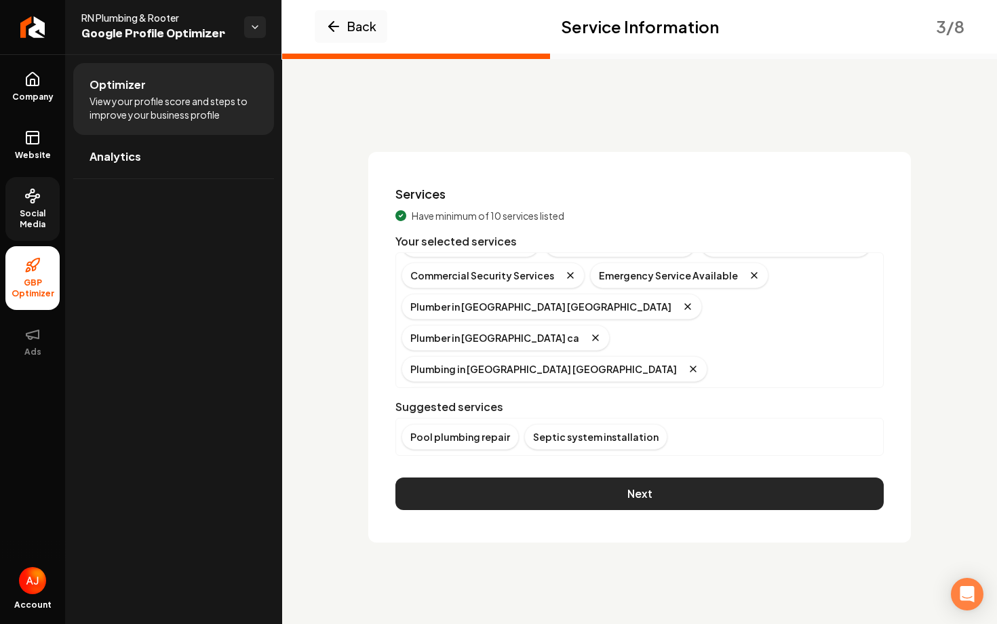
click at [563, 494] on button "Next" at bounding box center [639, 493] width 488 height 33
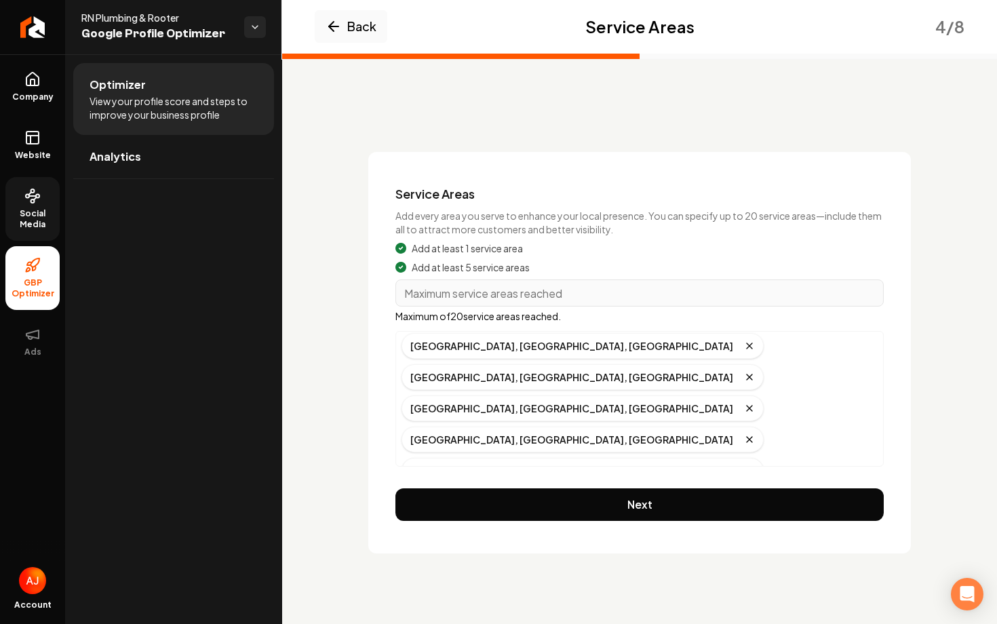
scroll to position [0, 0]
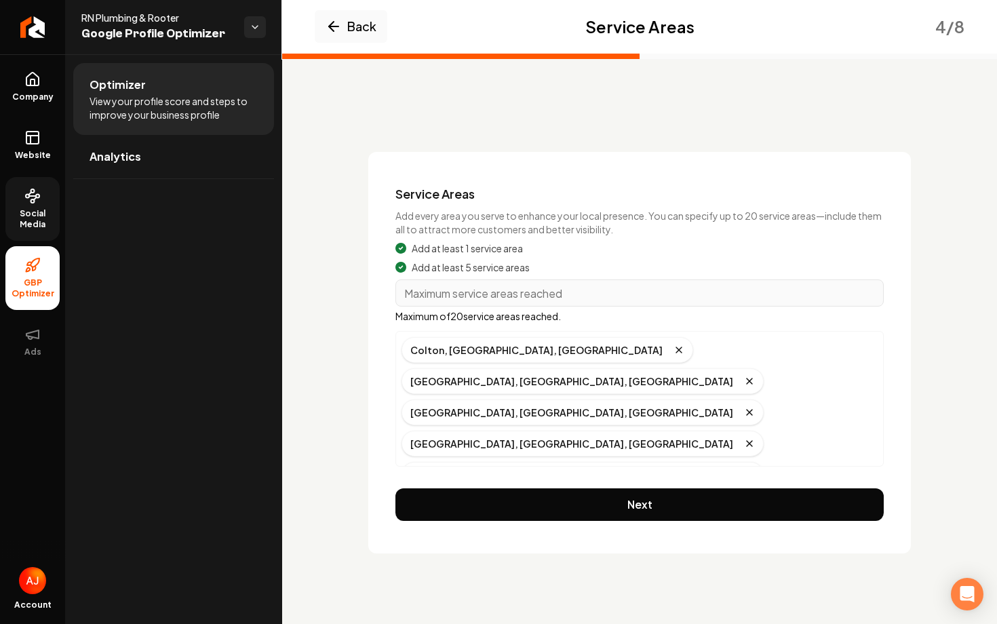
click at [690, 532] on icon "Remove badge" at bounding box center [684, 537] width 11 height 11
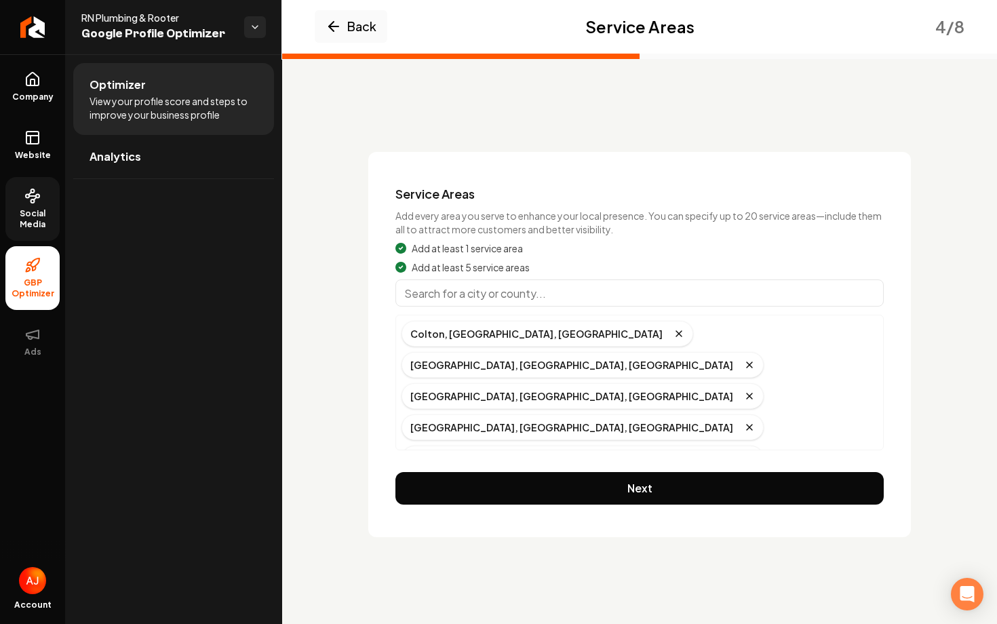
click at [493, 296] on input "Main content area" at bounding box center [639, 292] width 488 height 27
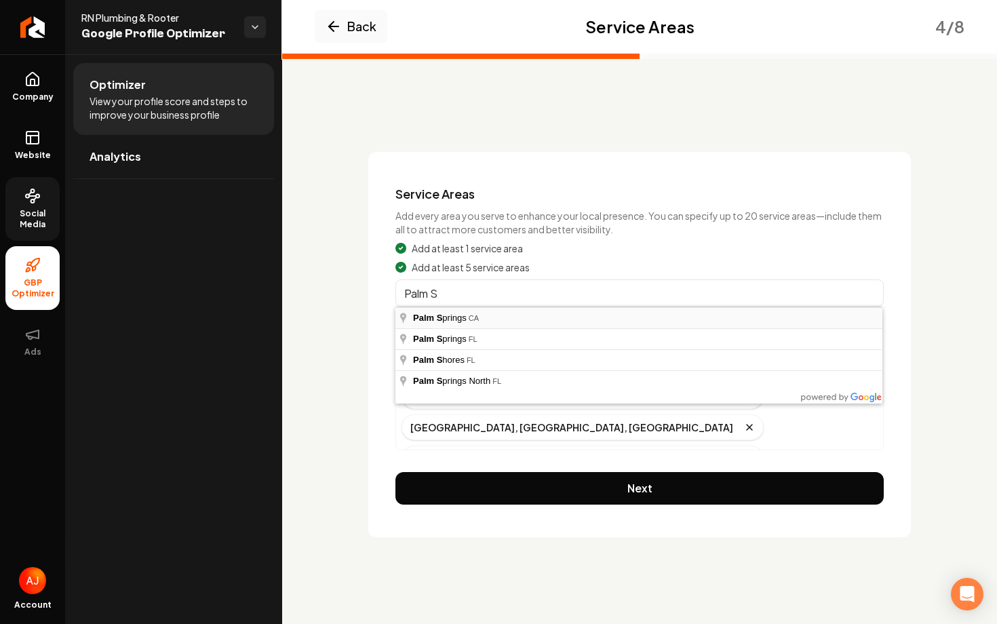
type input "Palm Springs, CA"
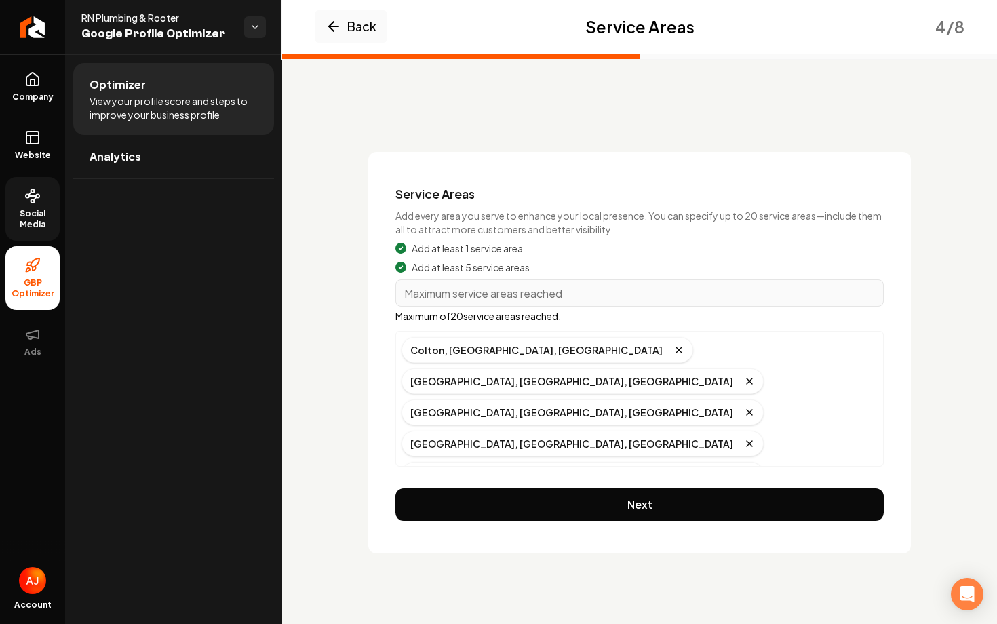
click at [649, 521] on div "Service Areas Add every area you serve to enhance your local presence. You can …" at bounding box center [639, 353] width 543 height 402
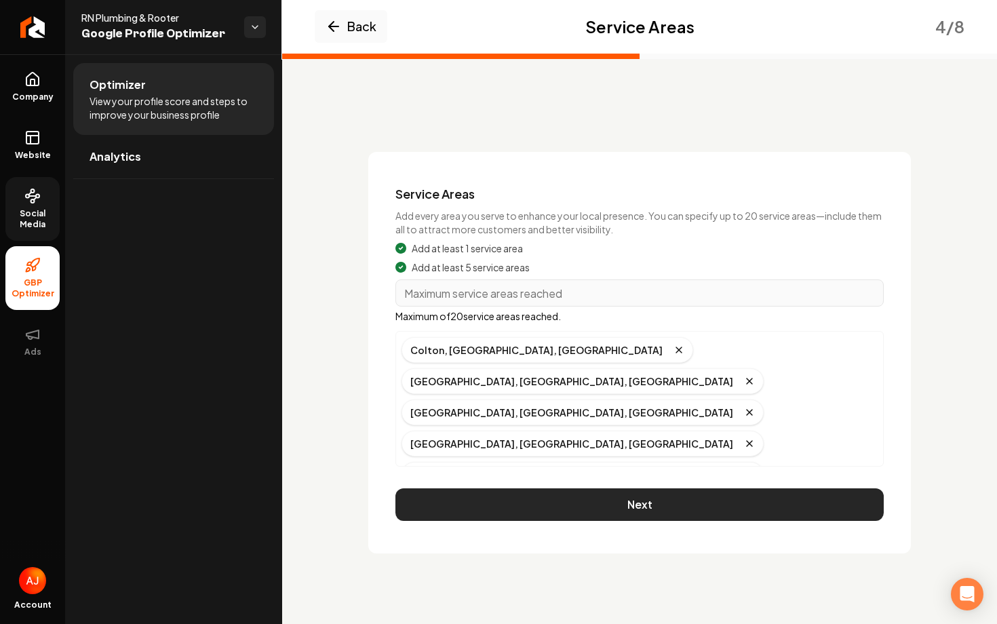
click at [655, 503] on button "Next" at bounding box center [639, 504] width 488 height 33
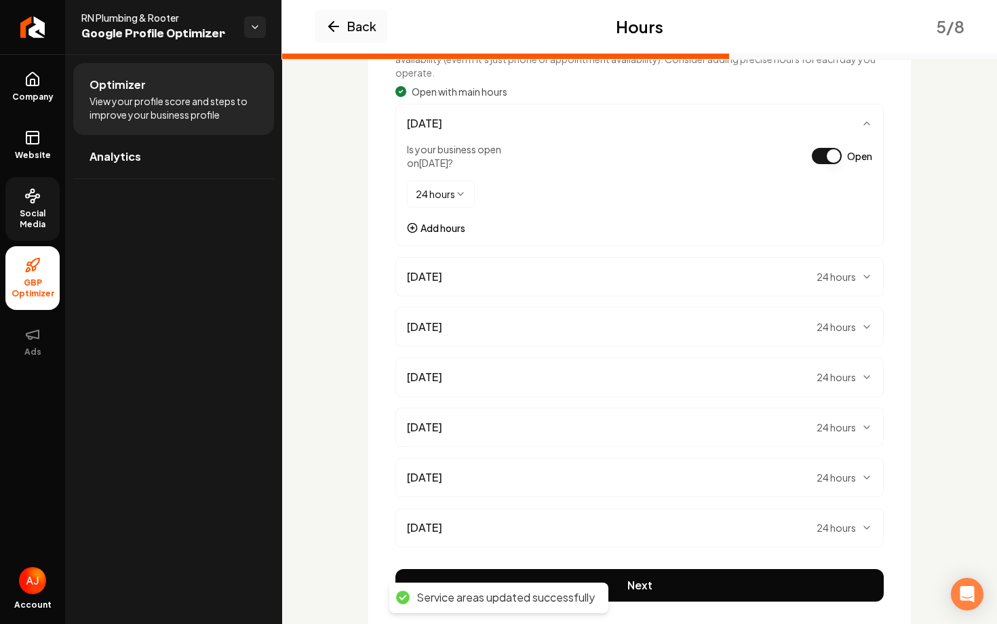
scroll to position [213, 0]
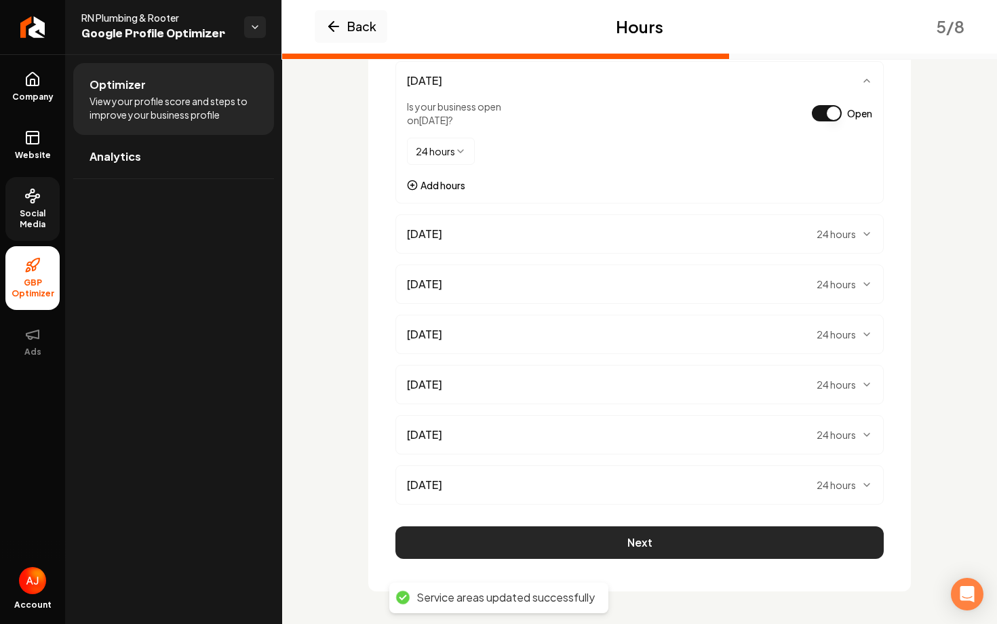
click at [669, 557] on button "Next" at bounding box center [639, 542] width 488 height 33
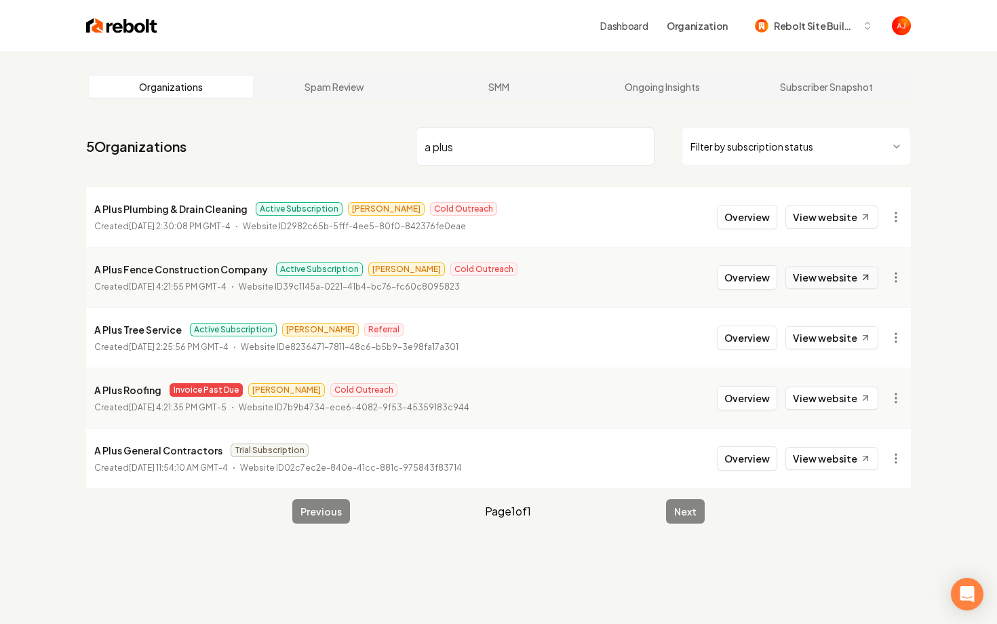
click at [828, 273] on link "View website" at bounding box center [831, 277] width 93 height 23
drag, startPoint x: 471, startPoint y: 157, endPoint x: 325, endPoint y: 157, distance: 146.5
click at [325, 157] on nav "5 Organizations a plus Filter by subscription status" at bounding box center [498, 152] width 825 height 60
drag, startPoint x: 384, startPoint y: 150, endPoint x: 309, endPoint y: 148, distance: 75.3
click at [309, 148] on nav "5 Organizations a plus Filter by subscription status" at bounding box center [498, 152] width 825 height 60
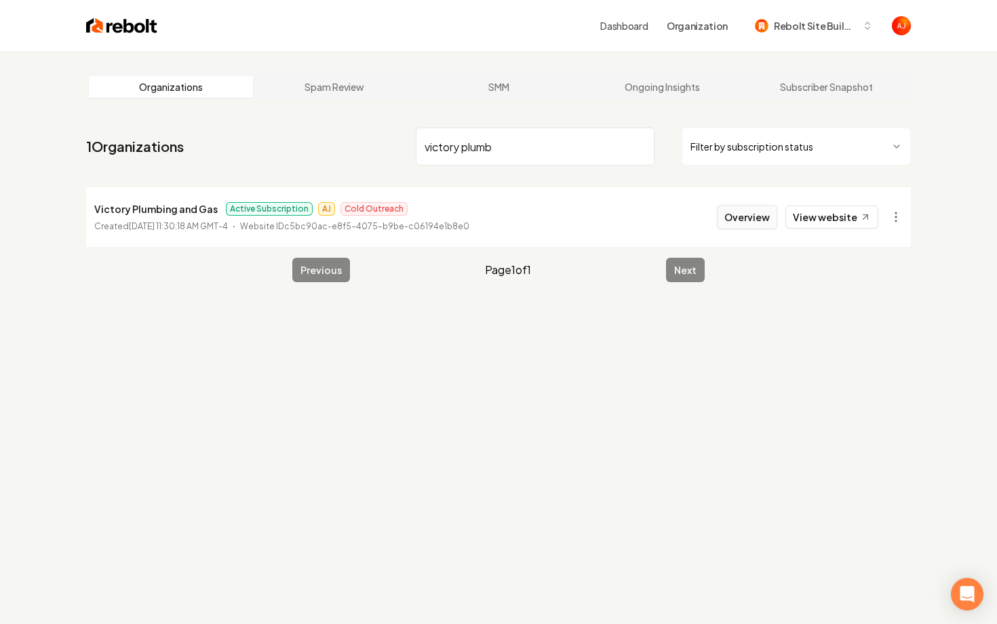
type input "victory plumb"
click at [754, 214] on button "Overview" at bounding box center [747, 217] width 60 height 24
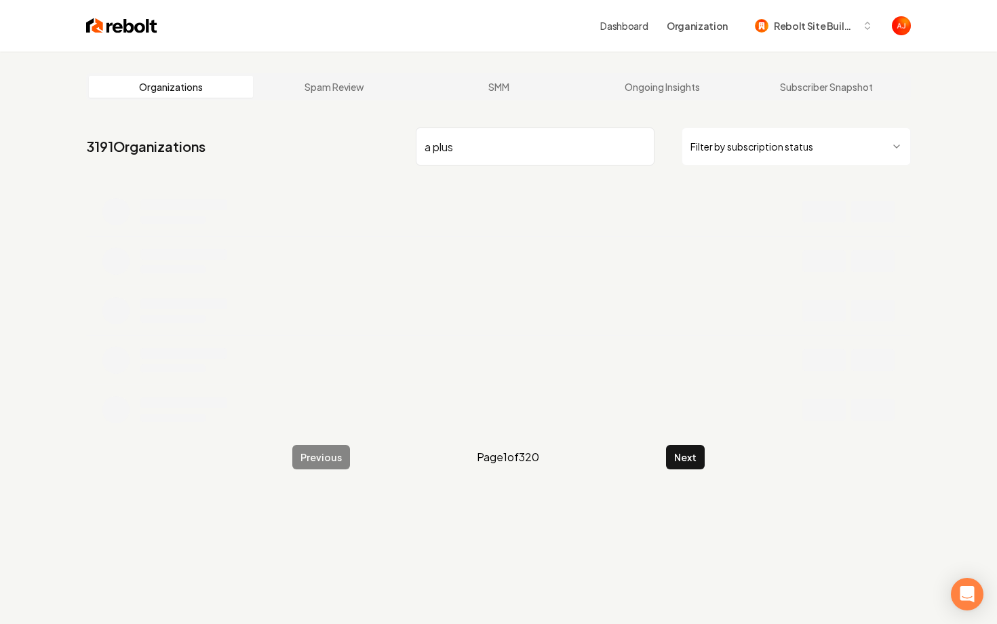
type input "a plus"
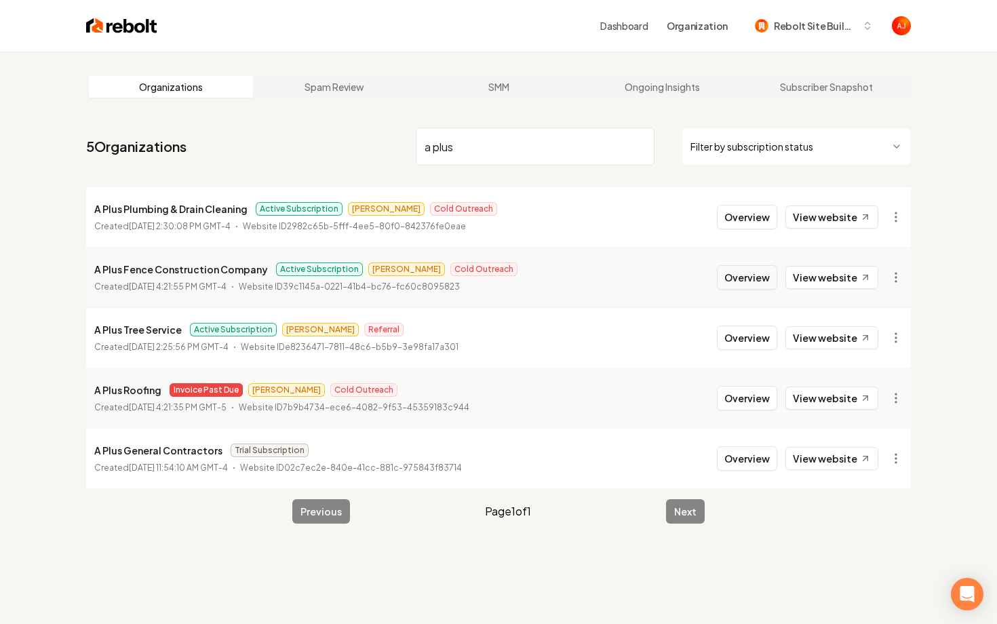
click at [758, 283] on button "Overview" at bounding box center [747, 277] width 60 height 24
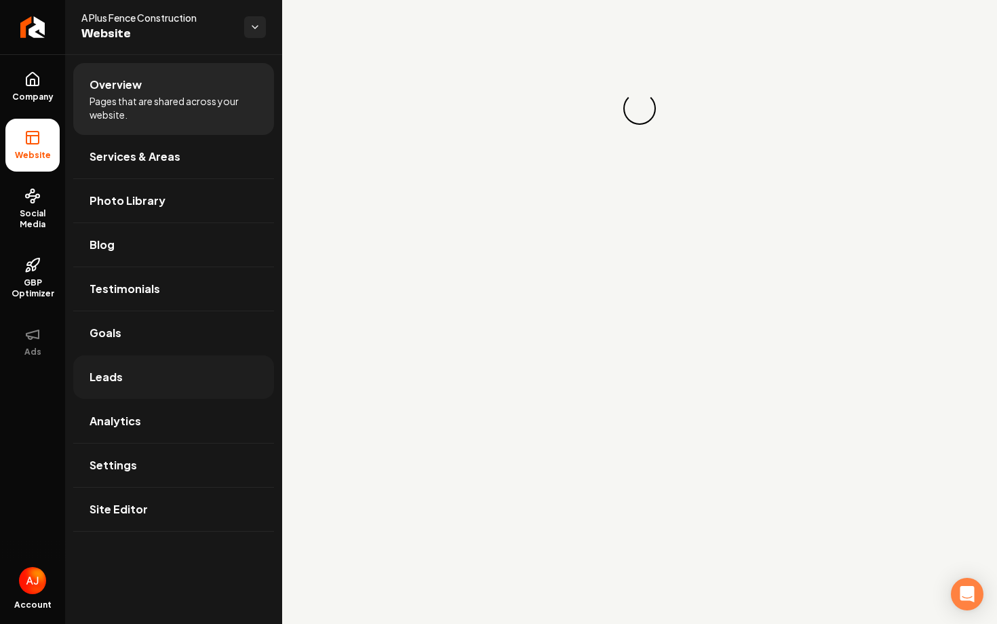
click at [162, 393] on link "Leads" at bounding box center [173, 376] width 201 height 43
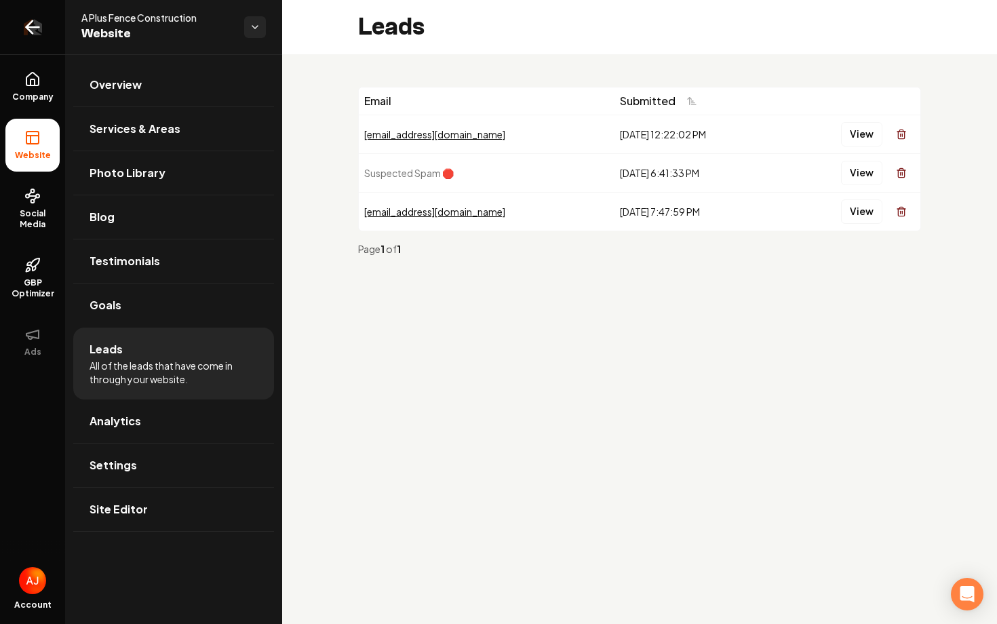
click at [31, 39] on link "Return to dashboard" at bounding box center [32, 27] width 65 height 54
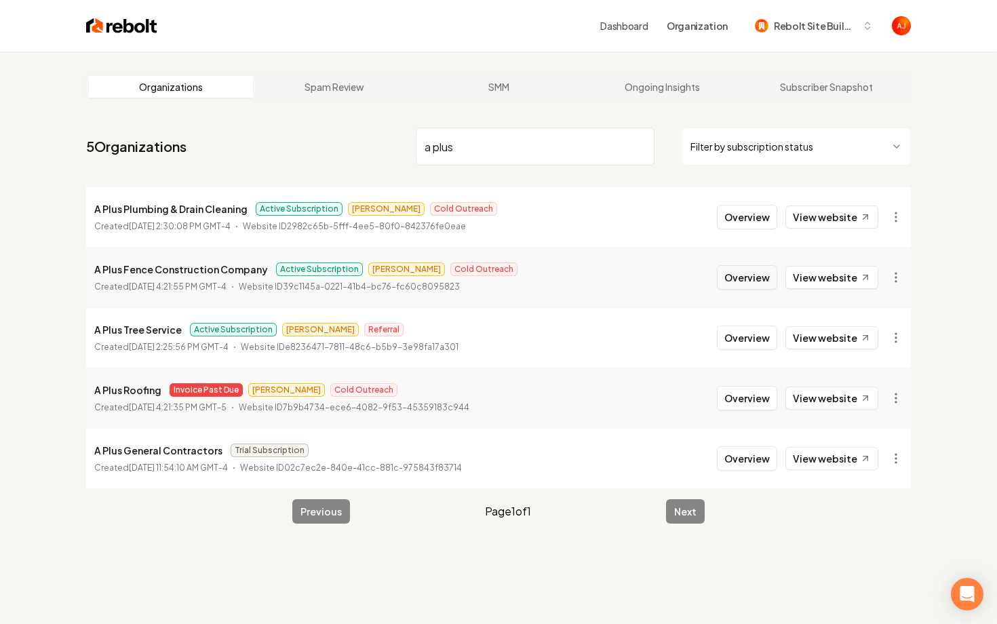
type input "a plus"
click at [728, 277] on button "Overview" at bounding box center [747, 277] width 60 height 24
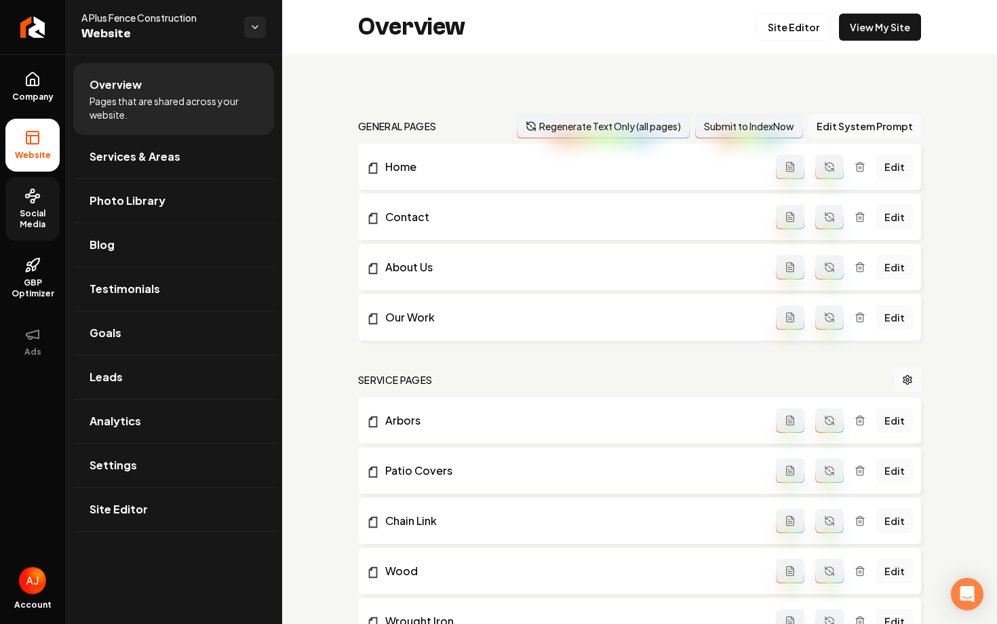
click at [30, 190] on icon at bounding box center [32, 196] width 16 height 16
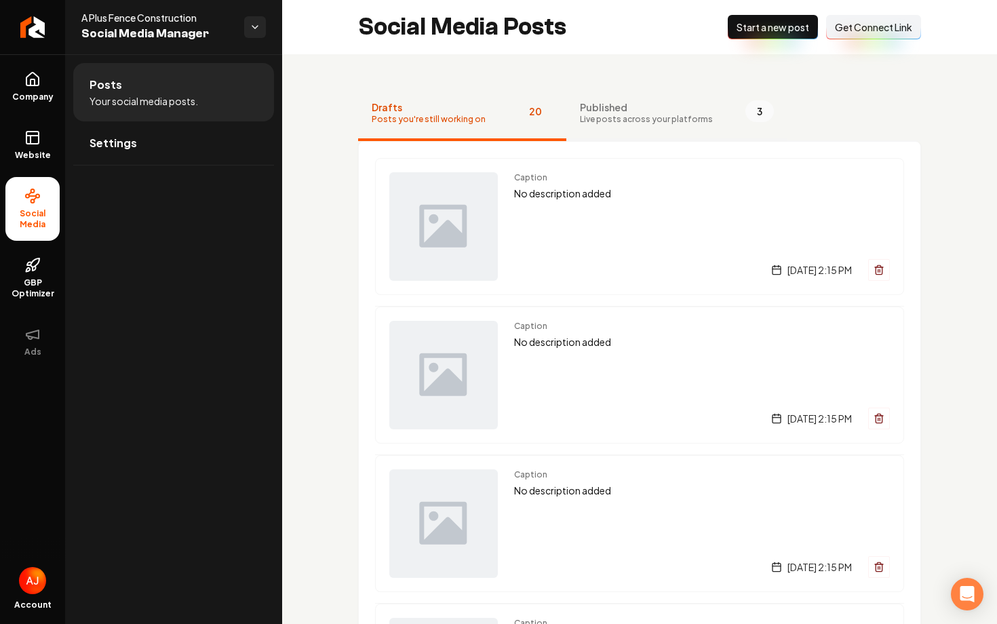
click at [612, 112] on span "Published" at bounding box center [646, 107] width 133 height 14
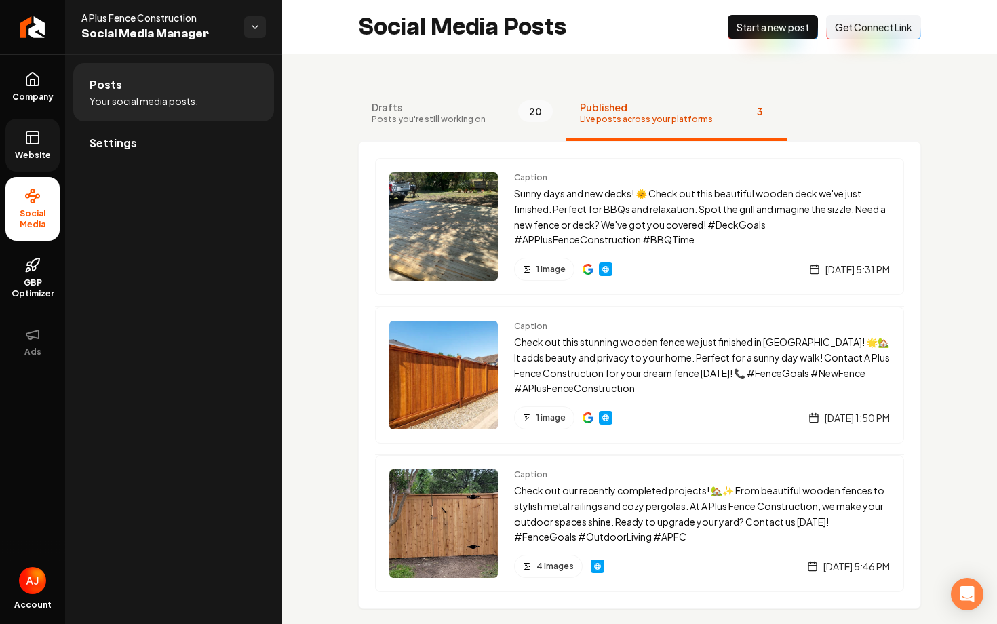
click at [31, 138] on icon at bounding box center [31, 140] width 0 height 8
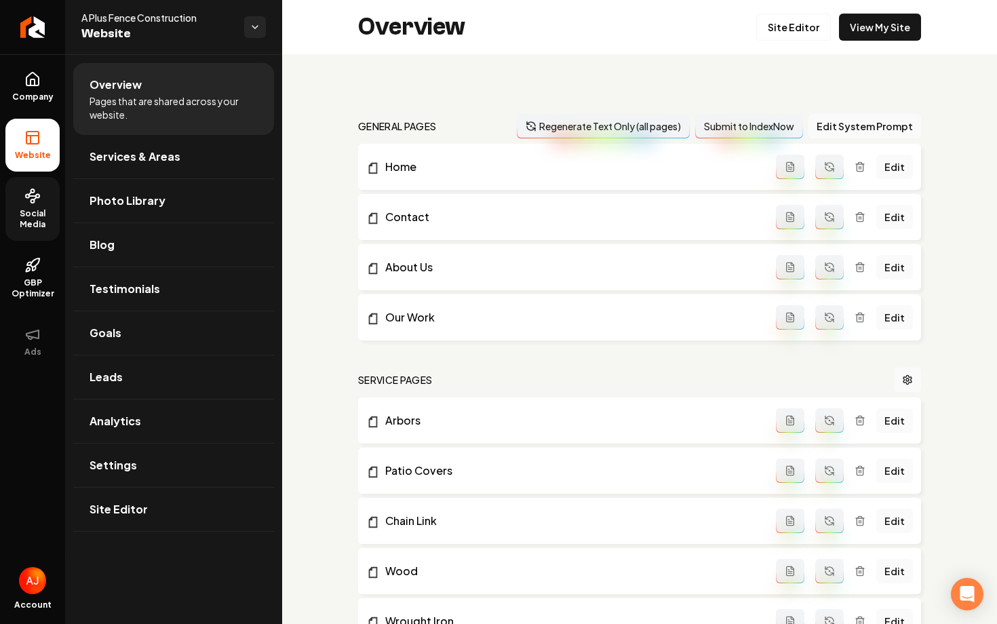
click at [24, 230] on link "Social Media" at bounding box center [32, 209] width 54 height 64
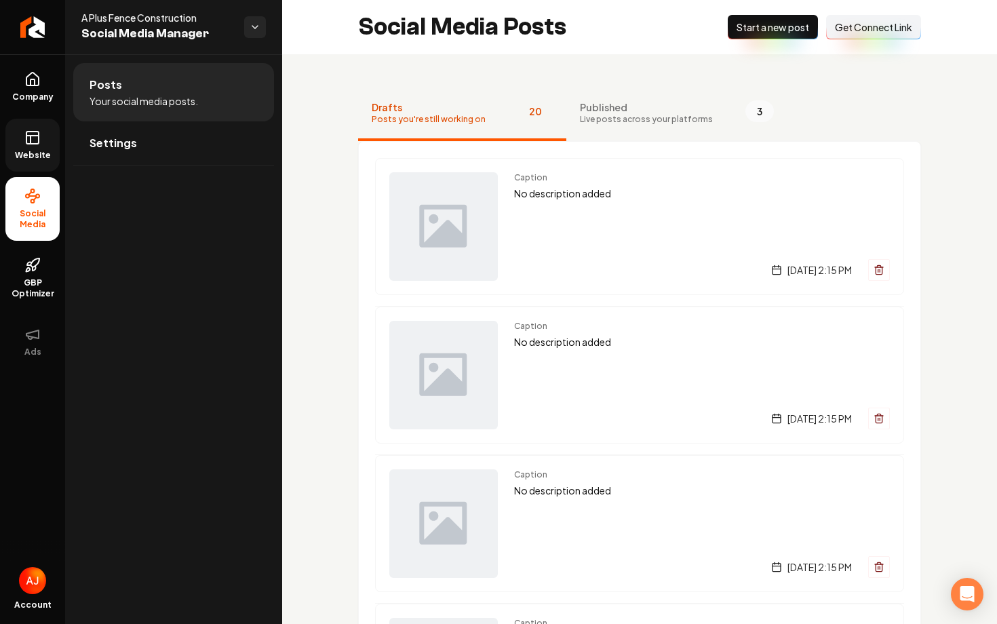
click at [37, 149] on link "Website" at bounding box center [32, 145] width 54 height 53
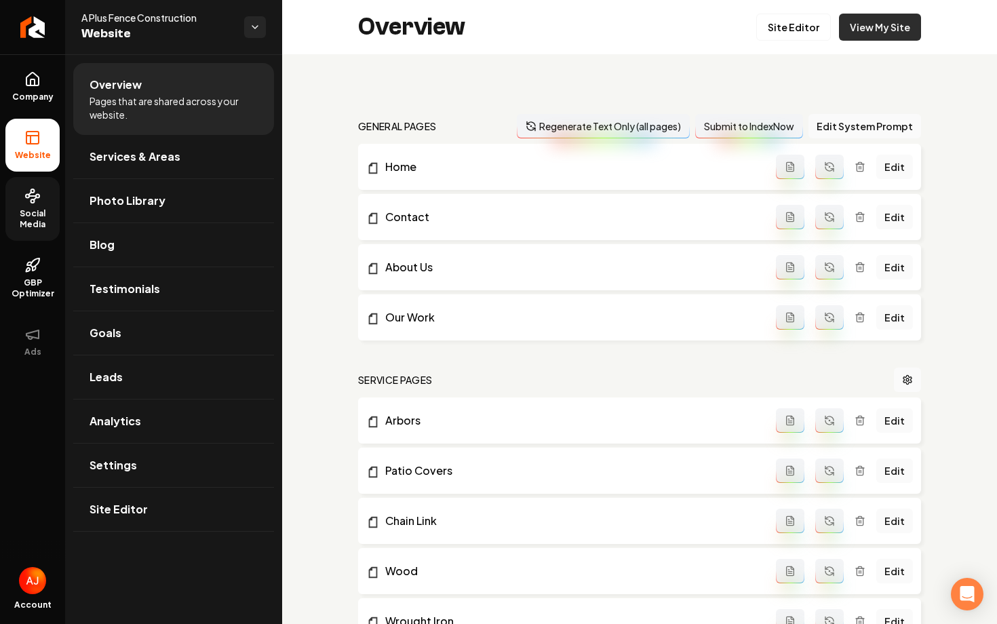
click at [844, 35] on link "View My Site" at bounding box center [880, 27] width 82 height 27
click at [28, 225] on span "Social Media" at bounding box center [32, 219] width 54 height 22
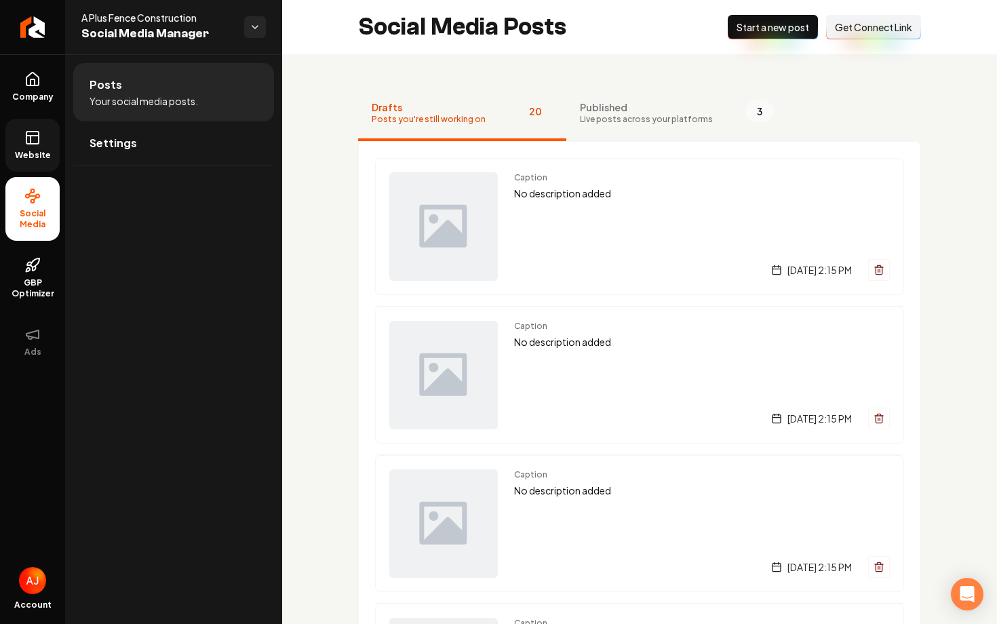
click at [36, 151] on span "Website" at bounding box center [32, 155] width 47 height 11
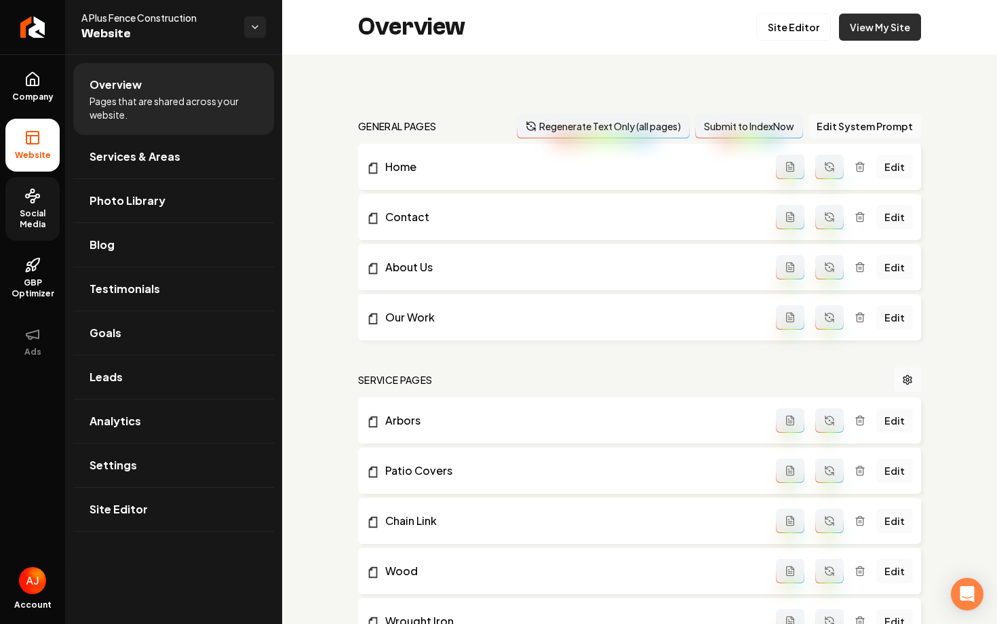
click at [886, 35] on link "View My Site" at bounding box center [880, 27] width 82 height 27
click at [27, 33] on icon "Return to dashboard" at bounding box center [33, 27] width 22 height 22
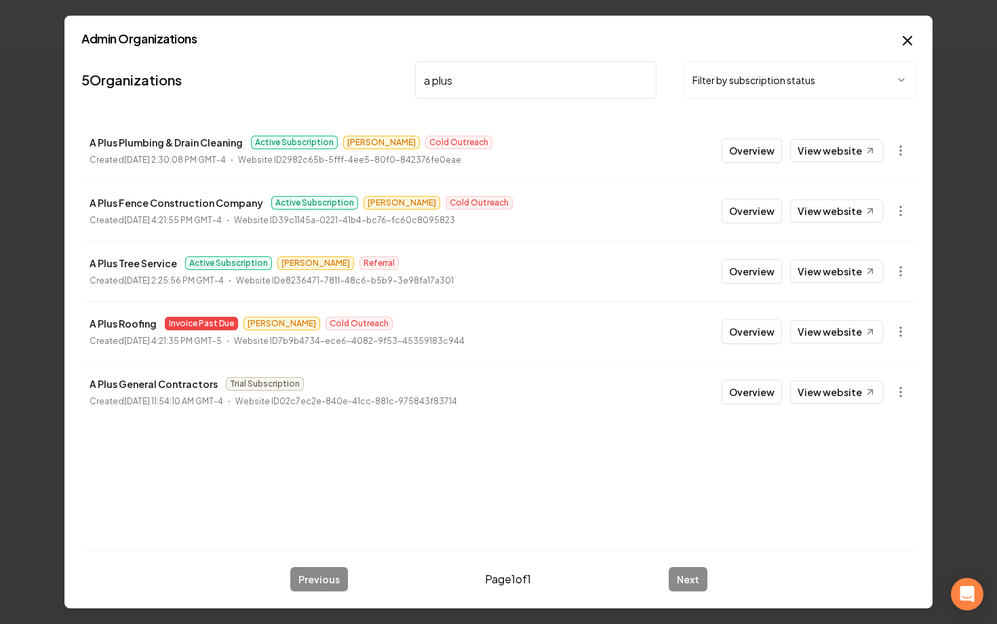
type input "a plus"
click at [654, 142] on li "A Plus Plumbing & Drain Cleaning Active Subscription [PERSON_NAME] Outreach Cre…" at bounding box center [498, 151] width 834 height 60
click at [910, 41] on icon "button" at bounding box center [907, 41] width 16 height 16
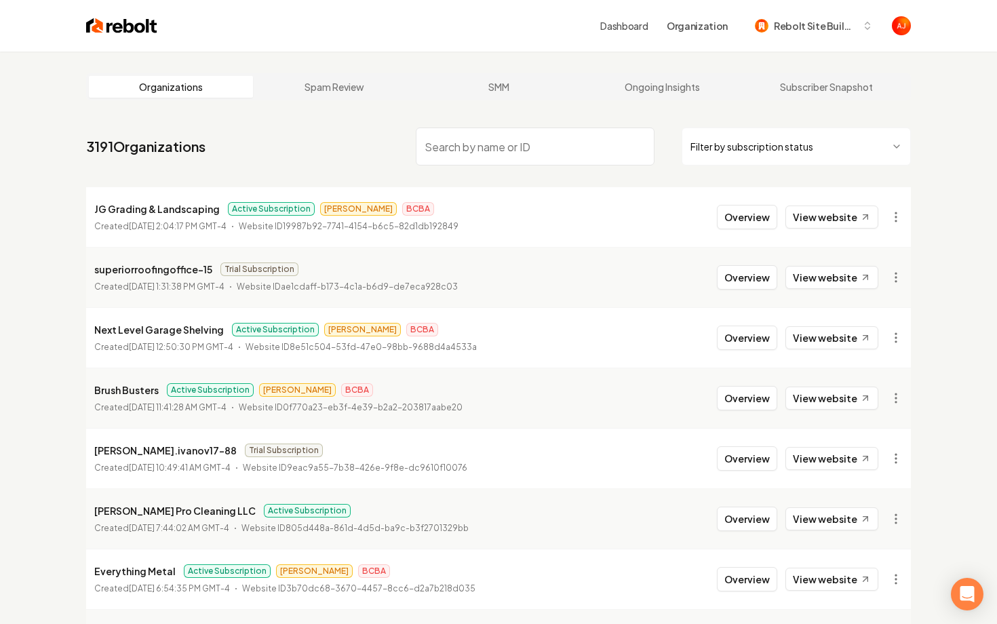
click at [468, 146] on input "search" at bounding box center [535, 147] width 239 height 38
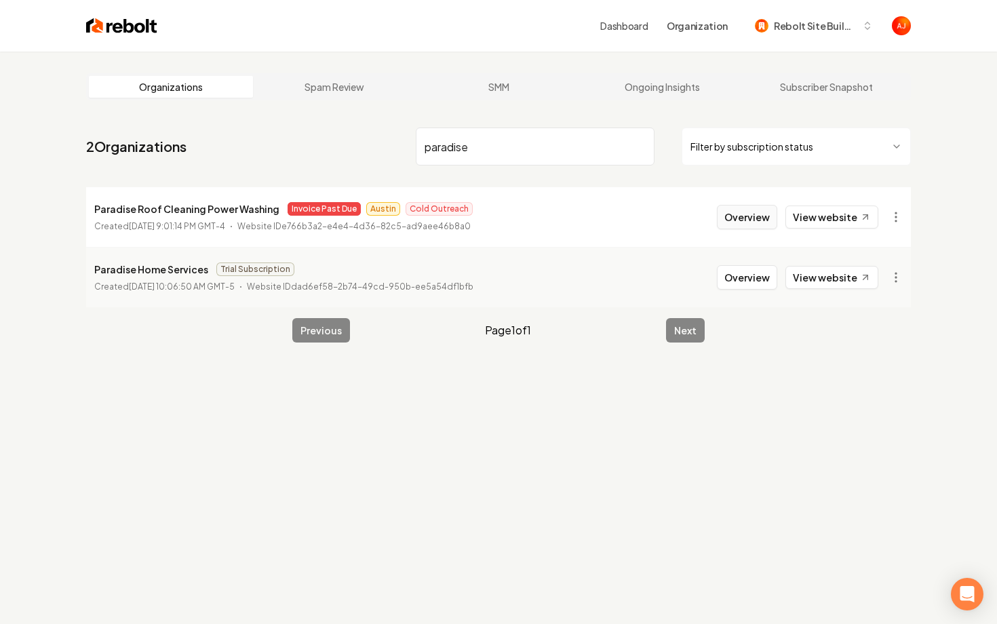
type input "paradise"
click at [753, 224] on button "Overview" at bounding box center [747, 217] width 60 height 24
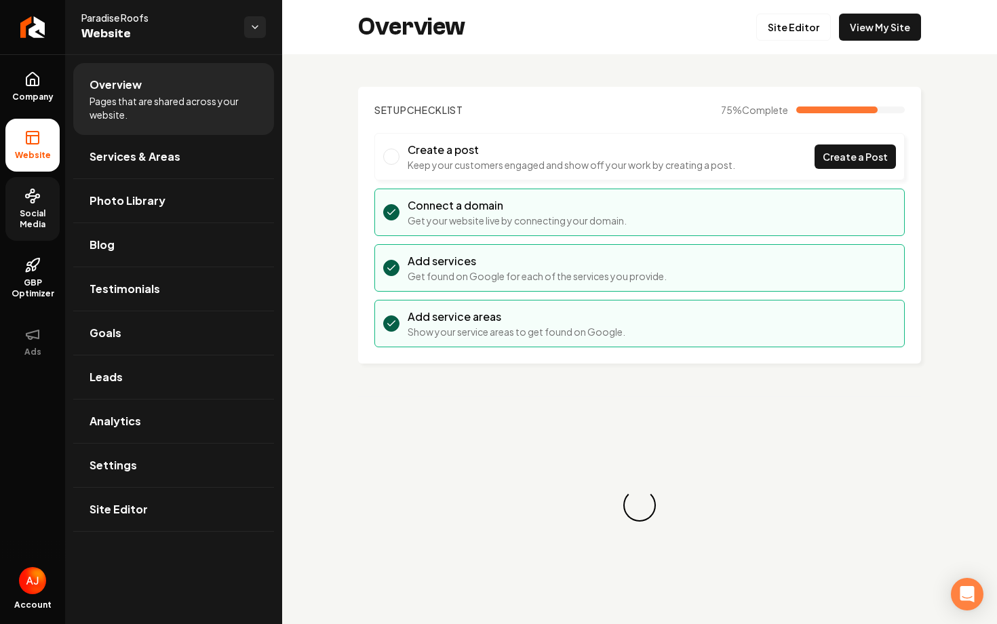
click at [33, 212] on span "Social Media" at bounding box center [32, 219] width 54 height 22
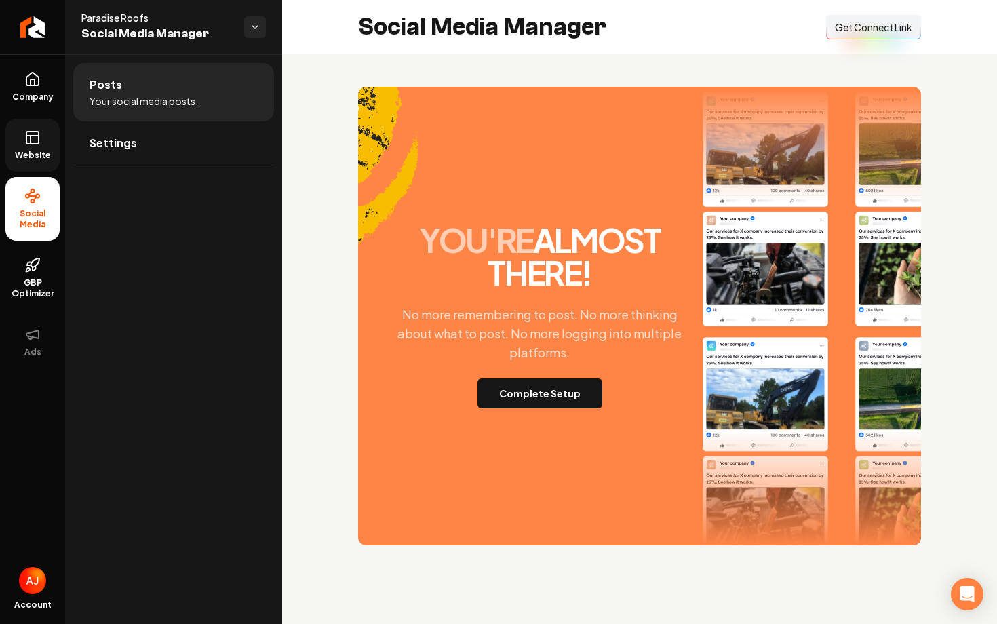
click at [40, 150] on span "Website" at bounding box center [32, 155] width 47 height 11
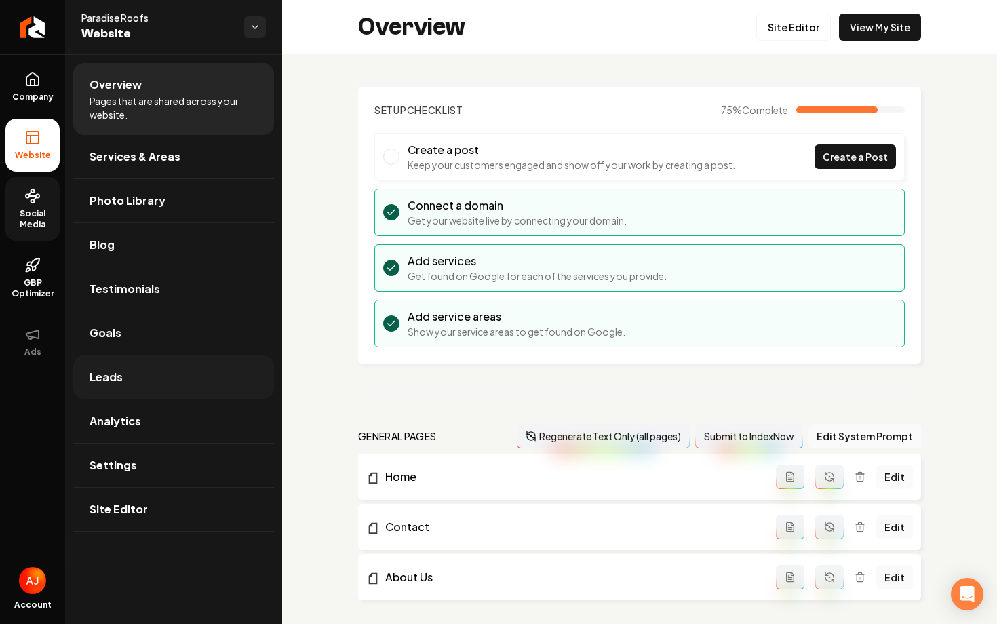
click at [159, 393] on link "Leads" at bounding box center [173, 376] width 201 height 43
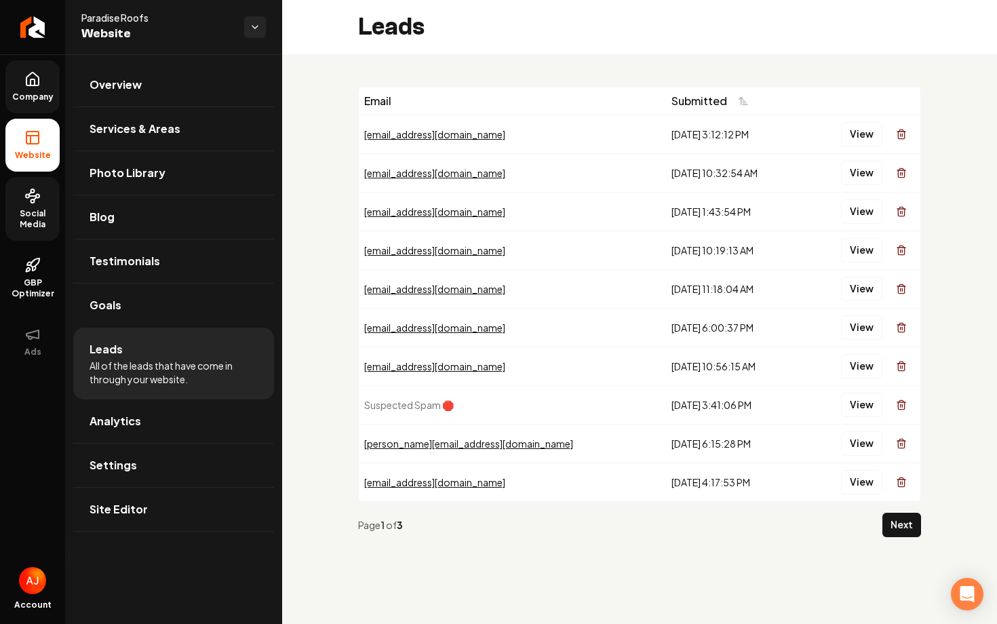
click at [39, 88] on link "Company" at bounding box center [32, 86] width 54 height 53
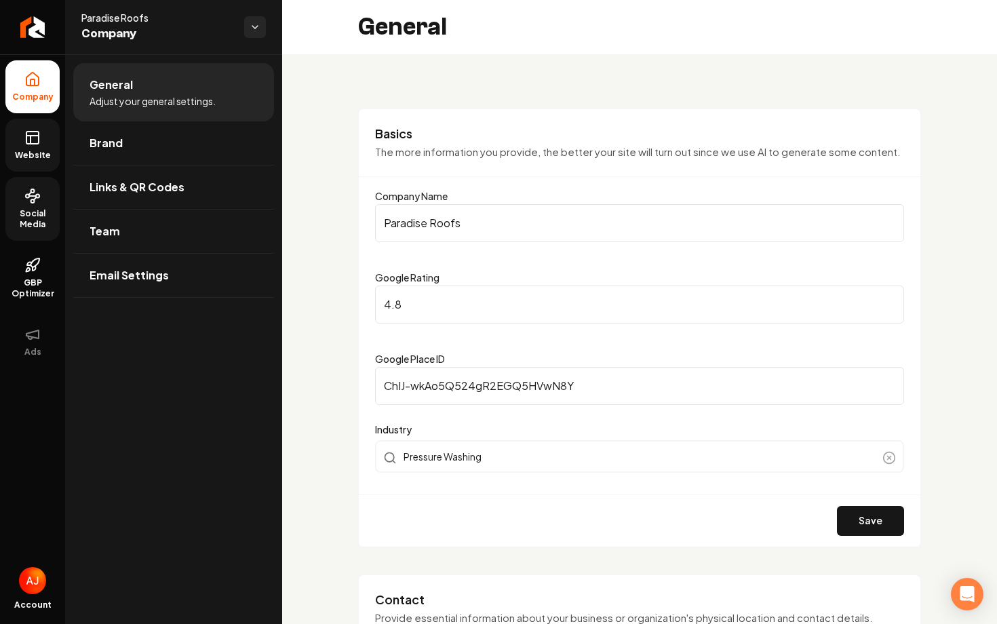
click at [19, 140] on link "Website" at bounding box center [32, 145] width 54 height 53
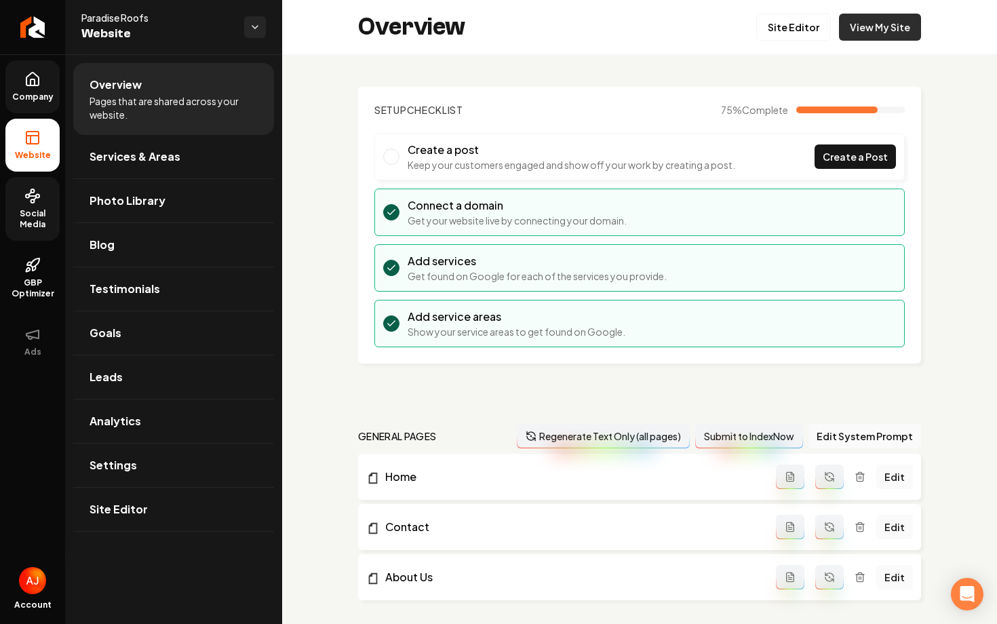
click at [866, 30] on link "View My Site" at bounding box center [880, 27] width 82 height 27
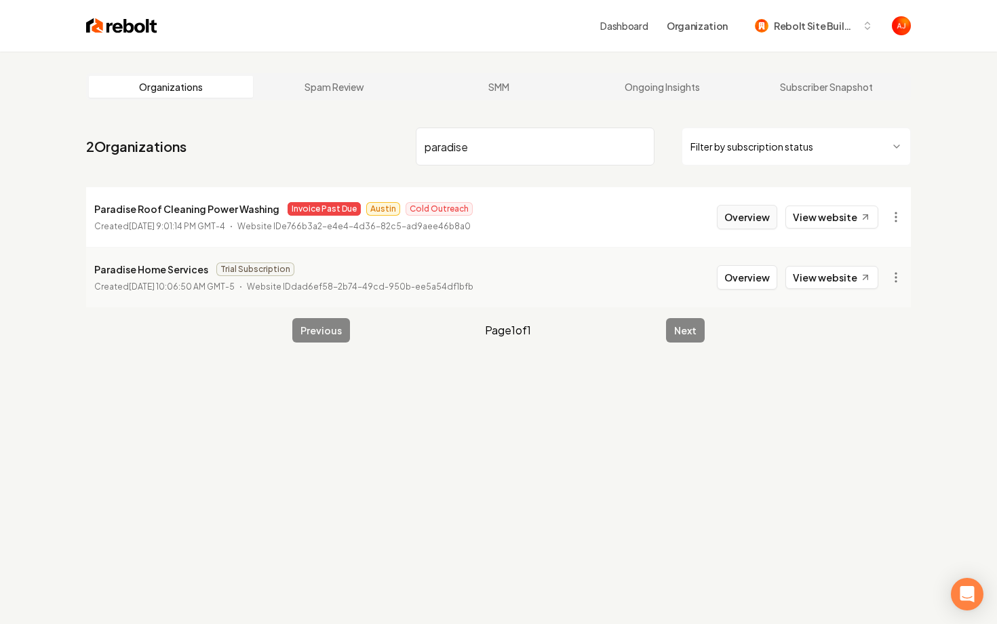
type input "paradise"
click at [744, 220] on button "Overview" at bounding box center [747, 217] width 60 height 24
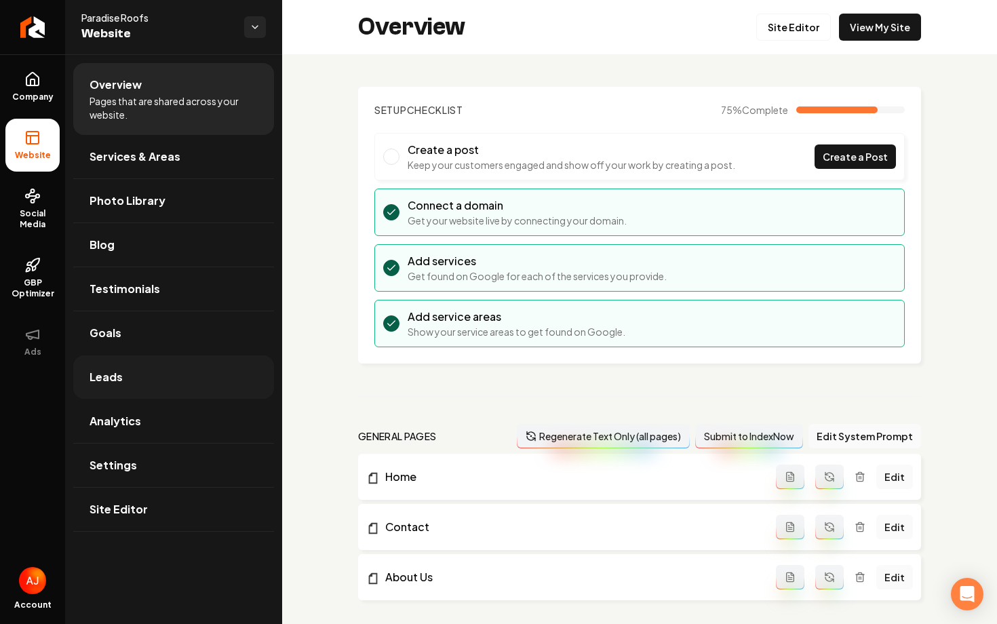
click at [158, 379] on link "Leads" at bounding box center [173, 376] width 201 height 43
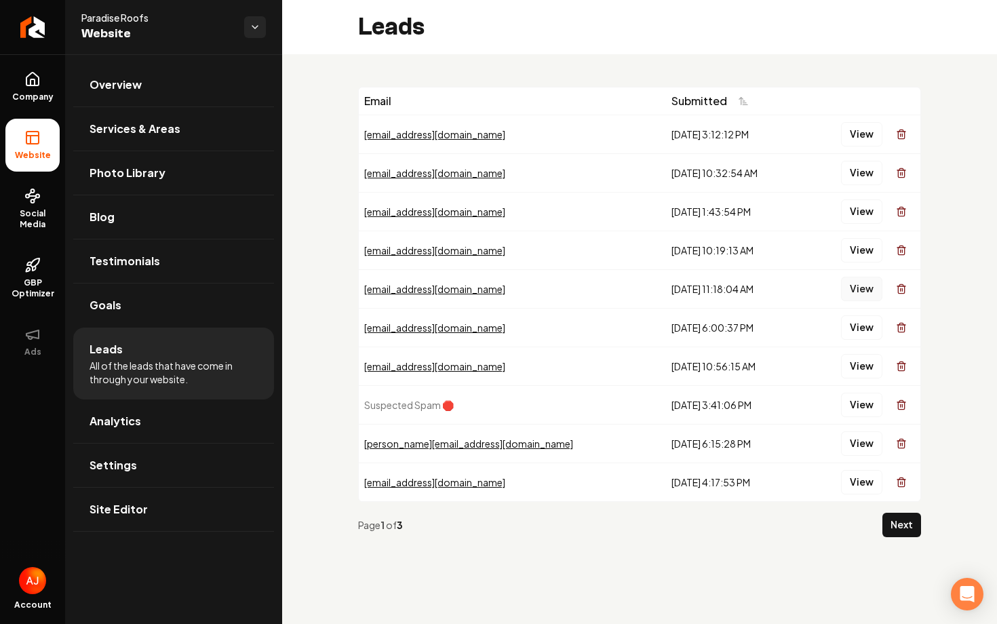
click at [867, 291] on button "View" at bounding box center [861, 289] width 41 height 24
click at [866, 207] on button "View" at bounding box center [861, 211] width 41 height 24
click at [865, 137] on button "View" at bounding box center [861, 134] width 41 height 24
click at [865, 369] on button "View" at bounding box center [861, 366] width 41 height 24
click at [858, 448] on button "View" at bounding box center [861, 443] width 41 height 24
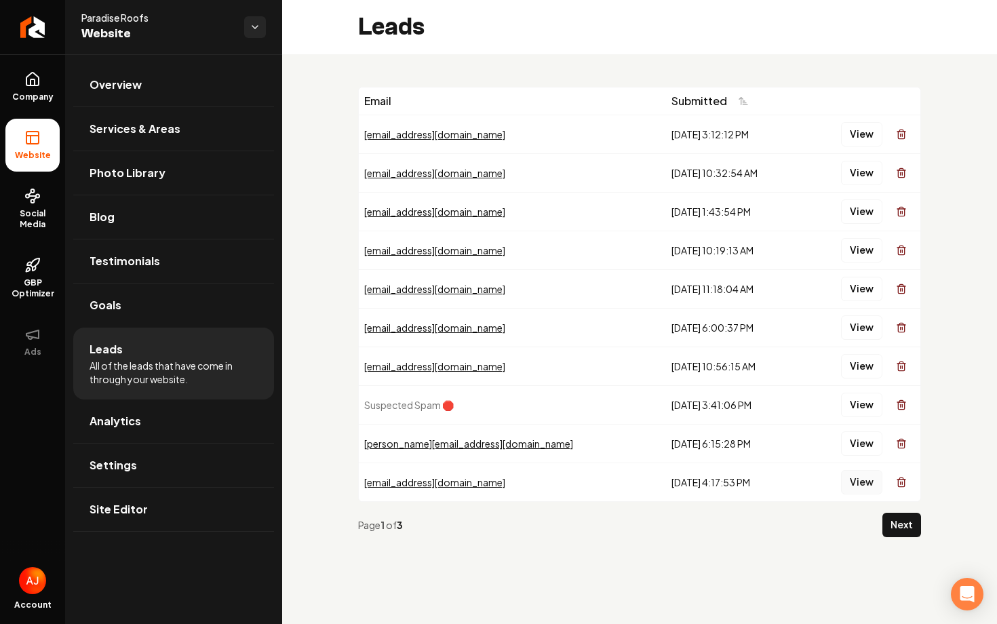
click at [866, 482] on button "View" at bounding box center [861, 482] width 41 height 24
click at [898, 517] on button "Next" at bounding box center [901, 525] width 39 height 24
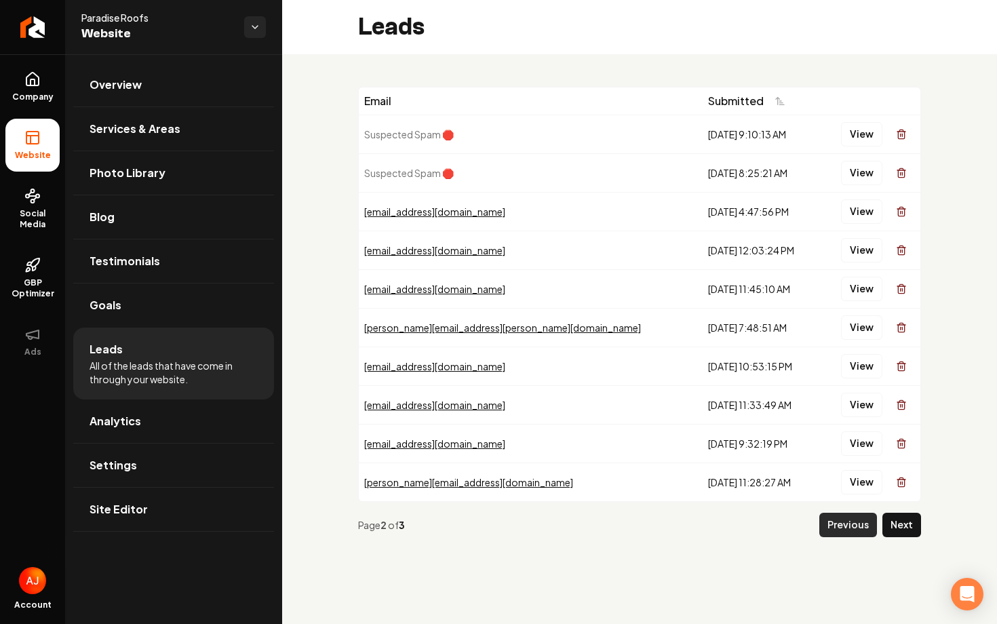
click at [836, 526] on button "Previous" at bounding box center [848, 525] width 58 height 24
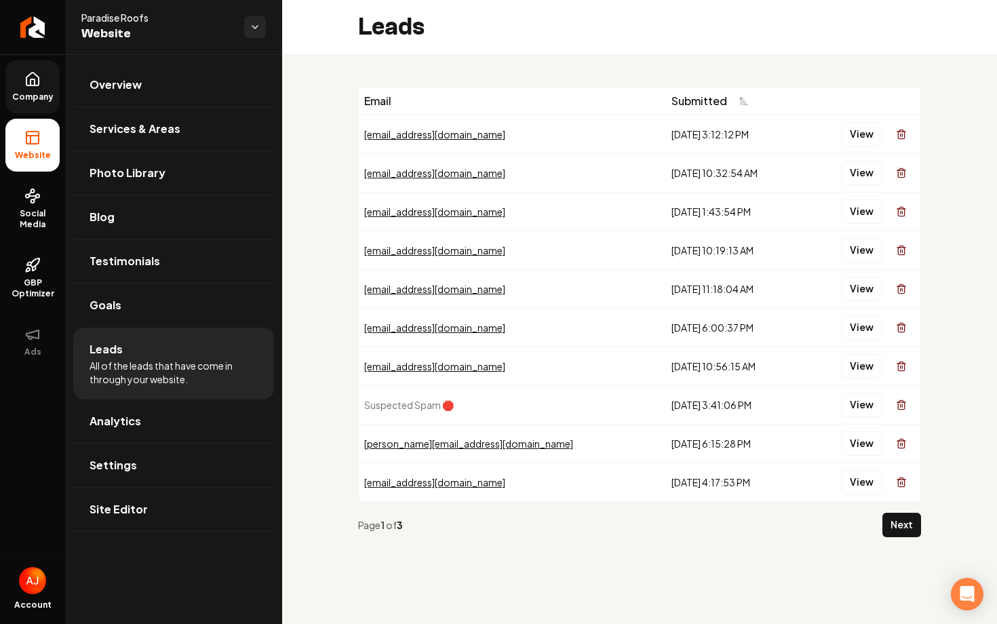
click at [30, 96] on span "Company" at bounding box center [33, 97] width 52 height 11
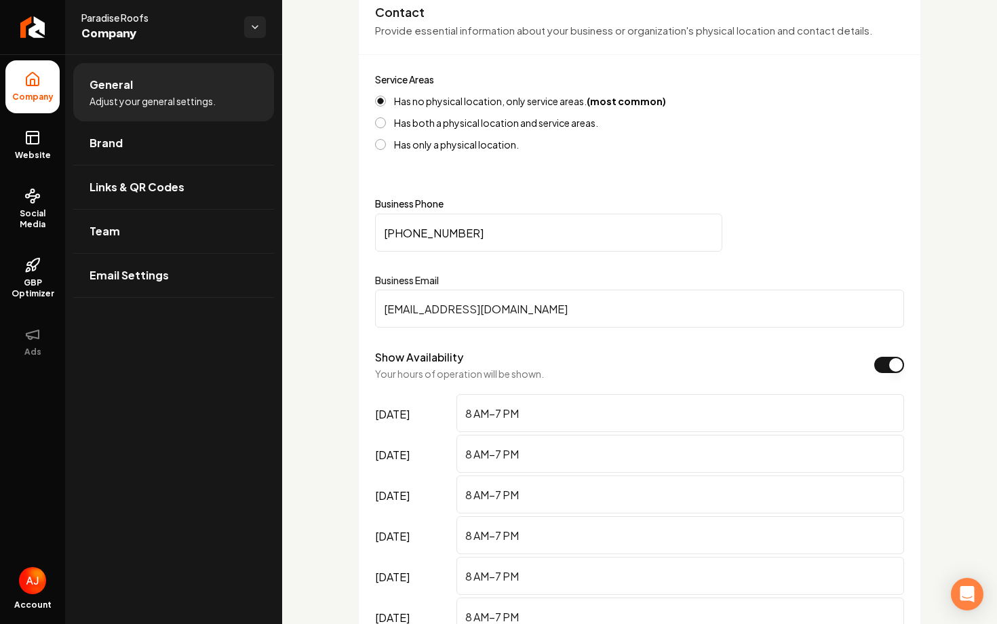
scroll to position [589, 0]
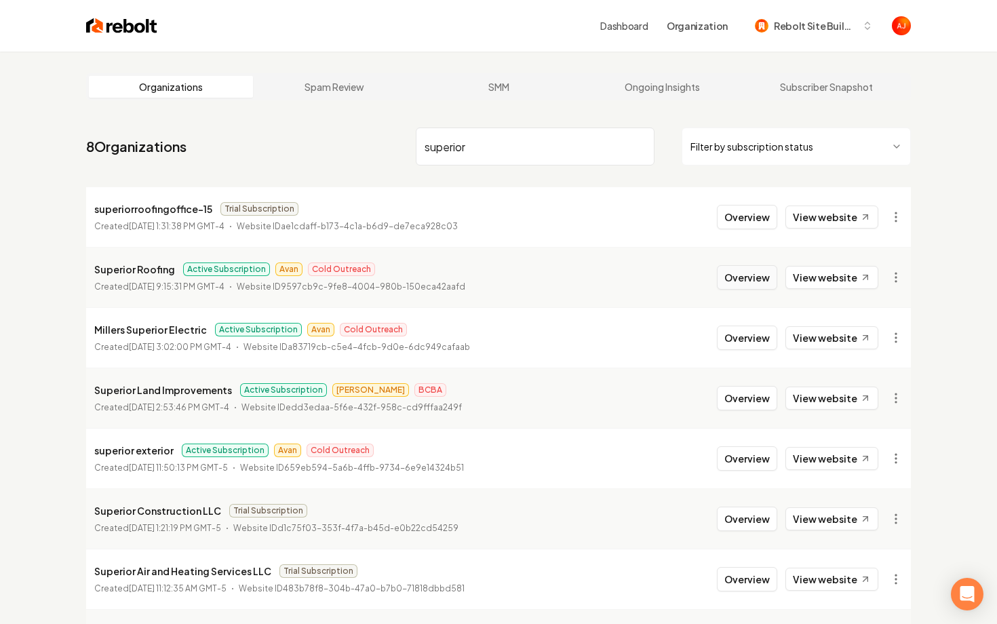
type input "superior"
click at [744, 274] on button "Overview" at bounding box center [747, 277] width 60 height 24
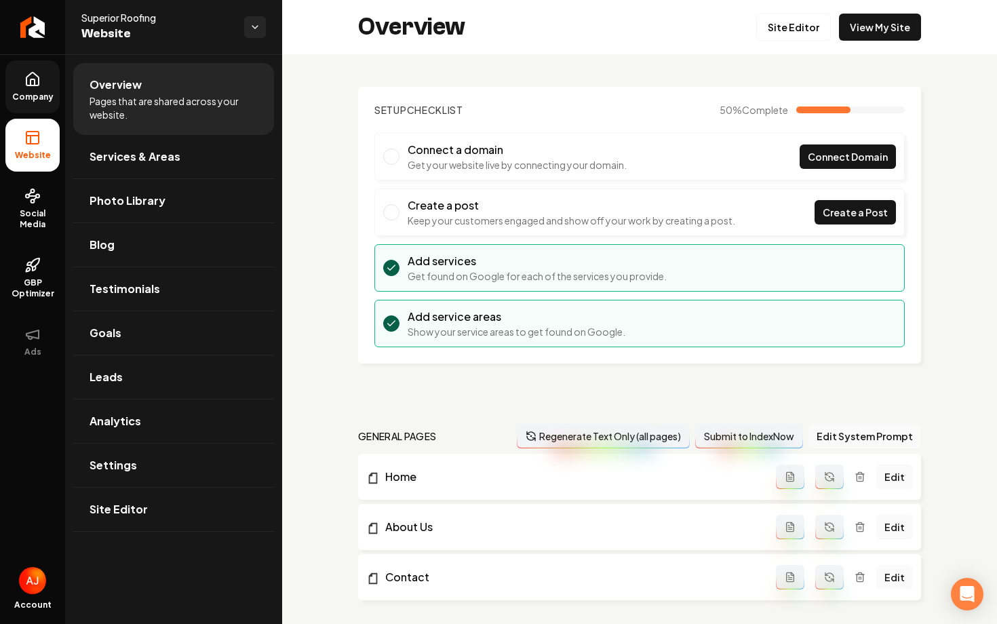
click at [31, 99] on span "Company" at bounding box center [33, 97] width 52 height 11
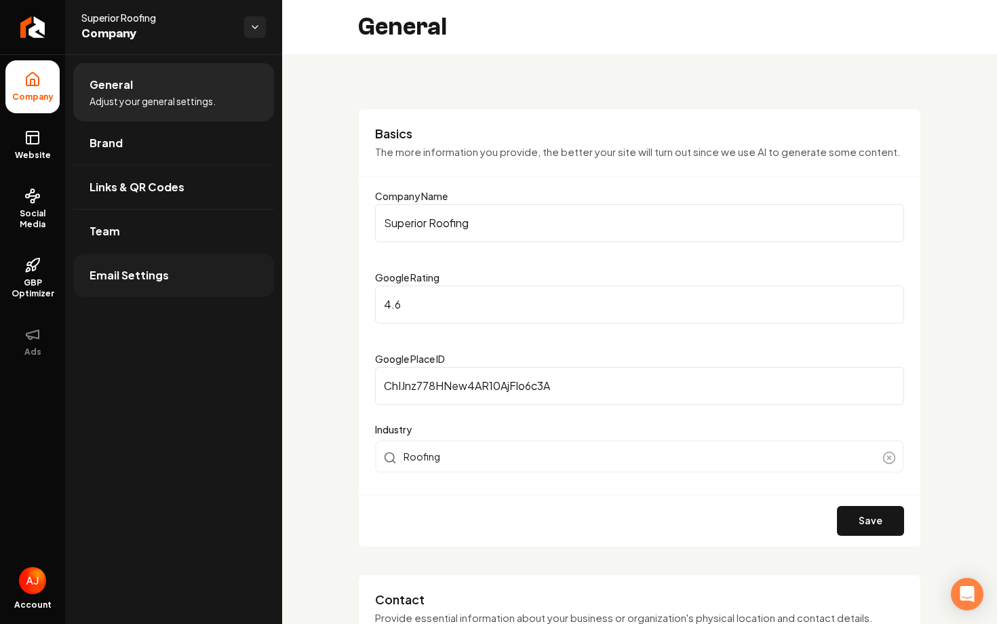
click at [172, 259] on link "Email Settings" at bounding box center [173, 275] width 201 height 43
click at [164, 235] on link "Team" at bounding box center [173, 231] width 201 height 43
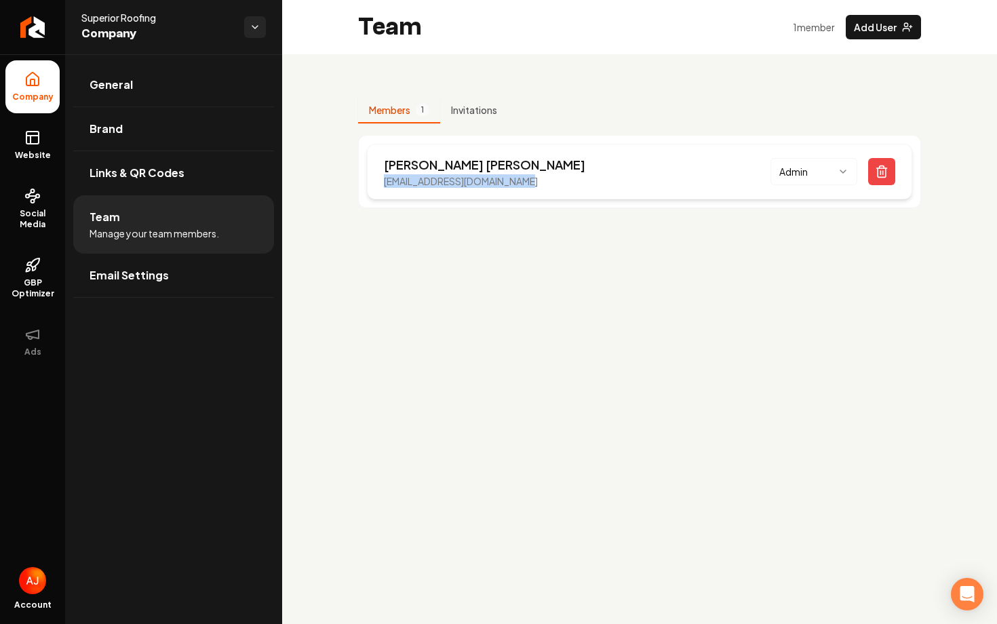
drag, startPoint x: 546, startPoint y: 184, endPoint x: 374, endPoint y: 175, distance: 172.5
click at [374, 175] on div "[PERSON_NAME] [EMAIL_ADDRESS][DOMAIN_NAME] Admin" at bounding box center [639, 172] width 545 height 56
click at [522, 300] on main "Team 1 member Add User Members 1 Invitations [PERSON_NAME] [EMAIL_ADDRESS][DOMA…" at bounding box center [639, 312] width 715 height 624
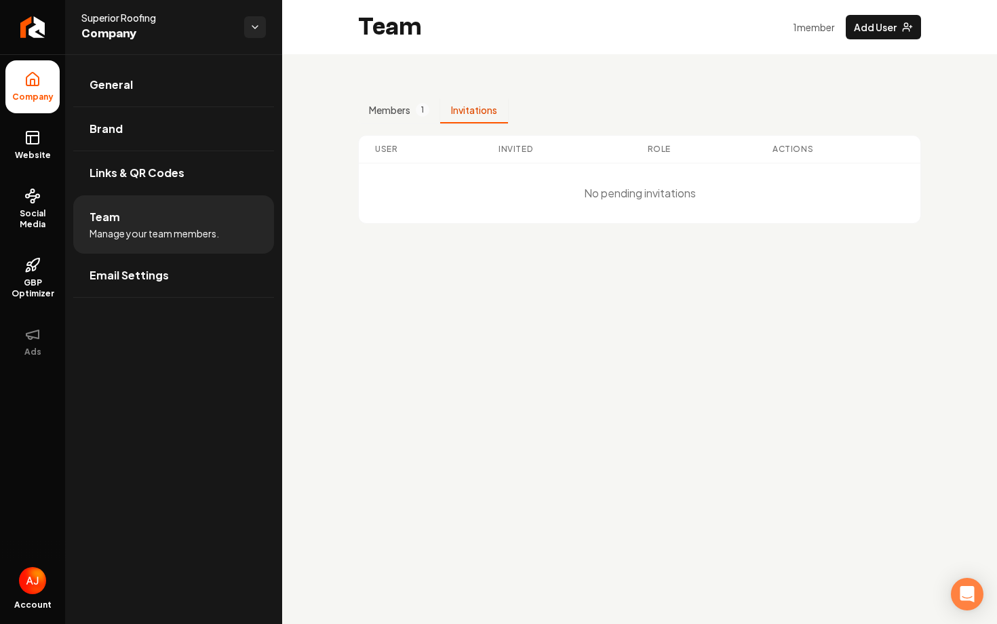
click at [470, 115] on button "Invitations" at bounding box center [474, 111] width 68 height 26
click at [389, 113] on button "Members 1" at bounding box center [399, 111] width 82 height 26
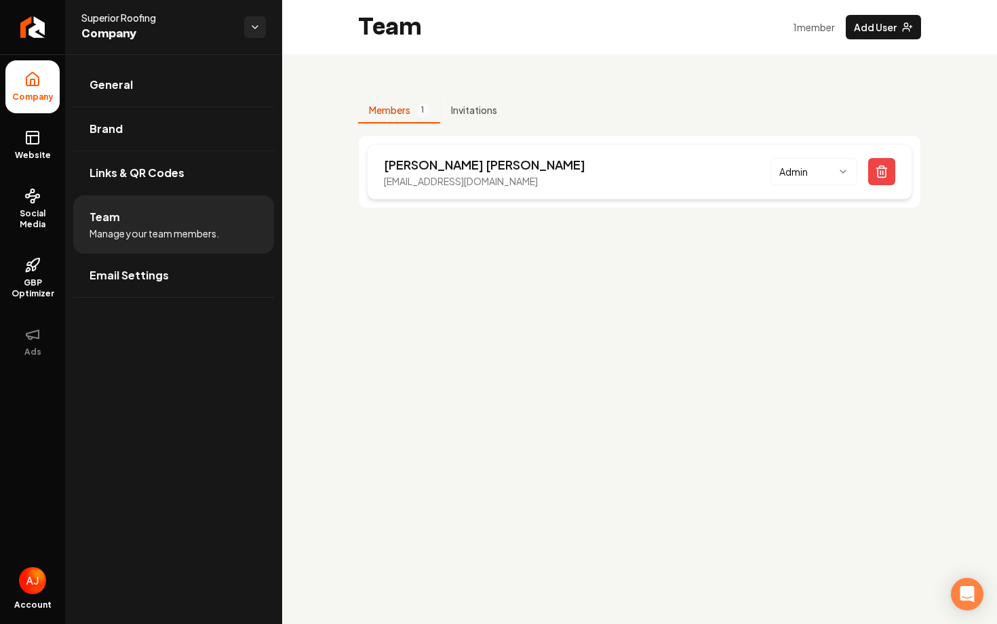
click at [788, 177] on html "Company Website Social Media GBP Optimizer Ads Account Superior Roofing Company…" at bounding box center [498, 312] width 997 height 624
click at [690, 272] on html "Company Website Social Media GBP Optimizer Ads Account Superior Roofing Company…" at bounding box center [498, 312] width 997 height 624
click at [119, 85] on span "General" at bounding box center [111, 85] width 43 height 16
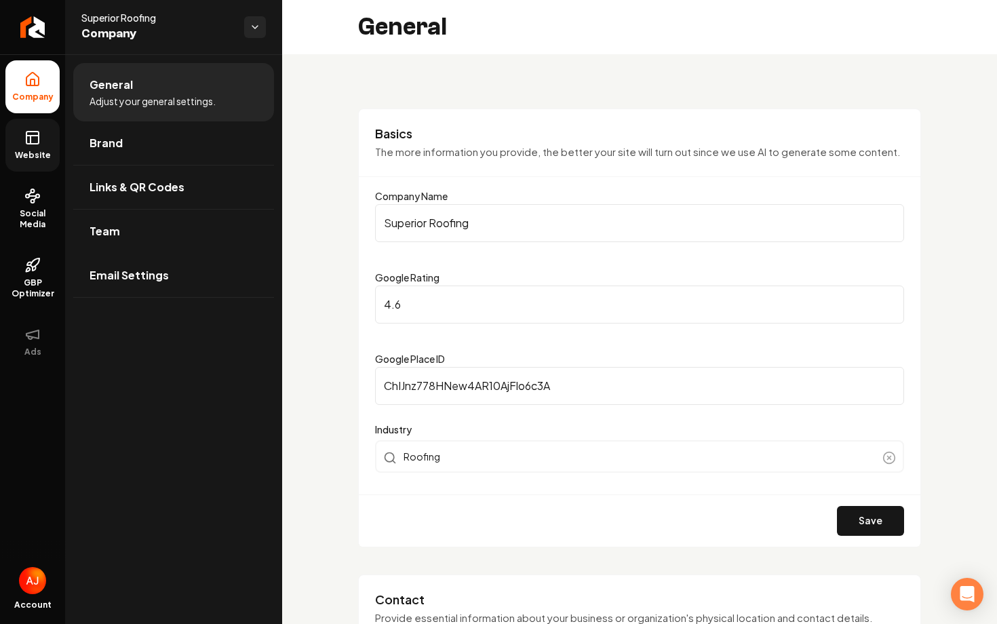
click at [26, 159] on span "Website" at bounding box center [32, 155] width 47 height 11
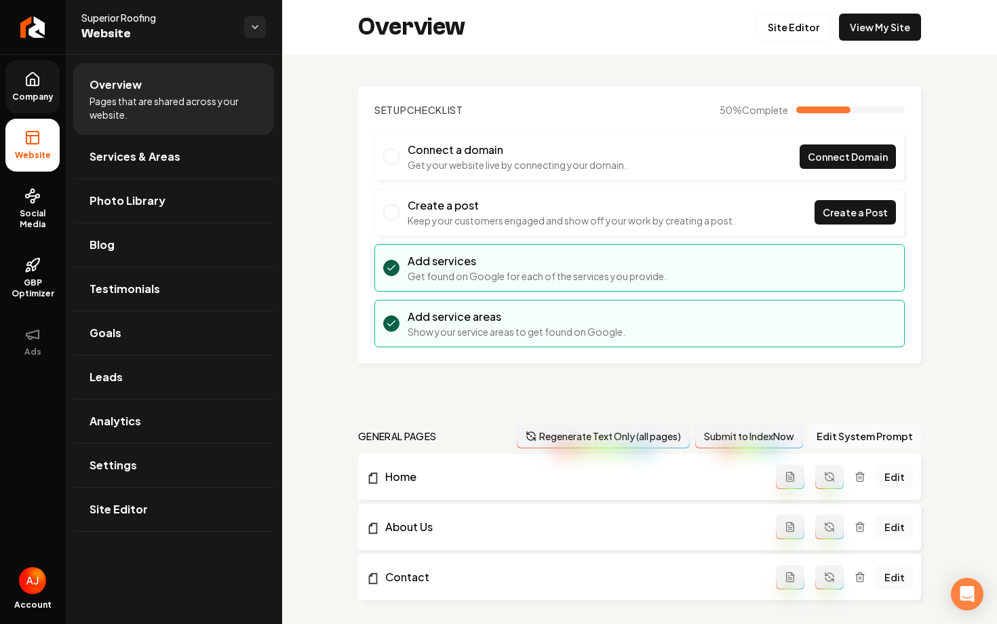
click at [30, 106] on link "Company" at bounding box center [32, 86] width 54 height 53
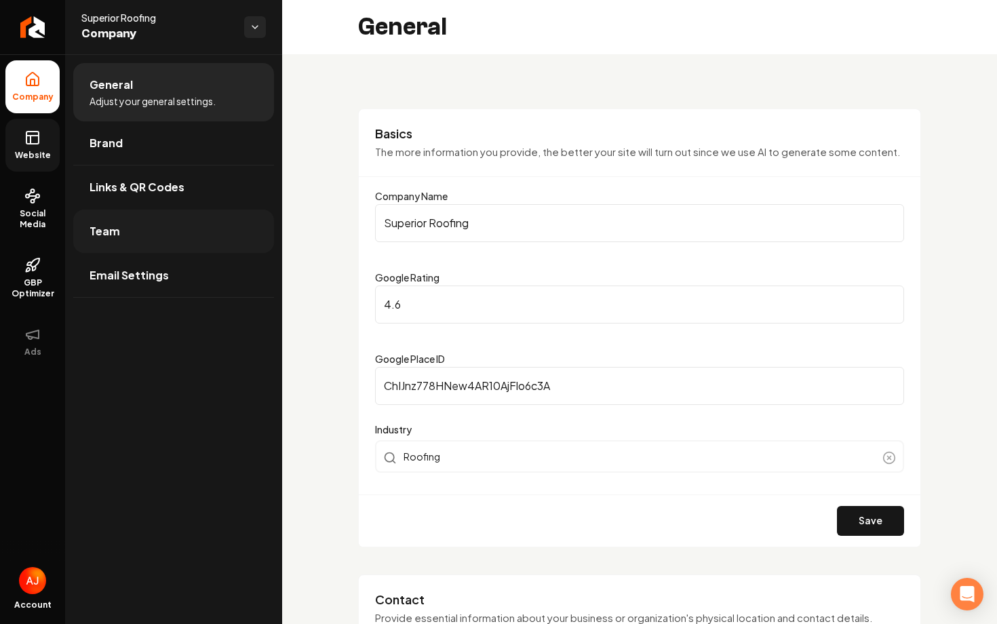
click at [155, 245] on link "Team" at bounding box center [173, 231] width 201 height 43
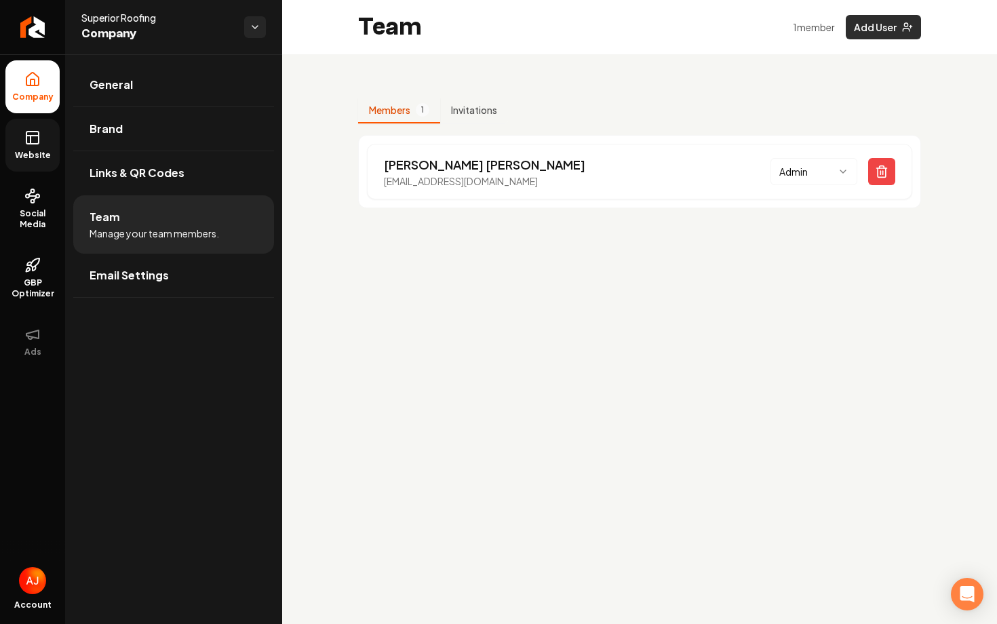
click at [888, 26] on button "Add User" at bounding box center [883, 27] width 75 height 24
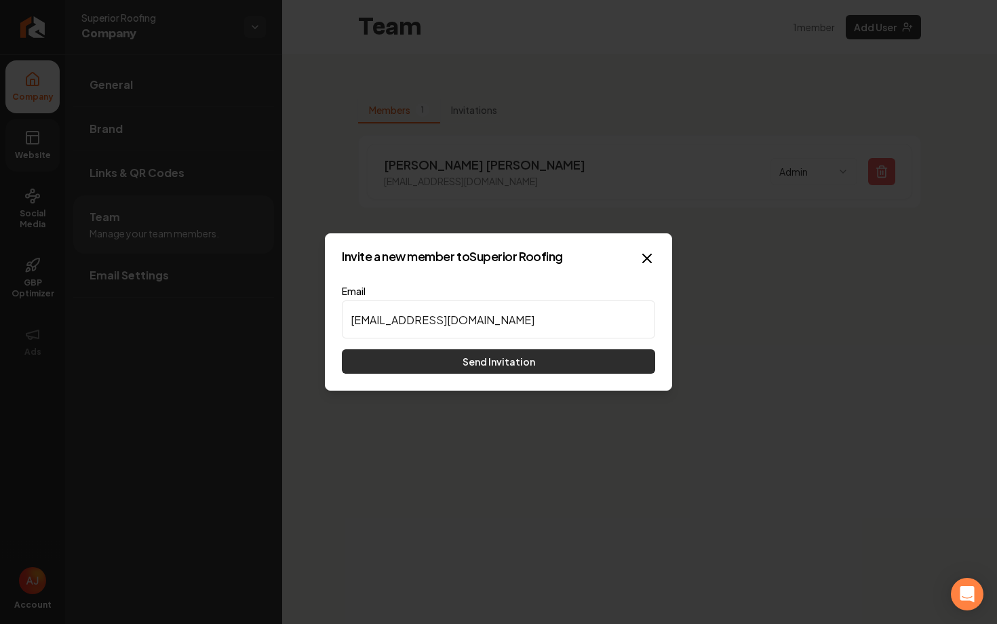
type input "[EMAIL_ADDRESS][DOMAIN_NAME]"
click at [574, 364] on button "Send Invitation" at bounding box center [498, 361] width 313 height 24
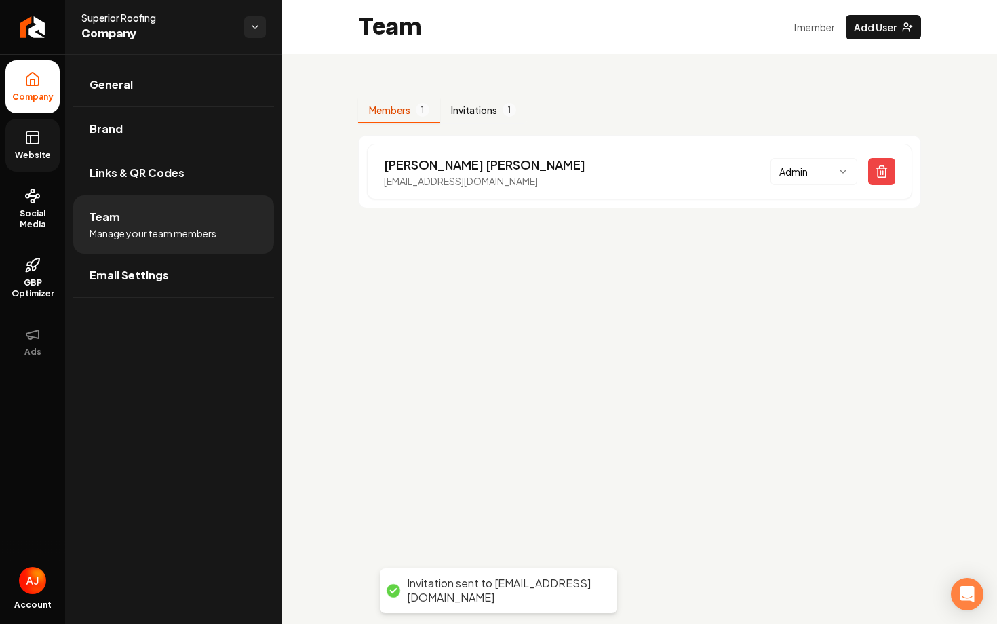
click at [469, 116] on button "Invitations 1" at bounding box center [483, 111] width 87 height 26
click at [388, 112] on button "Members 1" at bounding box center [399, 111] width 82 height 26
click at [484, 113] on button "Invitations 1" at bounding box center [483, 111] width 87 height 26
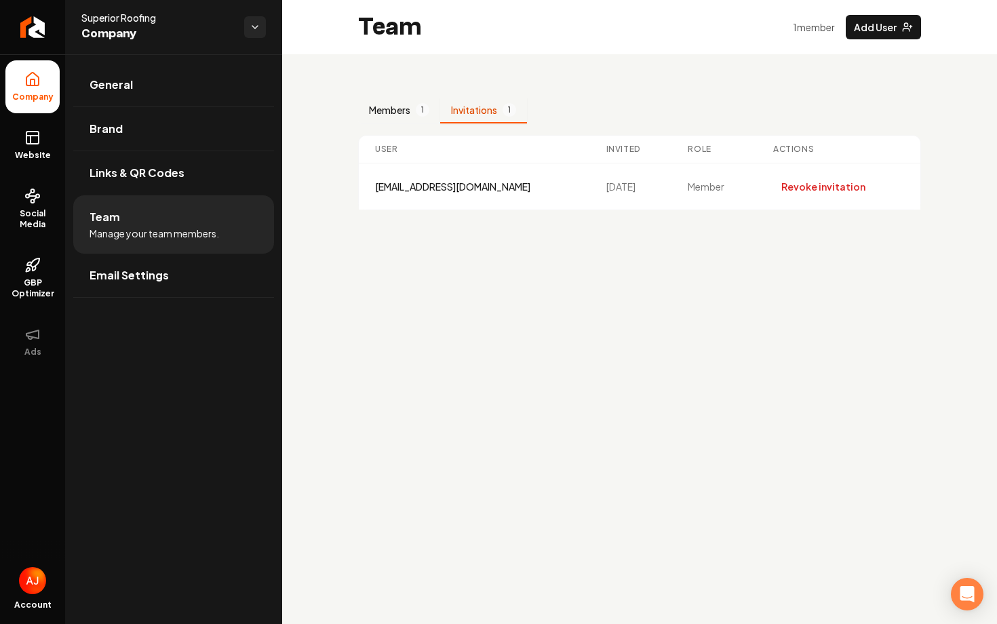
click at [405, 114] on button "Members 1" at bounding box center [399, 111] width 82 height 26
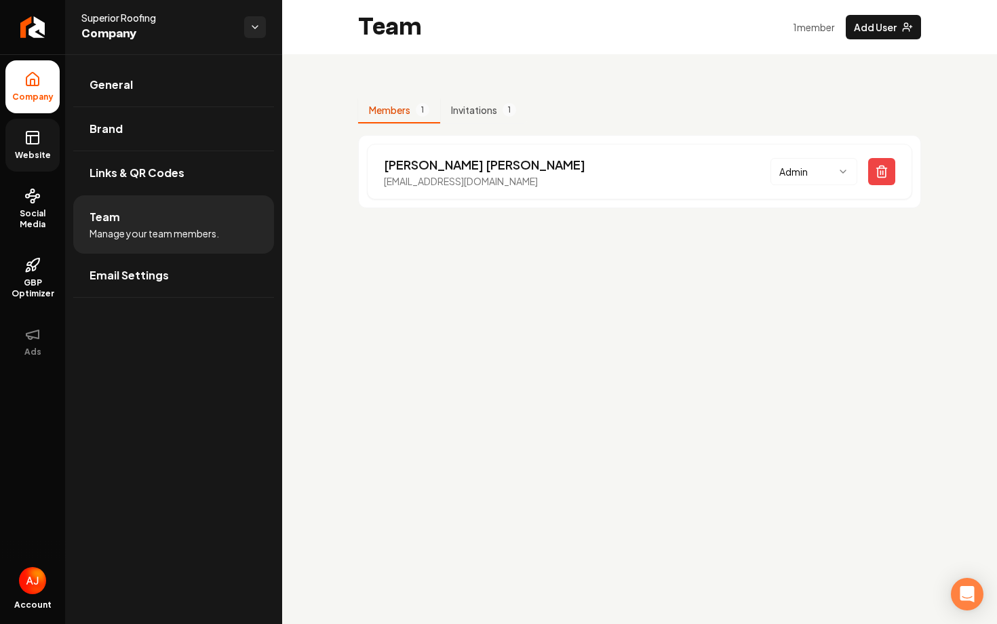
click at [35, 140] on icon at bounding box center [32, 138] width 16 height 16
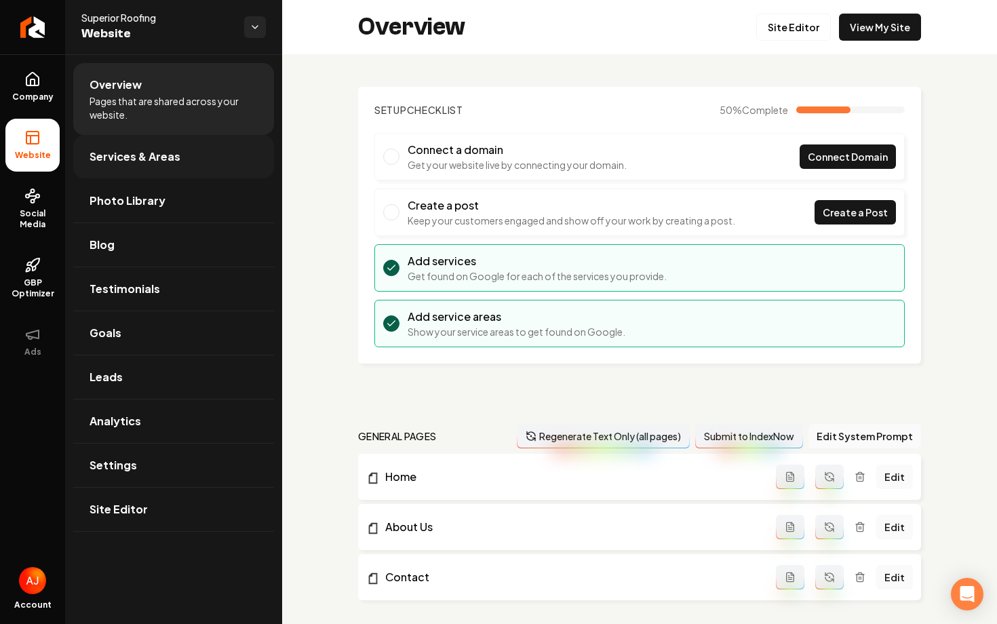
click at [166, 165] on link "Services & Areas" at bounding box center [173, 156] width 201 height 43
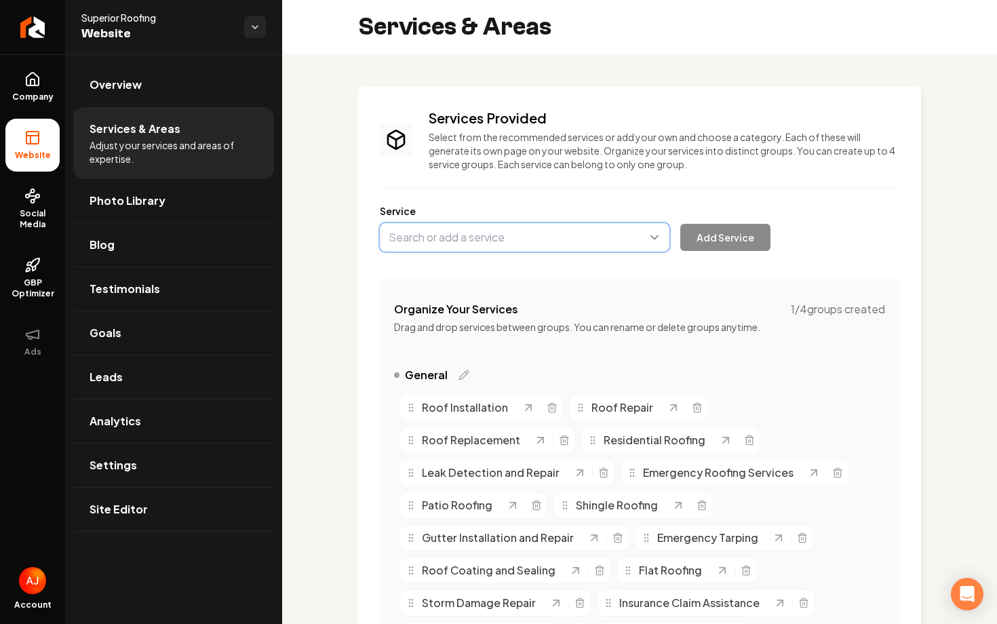
click at [467, 246] on button "Main content area" at bounding box center [525, 237] width 290 height 28
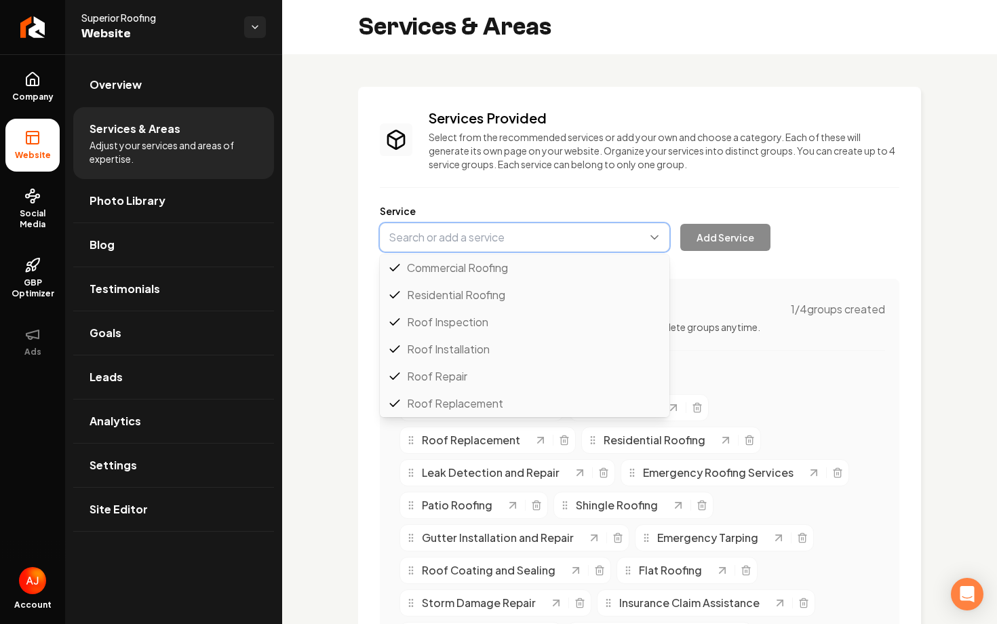
scroll to position [54, 0]
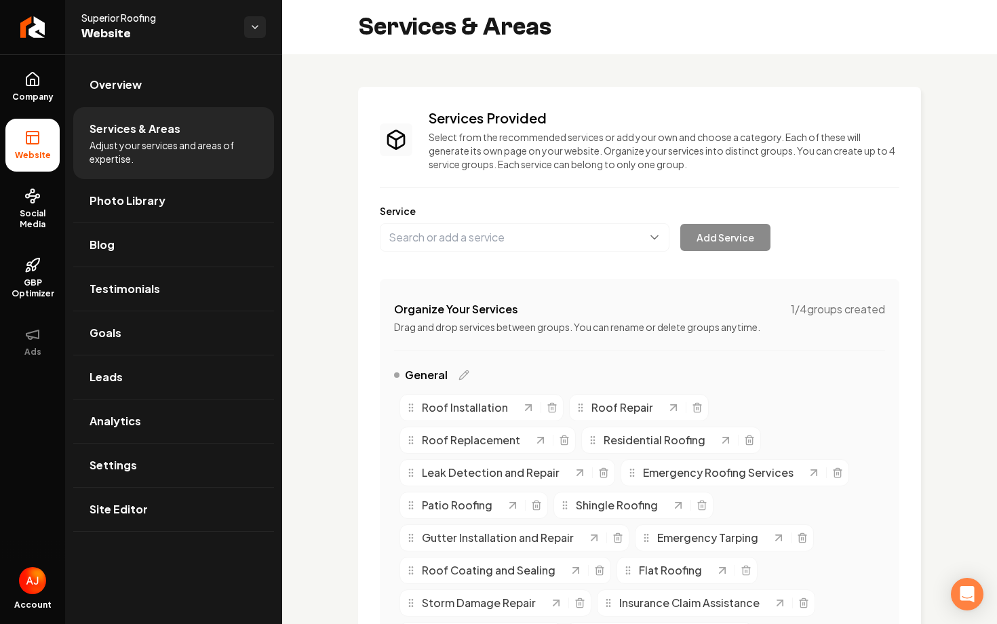
click at [127, 62] on div "Company Website Social Media GBP Optimizer Ads Account Superior Roofing Website…" at bounding box center [498, 312] width 997 height 624
click at [190, 101] on link "Overview" at bounding box center [173, 84] width 201 height 43
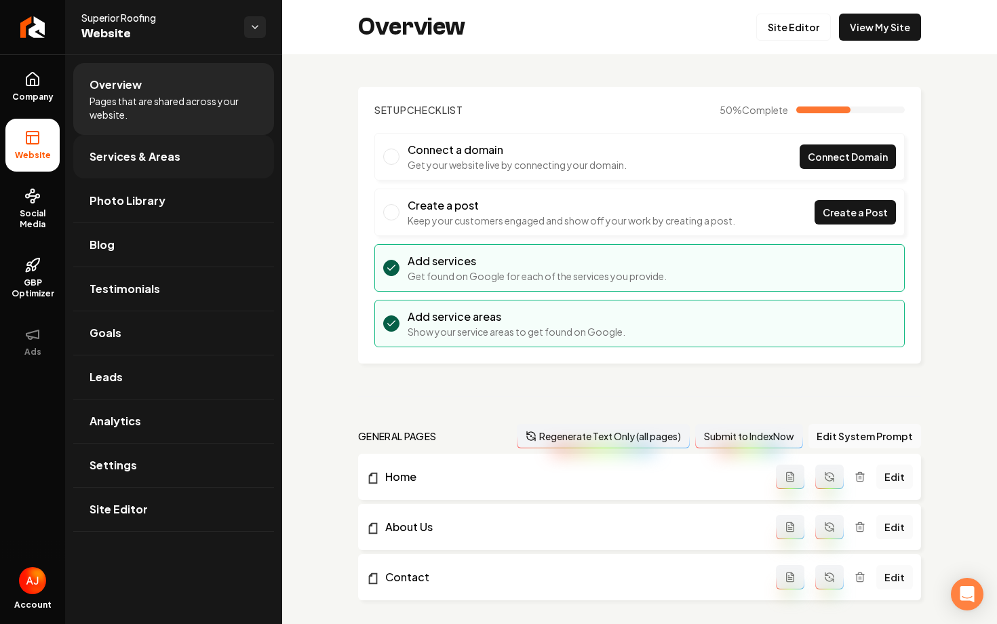
click at [193, 142] on link "Services & Areas" at bounding box center [173, 156] width 201 height 43
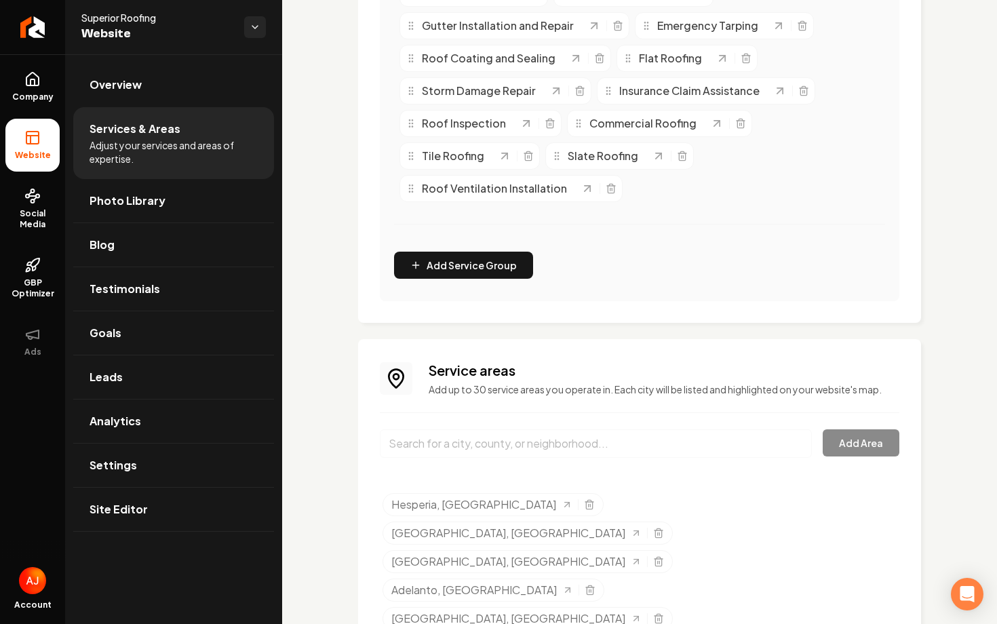
scroll to position [184, 0]
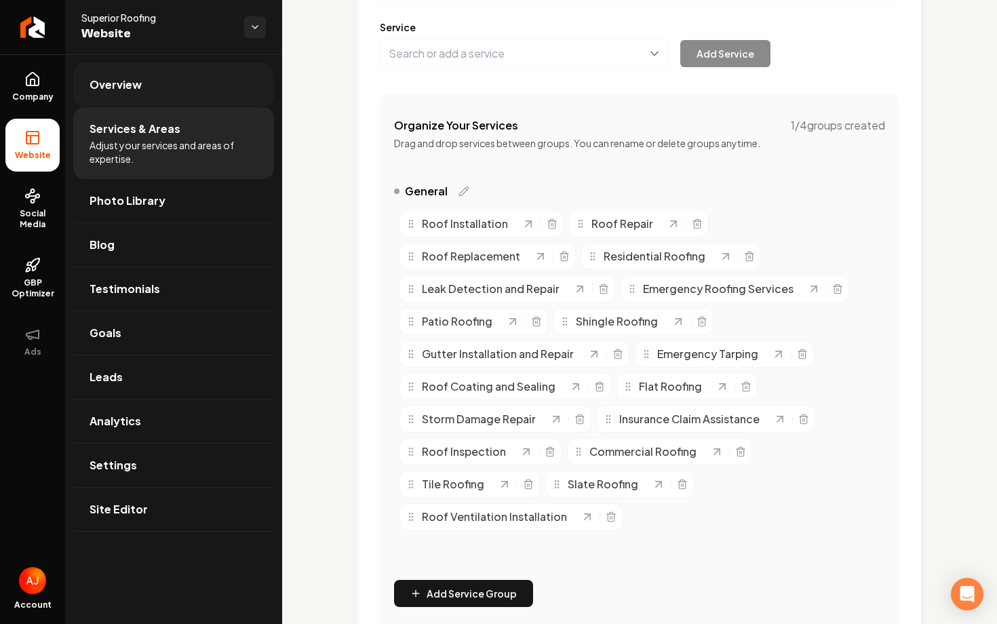
click at [165, 88] on link "Overview" at bounding box center [173, 84] width 201 height 43
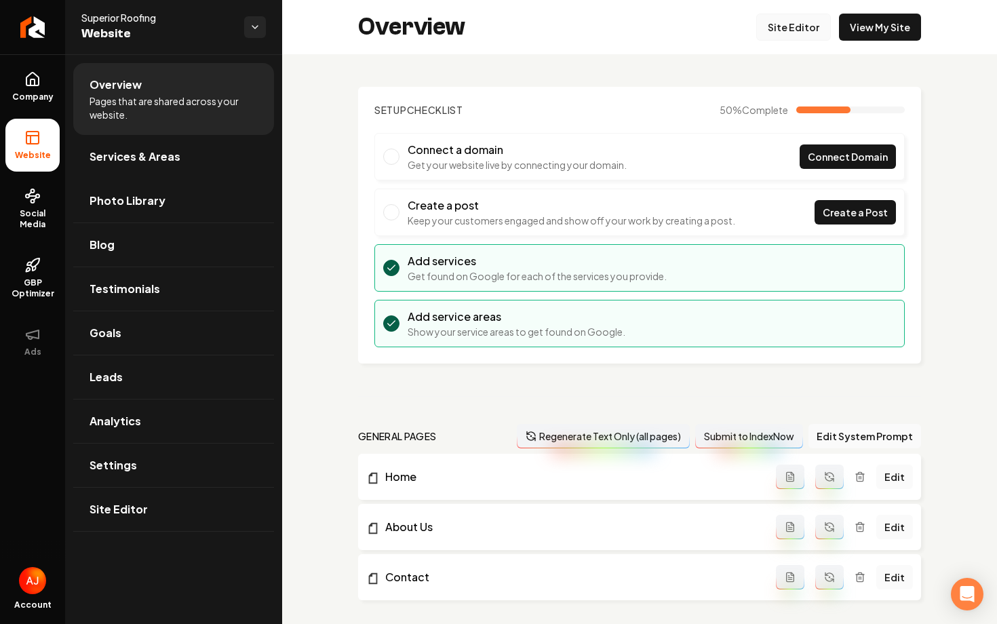
click at [790, 25] on link "Site Editor" at bounding box center [793, 27] width 75 height 27
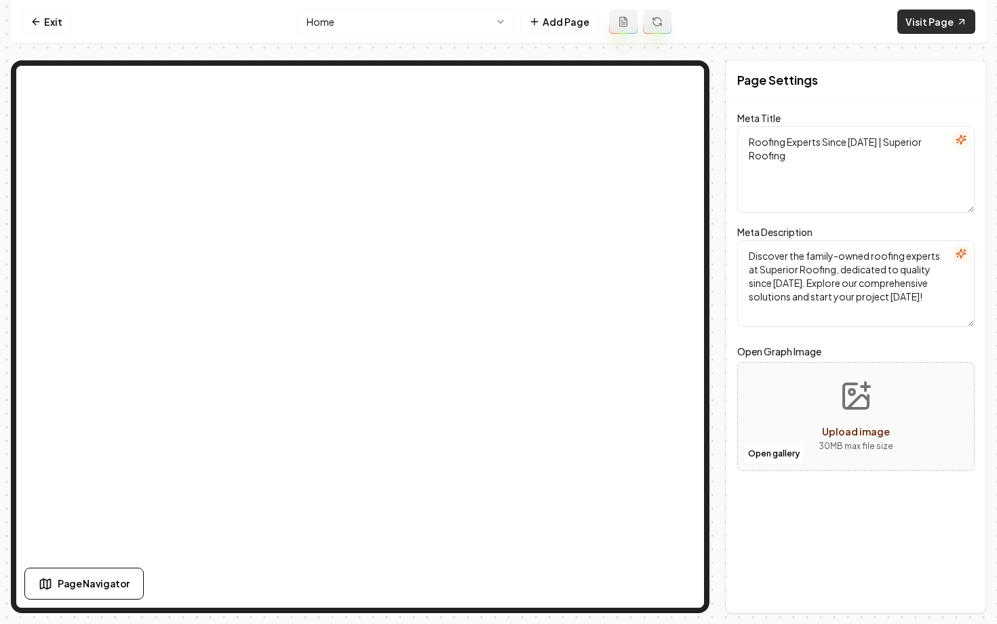
click at [910, 20] on link "Visit Page" at bounding box center [936, 21] width 78 height 24
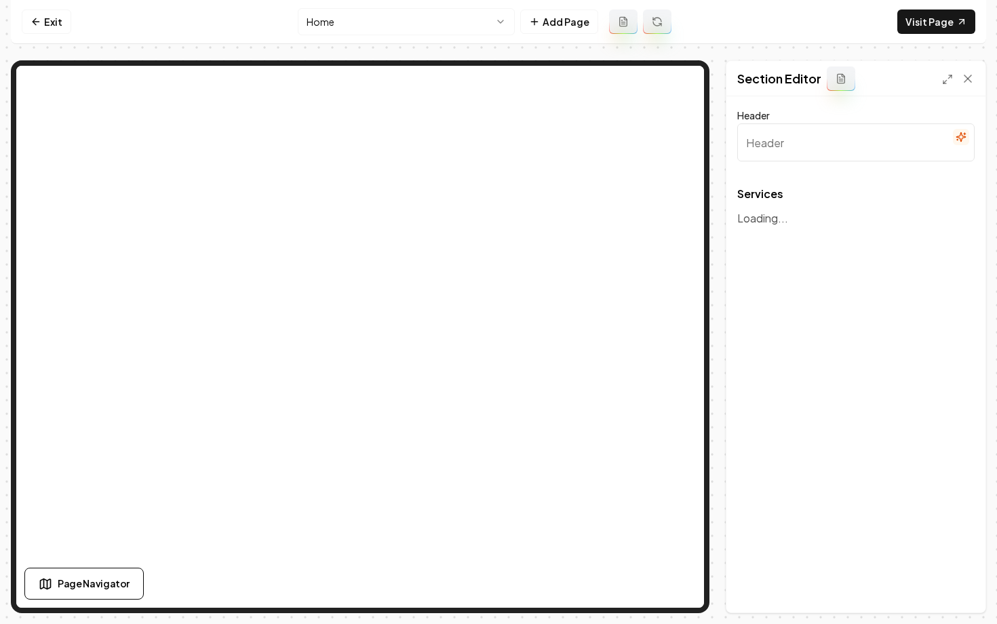
type input "Our Roofing Solutions"
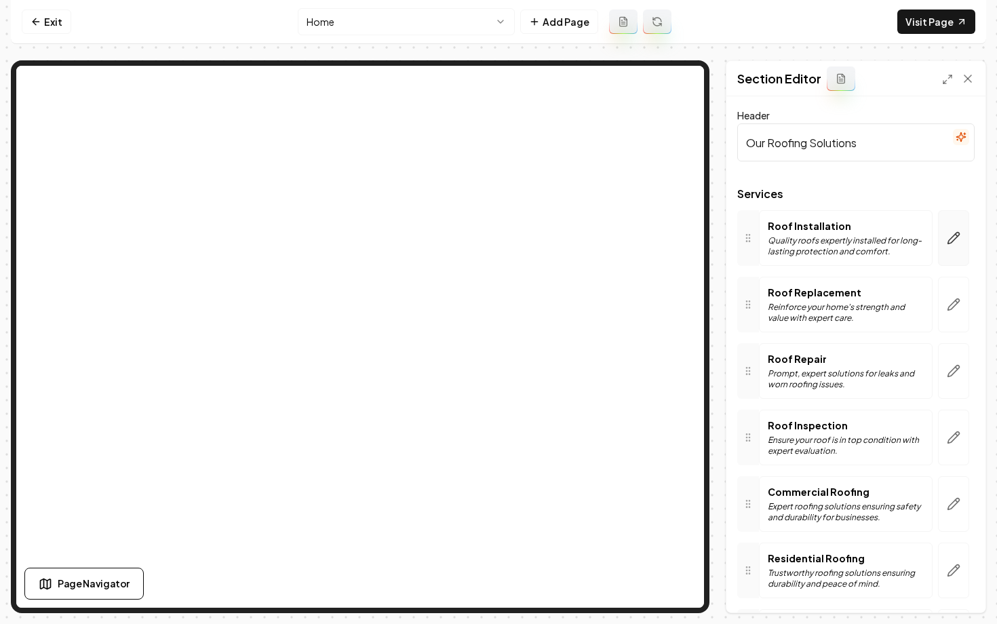
click at [956, 236] on icon "button" at bounding box center [954, 238] width 14 height 14
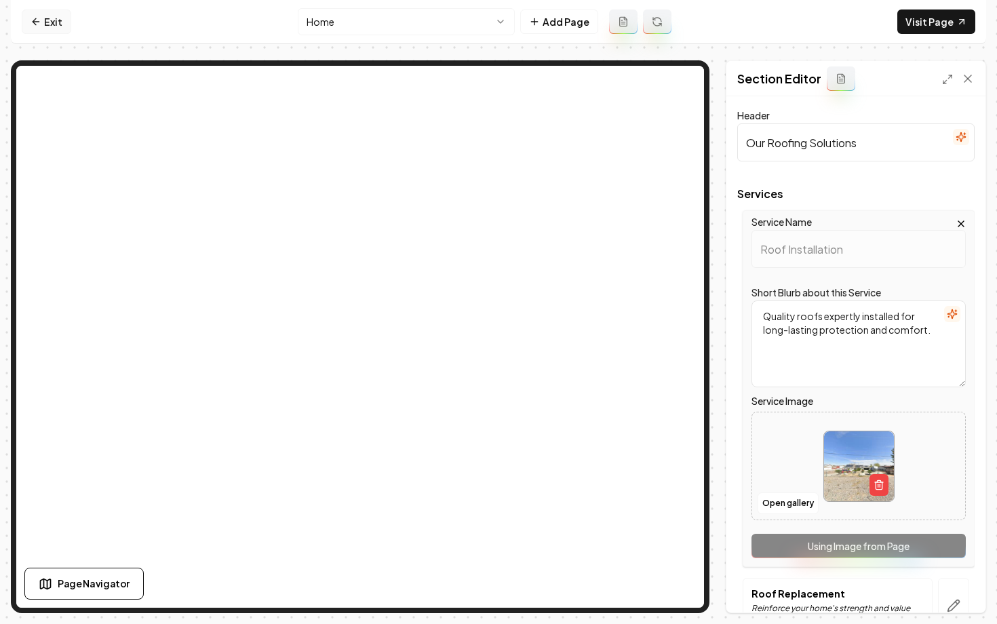
click at [44, 32] on link "Exit" at bounding box center [47, 21] width 50 height 24
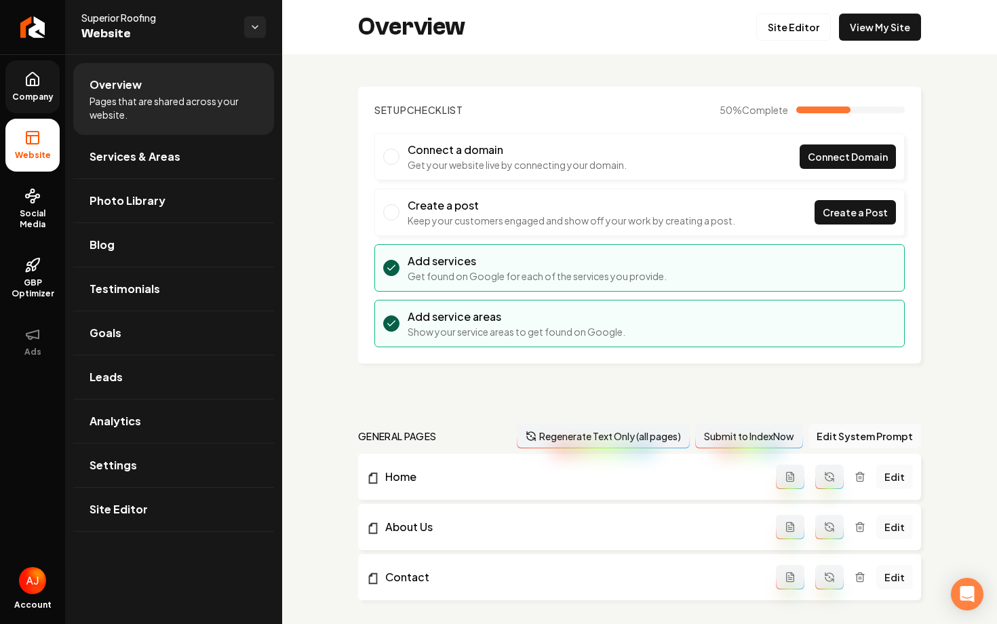
click at [29, 95] on span "Company" at bounding box center [33, 97] width 52 height 11
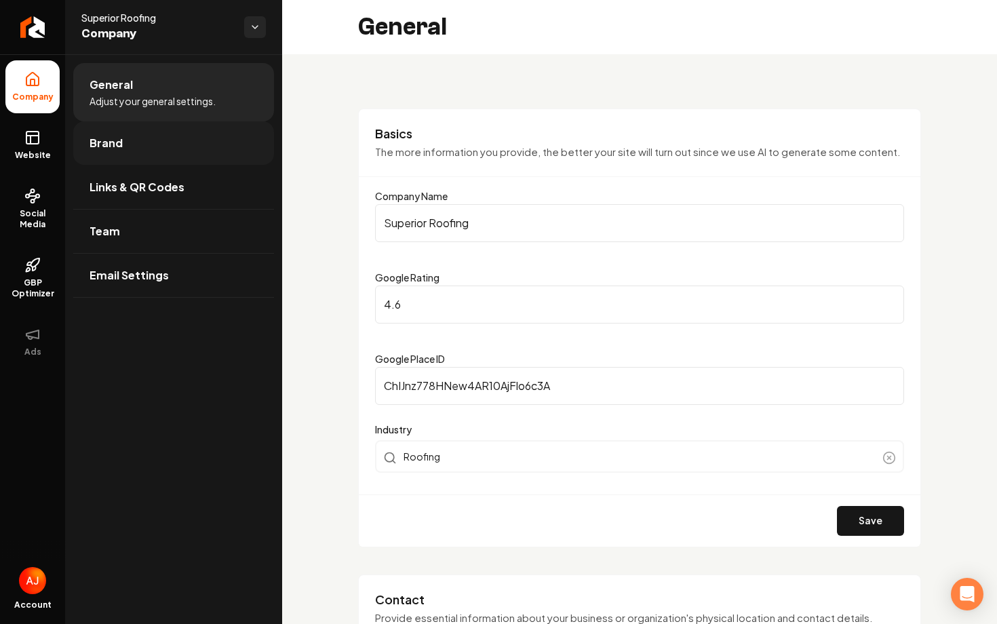
click at [151, 143] on link "Brand" at bounding box center [173, 142] width 201 height 43
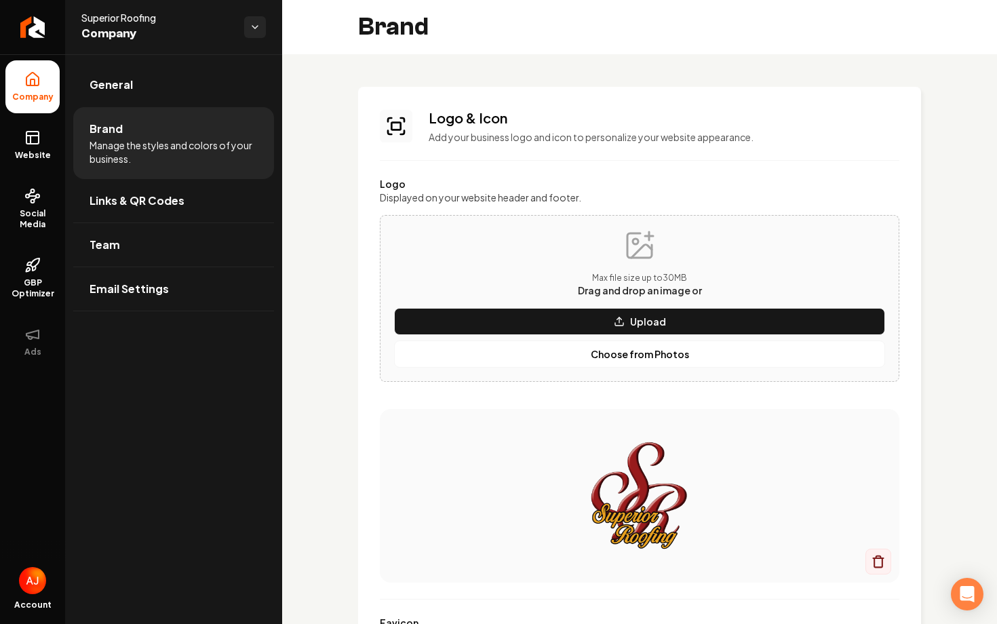
scroll to position [149, 0]
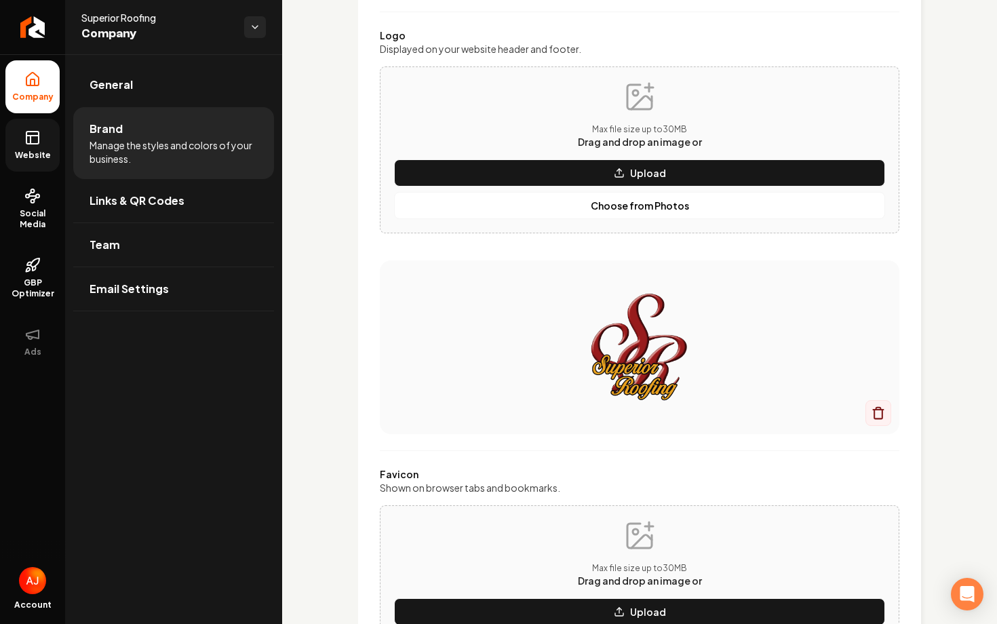
click at [26, 153] on span "Website" at bounding box center [32, 155] width 47 height 11
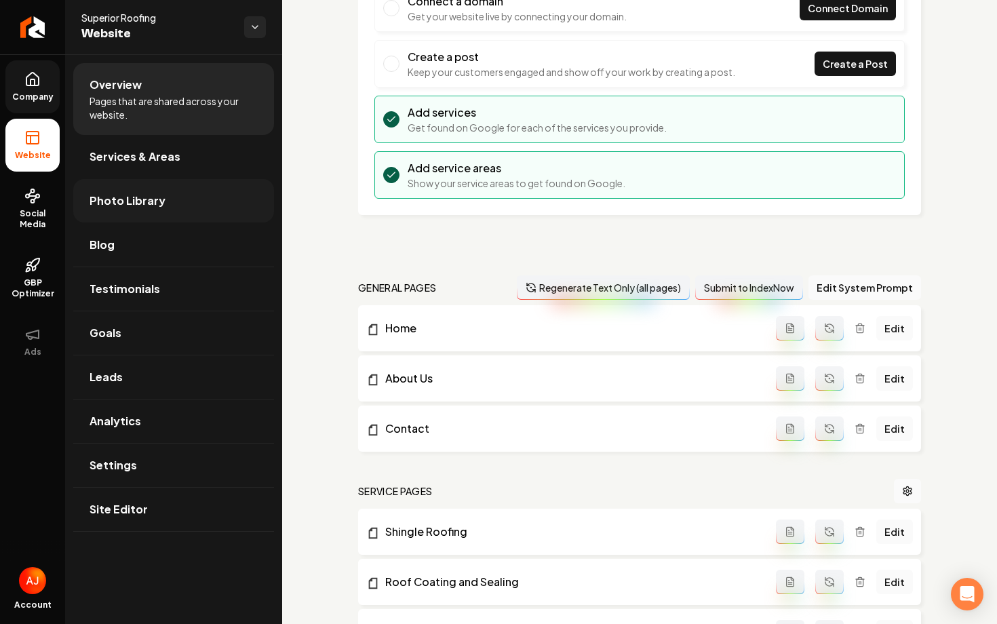
click at [123, 196] on span "Photo Library" at bounding box center [128, 201] width 76 height 16
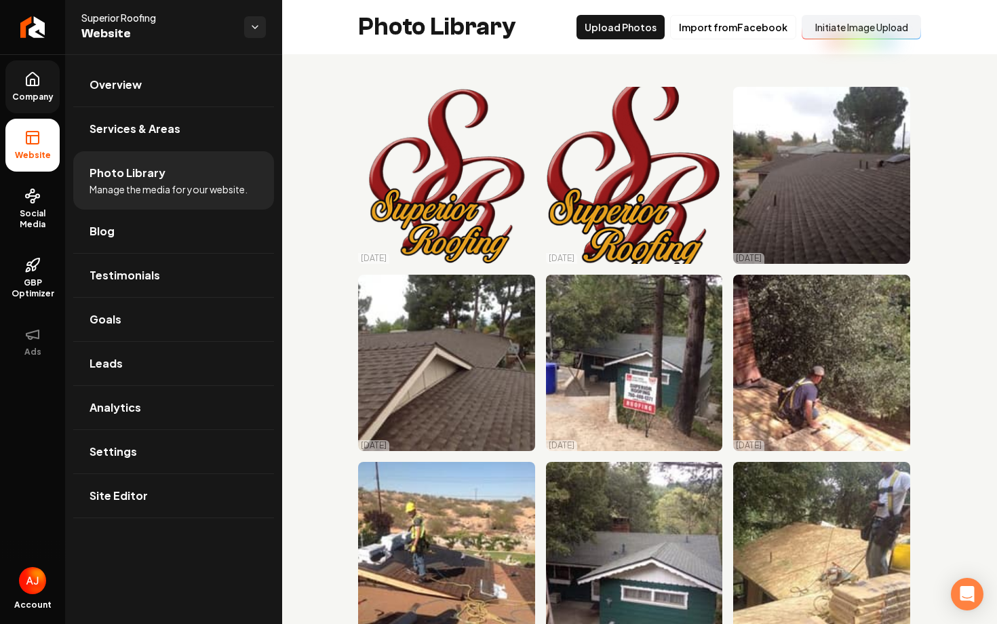
click at [157, 82] on link "Overview" at bounding box center [173, 84] width 201 height 43
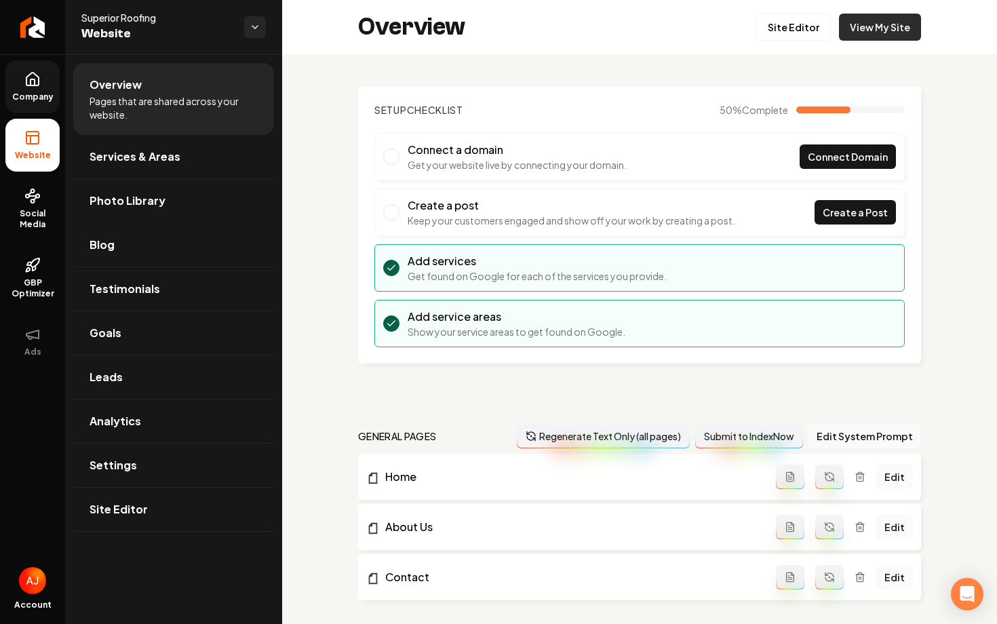
click at [880, 20] on link "View My Site" at bounding box center [880, 27] width 82 height 27
click at [130, 195] on span "Photo Library" at bounding box center [128, 201] width 76 height 16
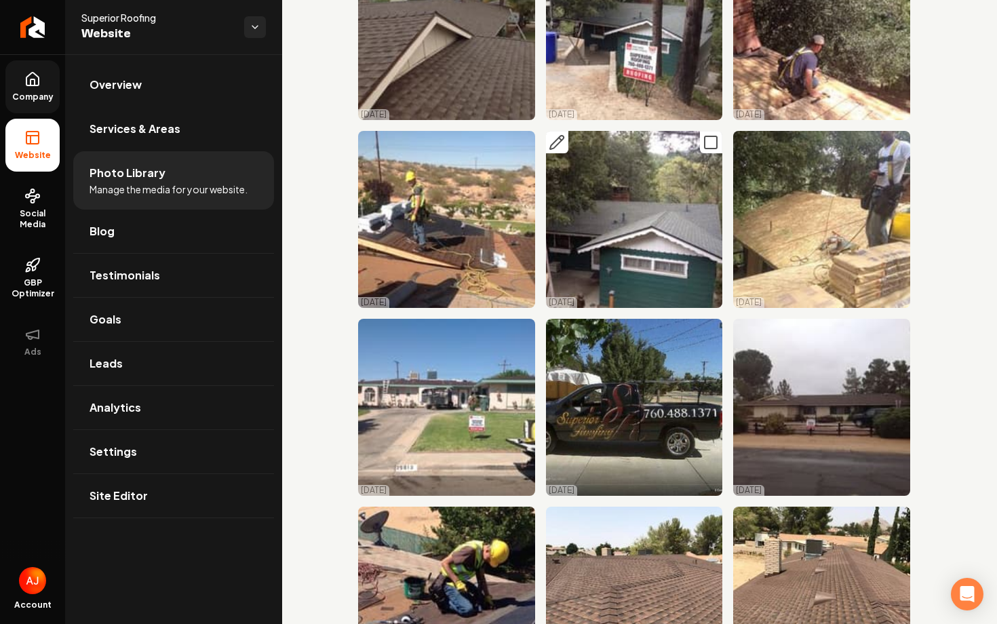
scroll to position [330, 0]
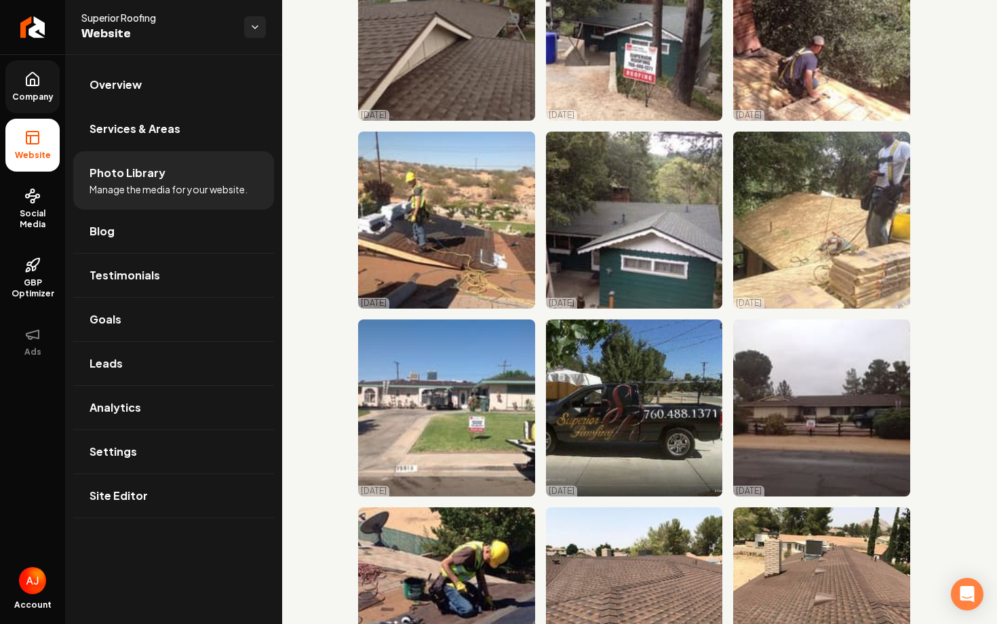
click at [24, 94] on span "Company" at bounding box center [33, 97] width 52 height 11
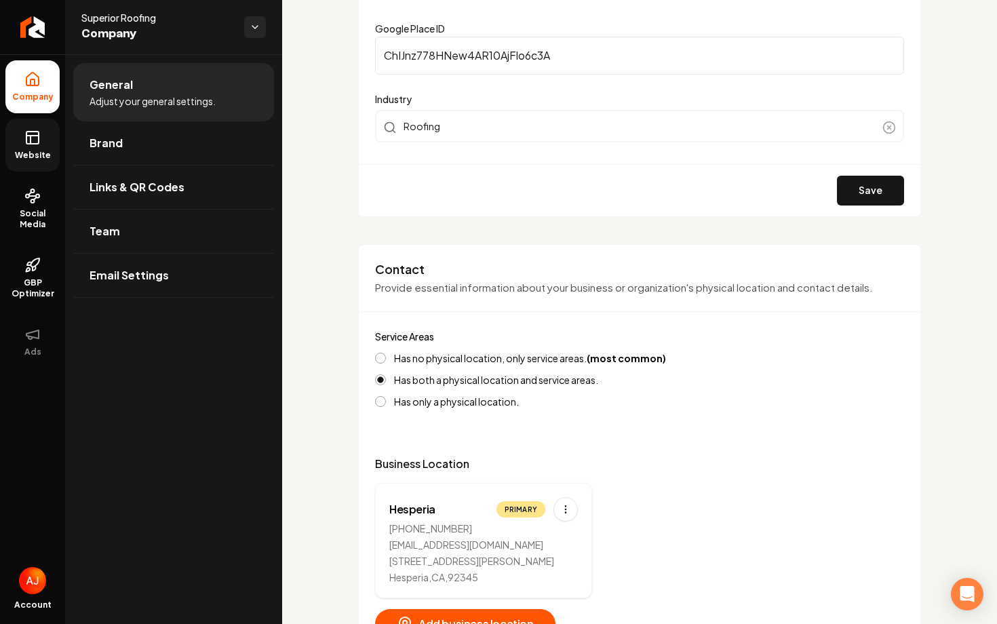
click at [30, 153] on span "Website" at bounding box center [32, 155] width 47 height 11
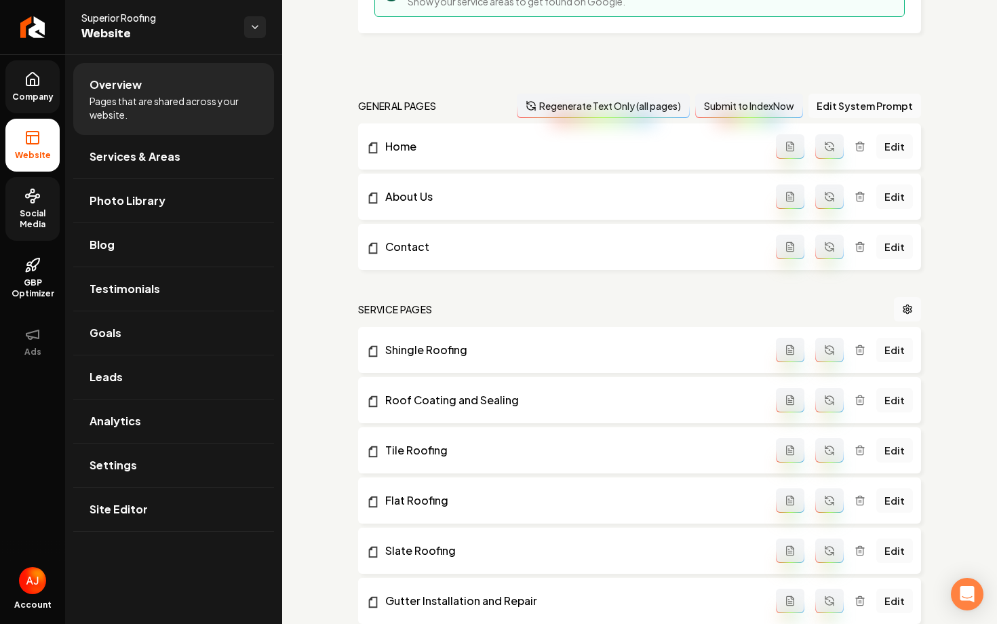
click at [29, 222] on span "Social Media" at bounding box center [32, 219] width 54 height 22
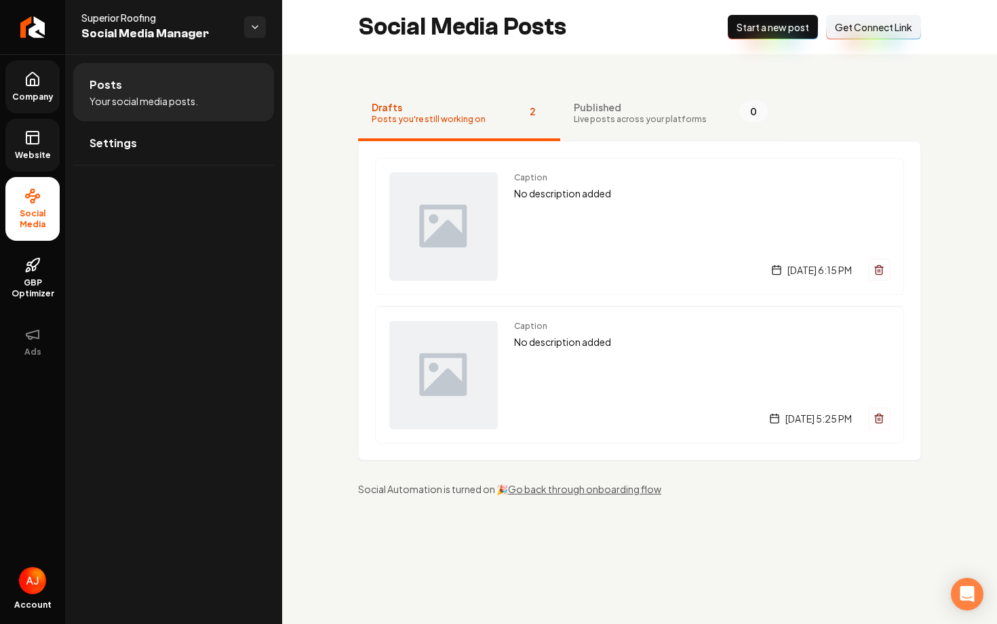
click at [616, 98] on button "Published Live posts across your platforms 0" at bounding box center [670, 114] width 221 height 54
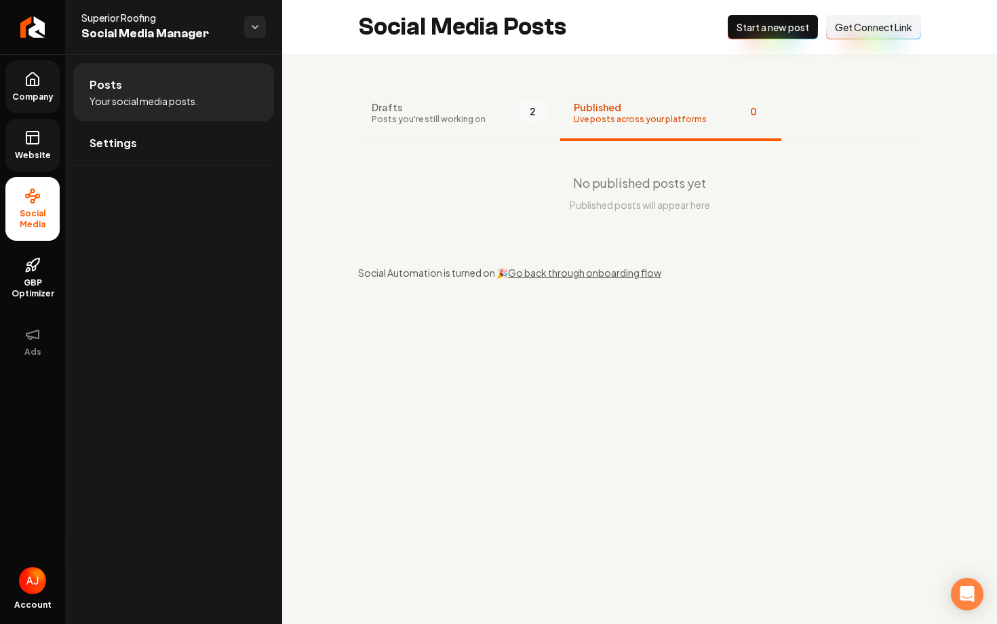
click at [443, 126] on button "Drafts Posts you're still working on 2" at bounding box center [459, 114] width 202 height 54
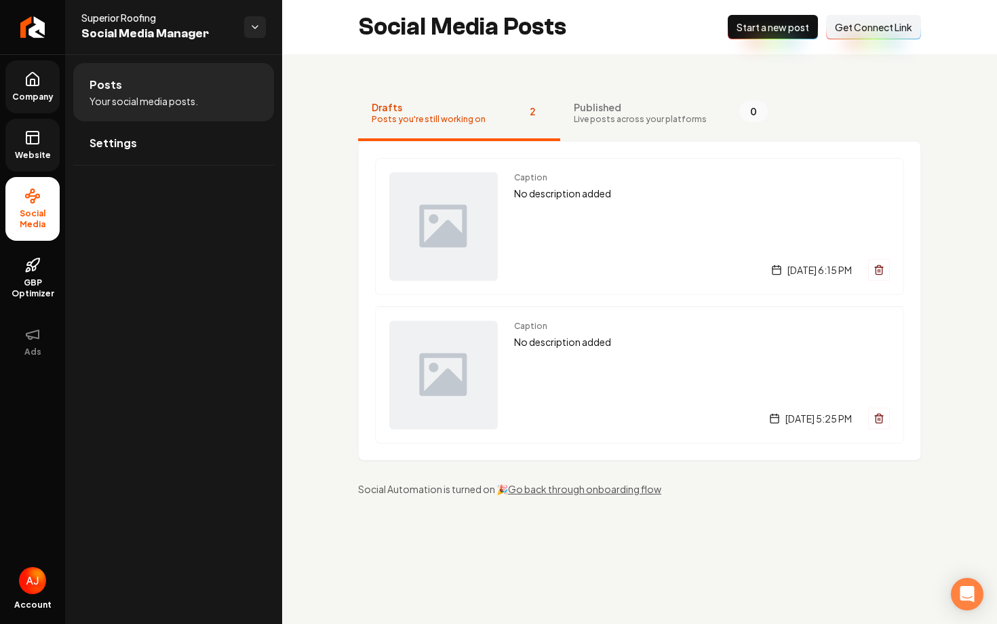
click at [18, 145] on link "Website" at bounding box center [32, 145] width 54 height 53
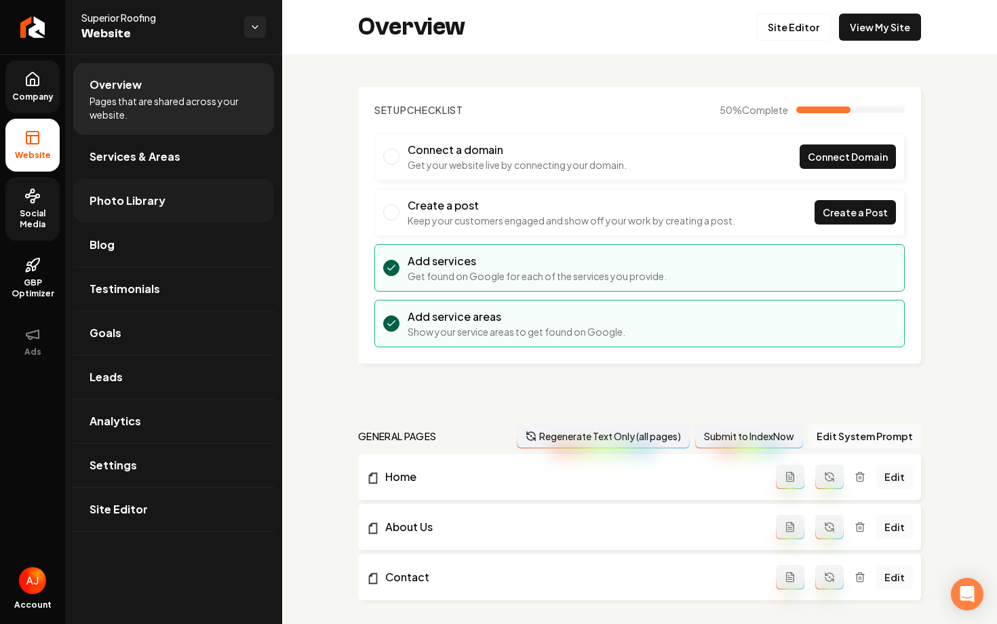
click at [172, 206] on link "Photo Library" at bounding box center [173, 200] width 201 height 43
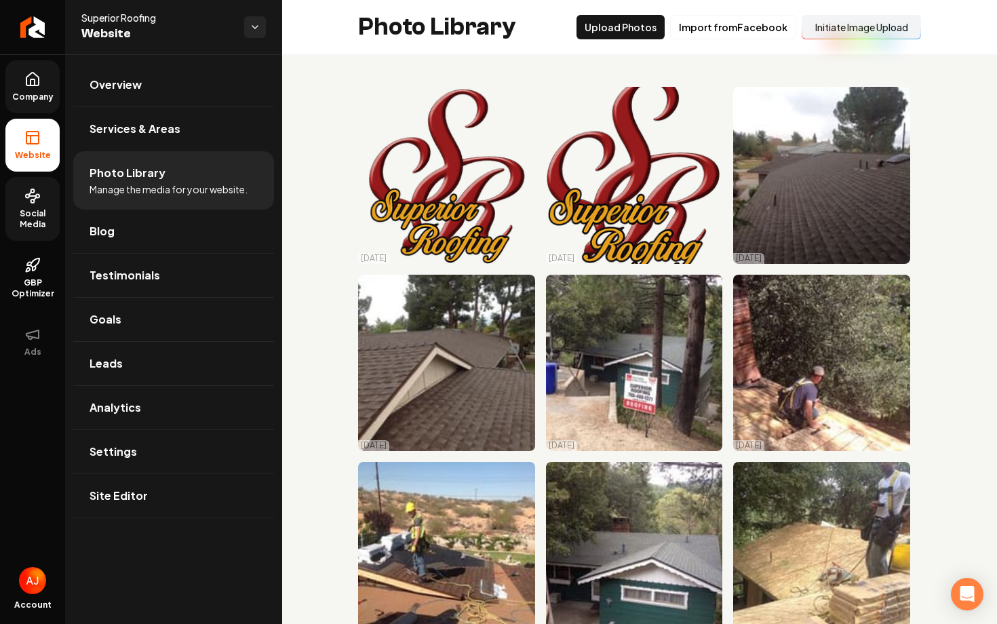
click at [35, 214] on span "Social Media" at bounding box center [32, 219] width 54 height 22
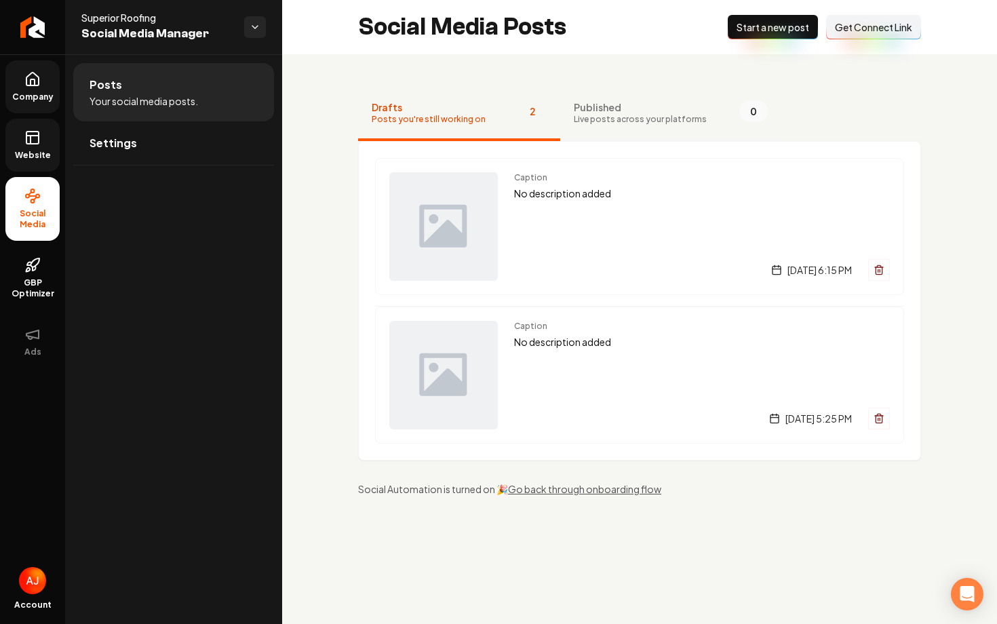
click at [599, 125] on button "Published Live posts across your platforms 0" at bounding box center [670, 114] width 221 height 54
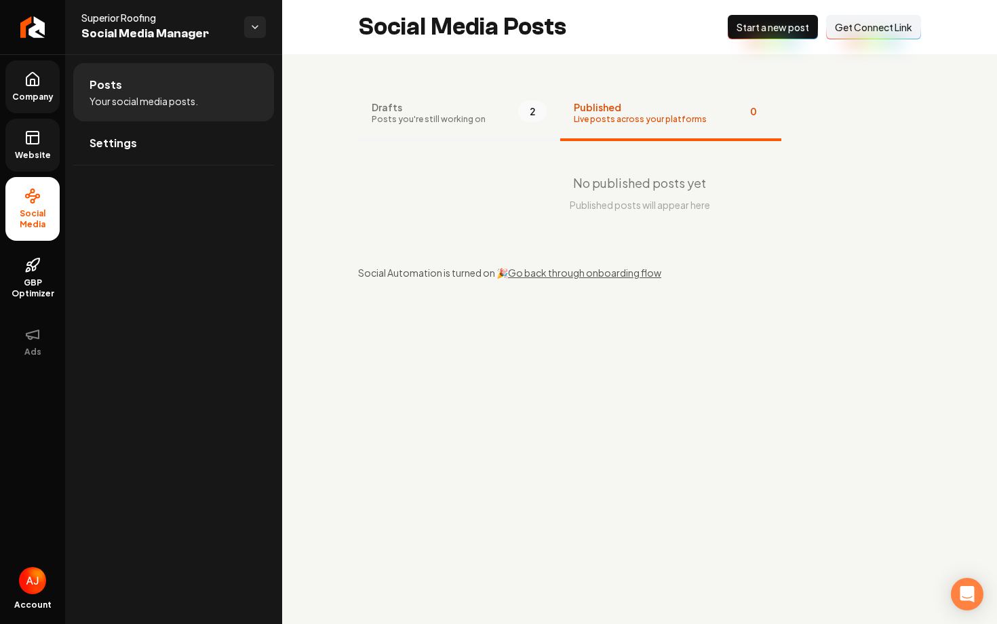
click at [494, 119] on button "Drafts Posts you're still working on 2" at bounding box center [459, 114] width 202 height 54
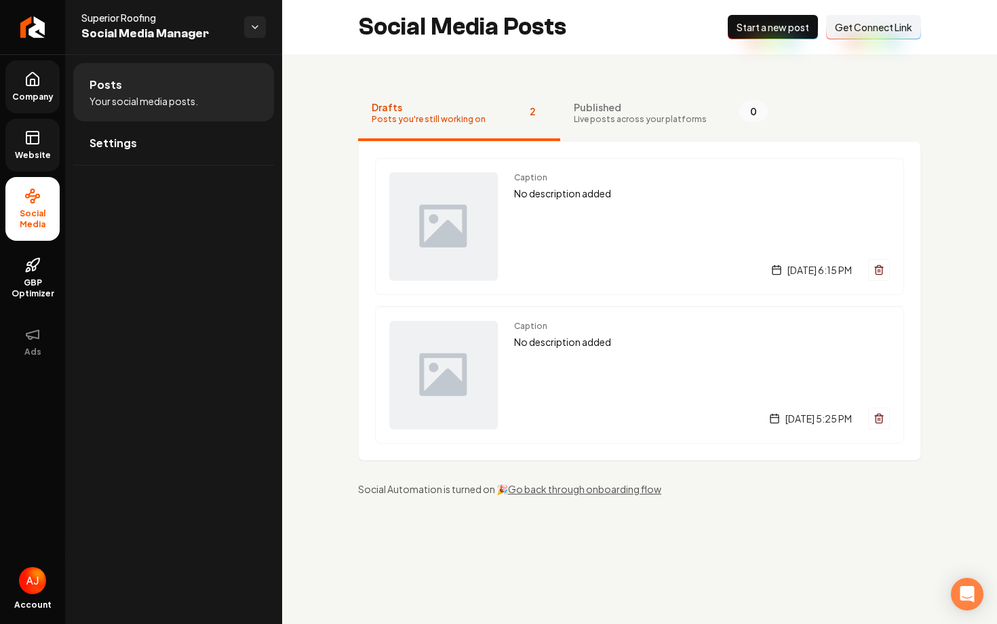
click at [602, 115] on span "Live posts across your platforms" at bounding box center [640, 119] width 133 height 11
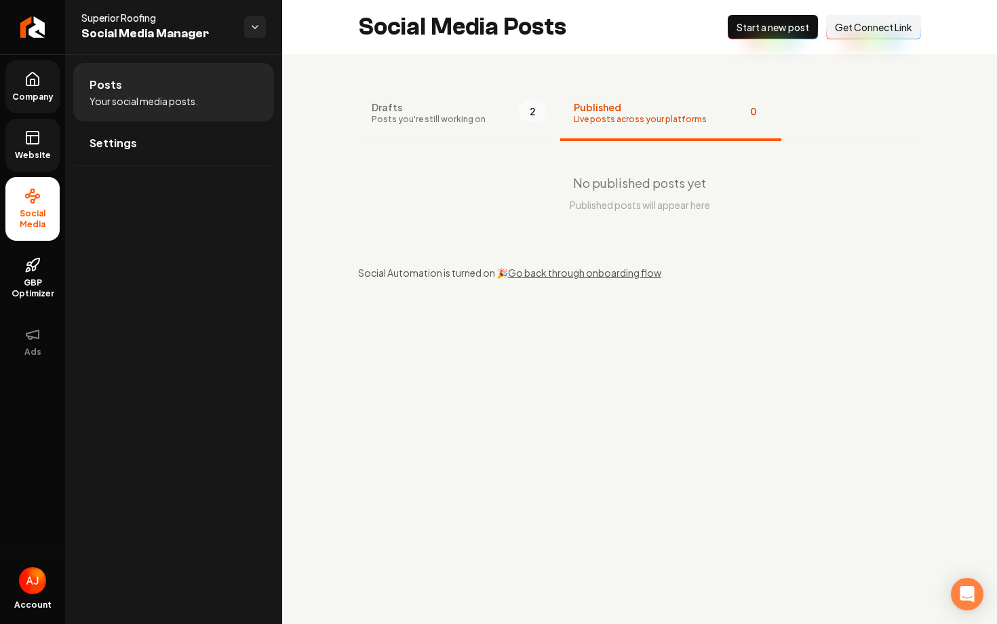
click at [43, 145] on link "Website" at bounding box center [32, 145] width 54 height 53
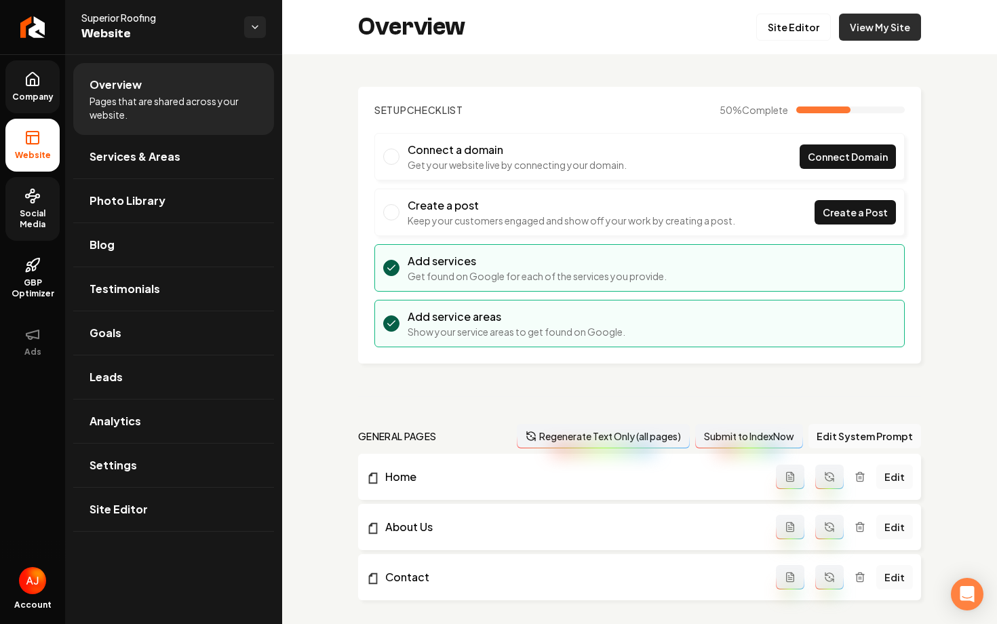
click at [856, 31] on link "View My Site" at bounding box center [880, 27] width 82 height 27
click at [798, 28] on link "Site Editor" at bounding box center [793, 27] width 75 height 27
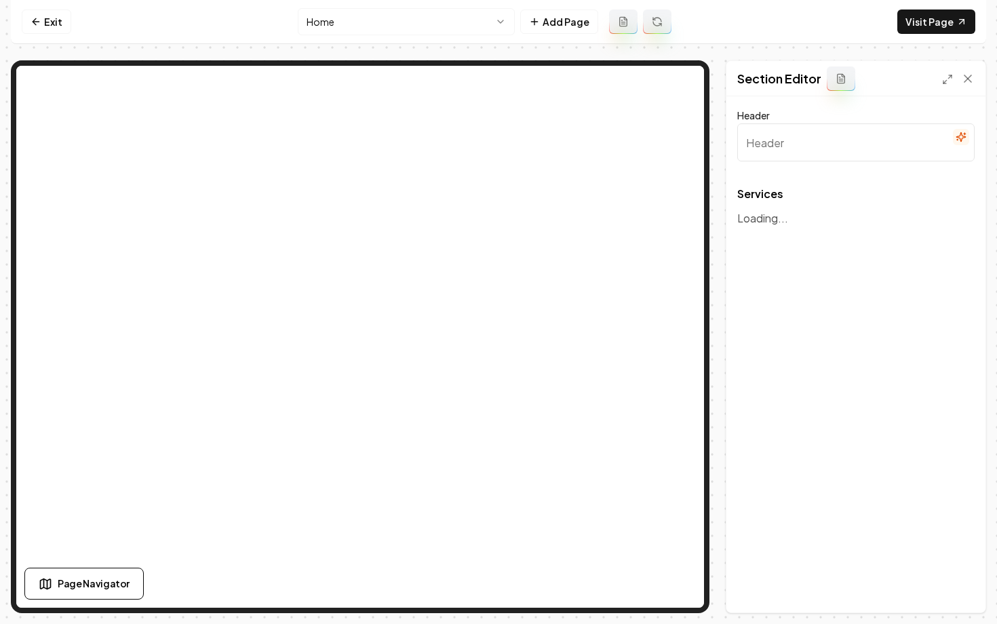
type input "Our Roofing Solutions"
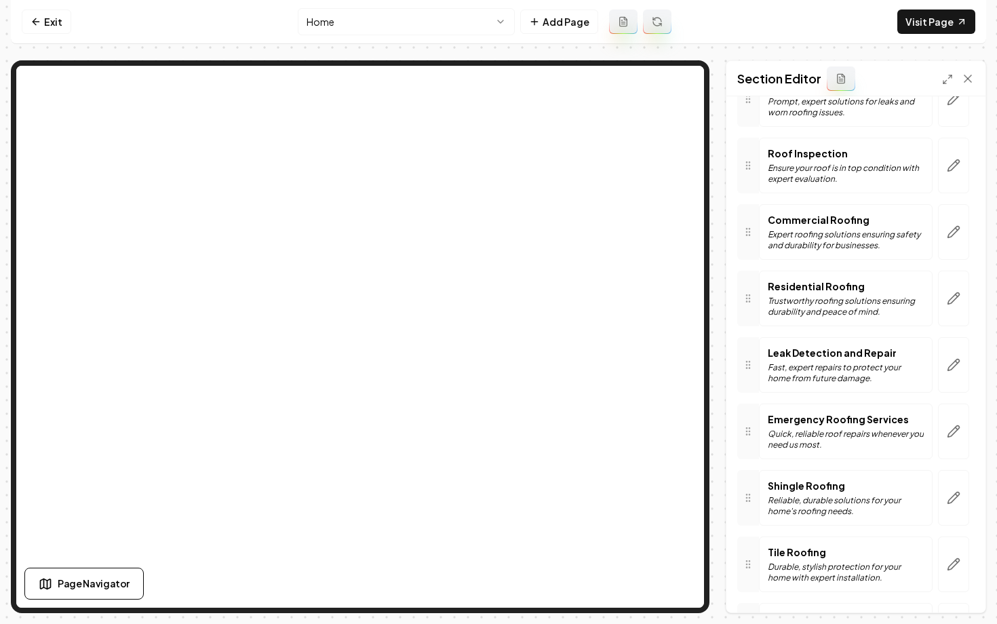
scroll to position [317, 0]
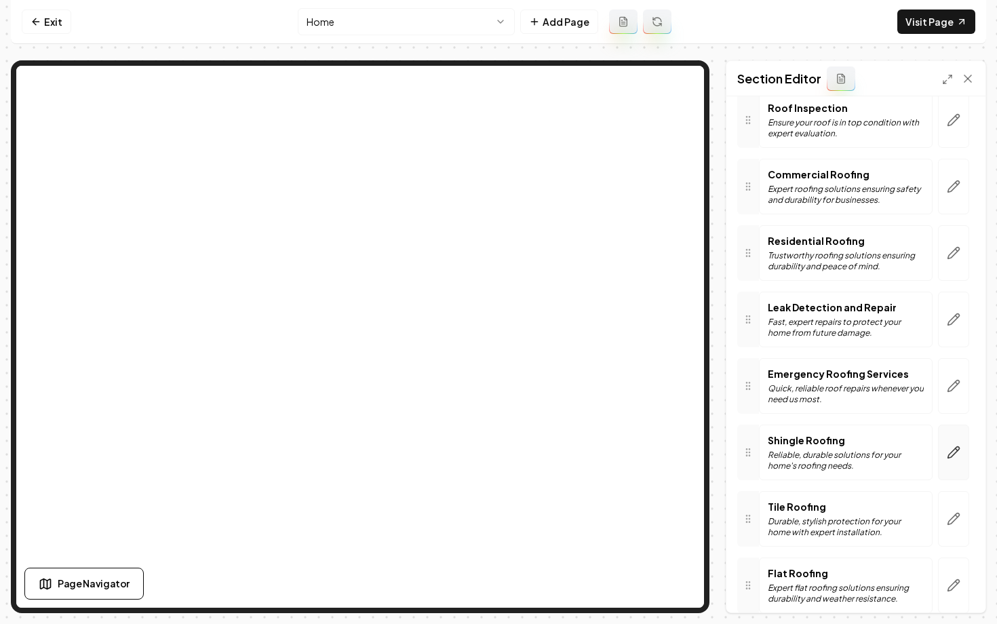
click at [957, 457] on icon "button" at bounding box center [954, 453] width 14 height 14
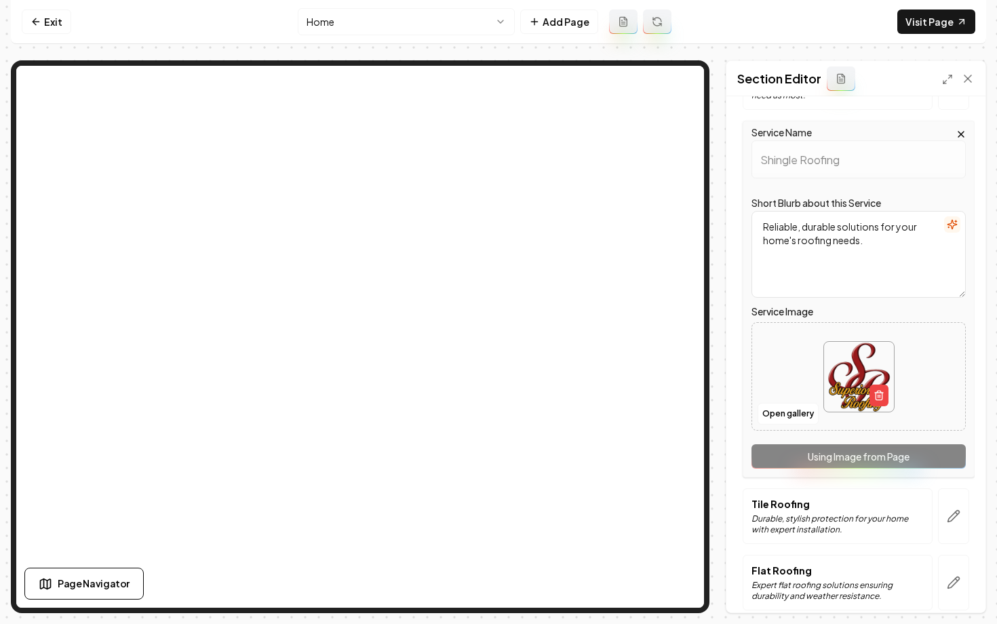
scroll to position [738, 0]
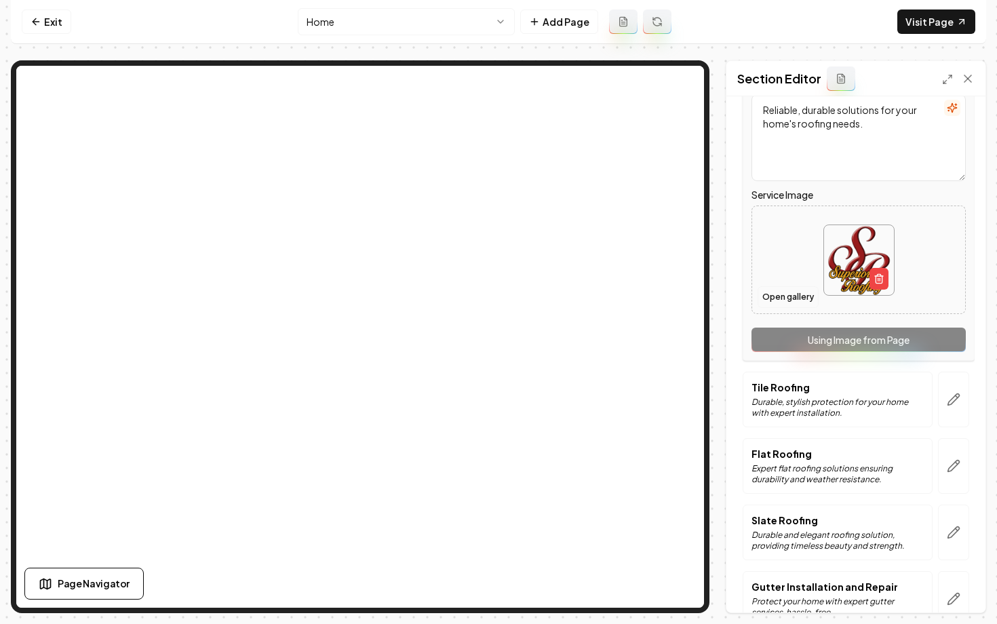
click at [797, 294] on button "Open gallery" at bounding box center [788, 297] width 61 height 22
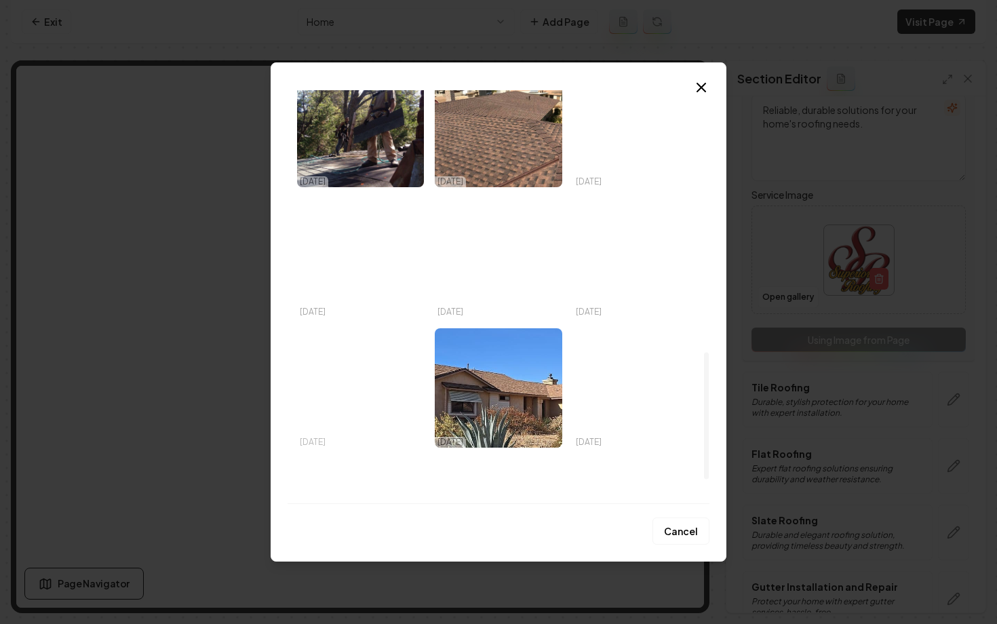
scroll to position [927, 0]
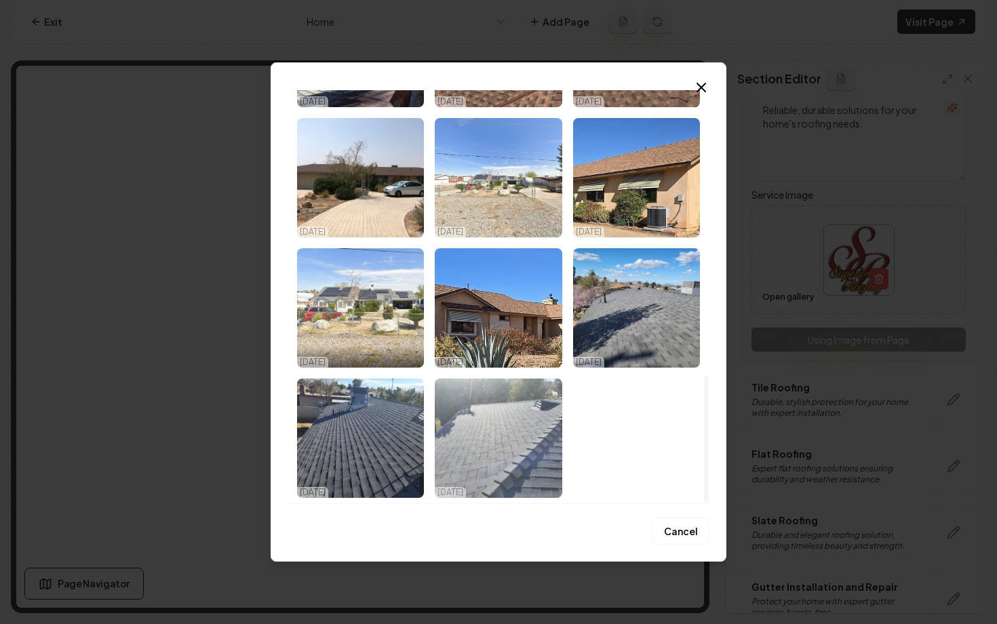
click at [505, 475] on img "Select image image_689fd58c5c7cd75eb8af5d73.jpeg" at bounding box center [498, 437] width 127 height 119
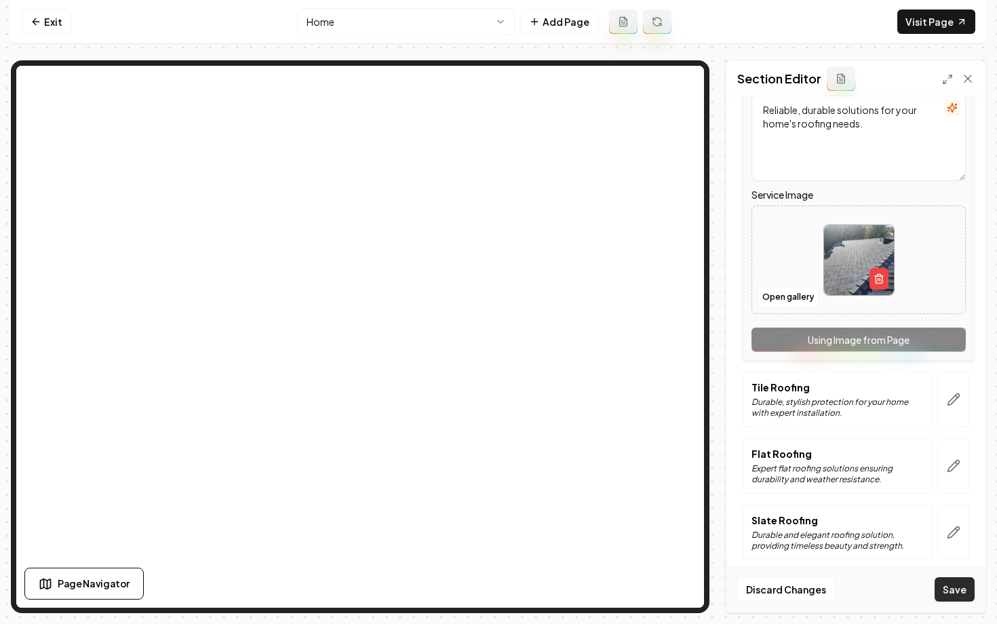
click at [954, 587] on button "Save" at bounding box center [955, 589] width 40 height 24
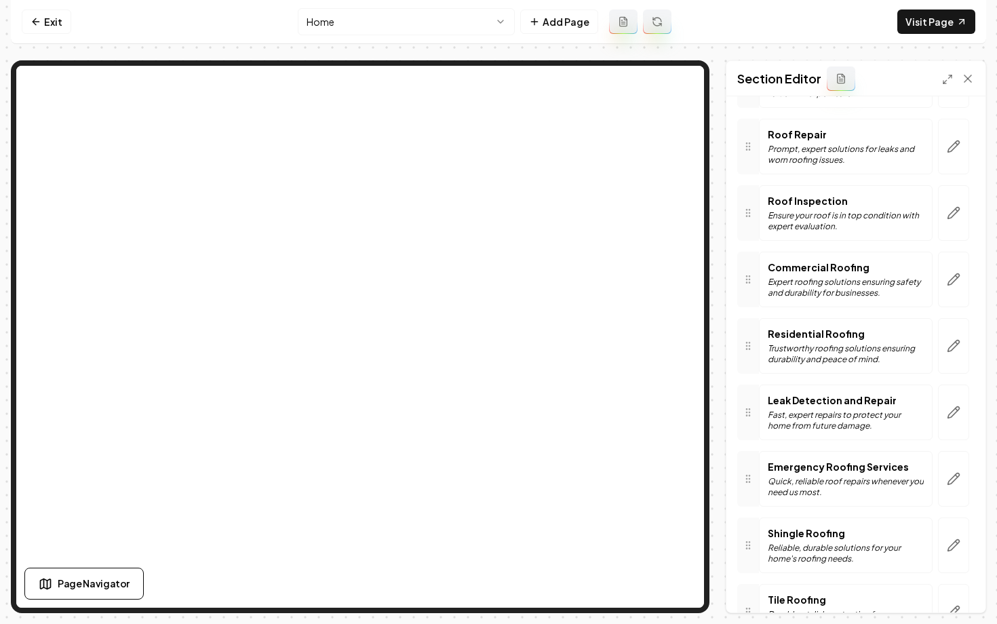
scroll to position [0, 0]
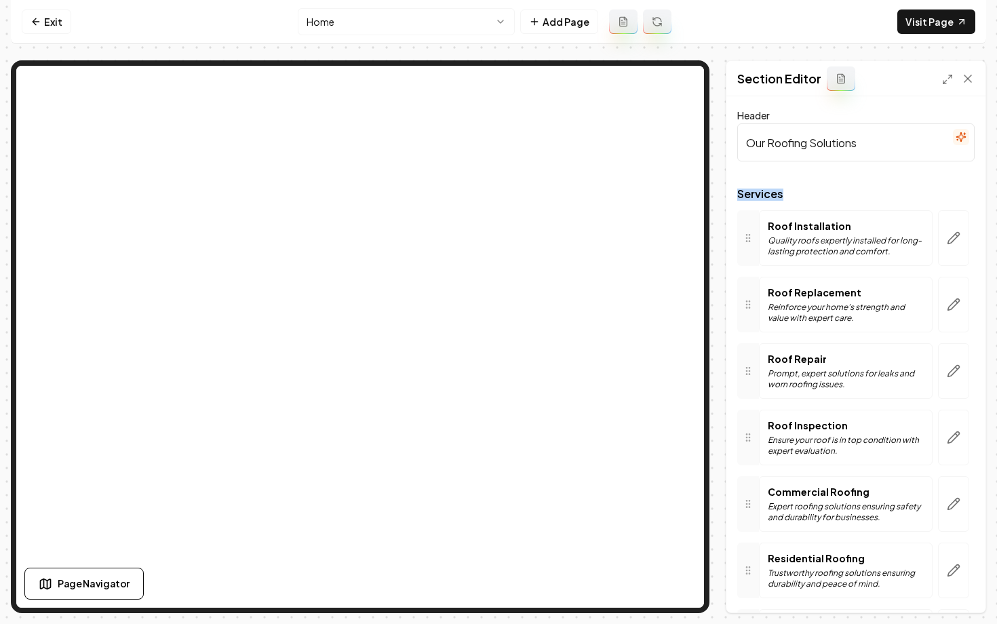
drag, startPoint x: 785, startPoint y: 196, endPoint x: 738, endPoint y: 197, distance: 47.5
click at [738, 196] on span "Services" at bounding box center [855, 194] width 237 height 11
click at [42, 24] on link "Exit" at bounding box center [47, 21] width 50 height 24
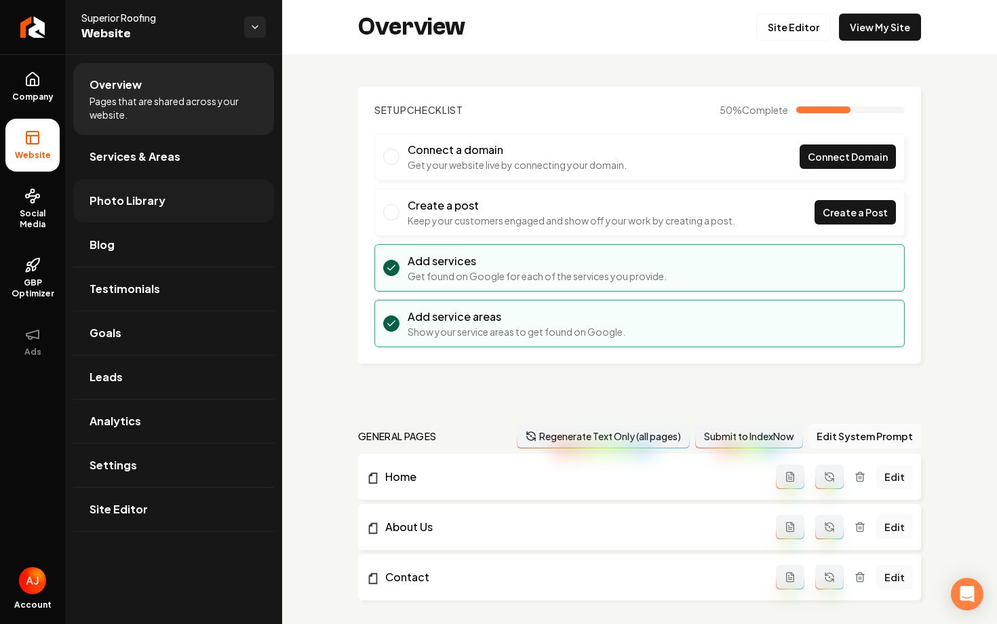
click at [118, 203] on span "Photo Library" at bounding box center [128, 201] width 76 height 16
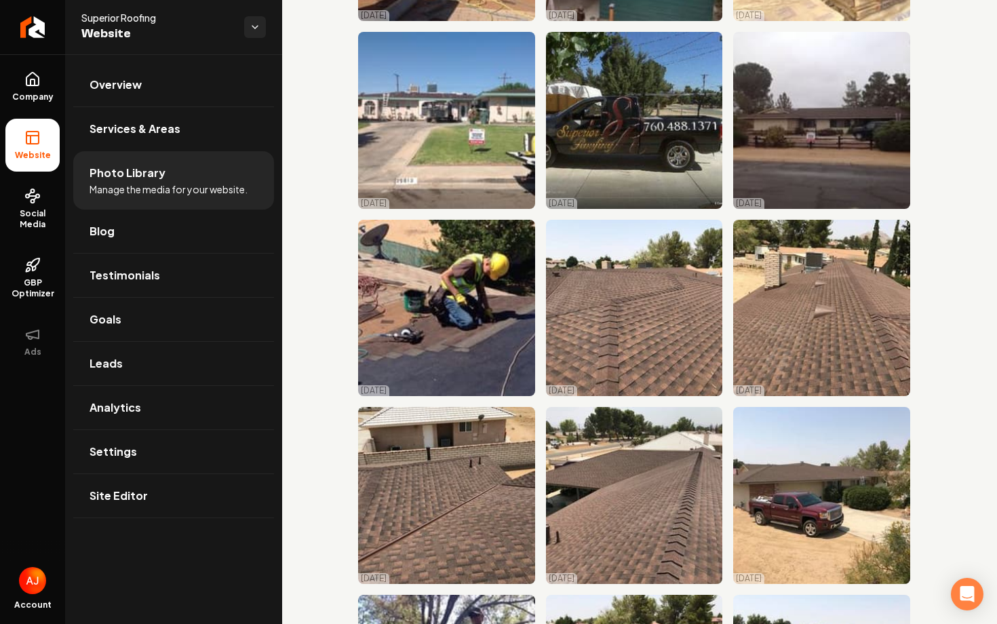
scroll to position [621, 0]
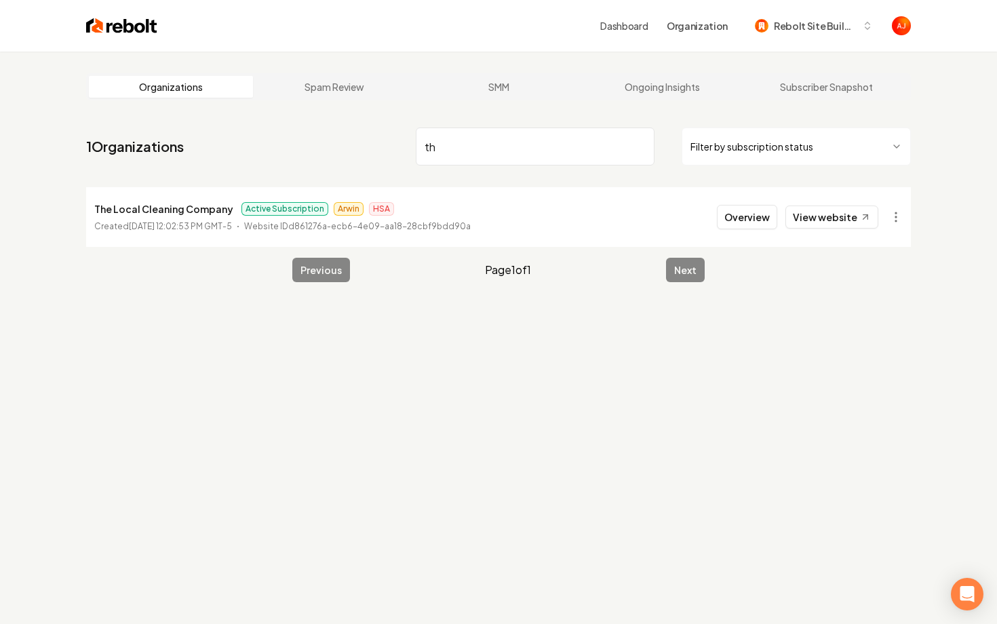
type input "t"
click at [829, 210] on link "View website" at bounding box center [831, 217] width 93 height 23
drag, startPoint x: 479, startPoint y: 146, endPoint x: 364, endPoint y: 142, distance: 114.7
click at [369, 144] on nav "1 Organizations local lan Filter by subscription status" at bounding box center [498, 152] width 825 height 60
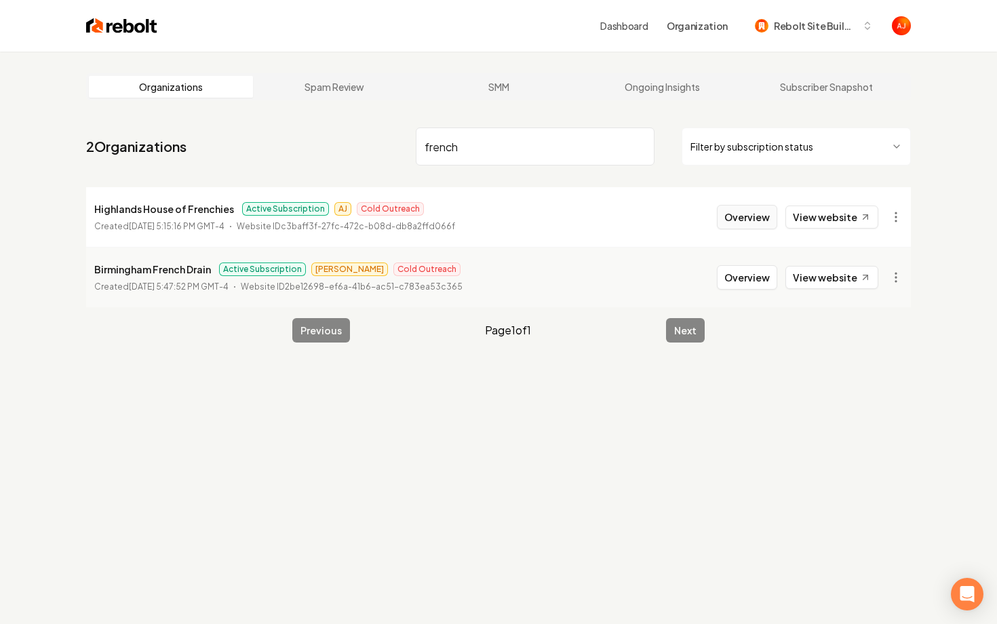
type input "french"
click at [724, 216] on button "Overview" at bounding box center [747, 217] width 60 height 24
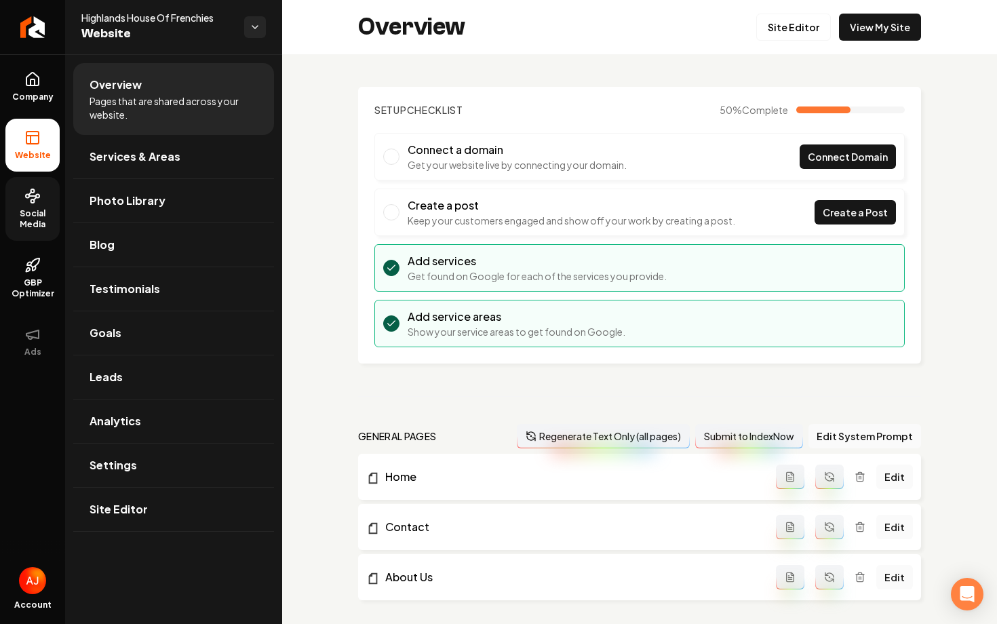
click at [33, 212] on span "Social Media" at bounding box center [32, 219] width 54 height 22
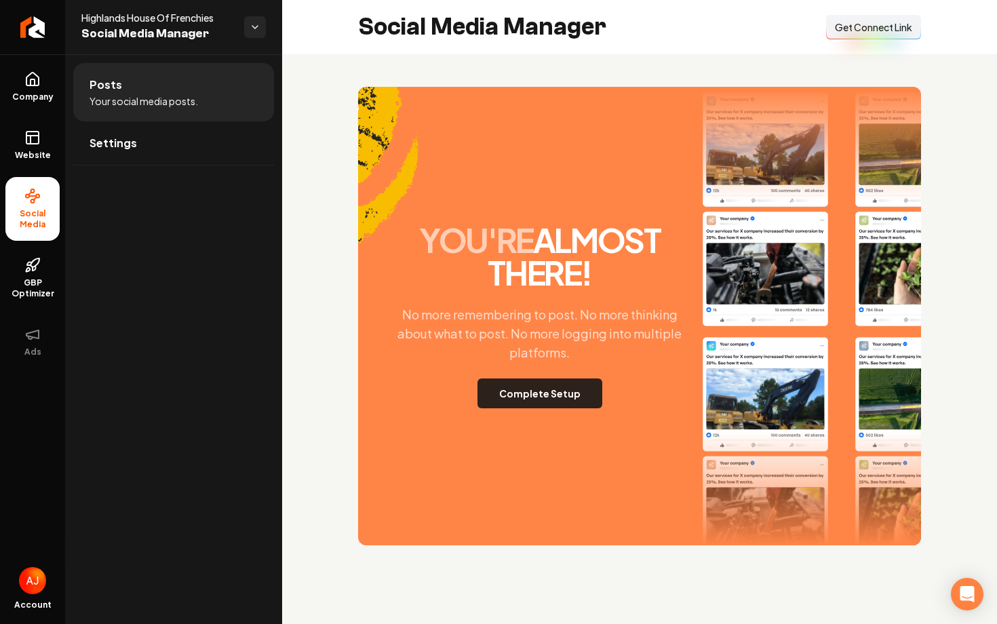
click at [525, 399] on button "Complete Setup" at bounding box center [539, 393] width 125 height 30
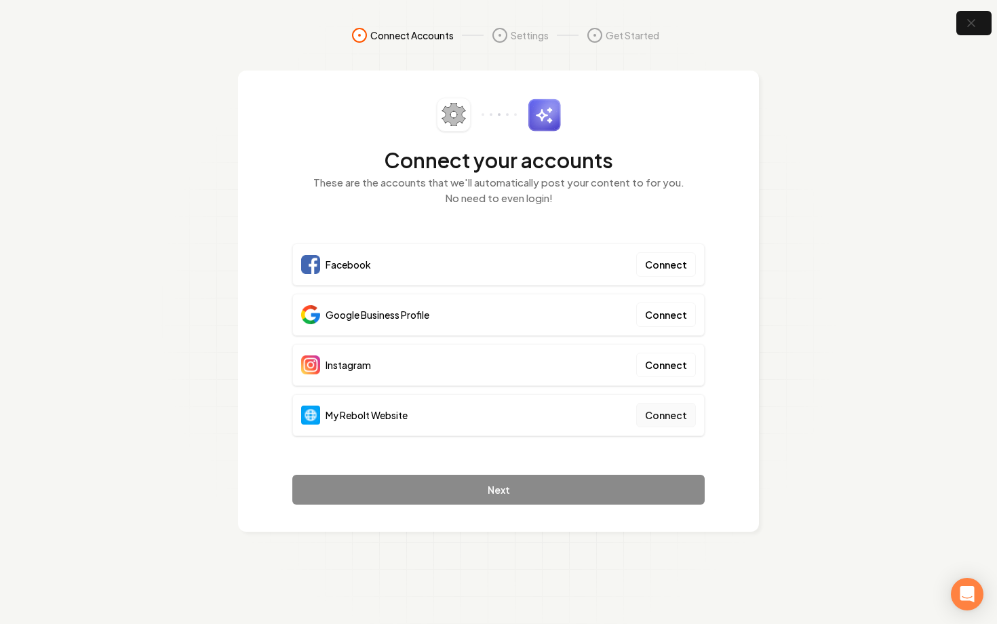
click at [643, 418] on button "Connect" at bounding box center [666, 415] width 60 height 24
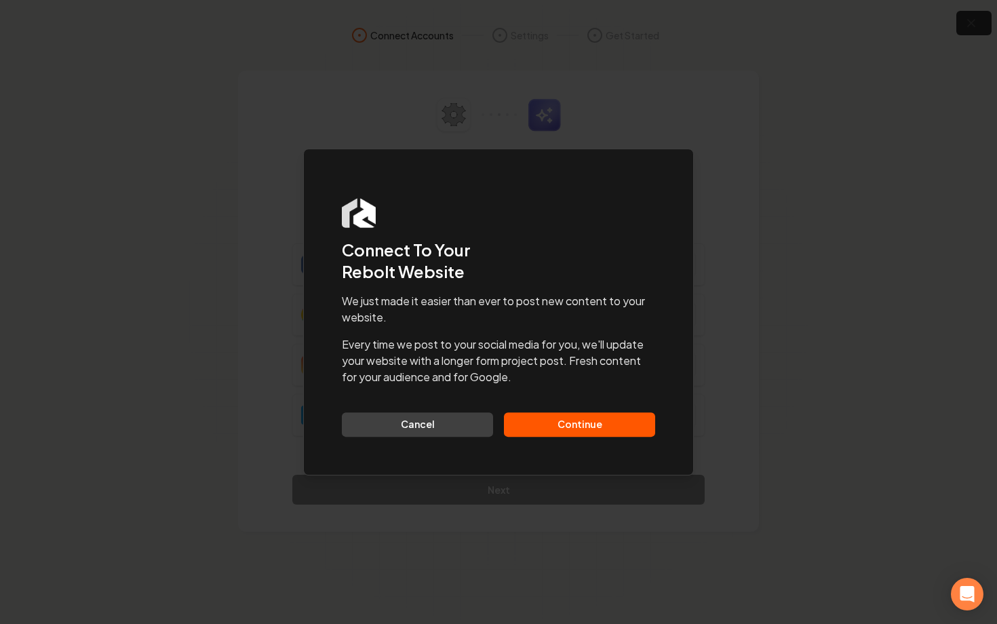
click at [617, 412] on button "Continue" at bounding box center [579, 424] width 151 height 24
click at [623, 433] on div "Cancel Continue" at bounding box center [498, 424] width 313 height 24
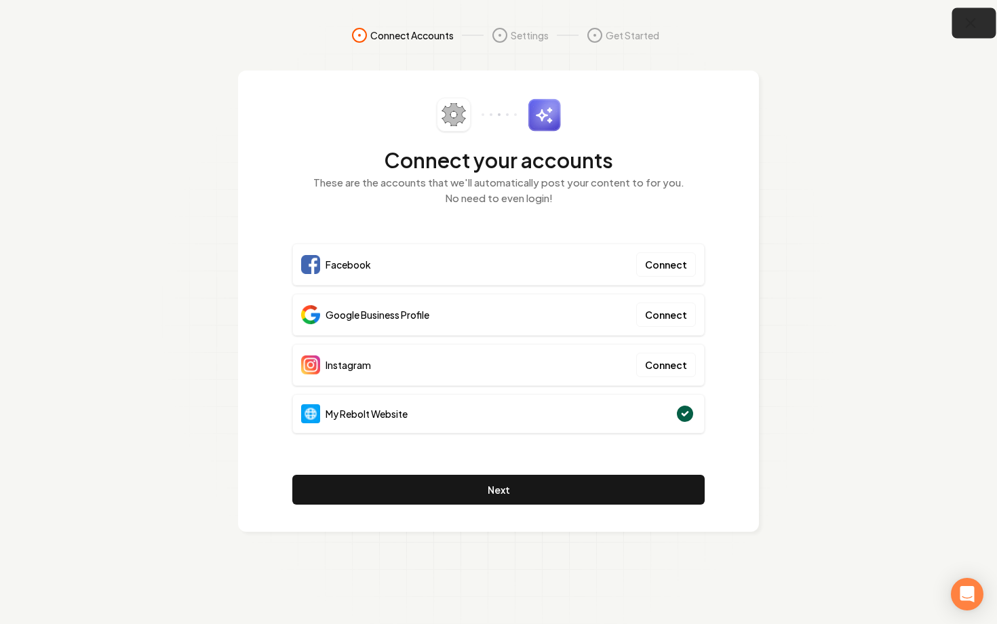
click at [970, 27] on icon "button" at bounding box center [970, 23] width 17 height 17
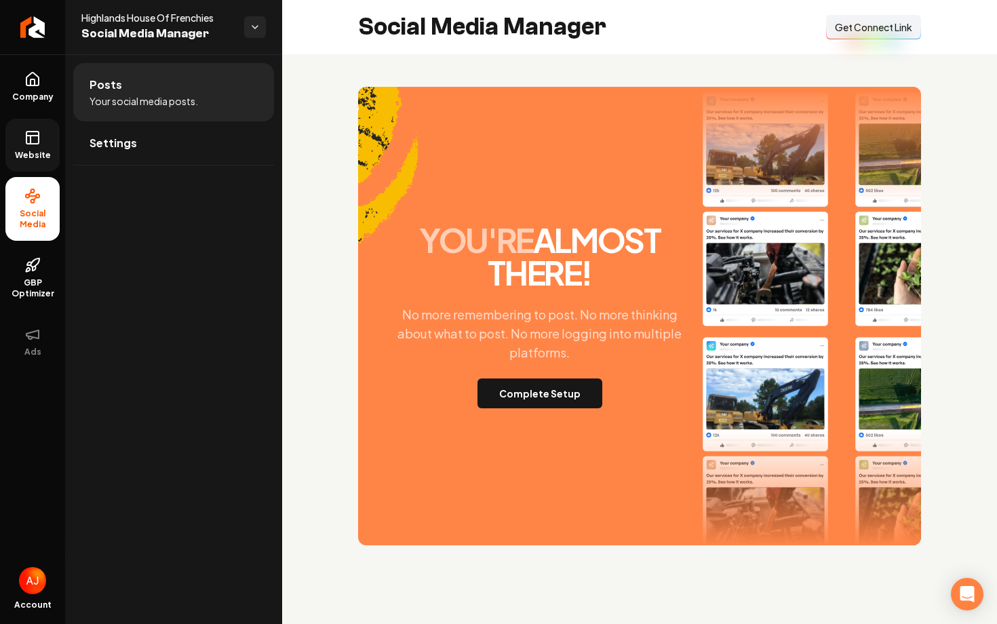
click at [12, 137] on link "Website" at bounding box center [32, 145] width 54 height 53
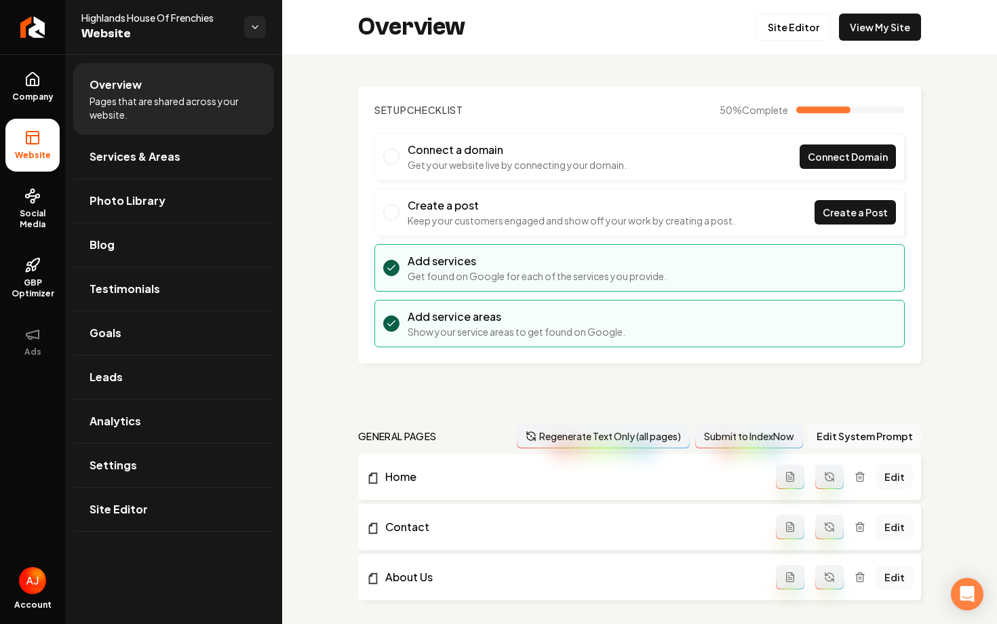
click at [877, 41] on div "Overview Site Editor View My Site" at bounding box center [639, 27] width 715 height 54
click at [876, 32] on link "View My Site" at bounding box center [880, 27] width 82 height 27
click at [20, 214] on span "Social Media" at bounding box center [32, 219] width 54 height 22
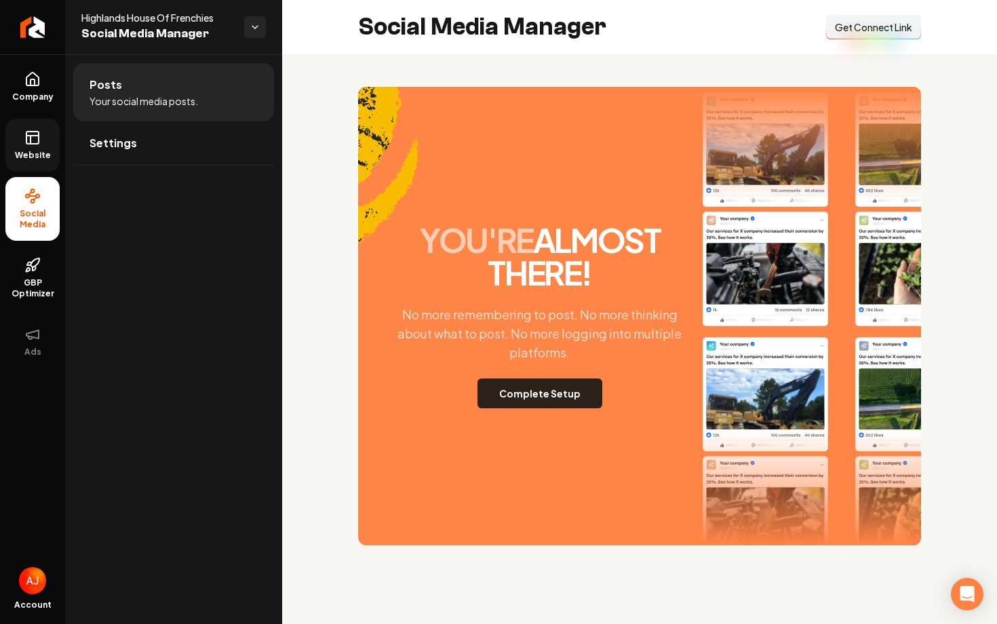
click at [530, 385] on button "Complete Setup" at bounding box center [539, 393] width 125 height 30
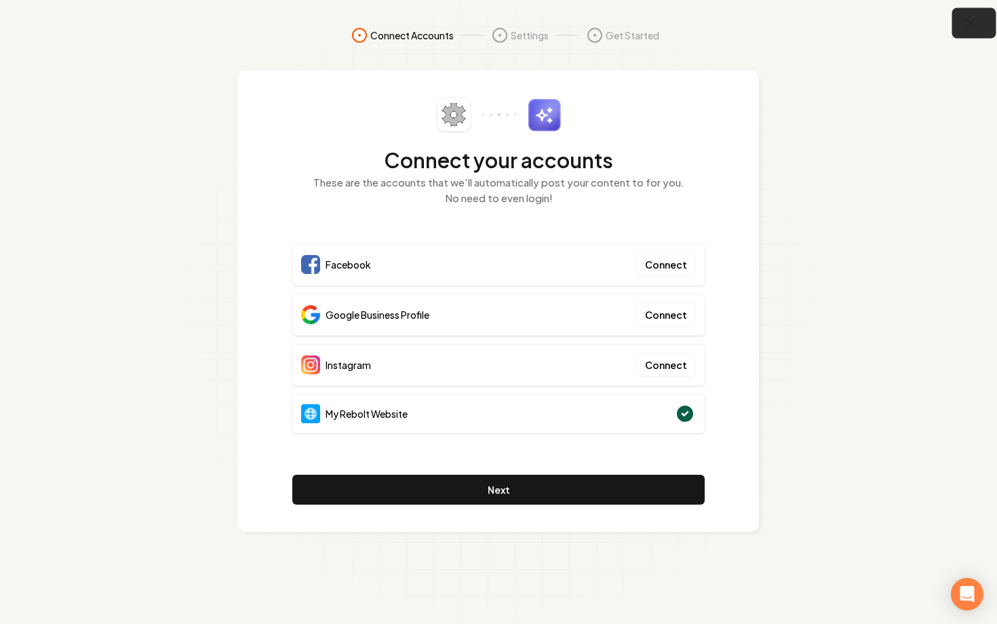
click at [977, 20] on icon "button" at bounding box center [970, 23] width 17 height 17
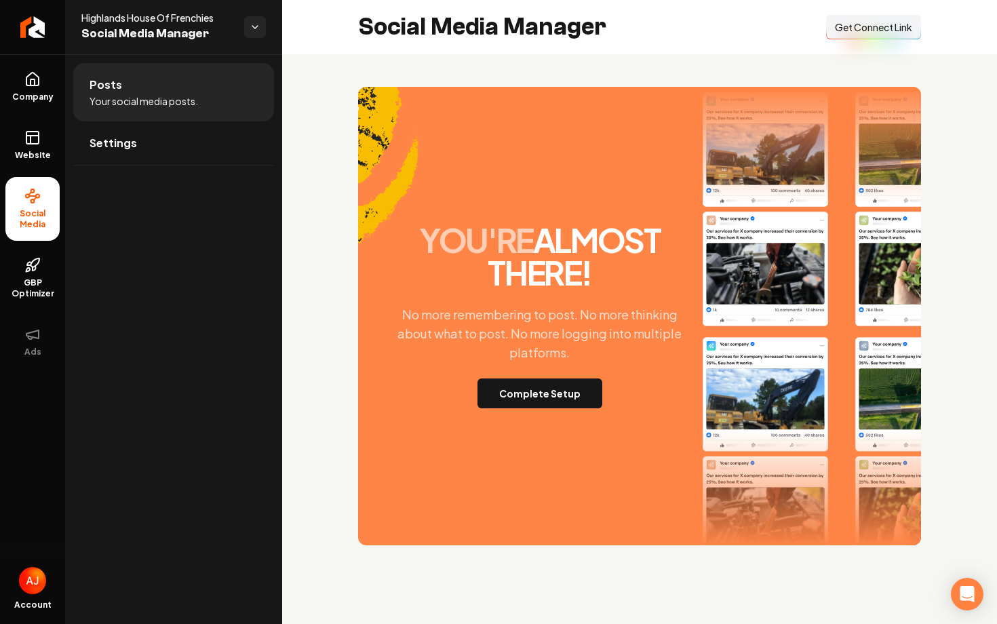
click at [850, 33] on span "Get Connect Link" at bounding box center [873, 27] width 77 height 14
click at [843, 24] on span "Get Connect Link" at bounding box center [873, 27] width 77 height 14
click at [520, 395] on button "Complete Setup" at bounding box center [539, 393] width 125 height 30
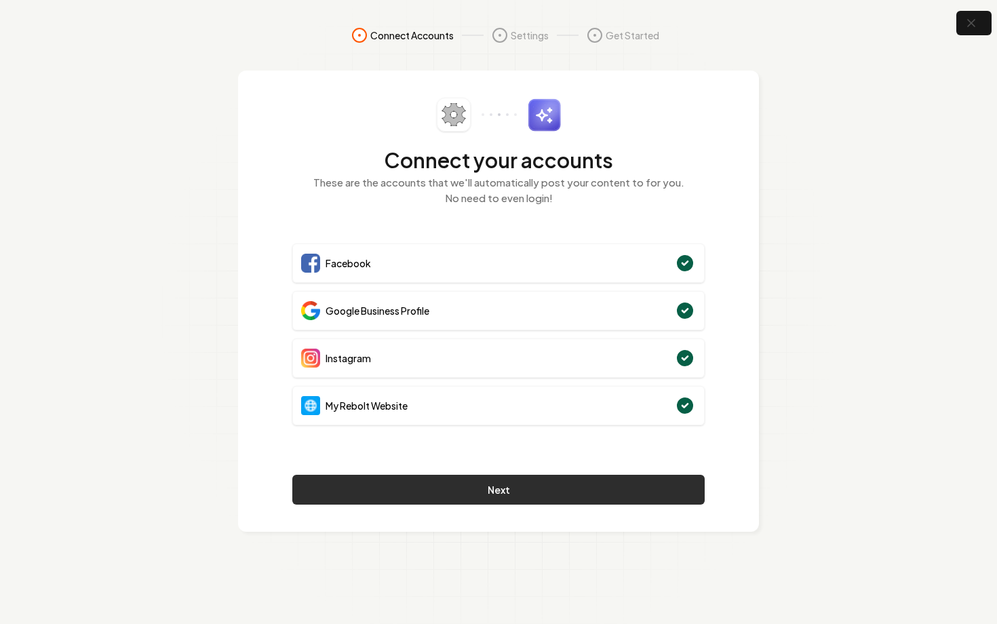
click at [560, 486] on button "Next" at bounding box center [498, 490] width 412 height 30
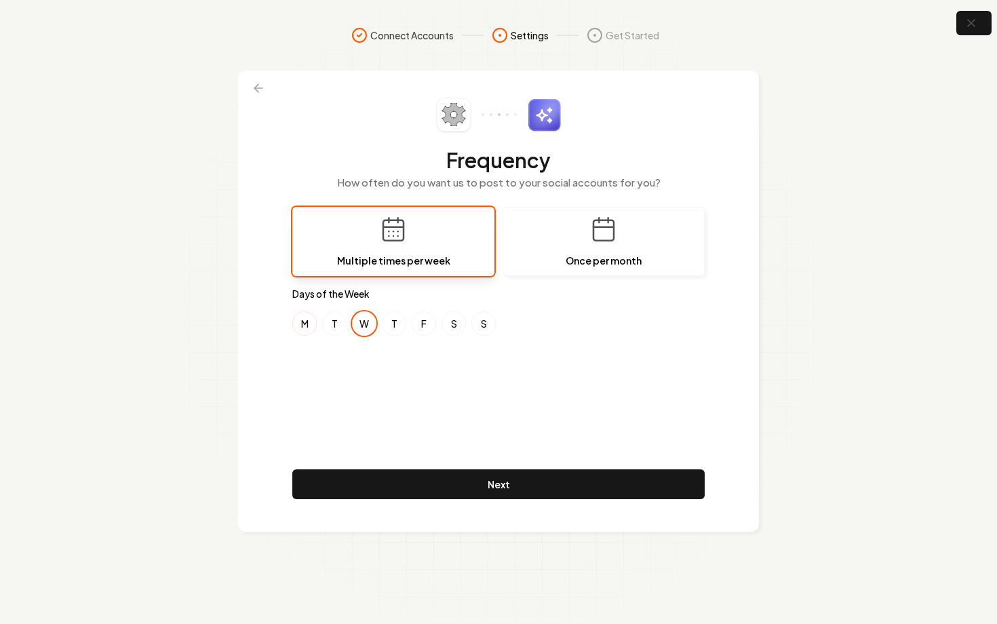
click at [301, 323] on button "M" at bounding box center [304, 323] width 24 height 24
click at [431, 330] on button "F" at bounding box center [424, 323] width 24 height 24
click at [448, 330] on button "S" at bounding box center [454, 323] width 24 height 24
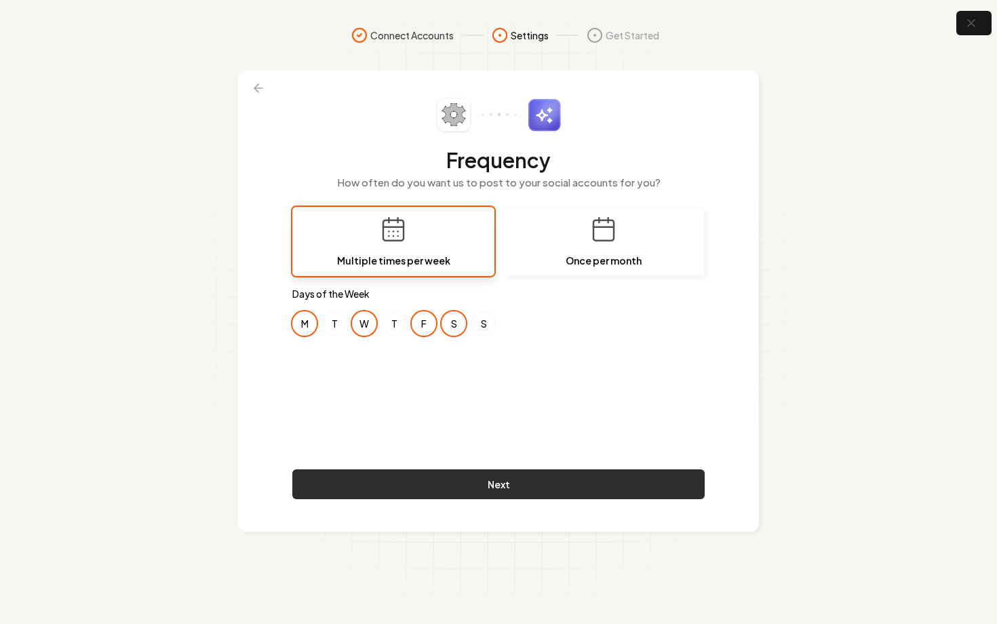
click at [526, 491] on button "Next" at bounding box center [498, 484] width 412 height 30
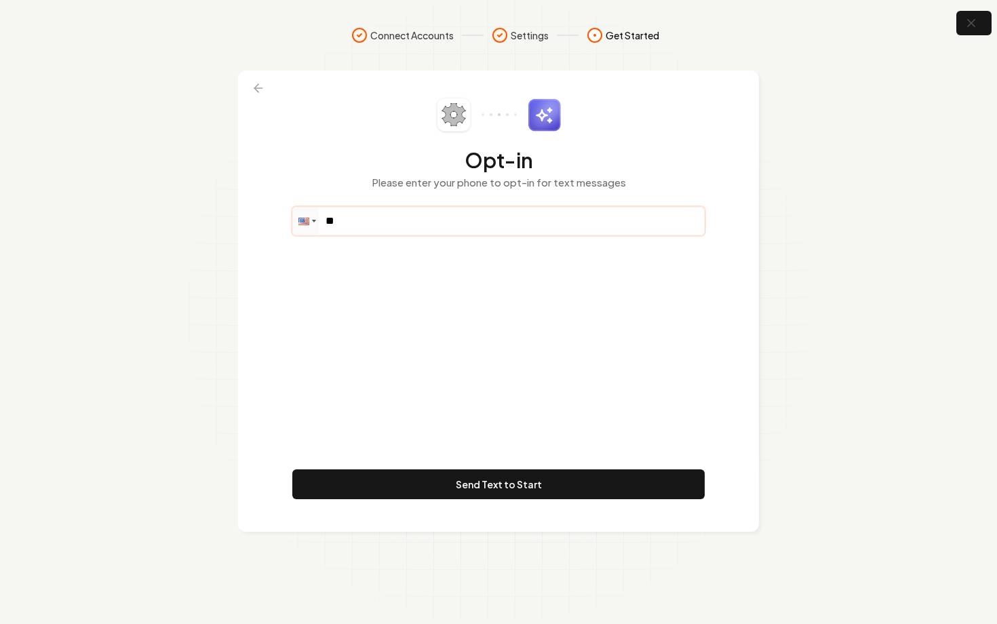
click at [364, 232] on input "**" at bounding box center [498, 221] width 411 height 27
paste input "**********"
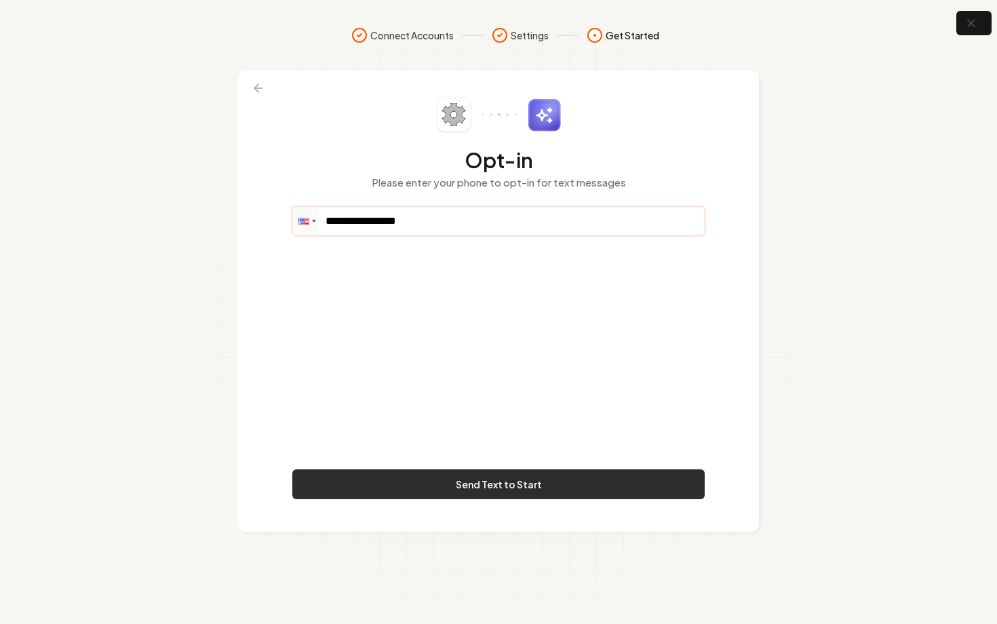
type input "**********"
click at [534, 475] on button "Send Text to Start" at bounding box center [498, 484] width 412 height 30
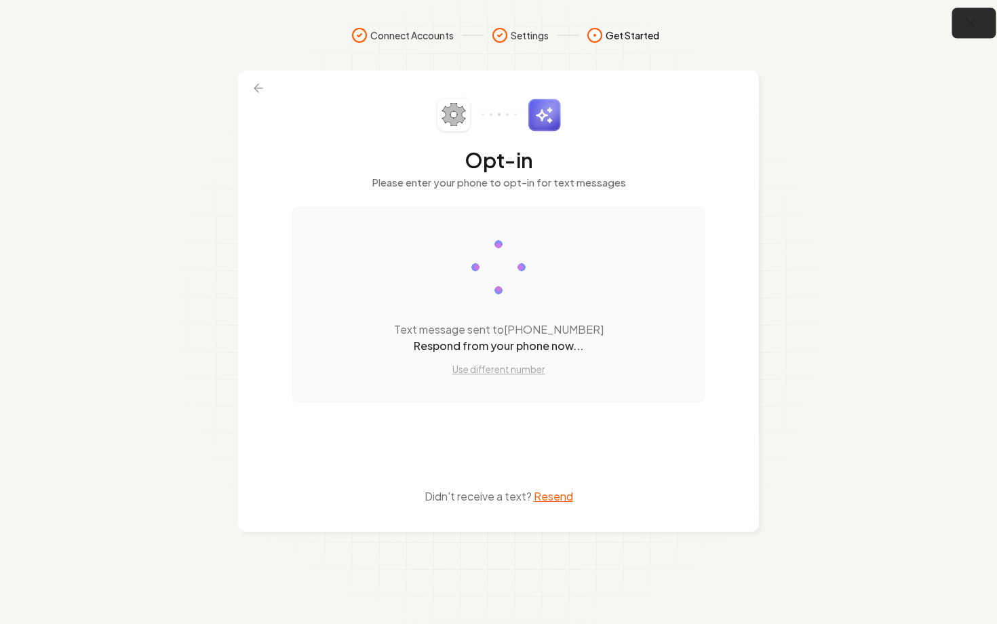
click at [958, 24] on button "button" at bounding box center [974, 23] width 44 height 31
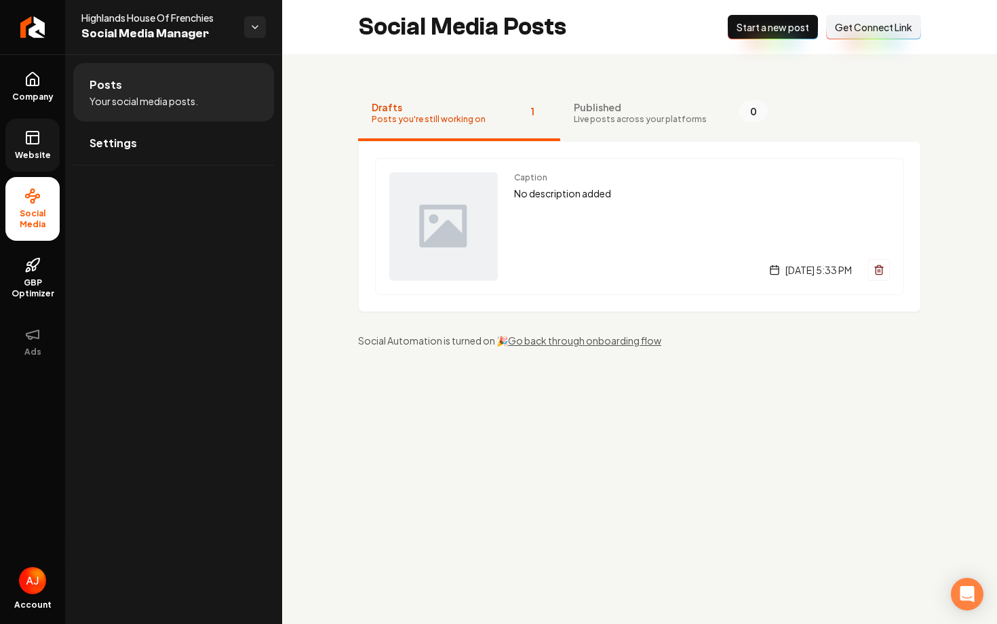
click at [28, 142] on icon at bounding box center [32, 138] width 16 height 16
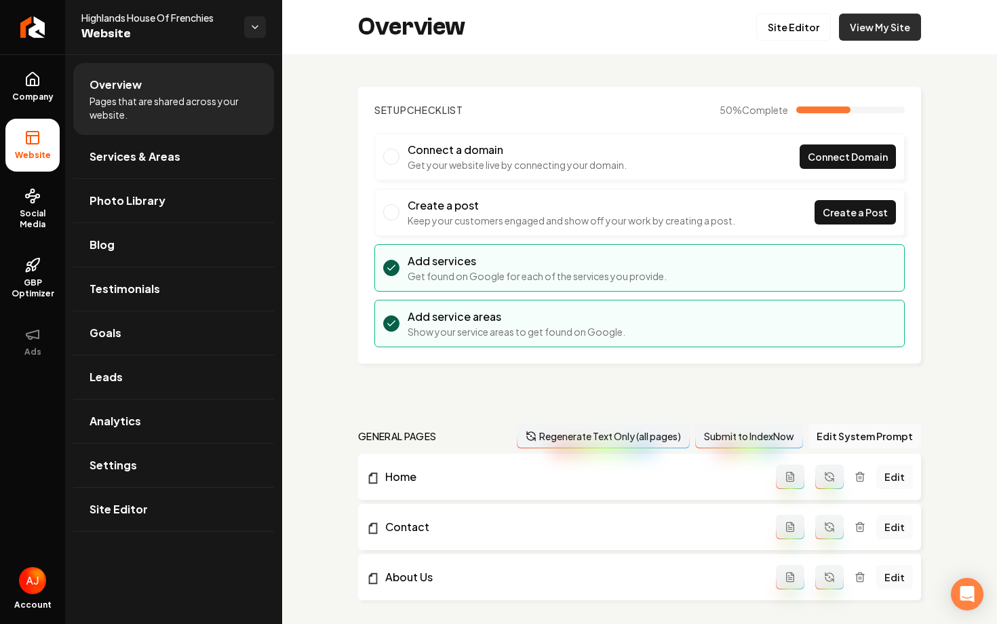
click at [867, 31] on link "View My Site" at bounding box center [880, 27] width 82 height 27
click at [882, 33] on link "View My Site" at bounding box center [880, 27] width 82 height 27
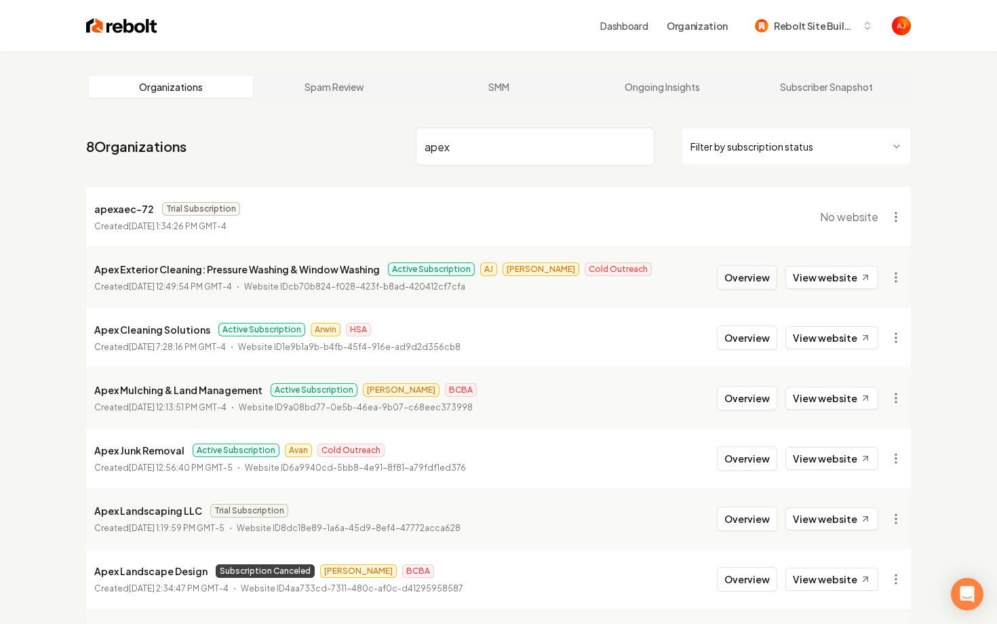
type input "apex"
click at [729, 280] on button "Overview" at bounding box center [747, 277] width 60 height 24
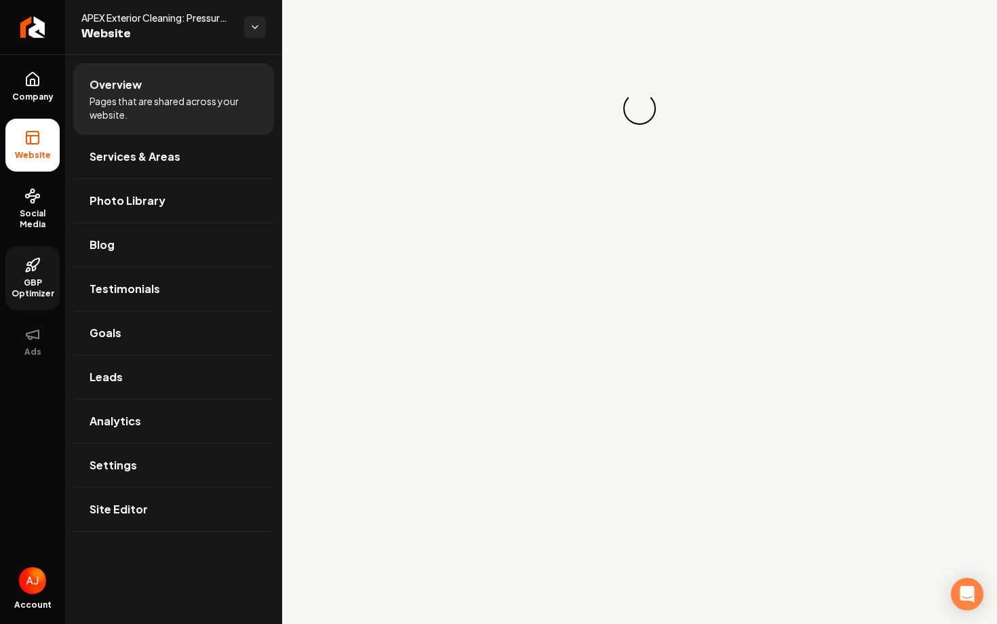
click at [31, 280] on span "GBP Optimizer" at bounding box center [32, 288] width 54 height 22
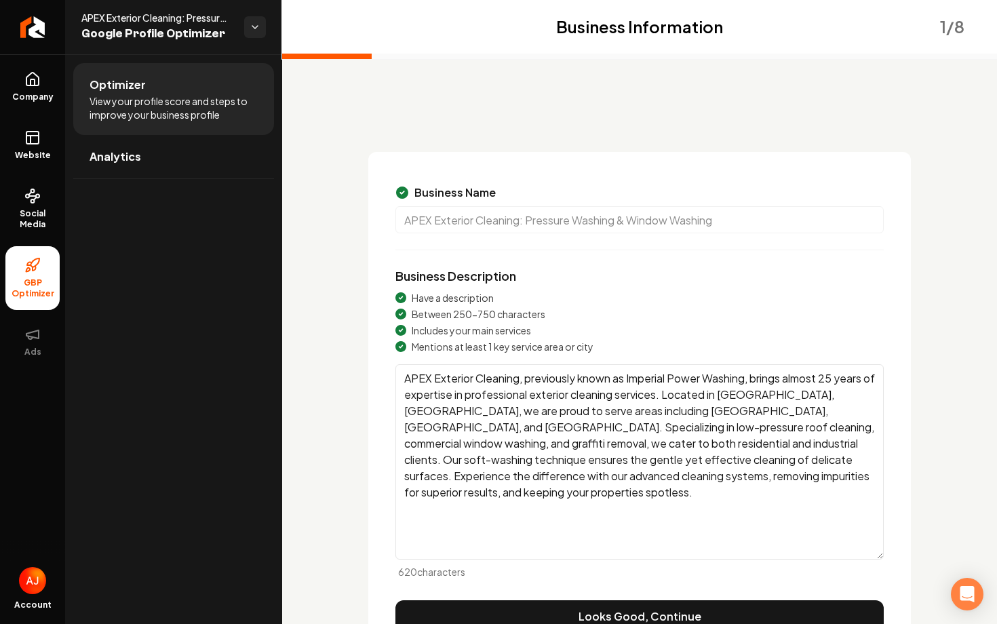
scroll to position [74, 0]
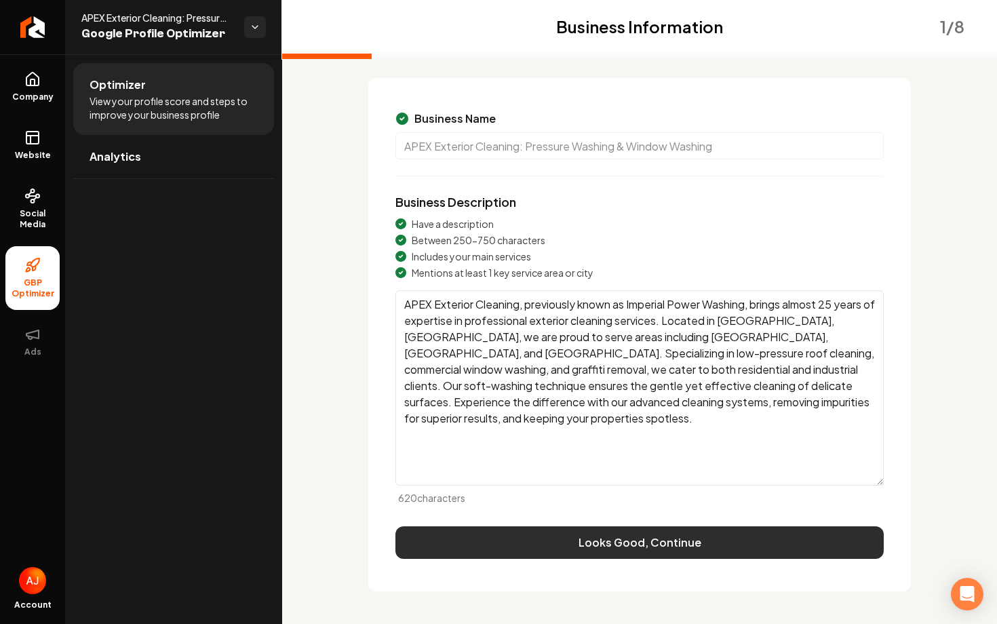
click at [459, 550] on button "Looks Good, Continue" at bounding box center [639, 542] width 488 height 33
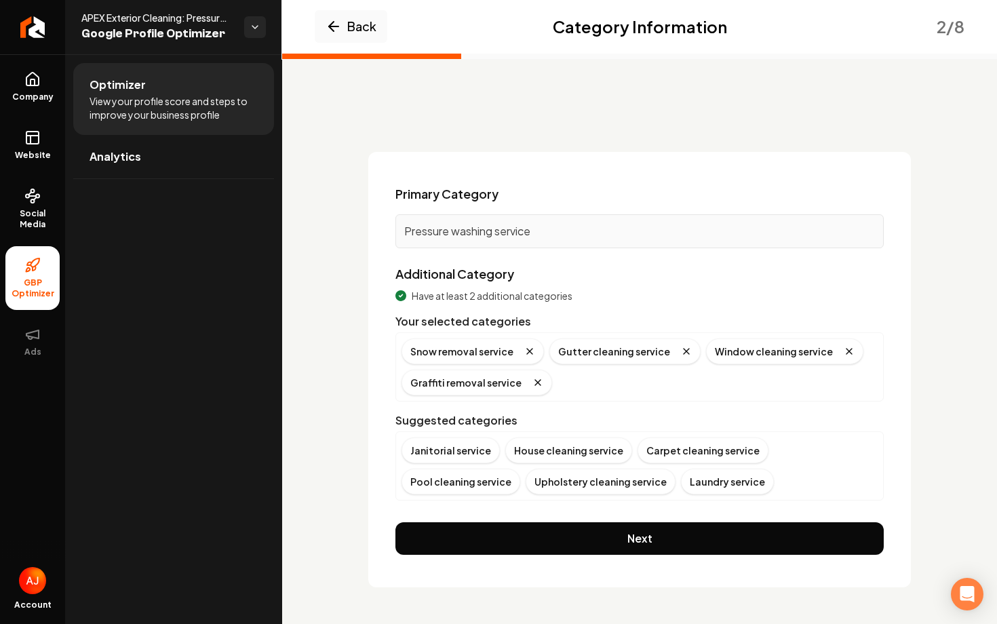
click at [459, 550] on button "Next" at bounding box center [639, 538] width 488 height 33
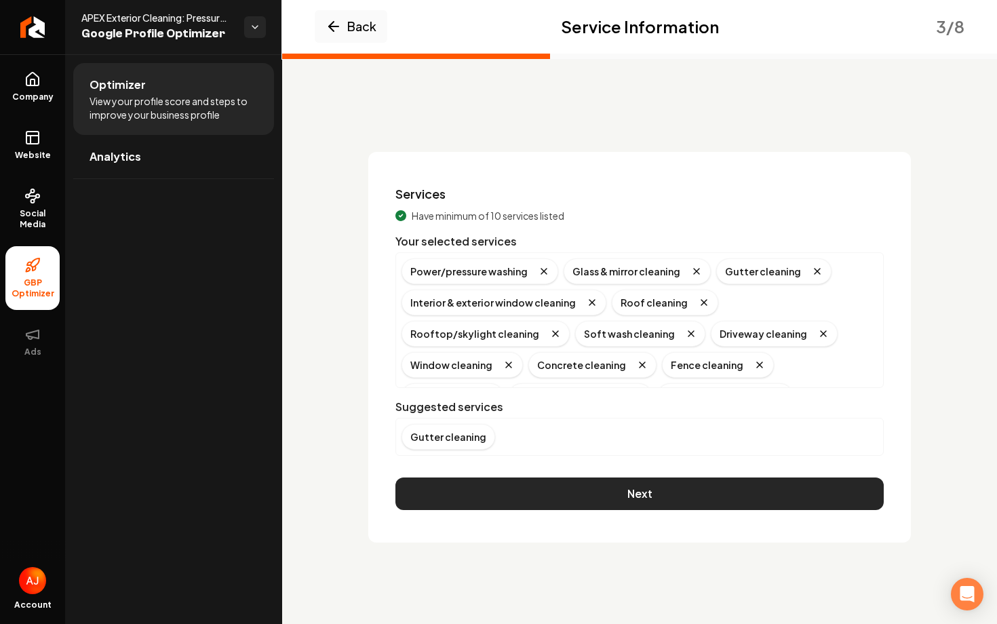
click at [460, 501] on button "Next" at bounding box center [639, 493] width 488 height 33
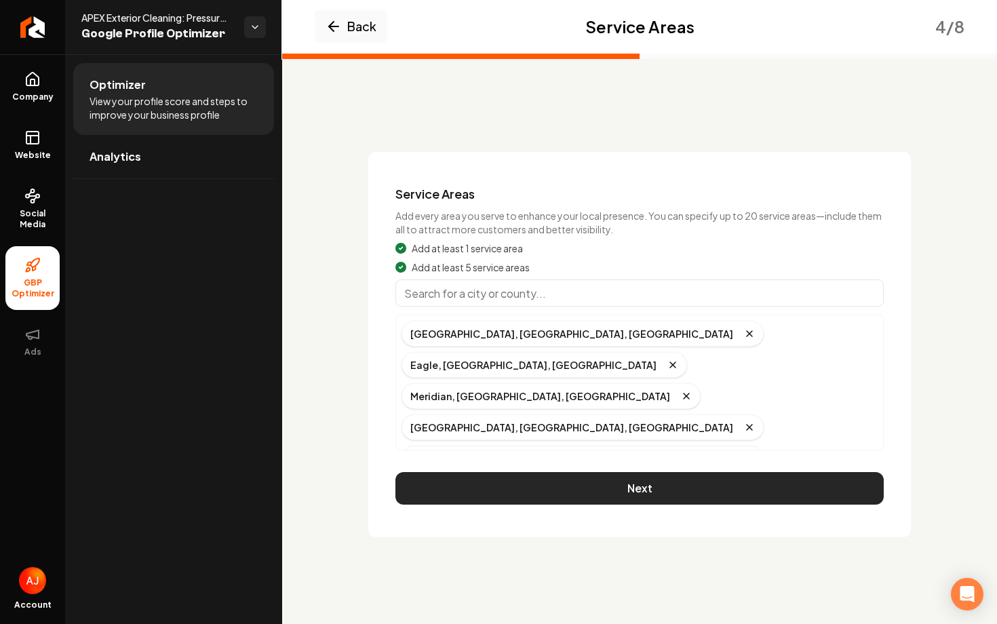
click at [456, 490] on button "Next" at bounding box center [639, 488] width 488 height 33
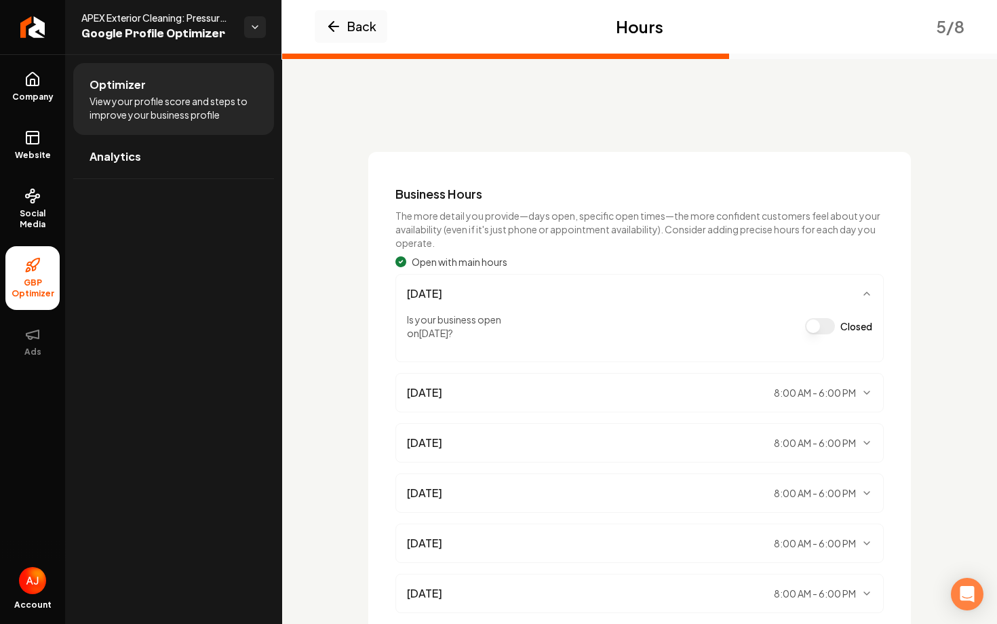
scroll to position [159, 0]
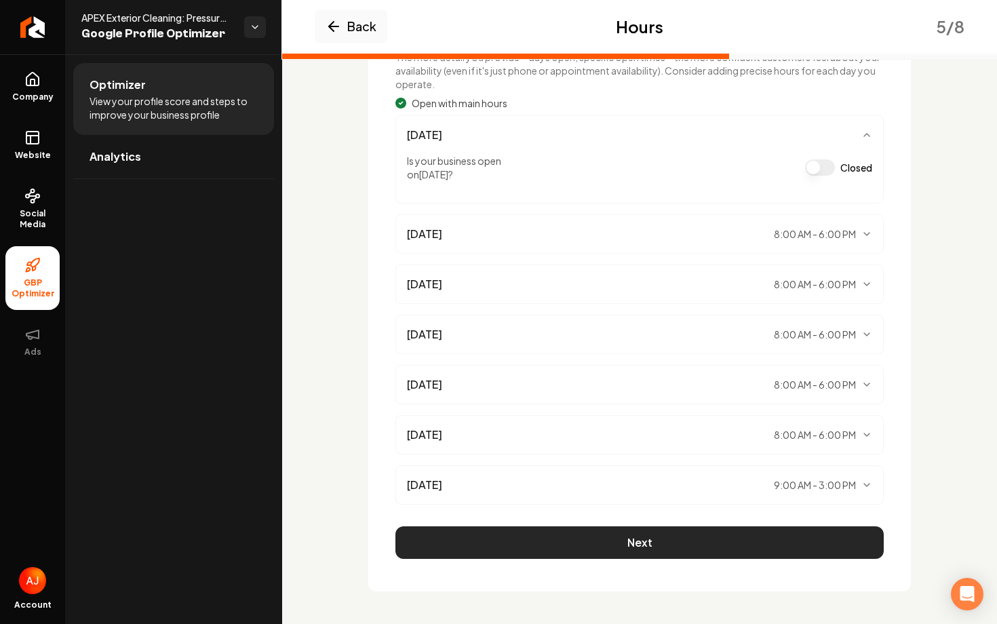
click at [507, 551] on button "Next" at bounding box center [639, 542] width 488 height 33
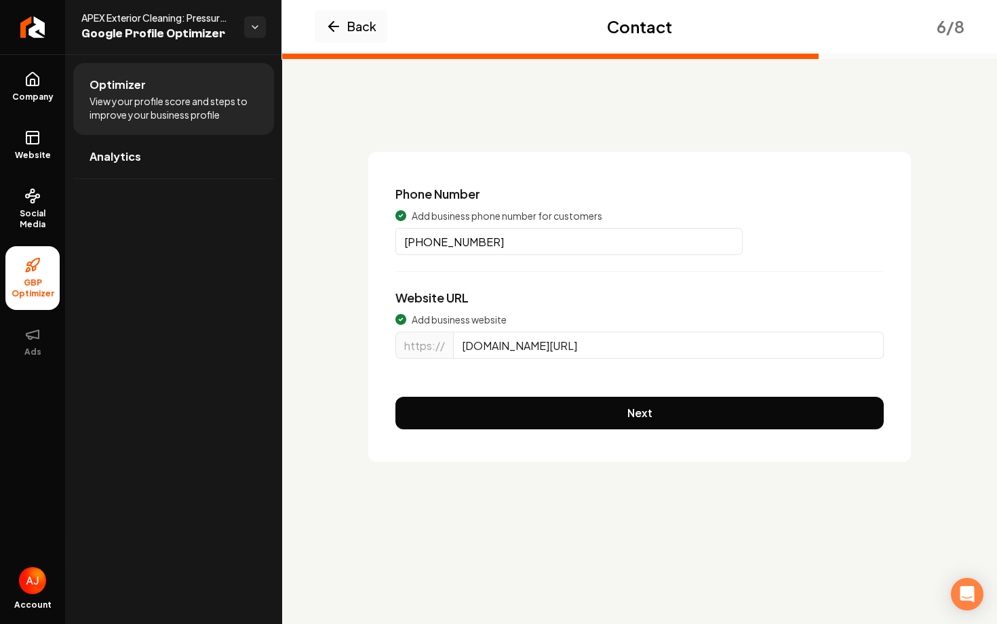
scroll to position [0, 0]
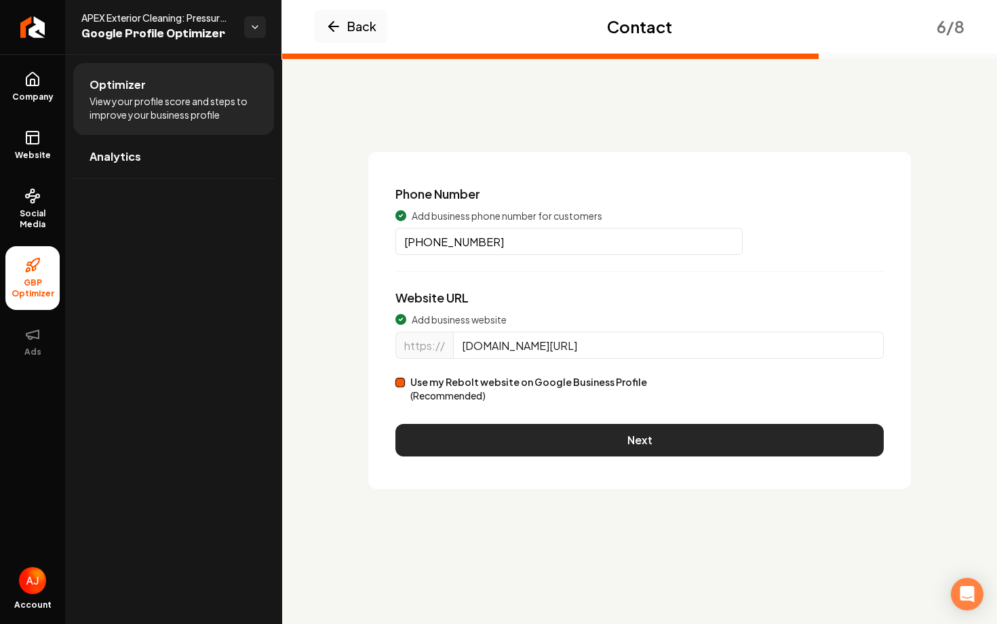
click at [503, 430] on button "Next" at bounding box center [639, 440] width 488 height 33
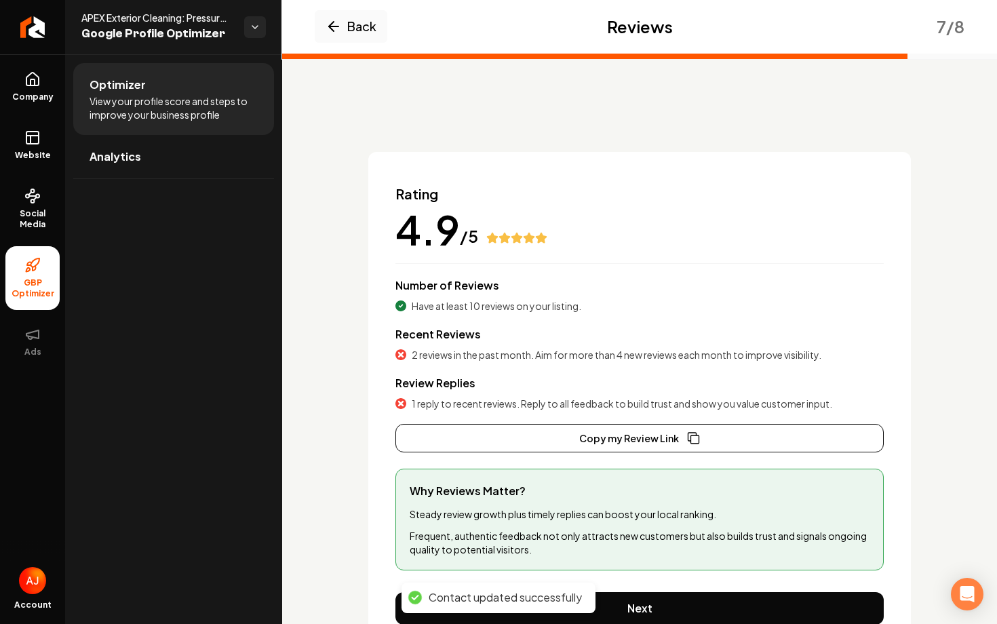
scroll to position [66, 0]
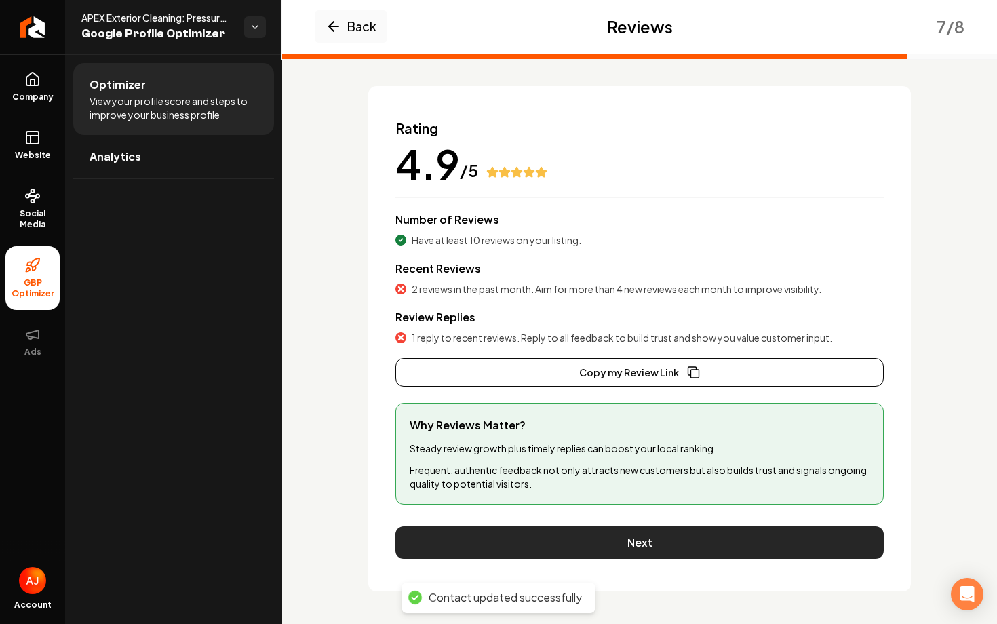
click at [611, 546] on button "Next" at bounding box center [639, 542] width 488 height 33
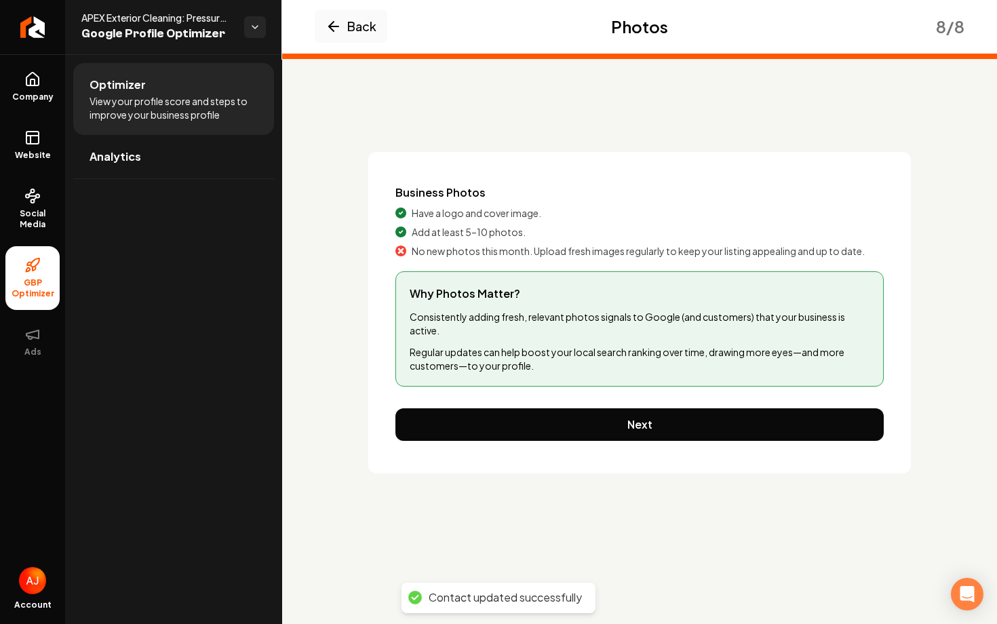
scroll to position [0, 0]
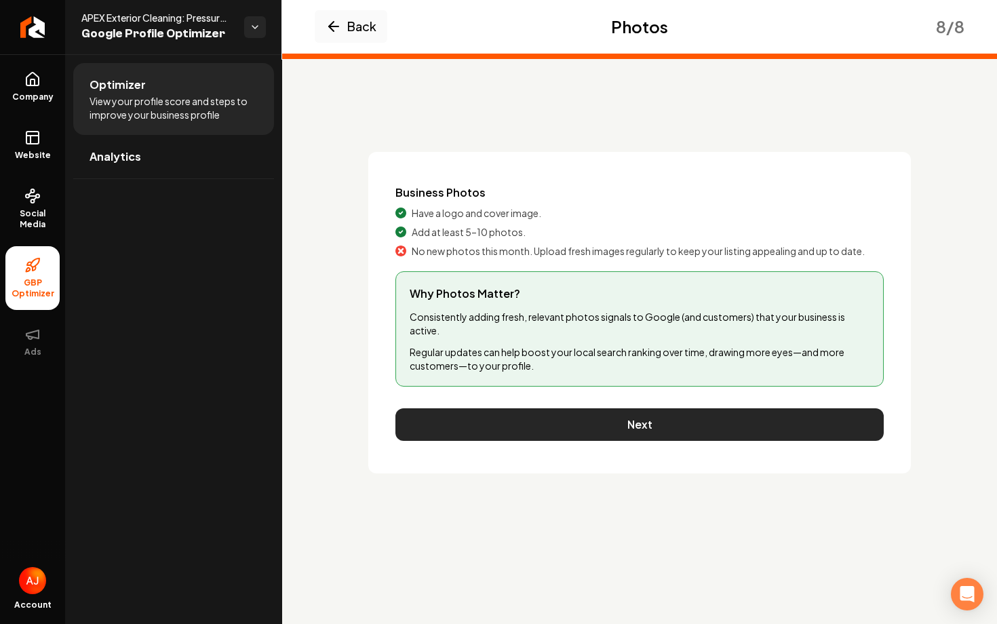
click at [571, 432] on button "Next" at bounding box center [639, 424] width 488 height 33
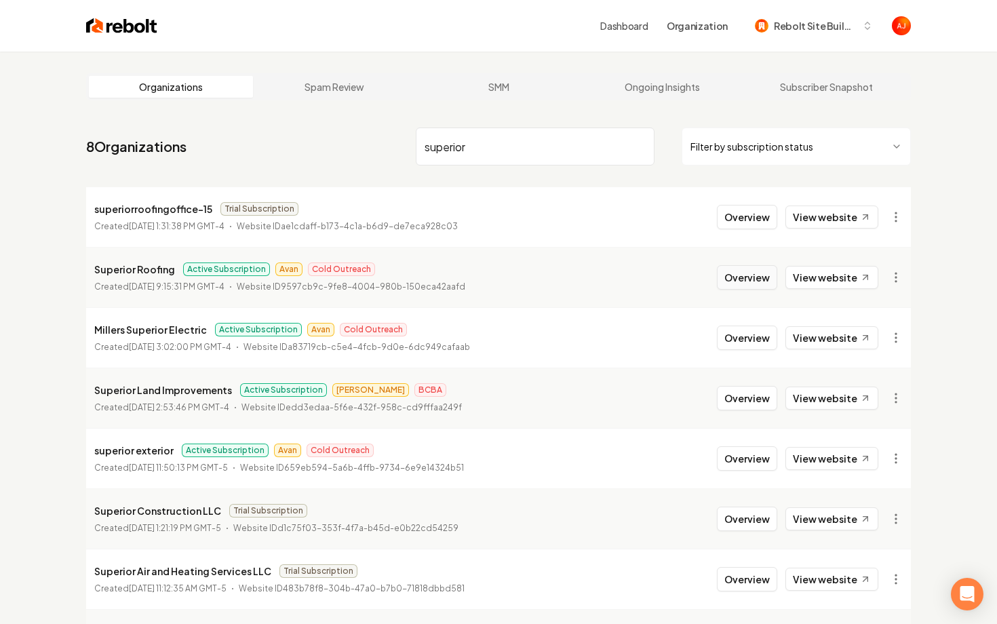
type input "superior"
click at [730, 281] on button "Overview" at bounding box center [747, 277] width 60 height 24
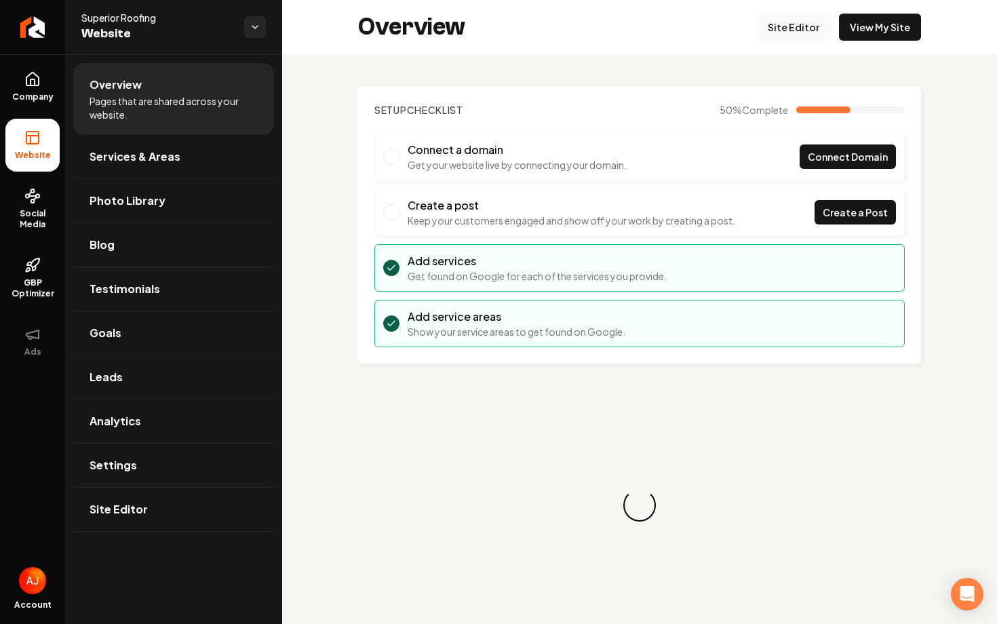
click at [803, 24] on link "Site Editor" at bounding box center [793, 27] width 75 height 27
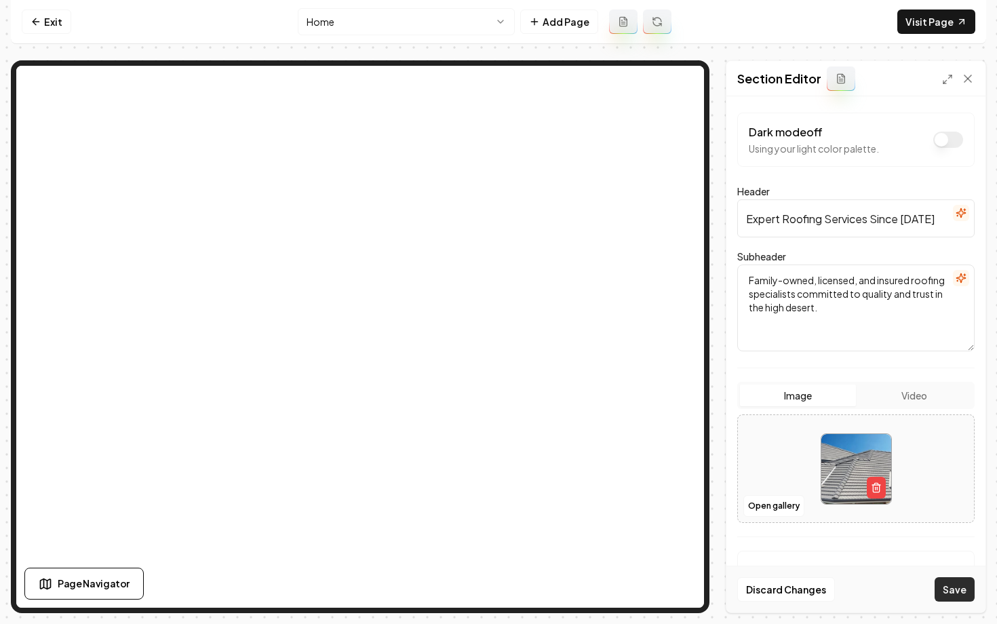
click at [953, 597] on button "Save" at bounding box center [955, 589] width 40 height 24
click at [949, 29] on link "Visit Page" at bounding box center [936, 21] width 78 height 24
click at [64, 31] on link "Exit" at bounding box center [47, 21] width 50 height 24
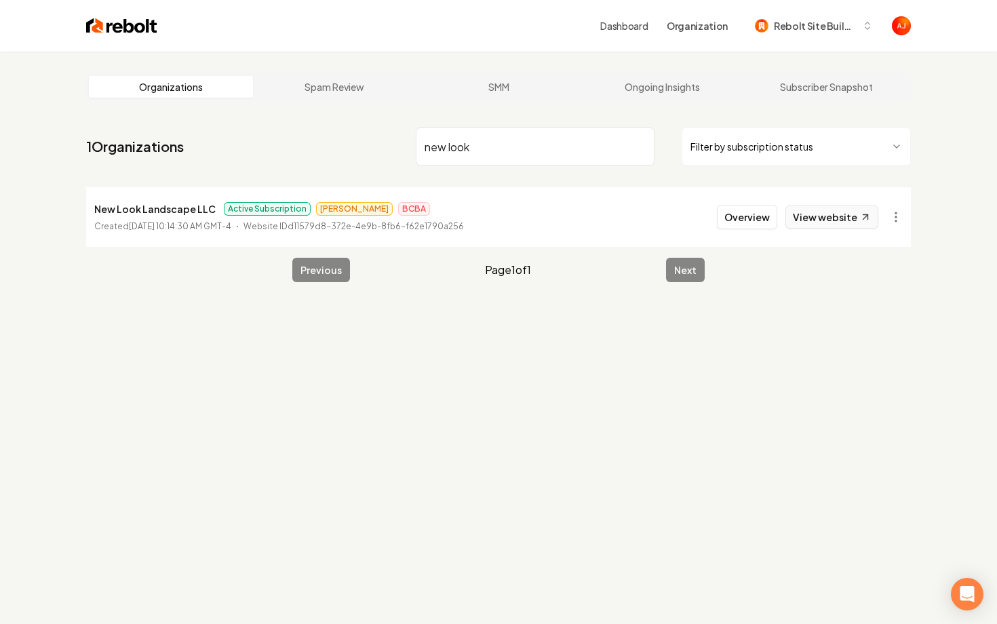
click at [829, 217] on link "View website" at bounding box center [831, 217] width 93 height 23
click at [544, 179] on nav "1 Organizations new look Filter by subscription status" at bounding box center [498, 152] width 825 height 60
drag, startPoint x: 544, startPoint y: 168, endPoint x: 344, endPoint y: 168, distance: 200.1
click at [344, 168] on nav "1 Organizations new look Filter by subscription status" at bounding box center [498, 152] width 825 height 60
drag, startPoint x: 499, startPoint y: 150, endPoint x: 315, endPoint y: 150, distance: 183.8
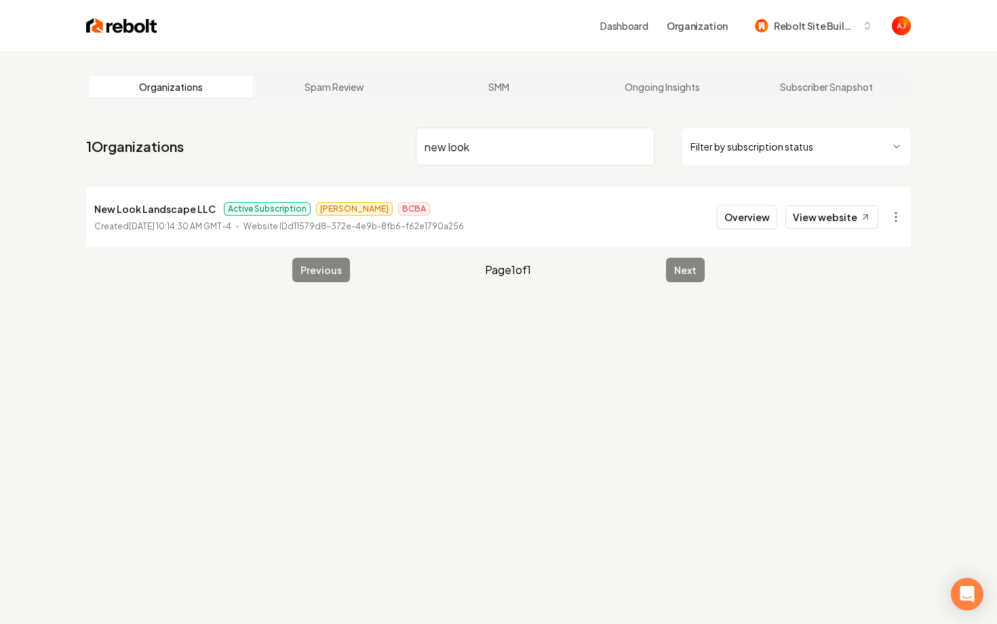
click at [315, 150] on nav "1 Organizations new look Filter by subscription status" at bounding box center [498, 152] width 825 height 60
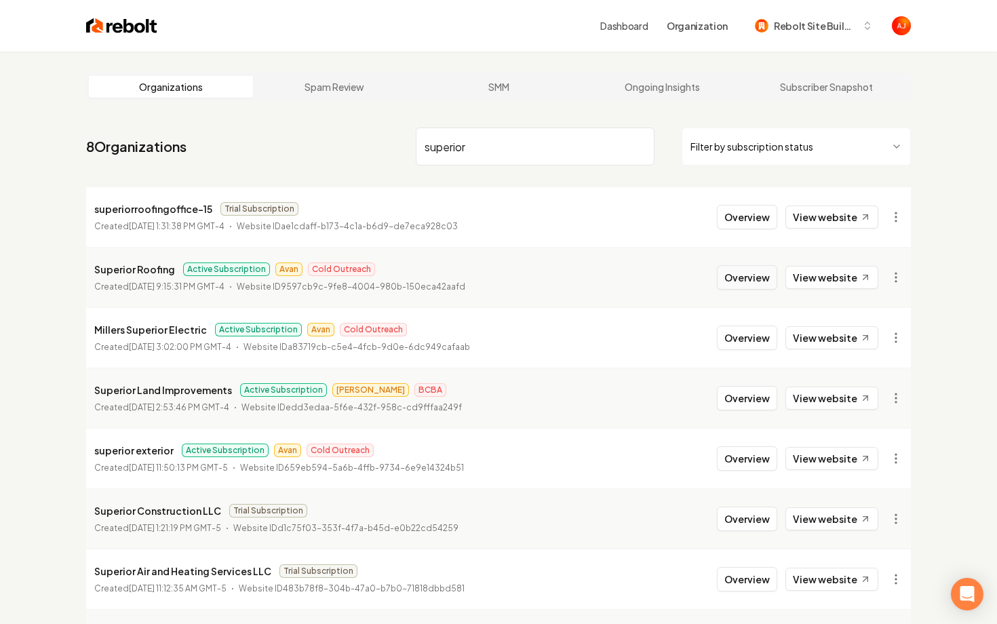
type input "superior"
click at [750, 282] on button "Overview" at bounding box center [747, 277] width 60 height 24
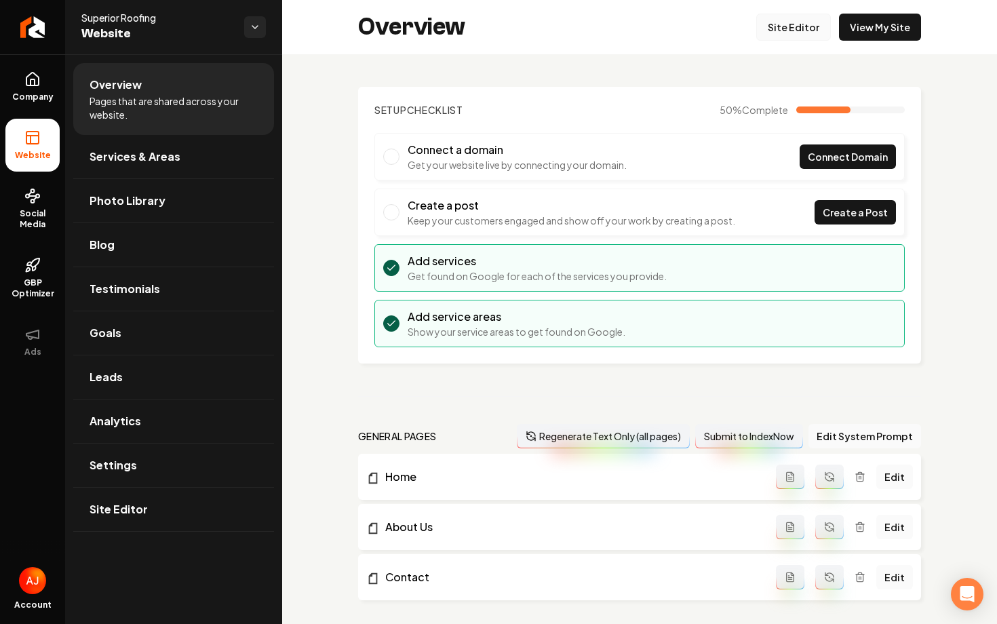
click at [787, 26] on link "Site Editor" at bounding box center [793, 27] width 75 height 27
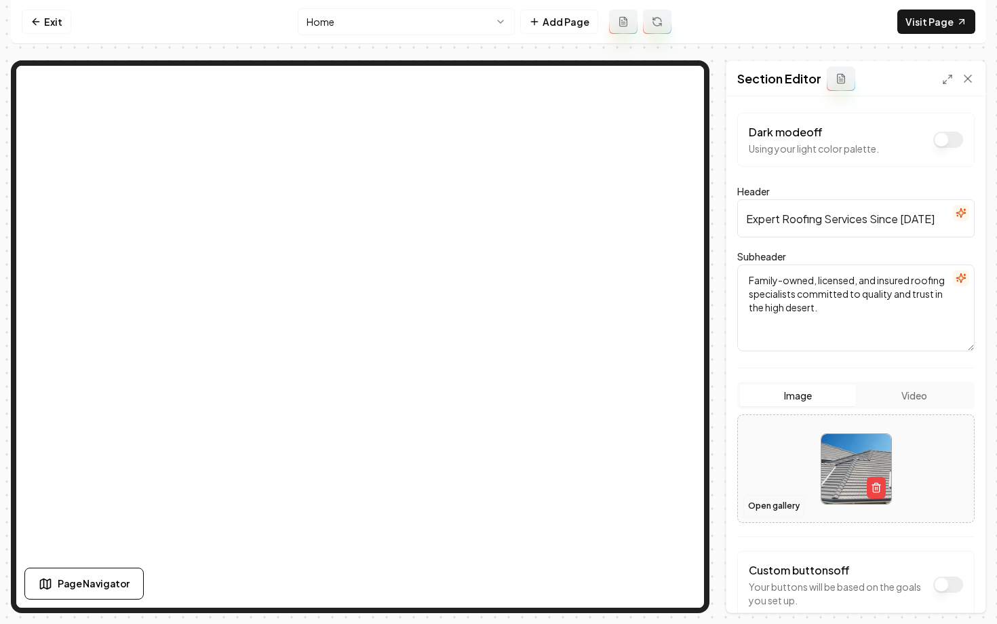
click at [776, 498] on button "Open gallery" at bounding box center [773, 506] width 61 height 22
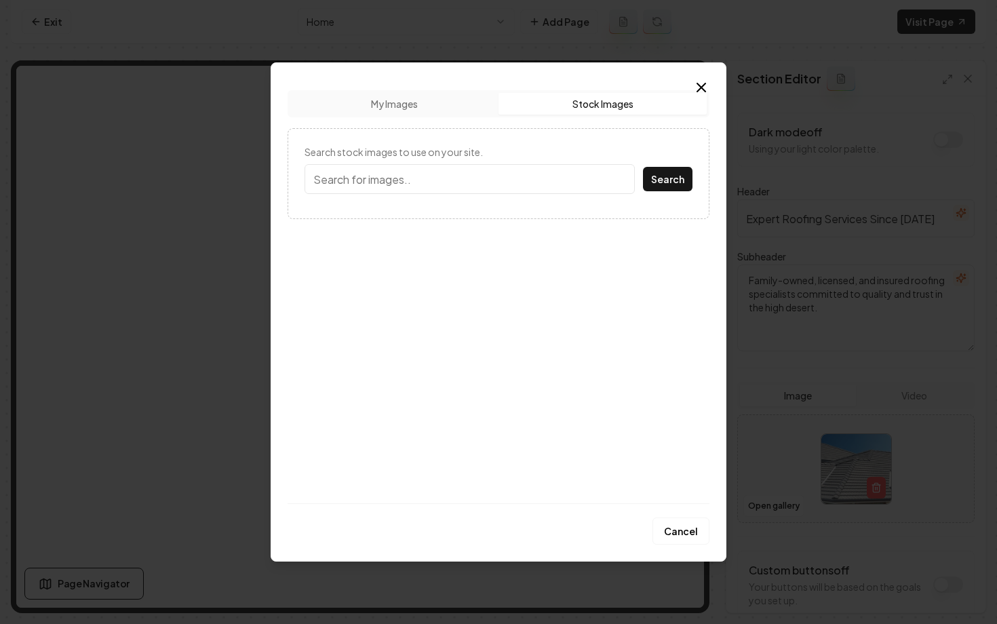
click at [577, 109] on button "Stock Images" at bounding box center [602, 104] width 208 height 22
click at [439, 179] on input "Search stock images to use on your site." at bounding box center [470, 179] width 330 height 30
type input "roofing"
click at [643, 167] on button "Search" at bounding box center [668, 179] width 50 height 24
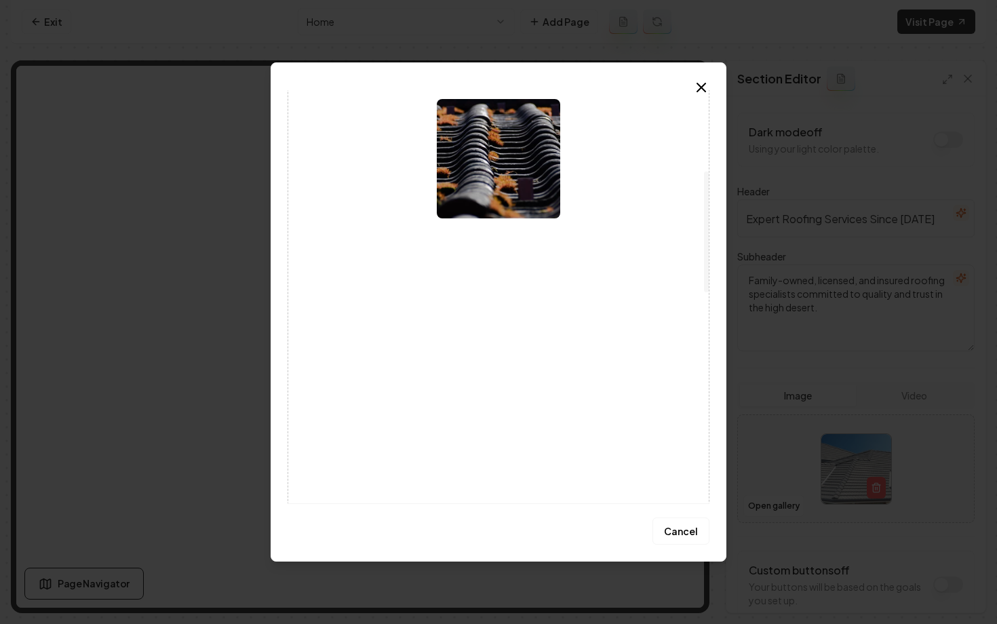
scroll to position [246, 0]
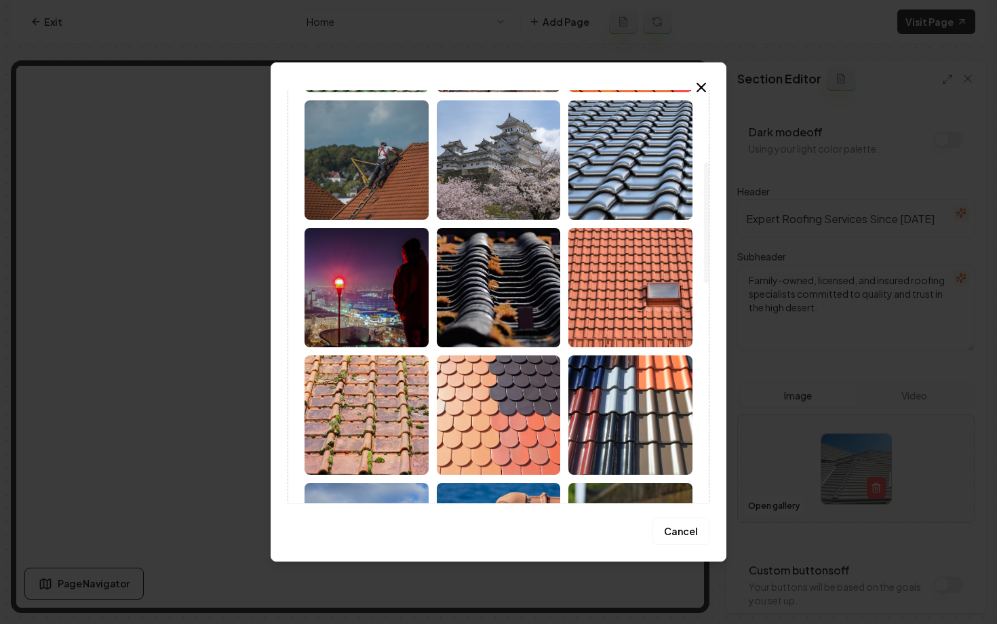
click at [381, 178] on img at bounding box center [367, 159] width 124 height 119
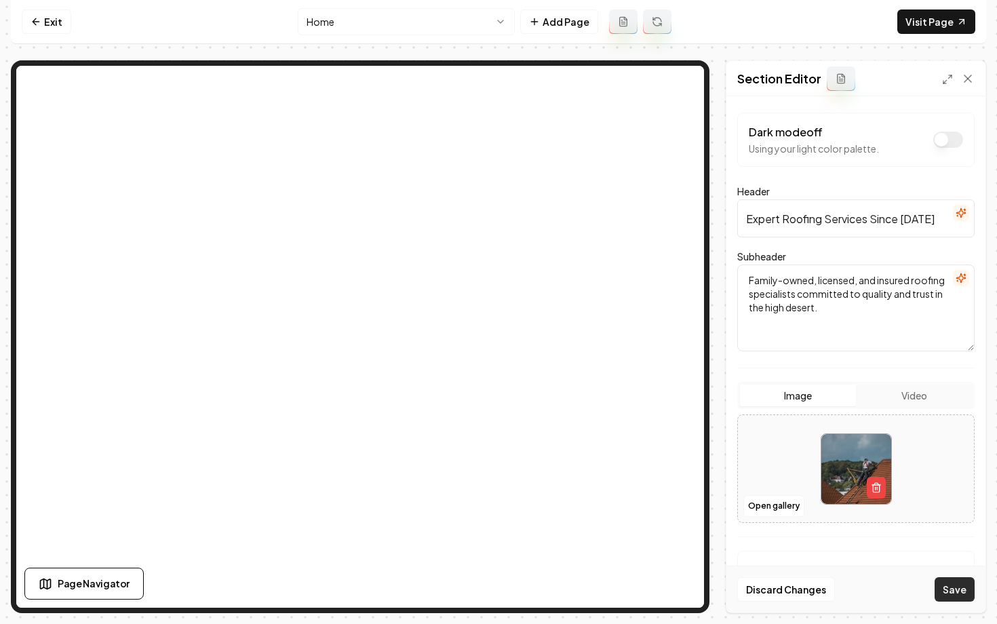
click at [953, 595] on button "Save" at bounding box center [955, 589] width 40 height 24
click at [925, 17] on link "Visit Page" at bounding box center [936, 21] width 78 height 24
click at [770, 501] on button "Open gallery" at bounding box center [773, 506] width 61 height 22
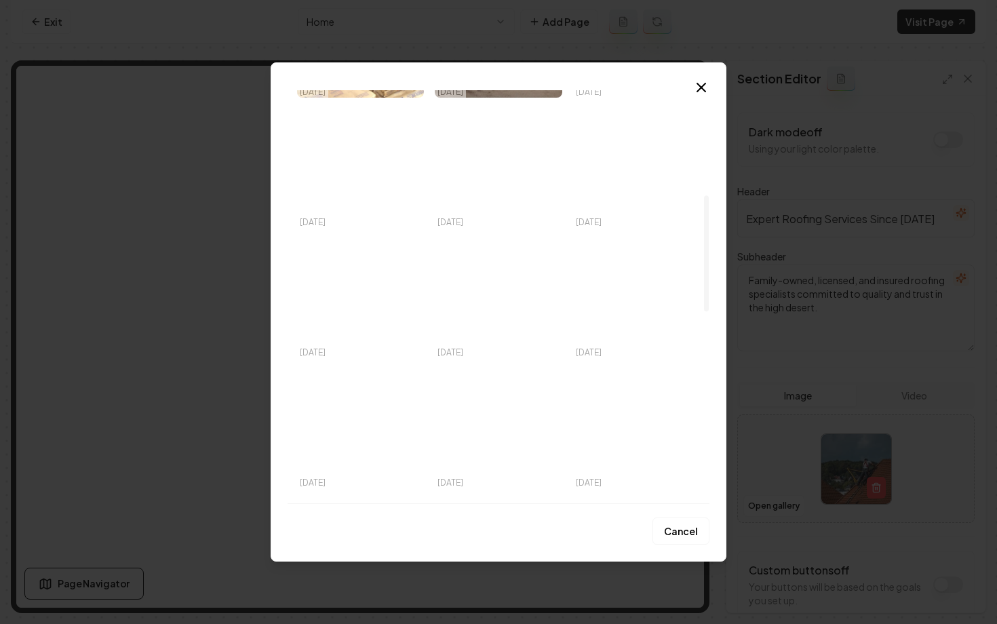
scroll to position [0, 0]
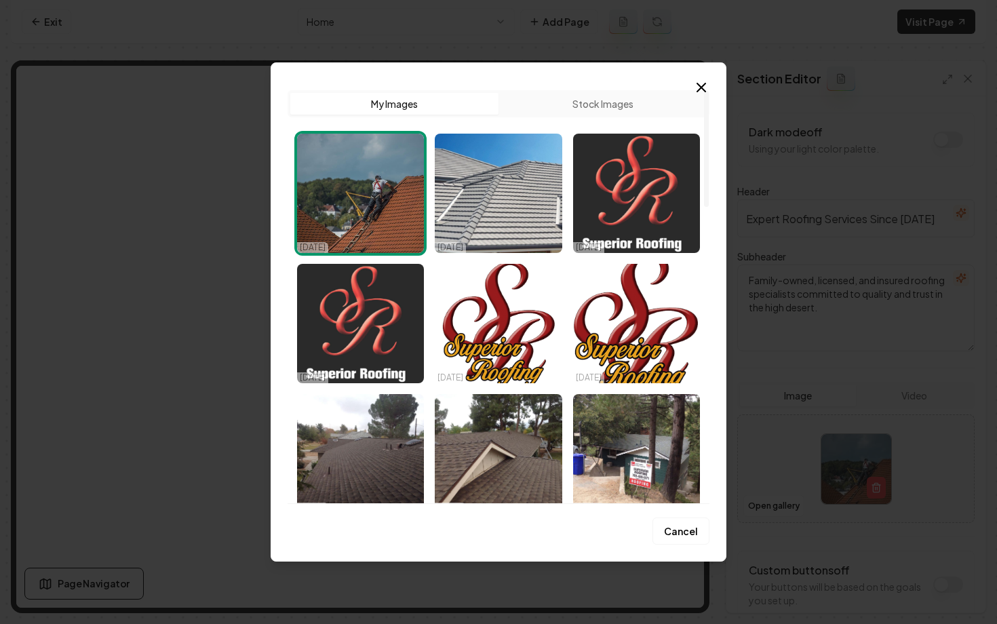
click at [586, 109] on button "Stock Images" at bounding box center [602, 104] width 208 height 22
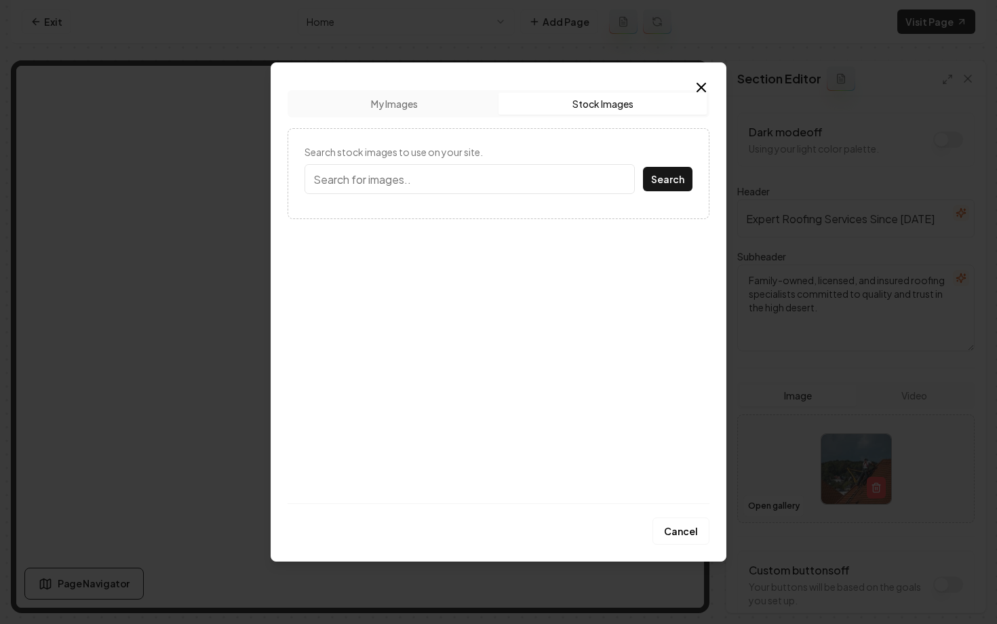
click at [469, 184] on input "Search stock images to use on your site." at bounding box center [470, 179] width 330 height 30
type input "roof"
click at [643, 167] on button "Search" at bounding box center [668, 179] width 50 height 24
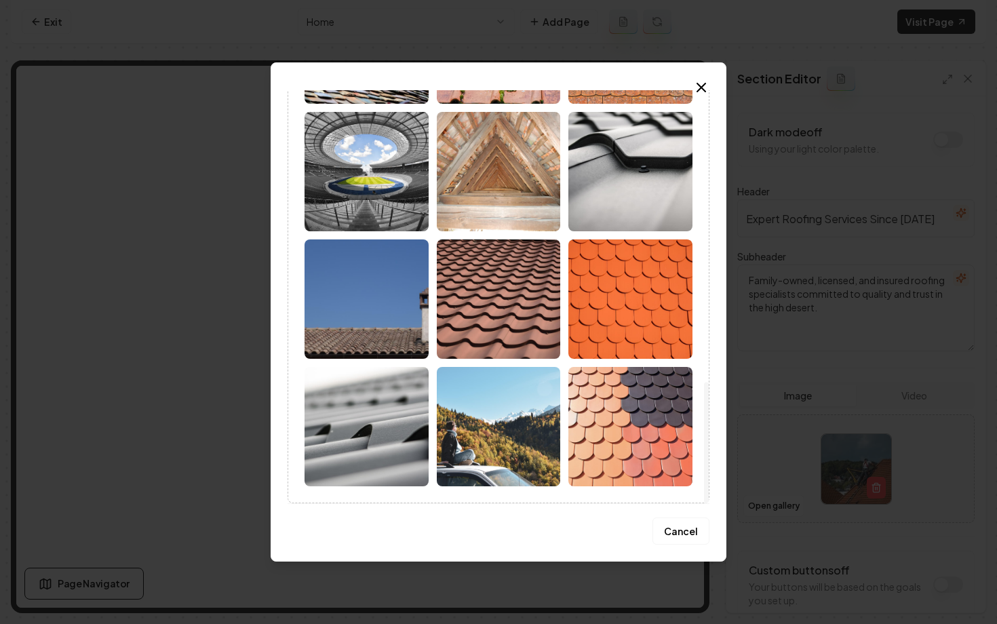
click at [383, 294] on img at bounding box center [367, 298] width 124 height 119
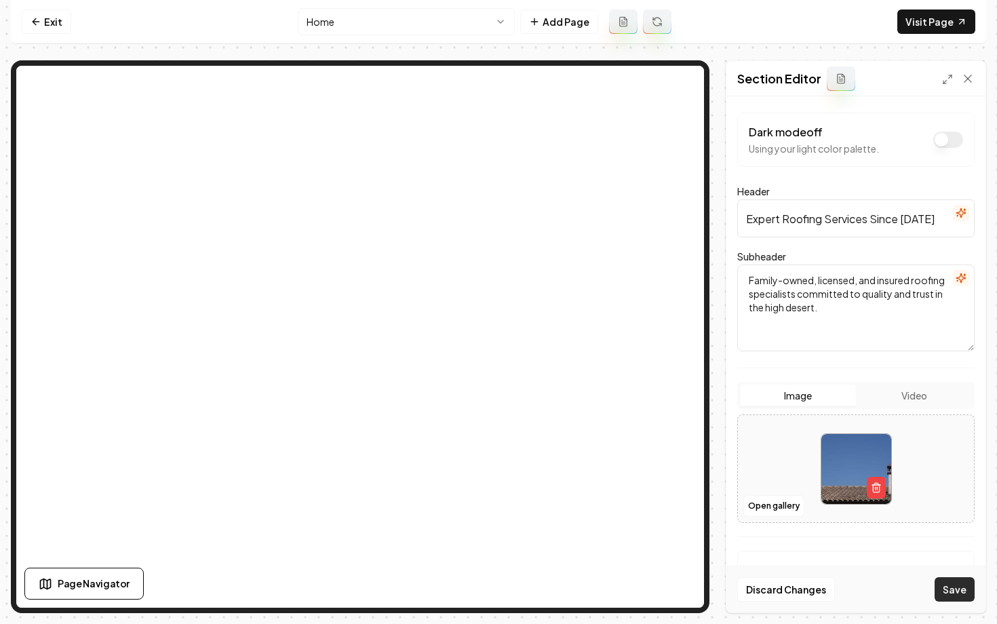
click at [968, 593] on button "Save" at bounding box center [955, 589] width 40 height 24
click at [787, 500] on button "Open gallery" at bounding box center [773, 506] width 61 height 22
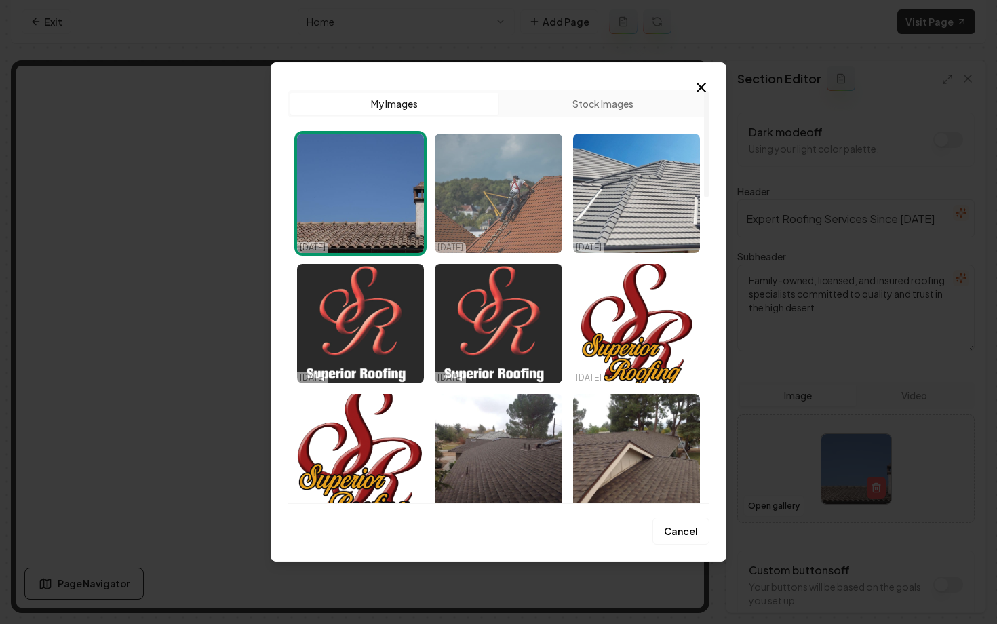
click at [498, 194] on img "Select image image_68d5bad25c7cd75eb83e7e75.jpeg" at bounding box center [498, 193] width 127 height 119
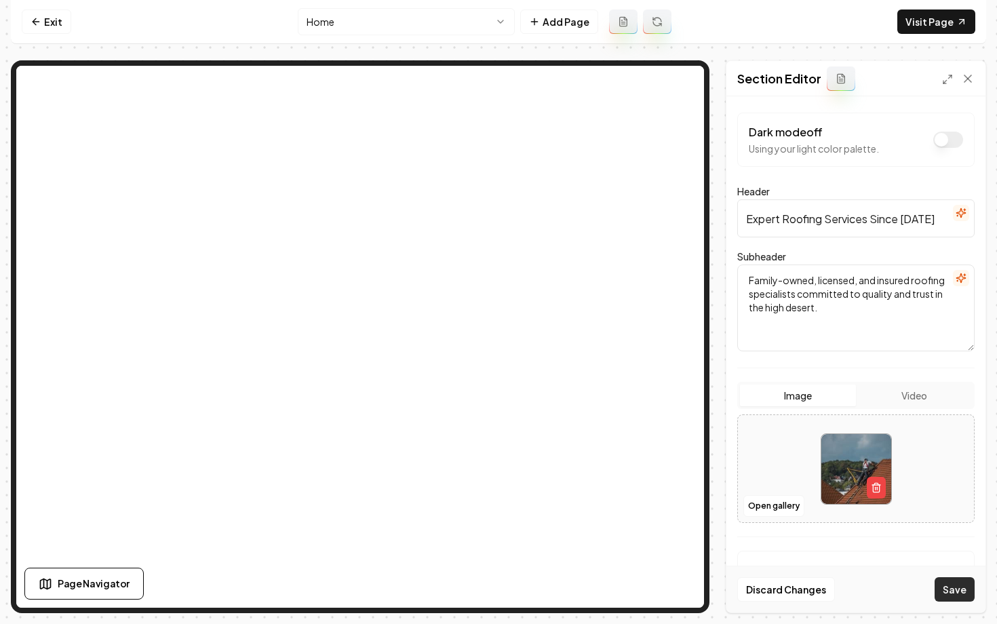
click at [960, 590] on button "Save" at bounding box center [955, 589] width 40 height 24
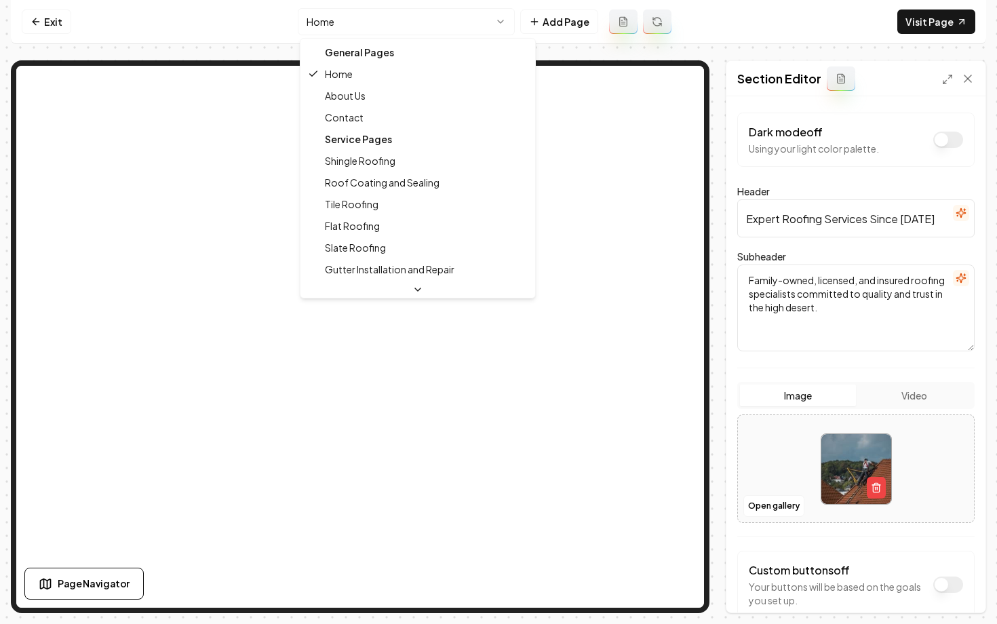
click at [331, 31] on html "Computer Required This feature is only available on a computer. Please switch t…" at bounding box center [498, 312] width 997 height 624
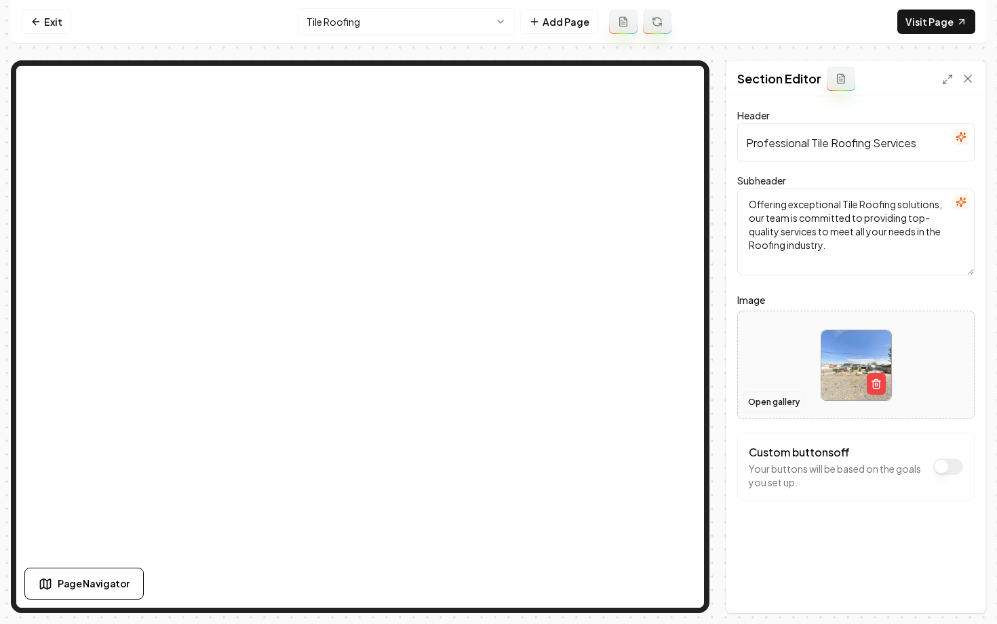
click at [767, 408] on button "Open gallery" at bounding box center [773, 402] width 61 height 22
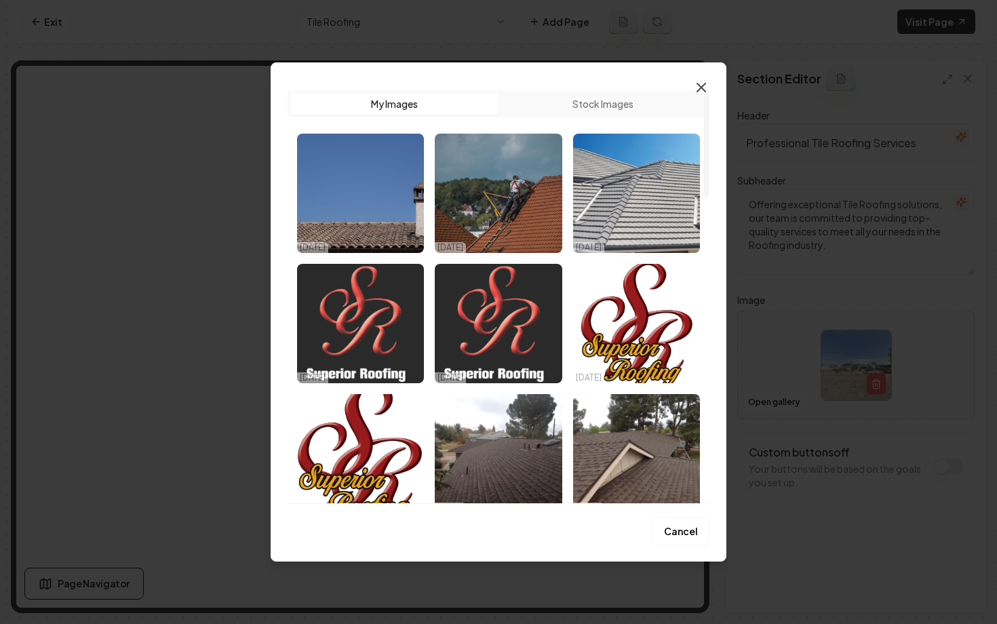
click at [699, 87] on icon "button" at bounding box center [701, 87] width 16 height 16
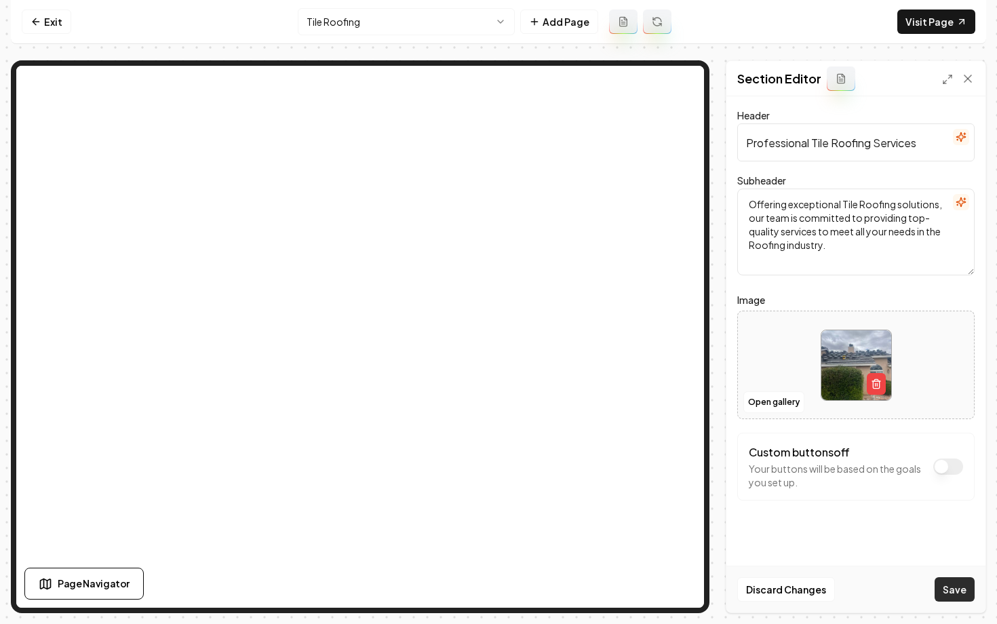
click at [953, 581] on button "Save" at bounding box center [955, 589] width 40 height 24
click at [338, 28] on html "Computer Required This feature is only available on a computer. Please switch t…" at bounding box center [498, 312] width 997 height 624
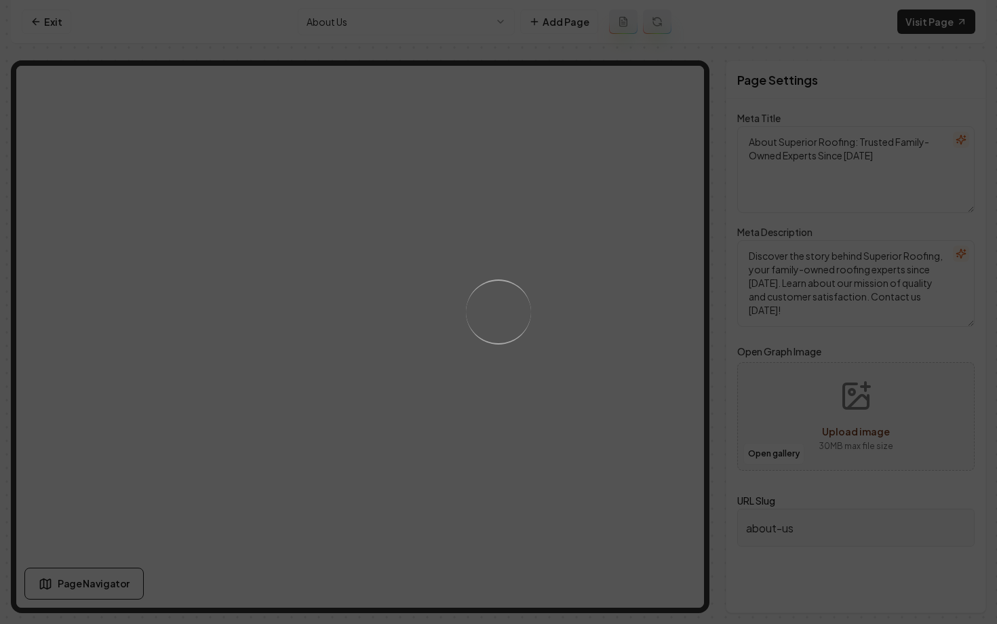
click at [347, 24] on div "Loading..." at bounding box center [498, 312] width 997 height 624
click at [376, 25] on div "Loading..." at bounding box center [498, 312] width 997 height 624
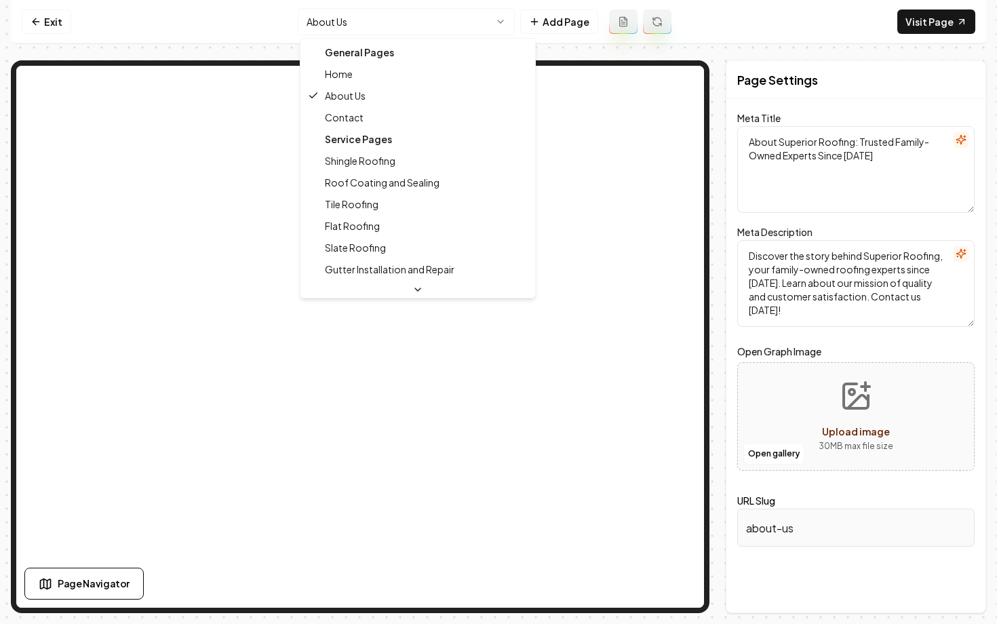
click at [376, 25] on html "Computer Required This feature is only available on a computer. Please switch t…" at bounding box center [498, 312] width 997 height 624
type textarea "Roofing Experts Since [DATE] | Superior Roofing"
type textarea "Discover the family-owned roofing experts at Superior Roofing, dedicated to qua…"
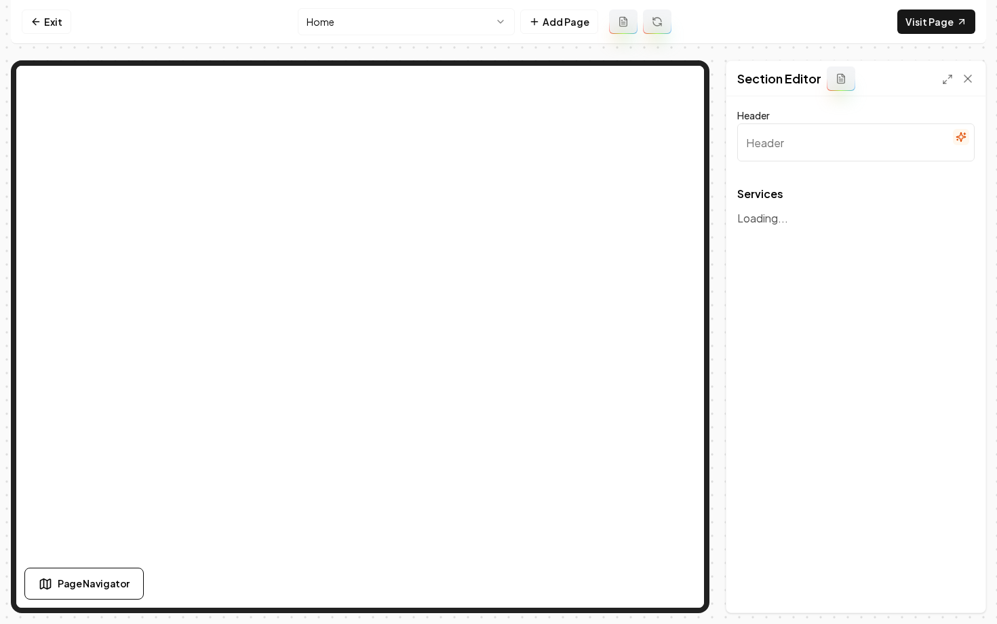
type input "Our Roofing Solutions"
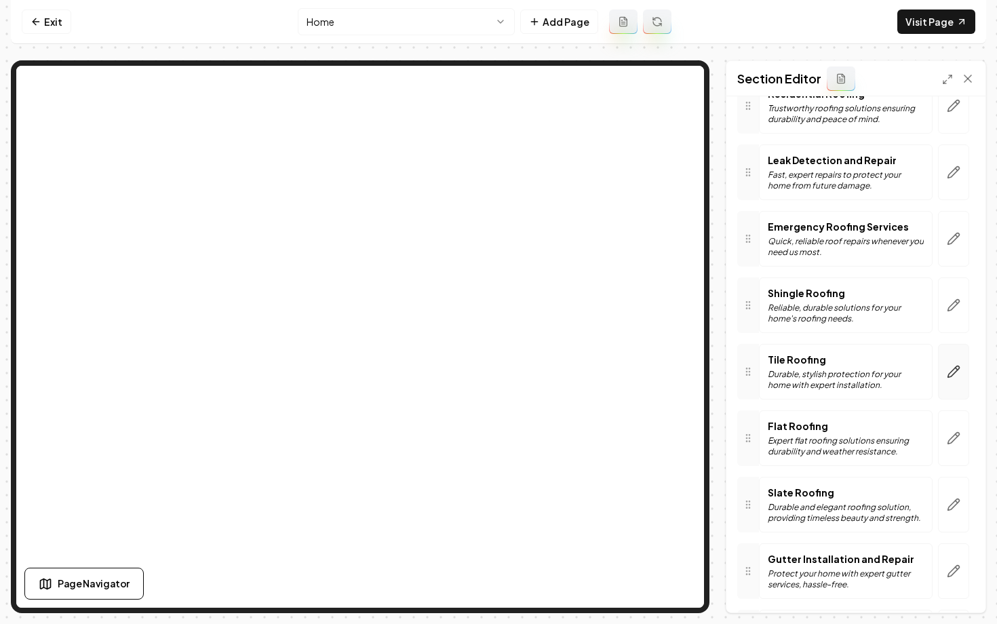
scroll to position [471, 0]
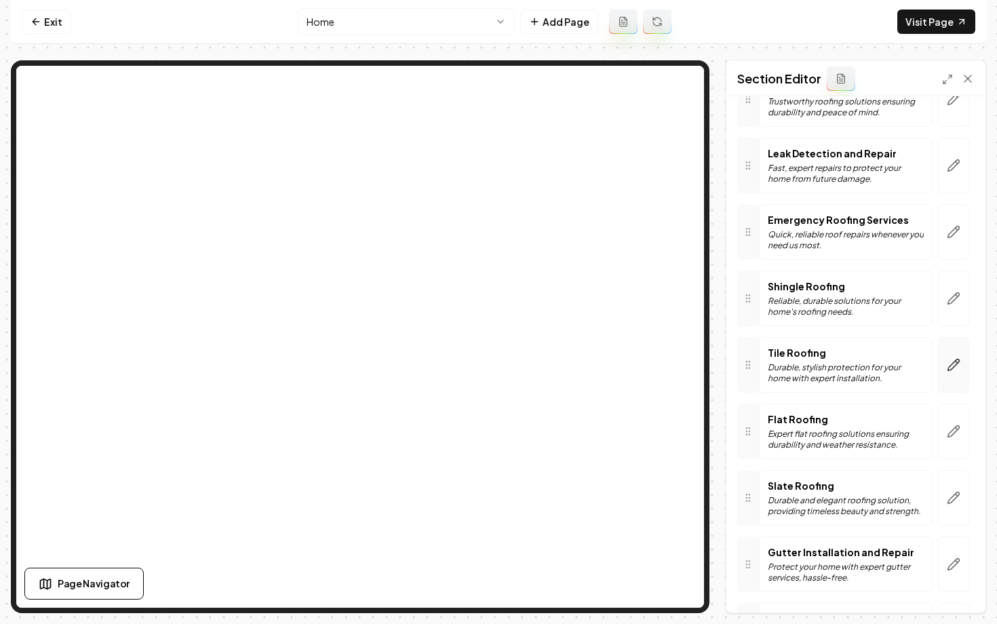
click at [957, 376] on button "button" at bounding box center [953, 365] width 31 height 56
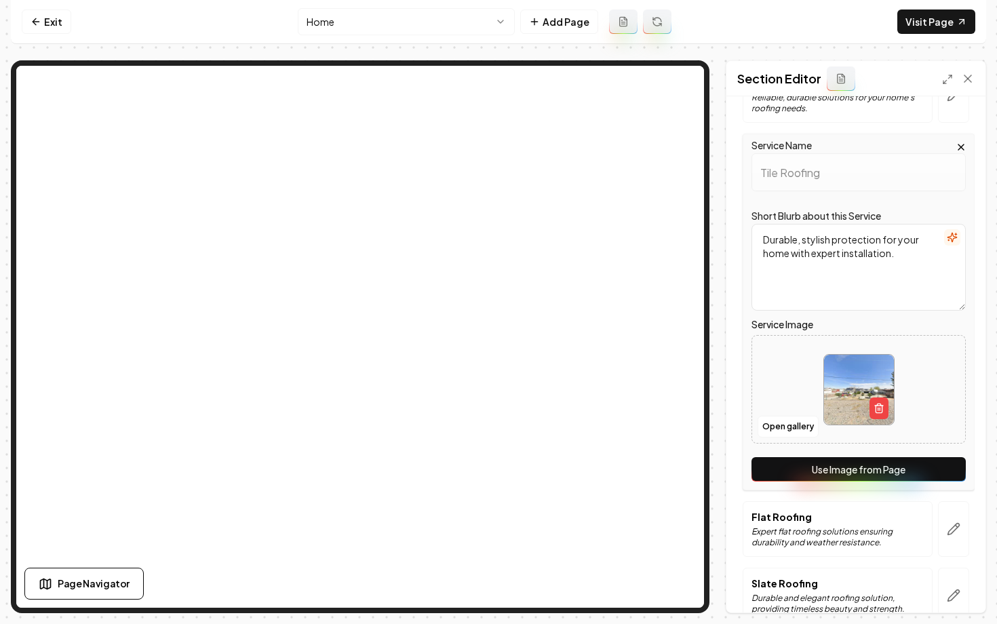
scroll to position [736, 0]
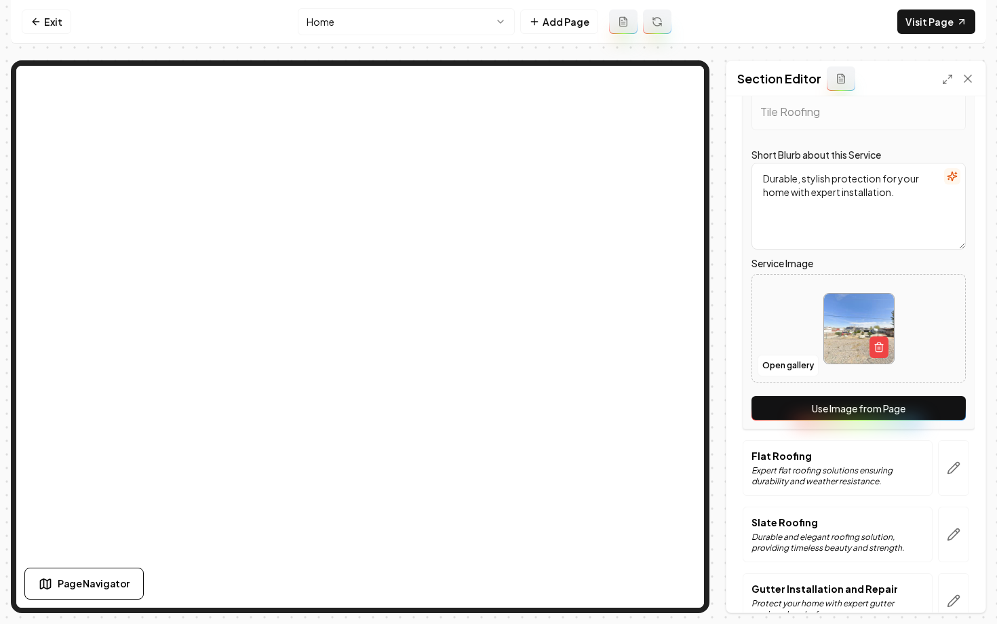
click at [789, 408] on button "Use Image from Page" at bounding box center [858, 408] width 214 height 24
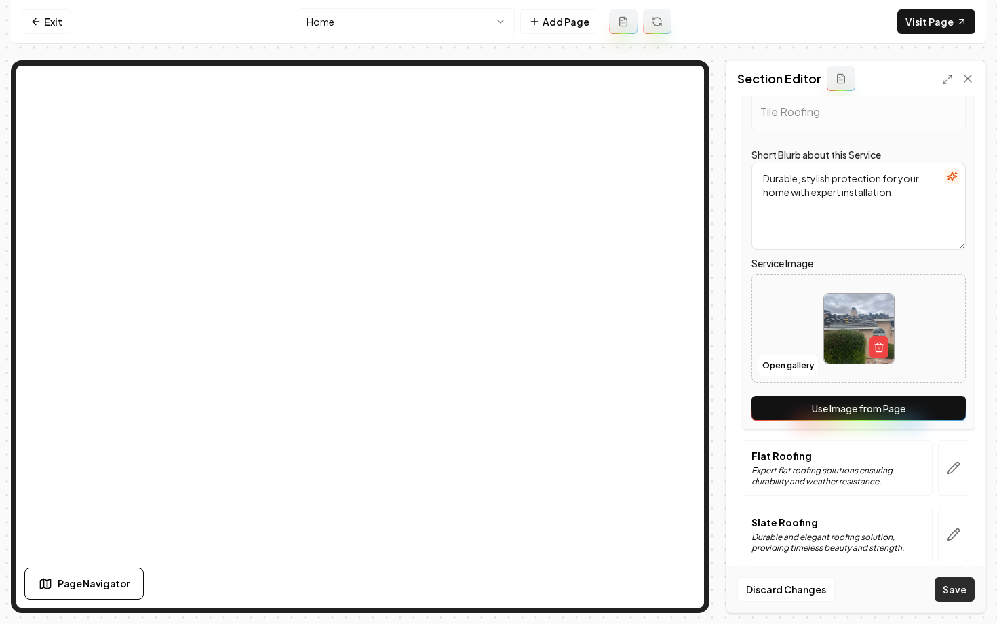
click at [963, 587] on button "Save" at bounding box center [955, 589] width 40 height 24
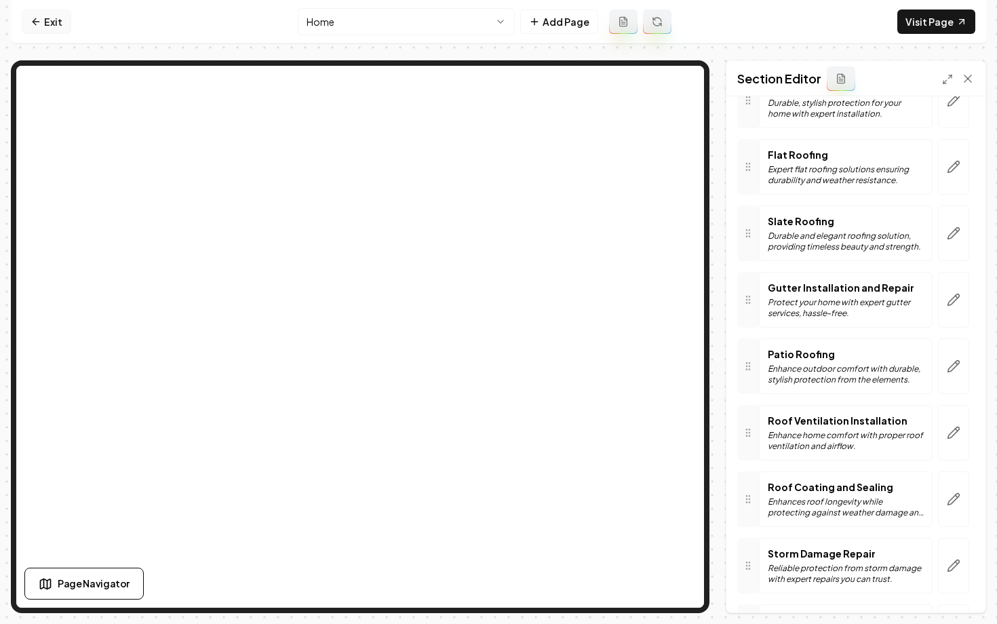
click at [45, 32] on link "Exit" at bounding box center [47, 21] width 50 height 24
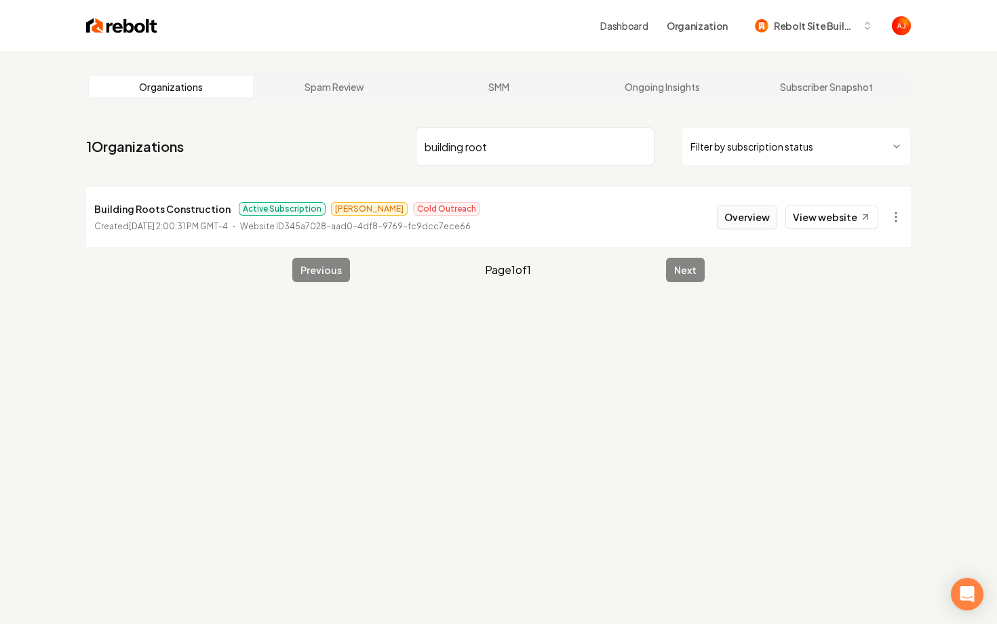
type input "building root"
click at [753, 218] on button "Overview" at bounding box center [747, 217] width 60 height 24
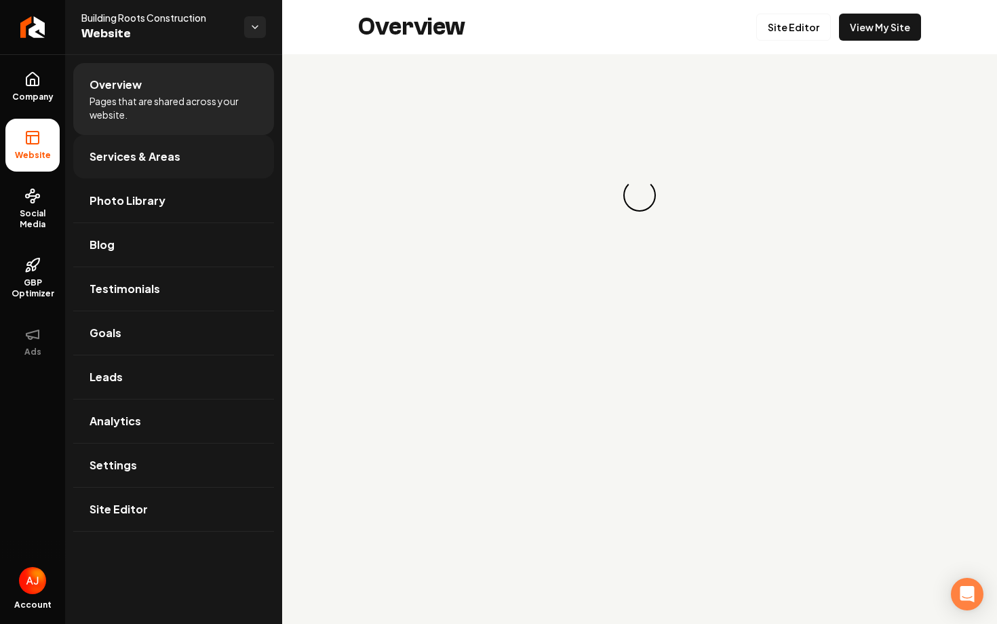
click at [149, 163] on span "Services & Areas" at bounding box center [135, 157] width 91 height 16
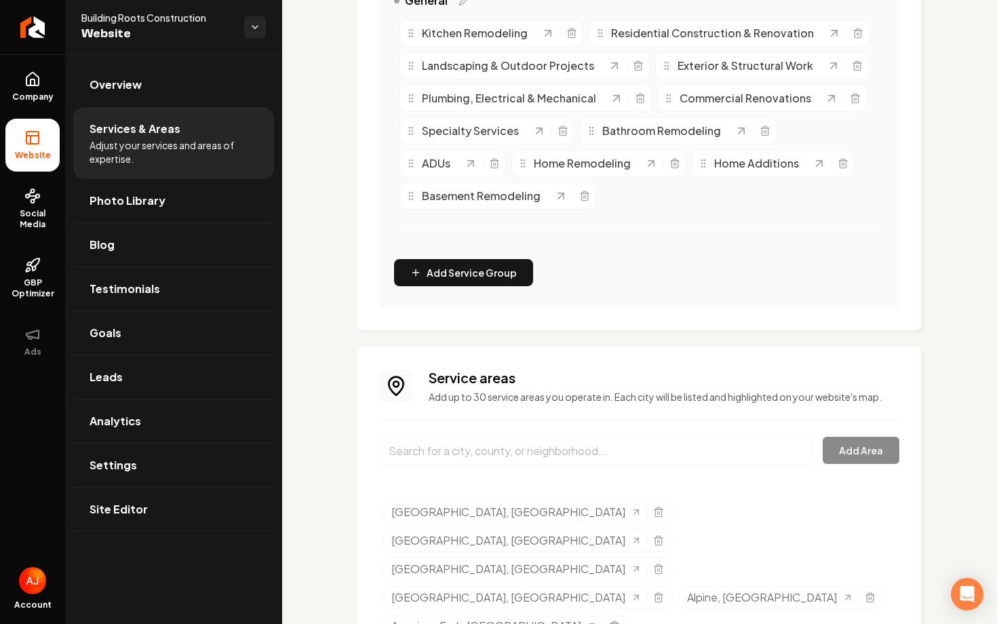
scroll to position [562, 0]
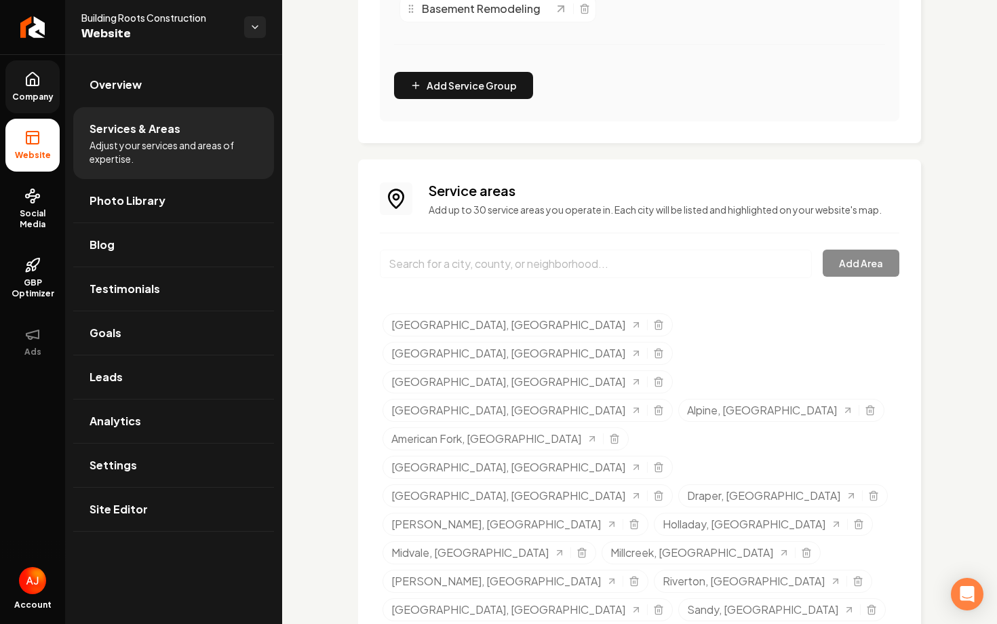
click at [32, 96] on span "Company" at bounding box center [33, 97] width 52 height 11
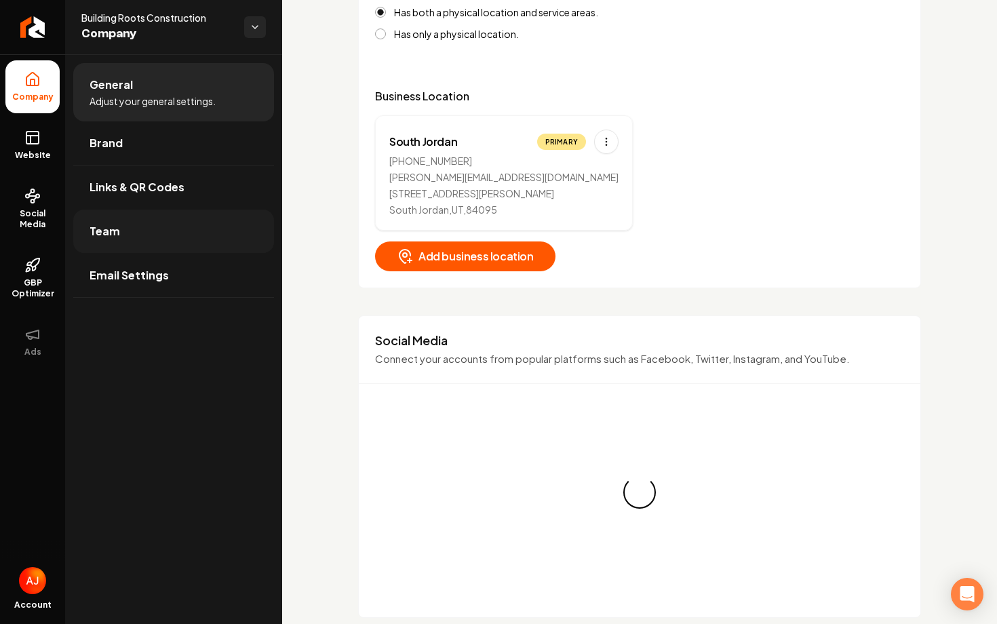
click at [226, 243] on link "Team" at bounding box center [173, 231] width 201 height 43
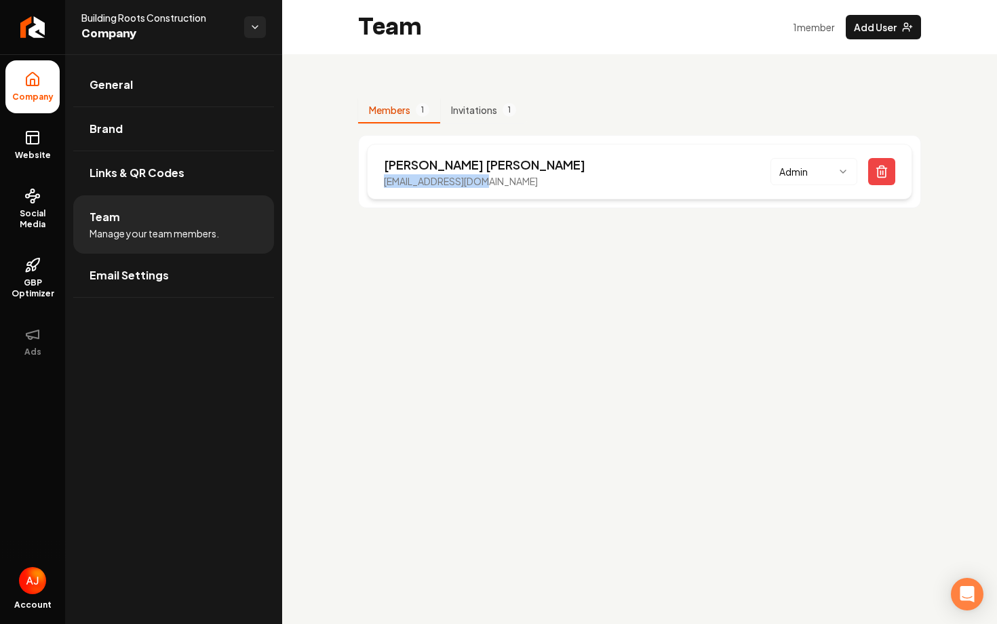
drag, startPoint x: 507, startPoint y: 188, endPoint x: 378, endPoint y: 183, distance: 129.0
click at [378, 183] on div "[PERSON_NAME] [EMAIL_ADDRESS][DOMAIN_NAME] Admin" at bounding box center [639, 172] width 545 height 56
copy p "[EMAIL_ADDRESS][DOMAIN_NAME]"
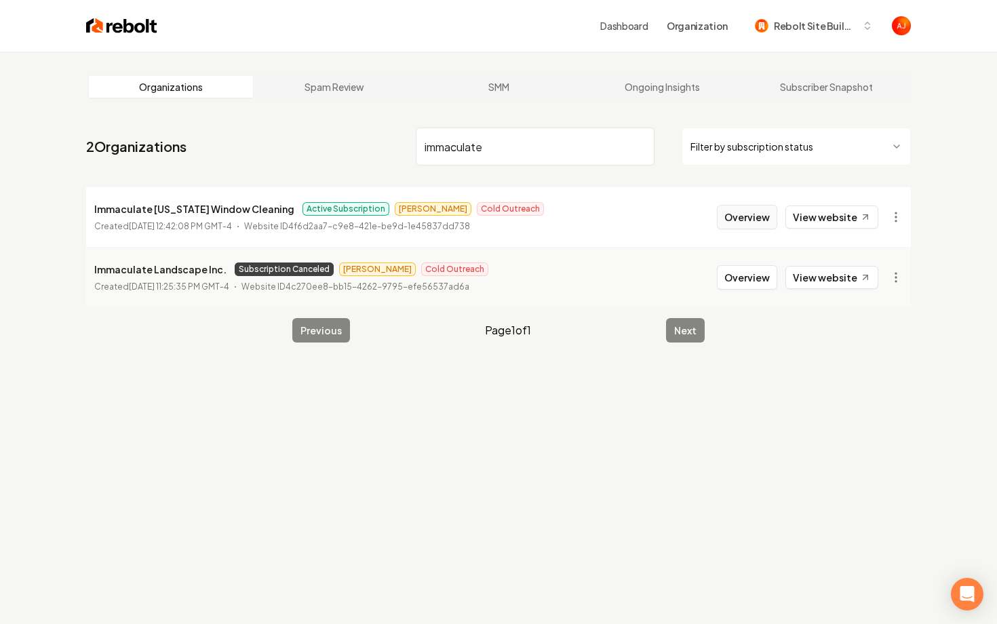
type input "immaculate"
click at [743, 216] on button "Overview" at bounding box center [747, 217] width 60 height 24
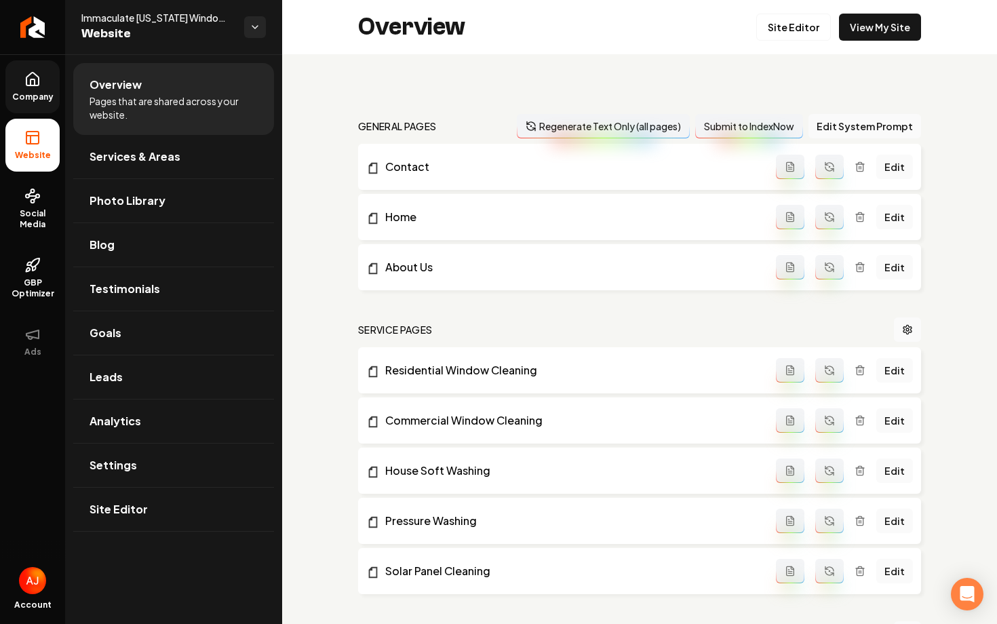
click at [43, 80] on link "Company" at bounding box center [32, 86] width 54 height 53
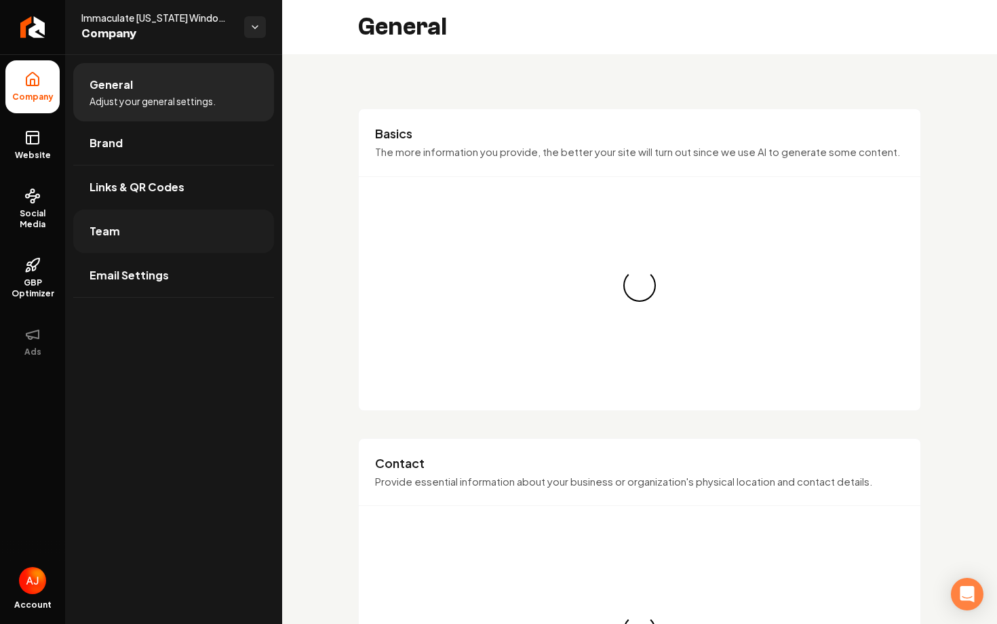
click at [159, 243] on link "Team" at bounding box center [173, 231] width 201 height 43
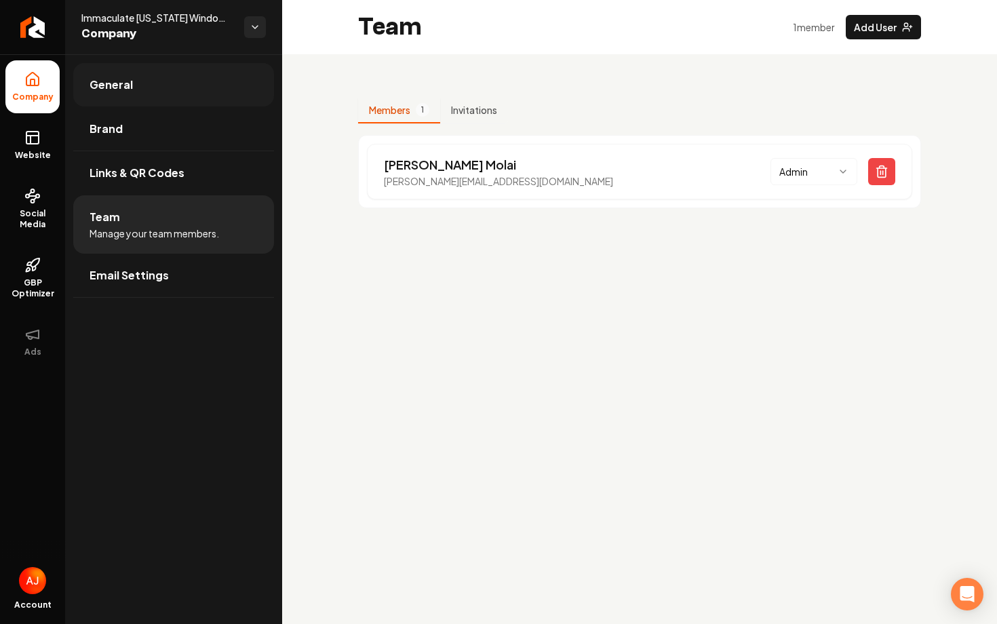
click at [166, 101] on link "General" at bounding box center [173, 84] width 201 height 43
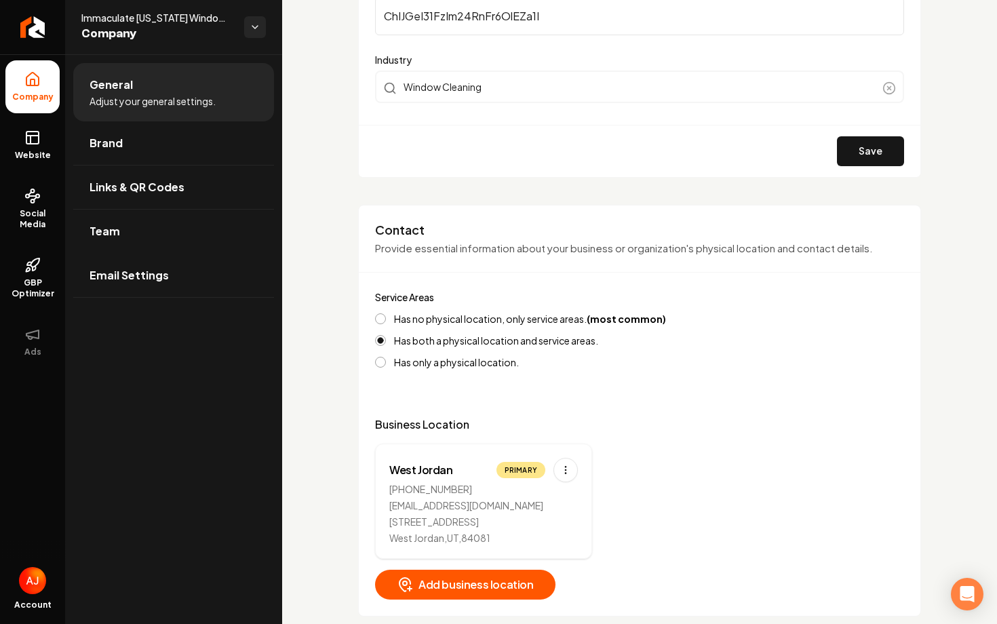
scroll to position [374, 0]
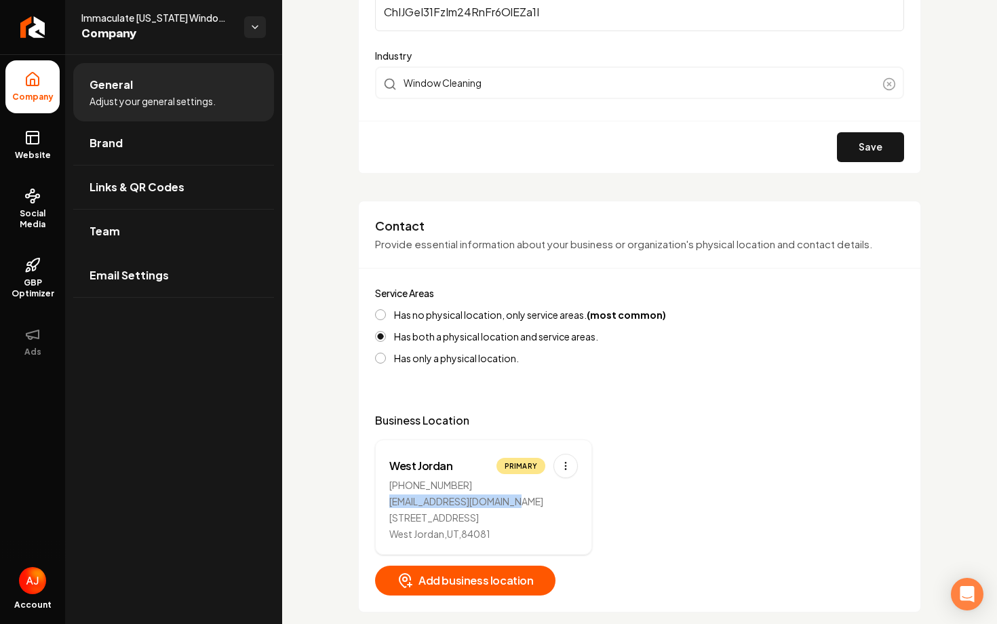
drag, startPoint x: 530, startPoint y: 498, endPoint x: 376, endPoint y: 506, distance: 154.2
click at [376, 506] on div "[GEOGRAPHIC_DATA] [PHONE_NUMBER] [EMAIL_ADDRESS][DOMAIN_NAME] [STREET_ADDRESS]" at bounding box center [483, 496] width 217 height 115
copy div "[EMAIL_ADDRESS][DOMAIN_NAME]"
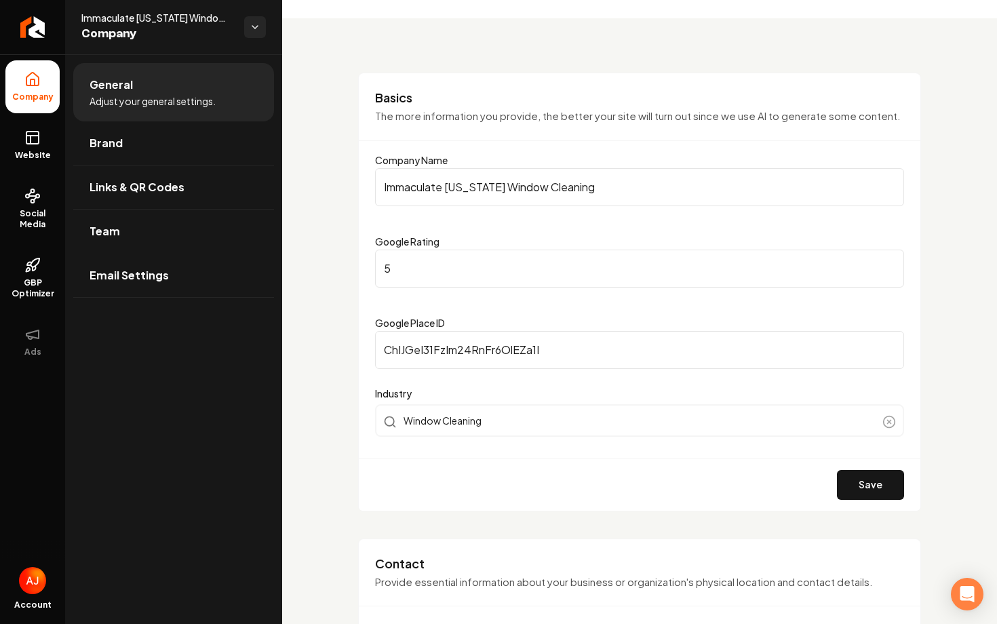
scroll to position [0, 0]
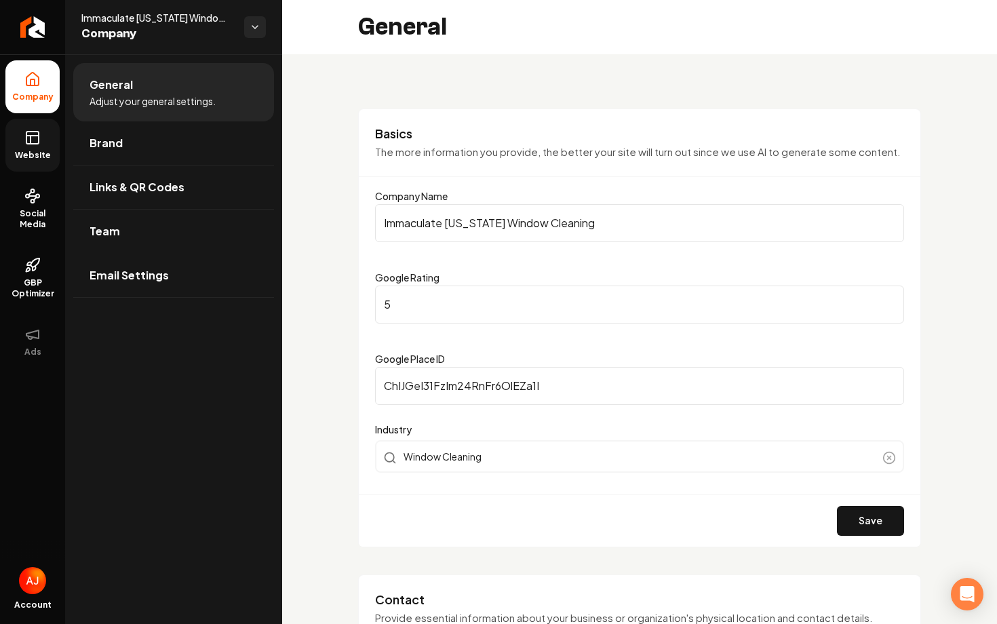
click at [51, 153] on span "Website" at bounding box center [32, 155] width 47 height 11
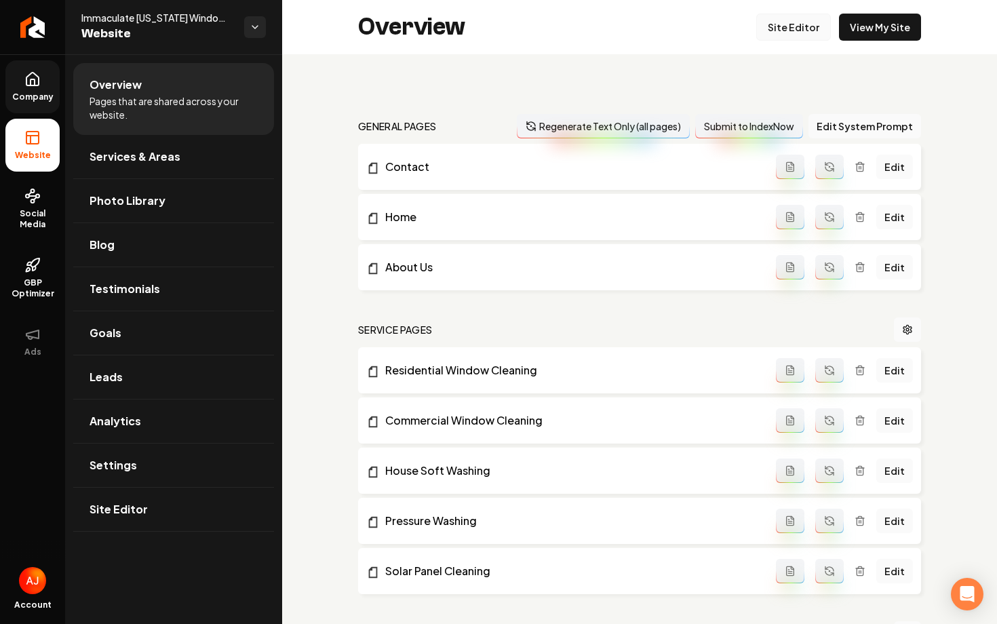
click at [779, 31] on link "Site Editor" at bounding box center [793, 27] width 75 height 27
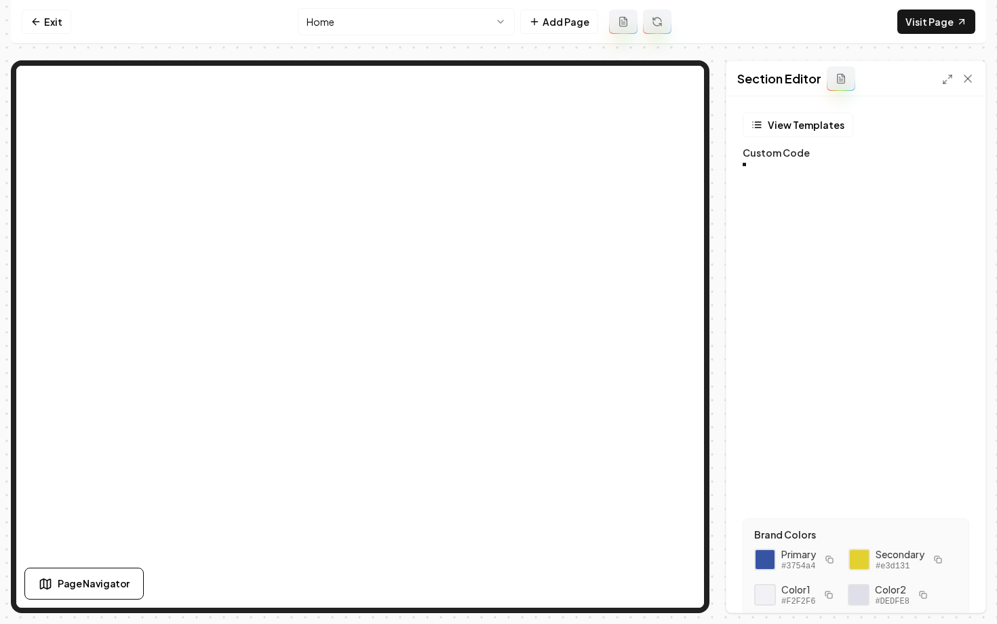
scroll to position [122, 0]
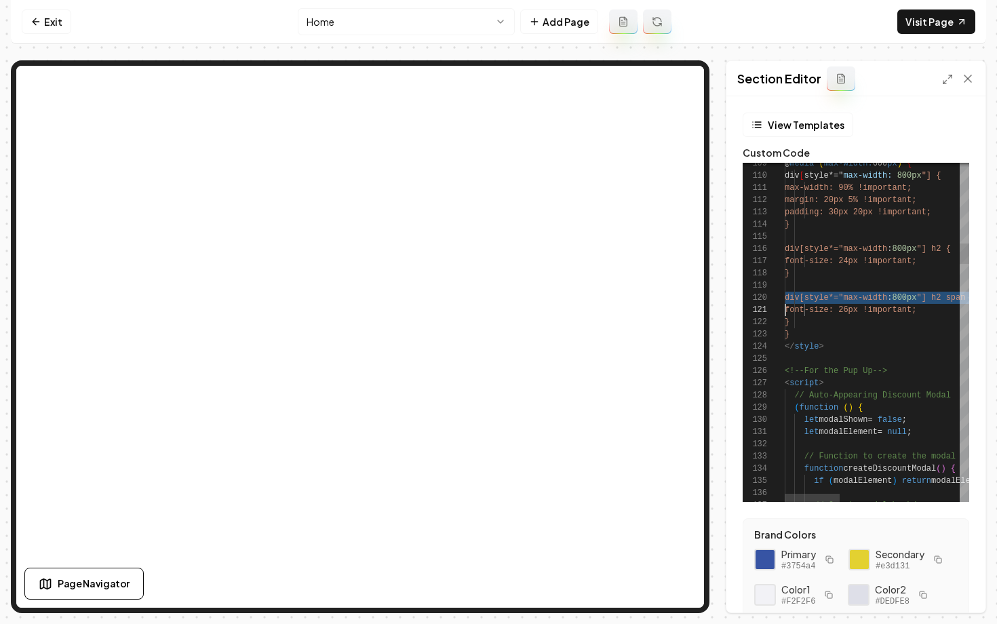
type textarea "**********"
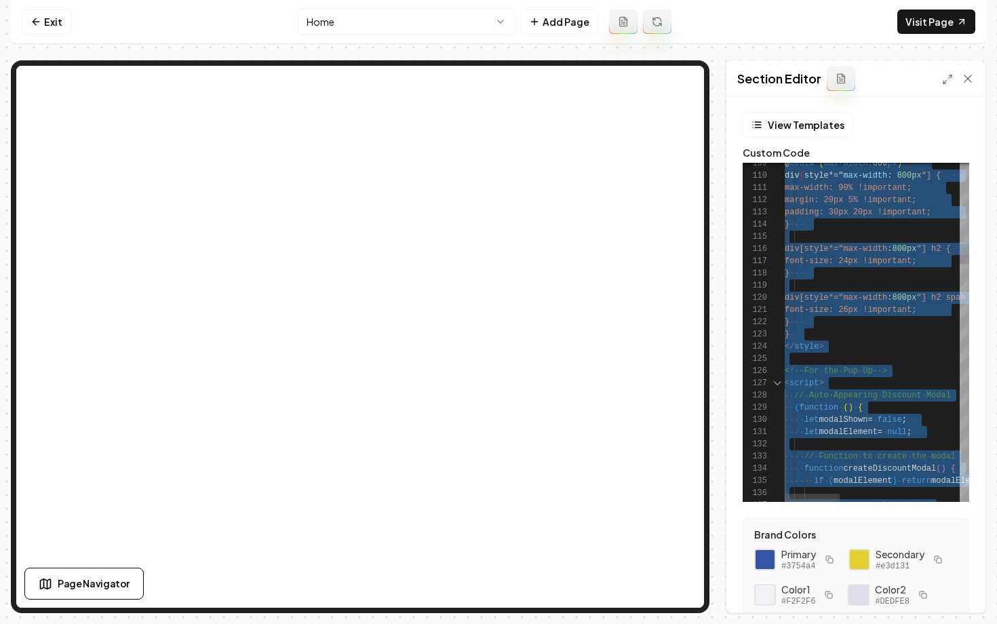
scroll to position [0, 0]
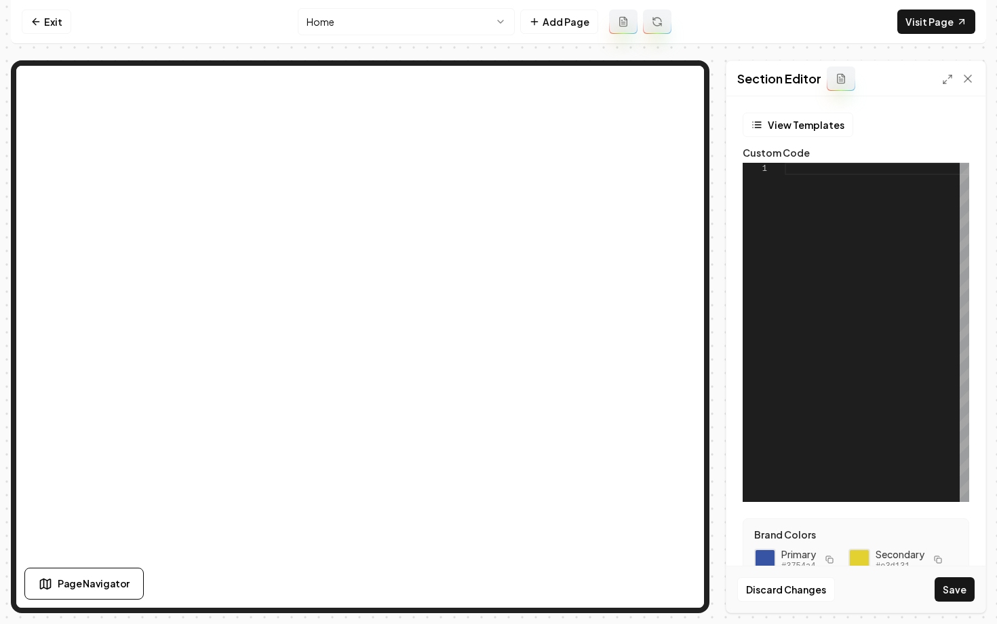
type textarea "**********"
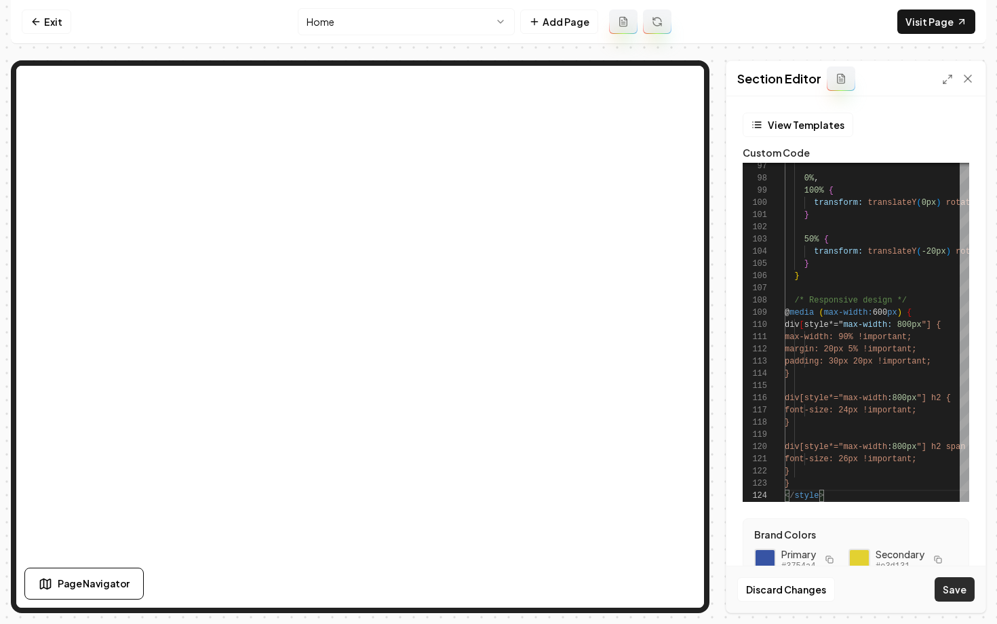
click at [944, 591] on button "Save" at bounding box center [955, 589] width 40 height 24
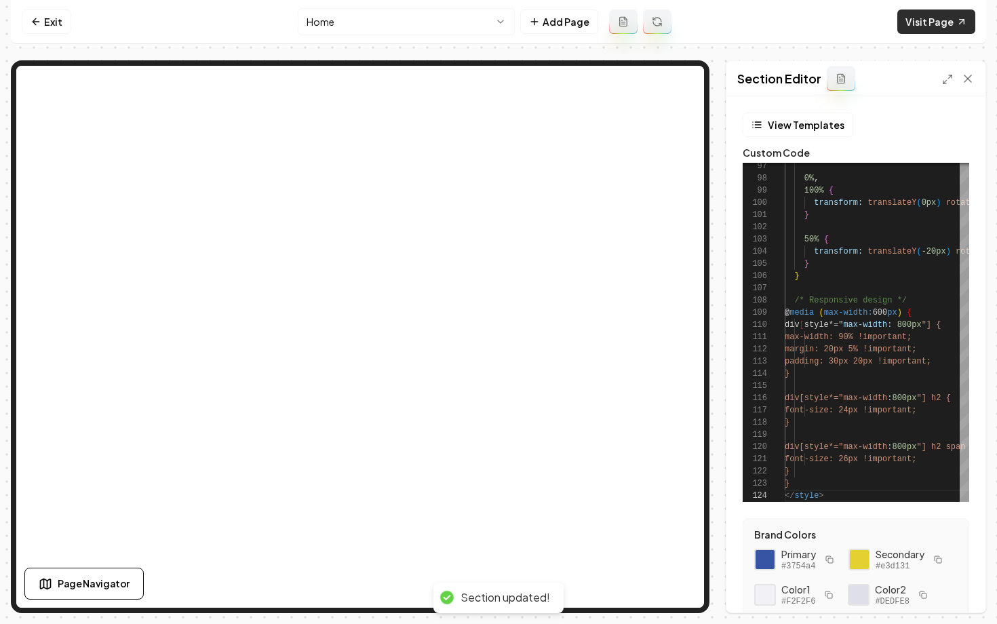
click at [938, 26] on link "Visit Page" at bounding box center [936, 21] width 78 height 24
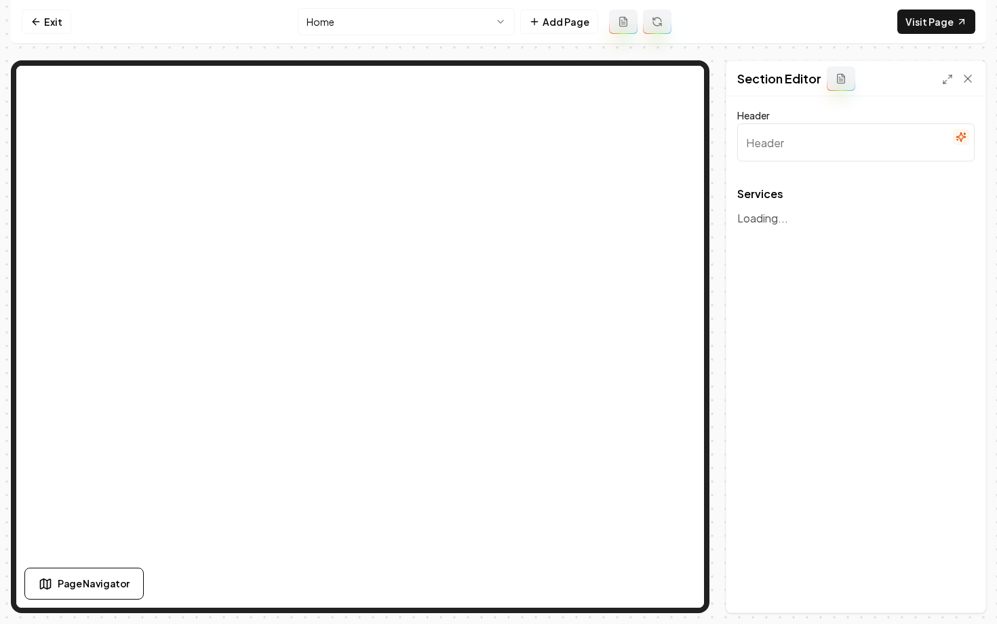
type input "Our Impeccable Window Cleaning Services"
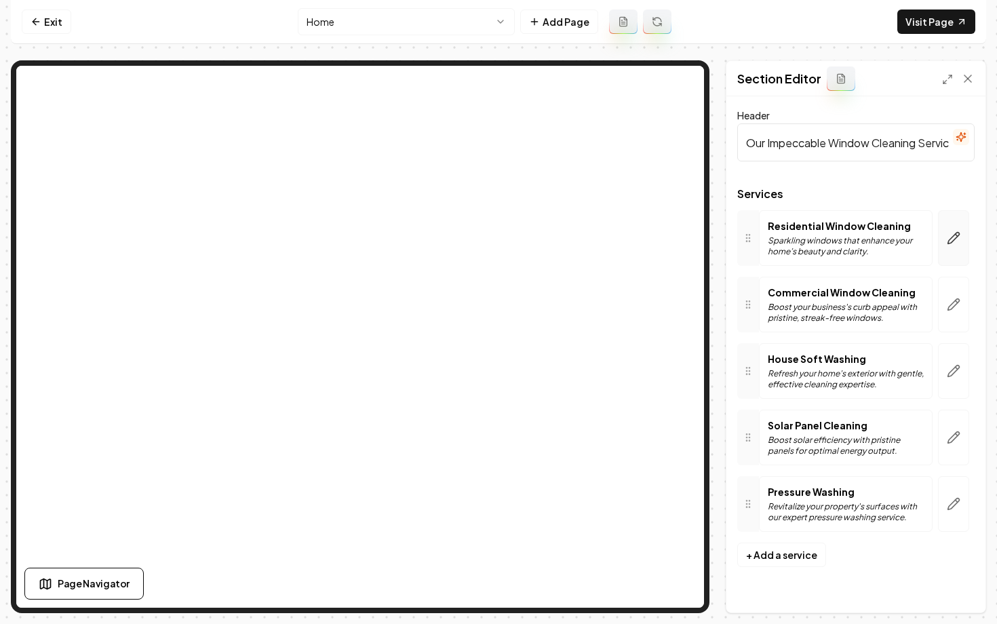
click at [952, 239] on icon "button" at bounding box center [954, 238] width 14 height 14
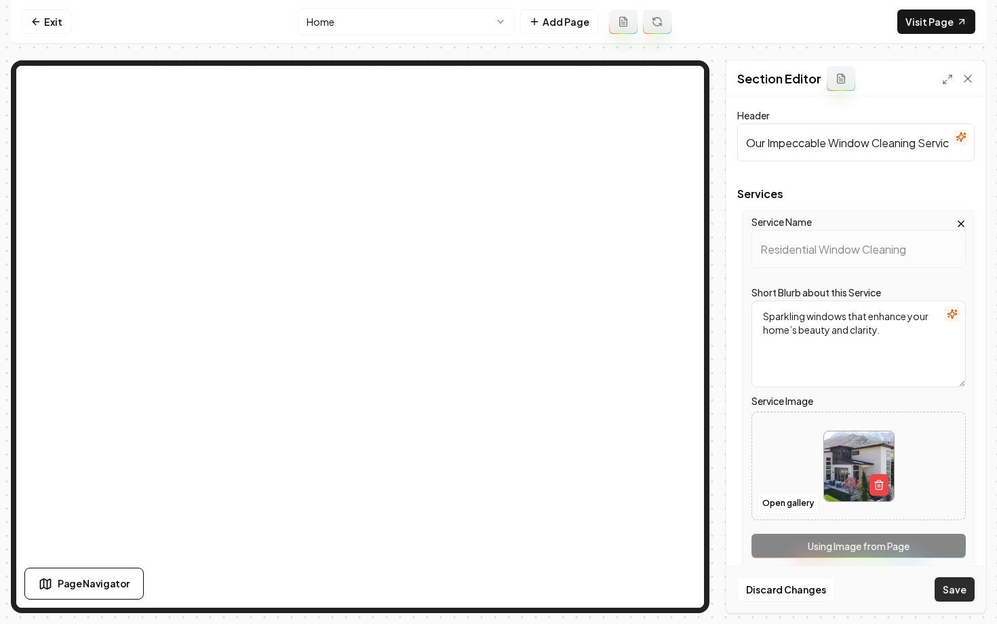
click at [959, 593] on button "Save" at bounding box center [955, 589] width 40 height 24
